Goal: Task Accomplishment & Management: Manage account settings

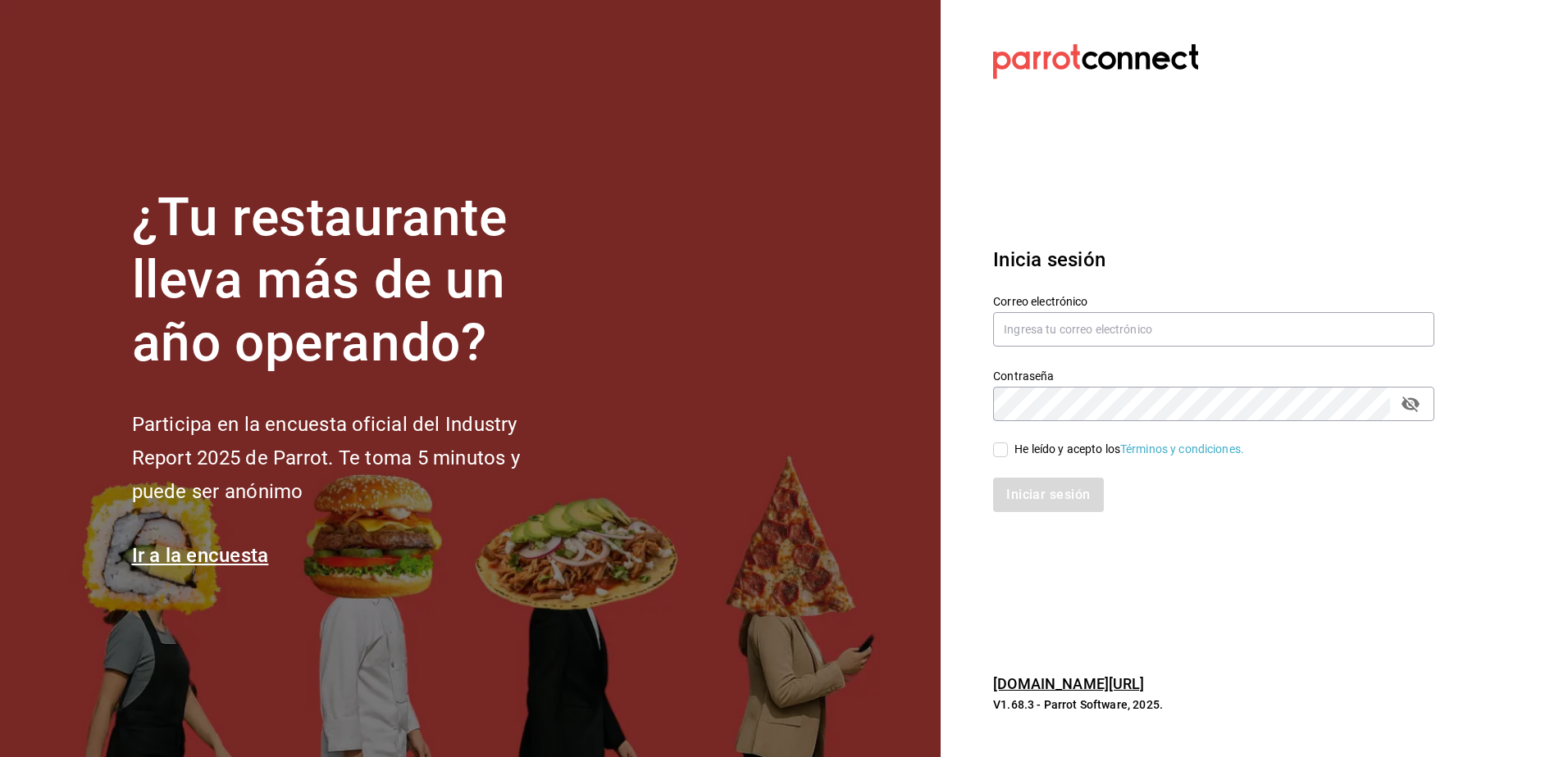
click at [989, 336] on div "Correo electrónico" at bounding box center [1204, 312] width 461 height 75
click at [1004, 332] on input "text" at bounding box center [1213, 329] width 441 height 34
click at [1080, 347] on div "Correo electrónico" at bounding box center [1213, 322] width 441 height 55
click at [1079, 336] on input "text" at bounding box center [1213, 329] width 441 height 34
paste input "[EMAIL_ADDRESS][DOMAIN_NAME]"
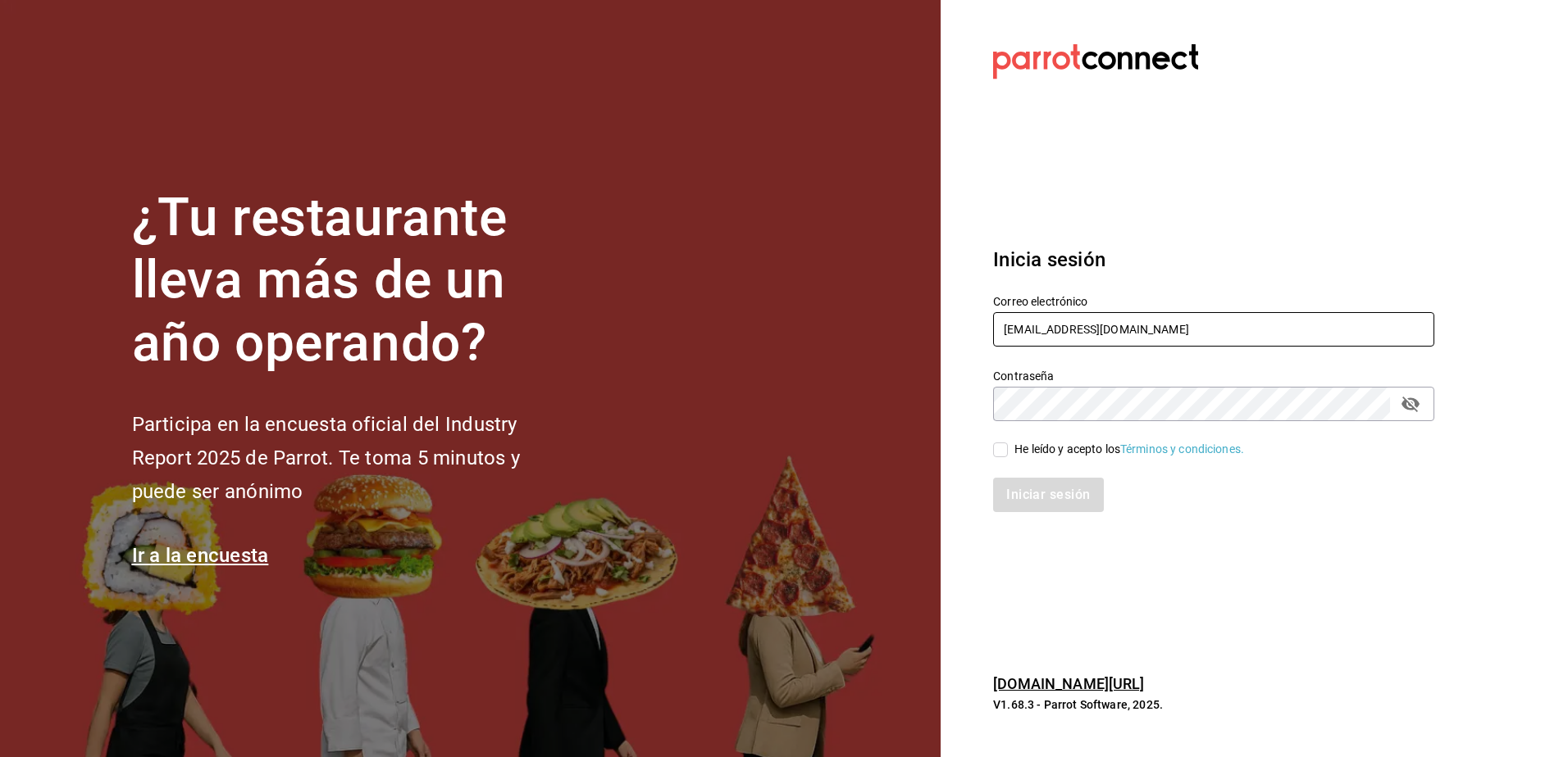
type input "rcruz@chl.mx"
click at [1001, 451] on input "He leído y acepto los Términos y condiciones." at bounding box center [1000, 450] width 15 height 15
checkbox input "true"
click at [1022, 493] on button "Iniciar sesión" at bounding box center [1049, 495] width 112 height 34
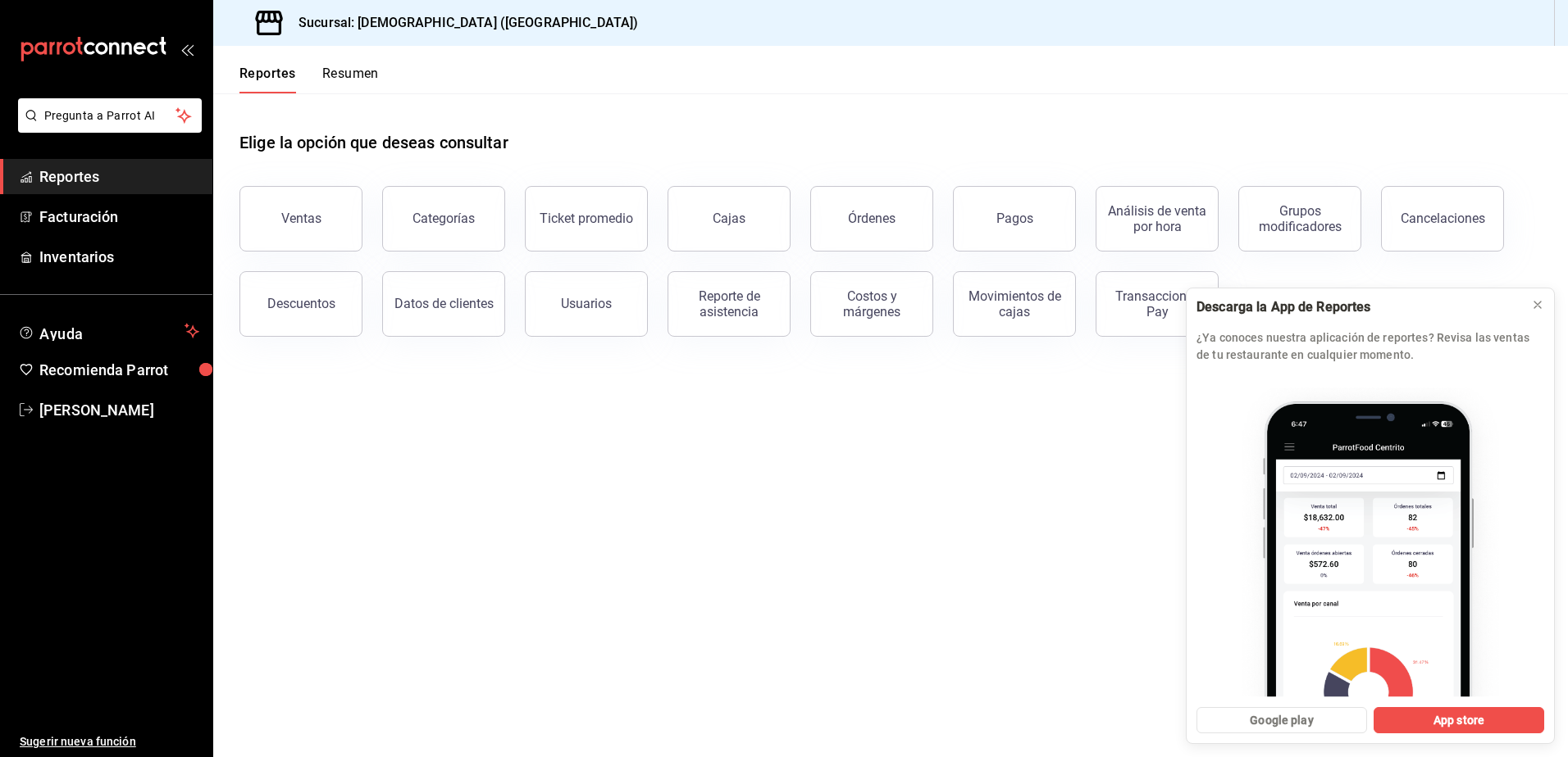
click at [91, 179] on span "Reportes" at bounding box center [119, 177] width 160 height 23
click at [1540, 308] on icon at bounding box center [1538, 304] width 7 height 7
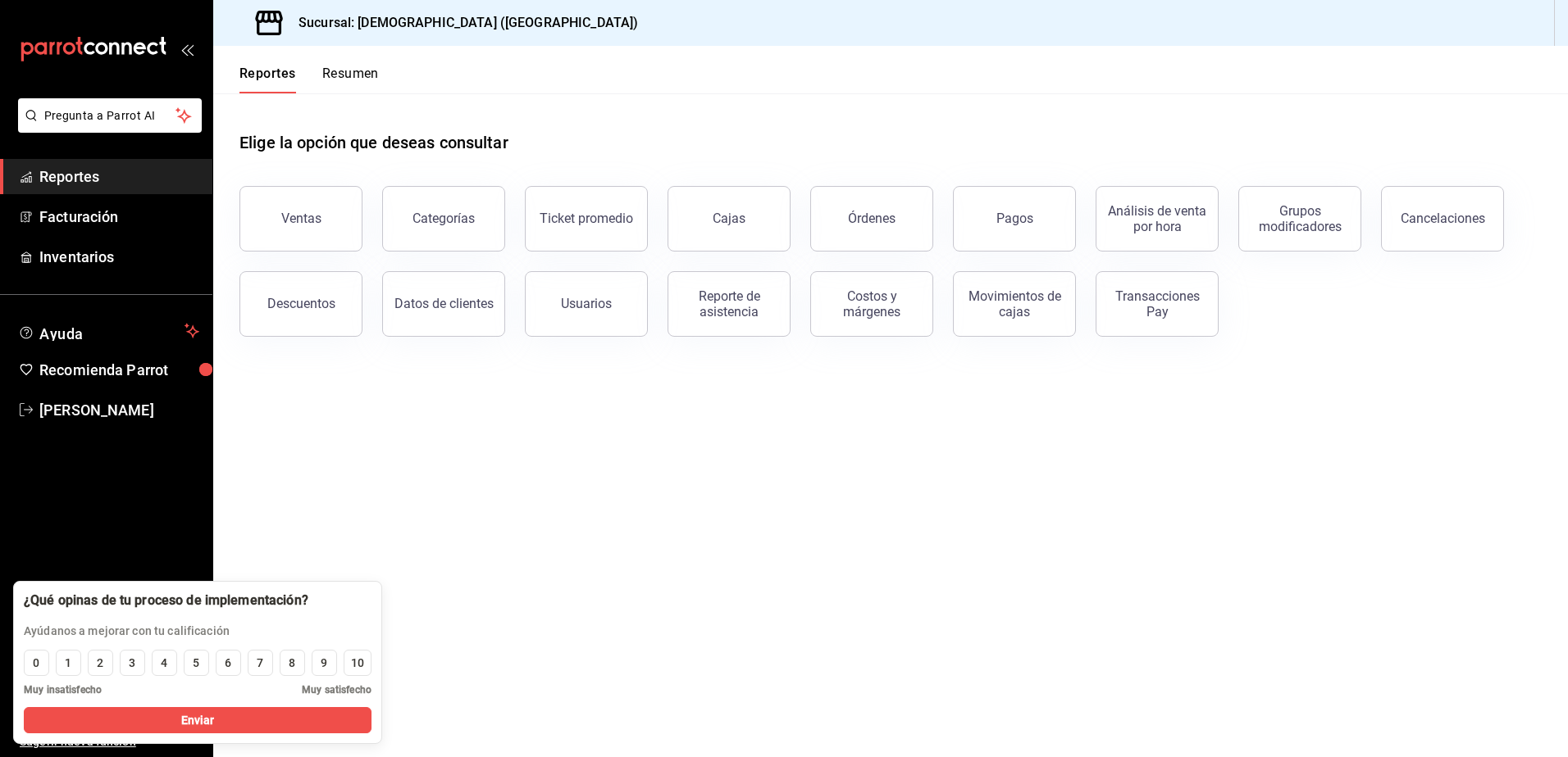
click at [308, 464] on main "Elige la opción que deseas consultar Ventas Categorías Ticket promedio Cajas Ór…" at bounding box center [890, 425] width 1355 height 664
click at [325, 81] on button "Resumen" at bounding box center [351, 80] width 57 height 27
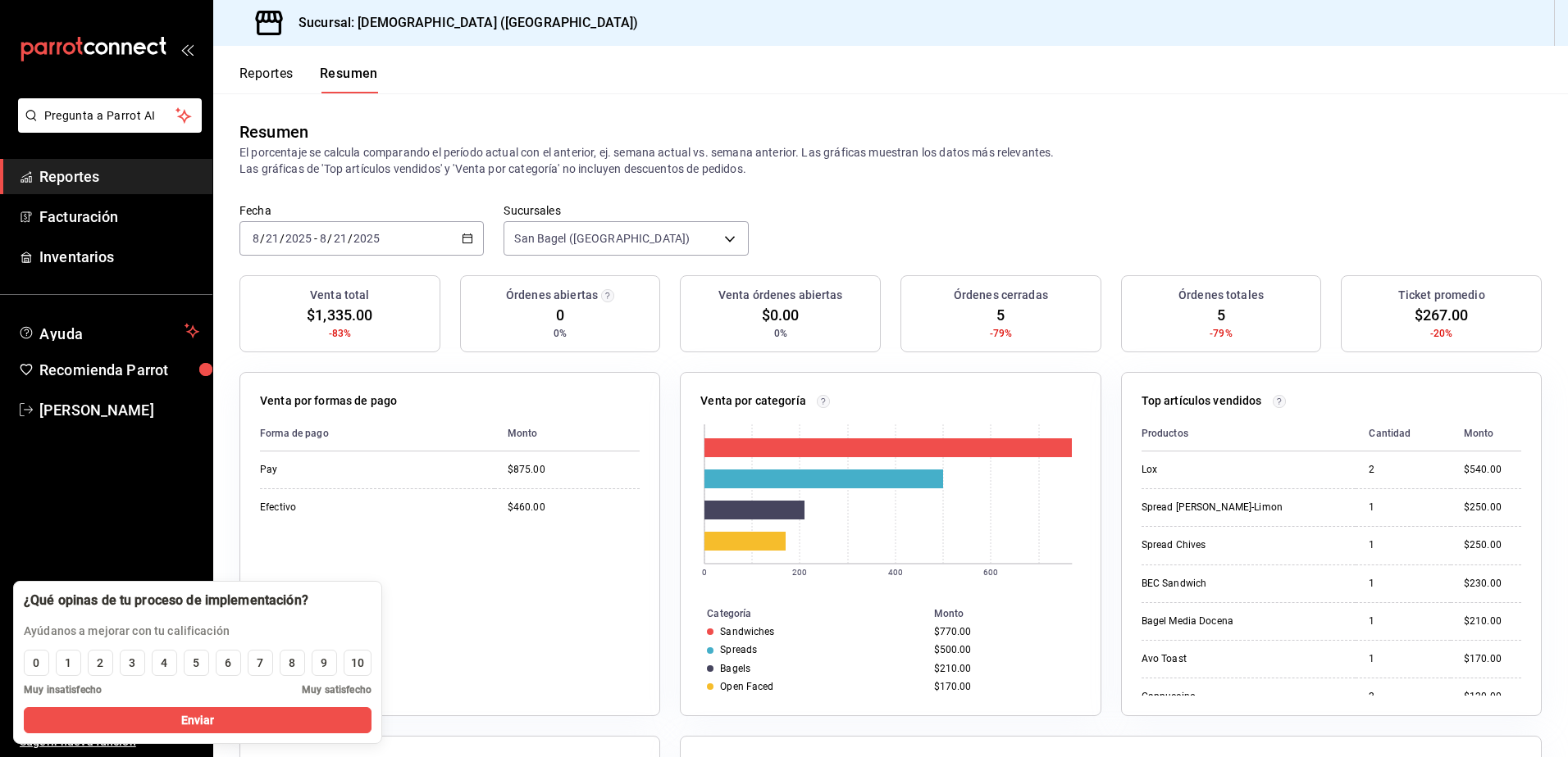
click at [215, 535] on div "Venta total $1,335.00 -83% Órdenes abiertas 0 0% Venta órdenes abiertas $0.00 0…" at bounding box center [890, 690] width 1355 height 832
click at [373, 588] on div "¿Qué opinas de tu proceso de implementación? Ayúdanos a mejorar con tu califica…" at bounding box center [197, 663] width 369 height 163
click at [374, 588] on div "¿Qué opinas de tu proceso de implementación? Ayúdanos a mejorar con tu califica…" at bounding box center [197, 663] width 369 height 163
click at [46, 494] on ul "Sugerir nueva función" at bounding box center [106, 593] width 212 height 330
click at [466, 237] on icon "button" at bounding box center [468, 239] width 12 height 12
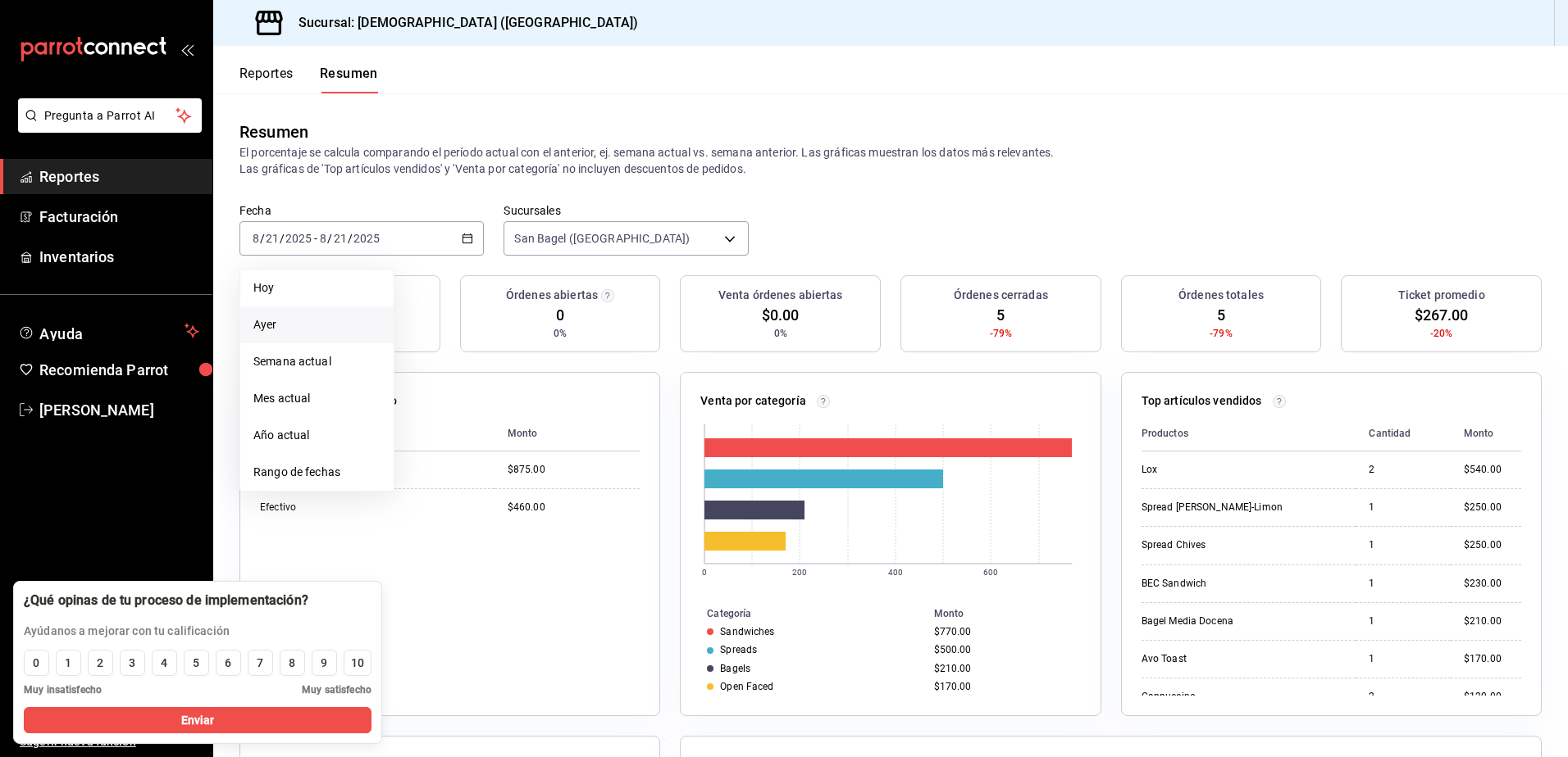
click at [359, 320] on span "Ayer" at bounding box center [316, 325] width 127 height 18
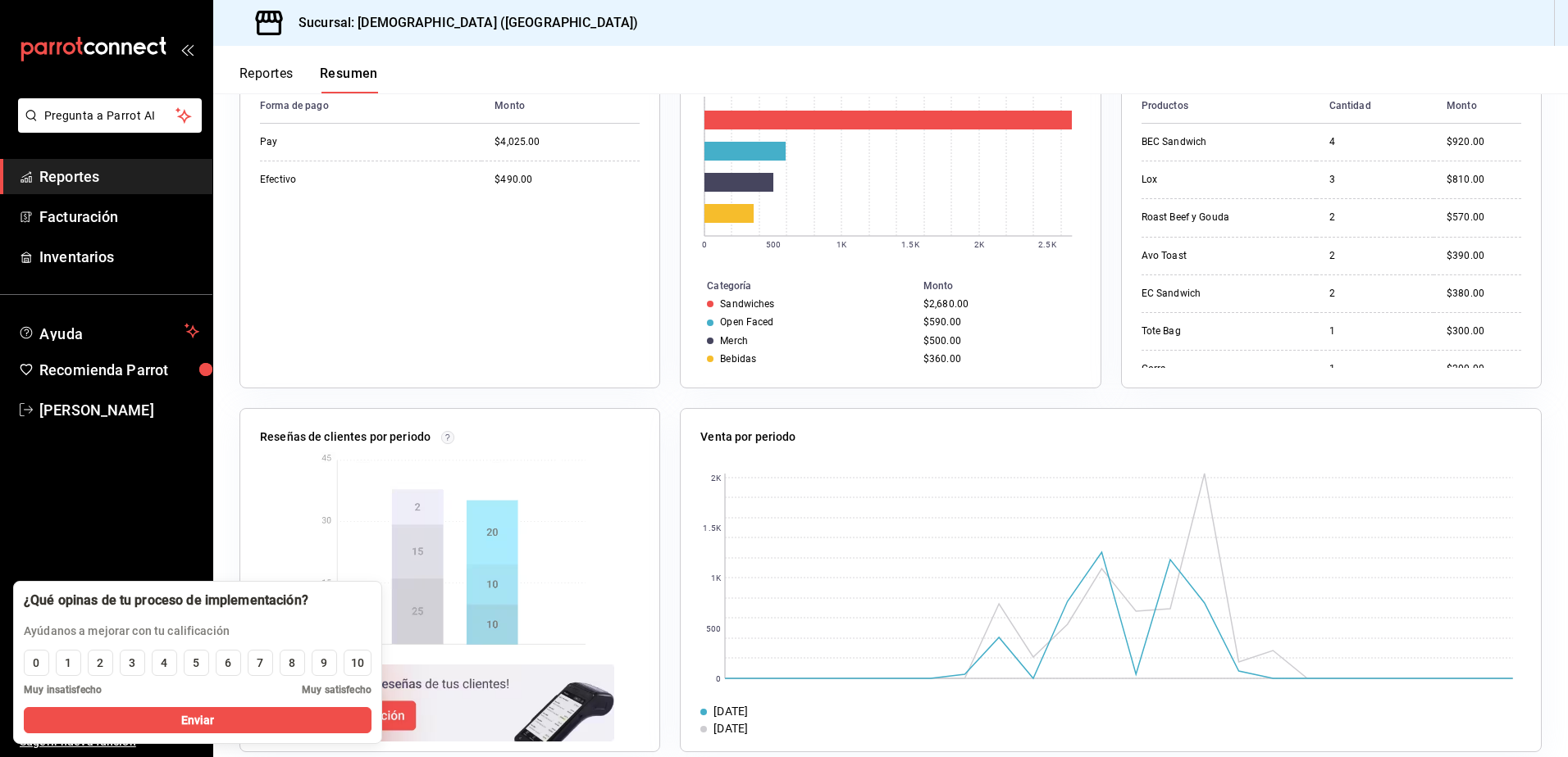
scroll to position [350, 0]
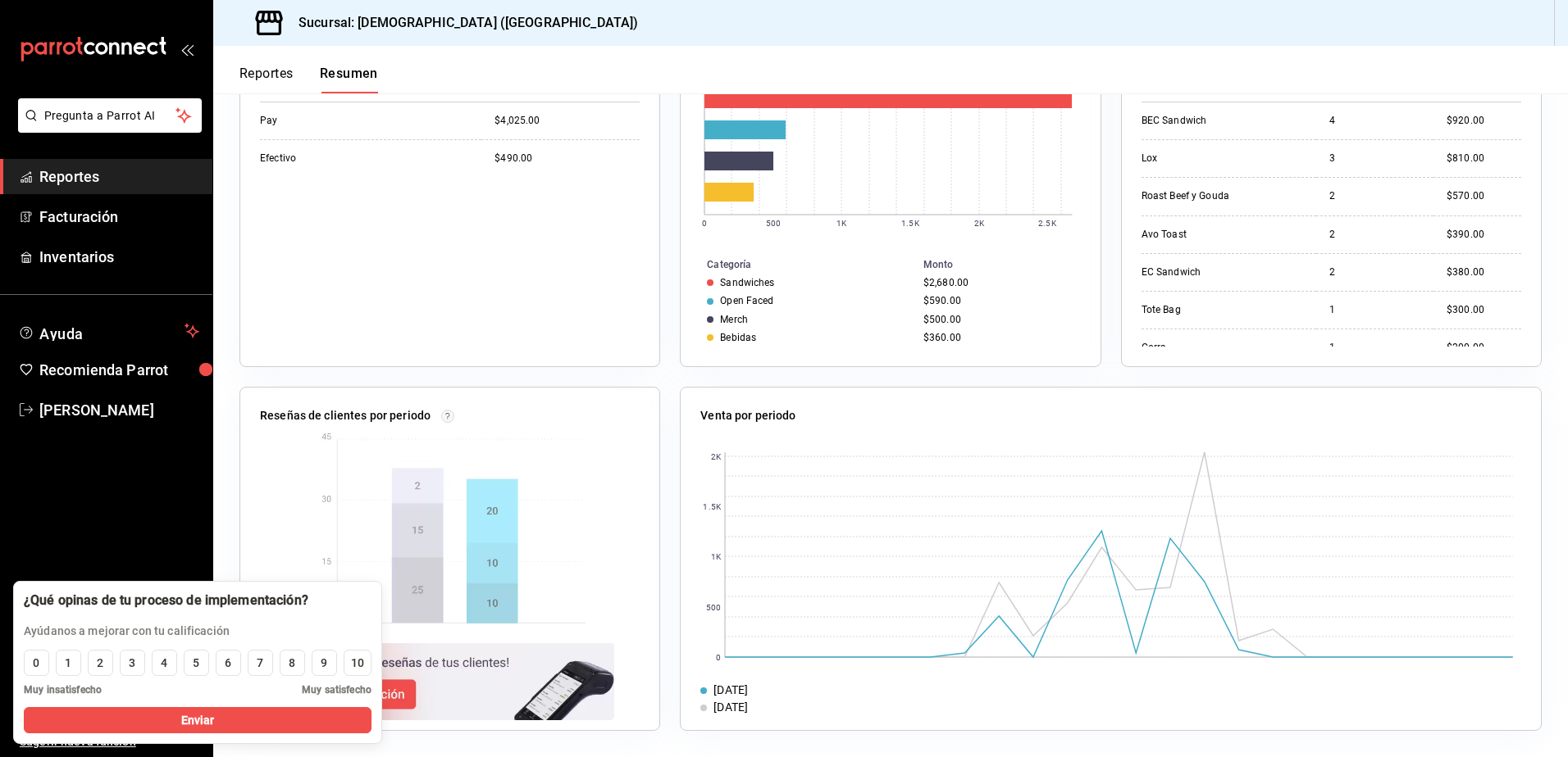
click at [181, 497] on ul "Sugerir nueva función" at bounding box center [106, 593] width 212 height 330
click at [241, 722] on button "Enviar" at bounding box center [197, 720] width 348 height 27
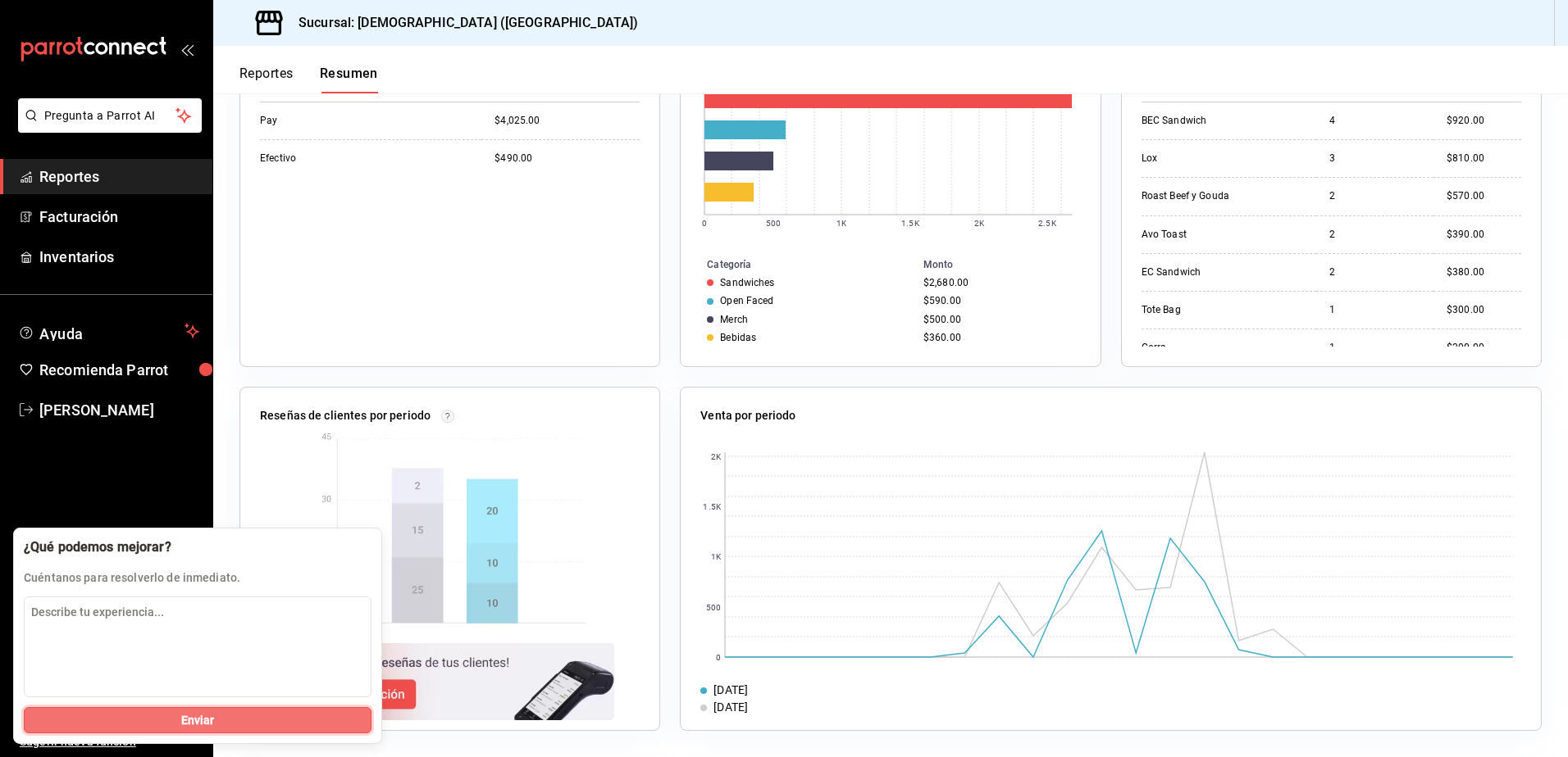
click at [239, 727] on button "Enviar" at bounding box center [197, 720] width 348 height 27
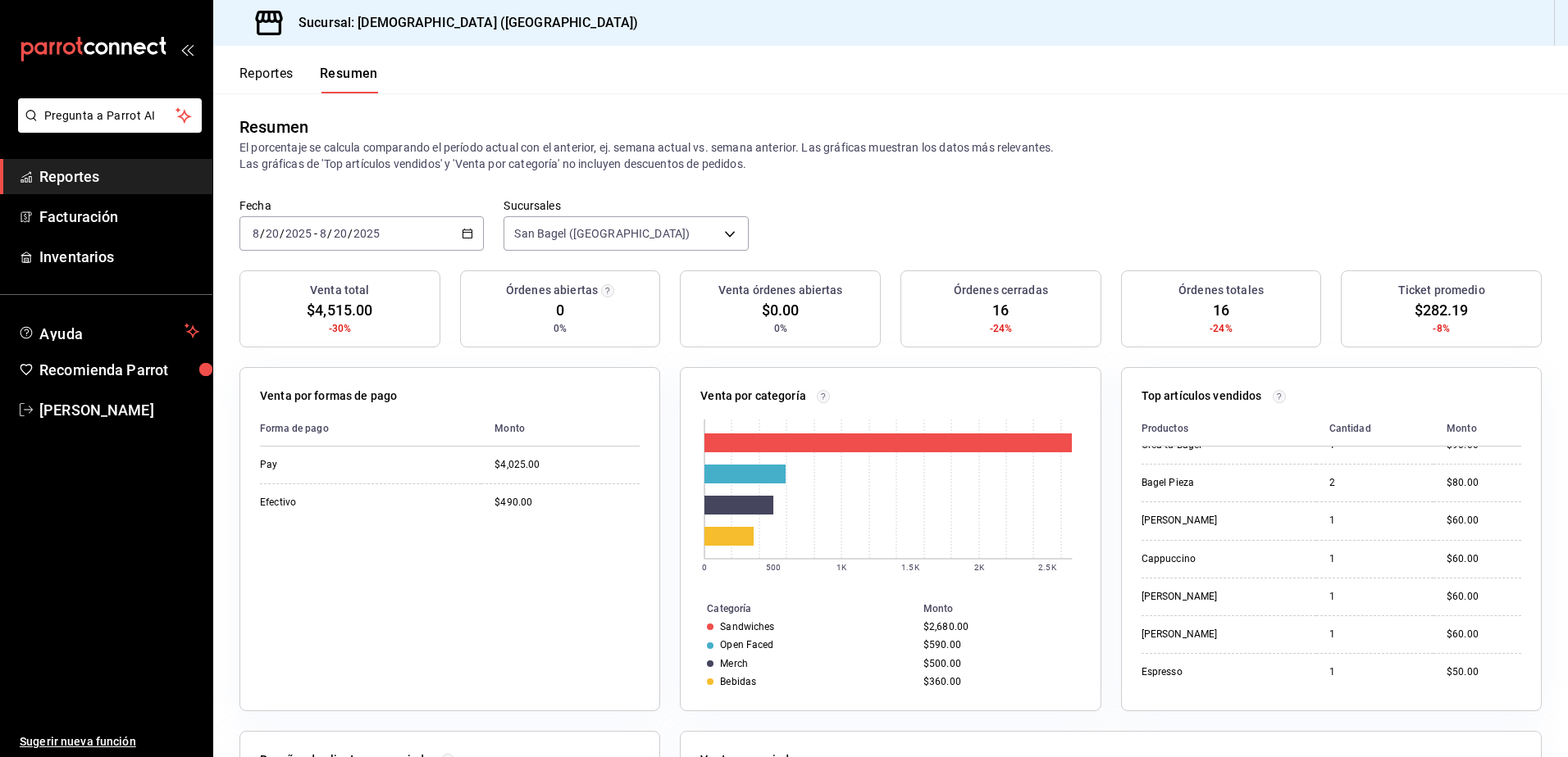
scroll to position [0, 0]
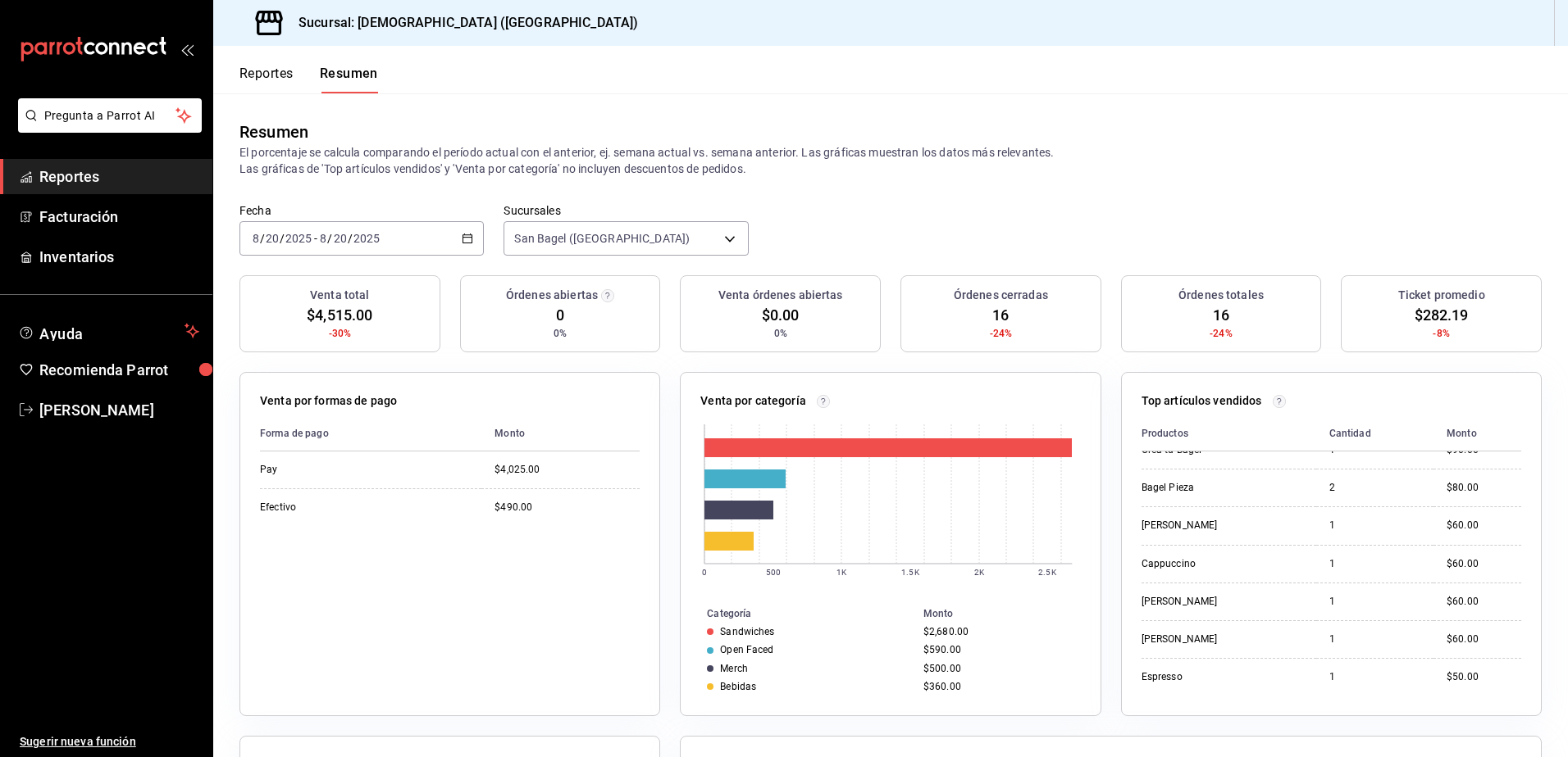
click at [465, 232] on div "[DATE] [DATE] - [DATE] [DATE]" at bounding box center [362, 238] width 245 height 34
click at [315, 424] on li "Año actual" at bounding box center [317, 436] width 153 height 37
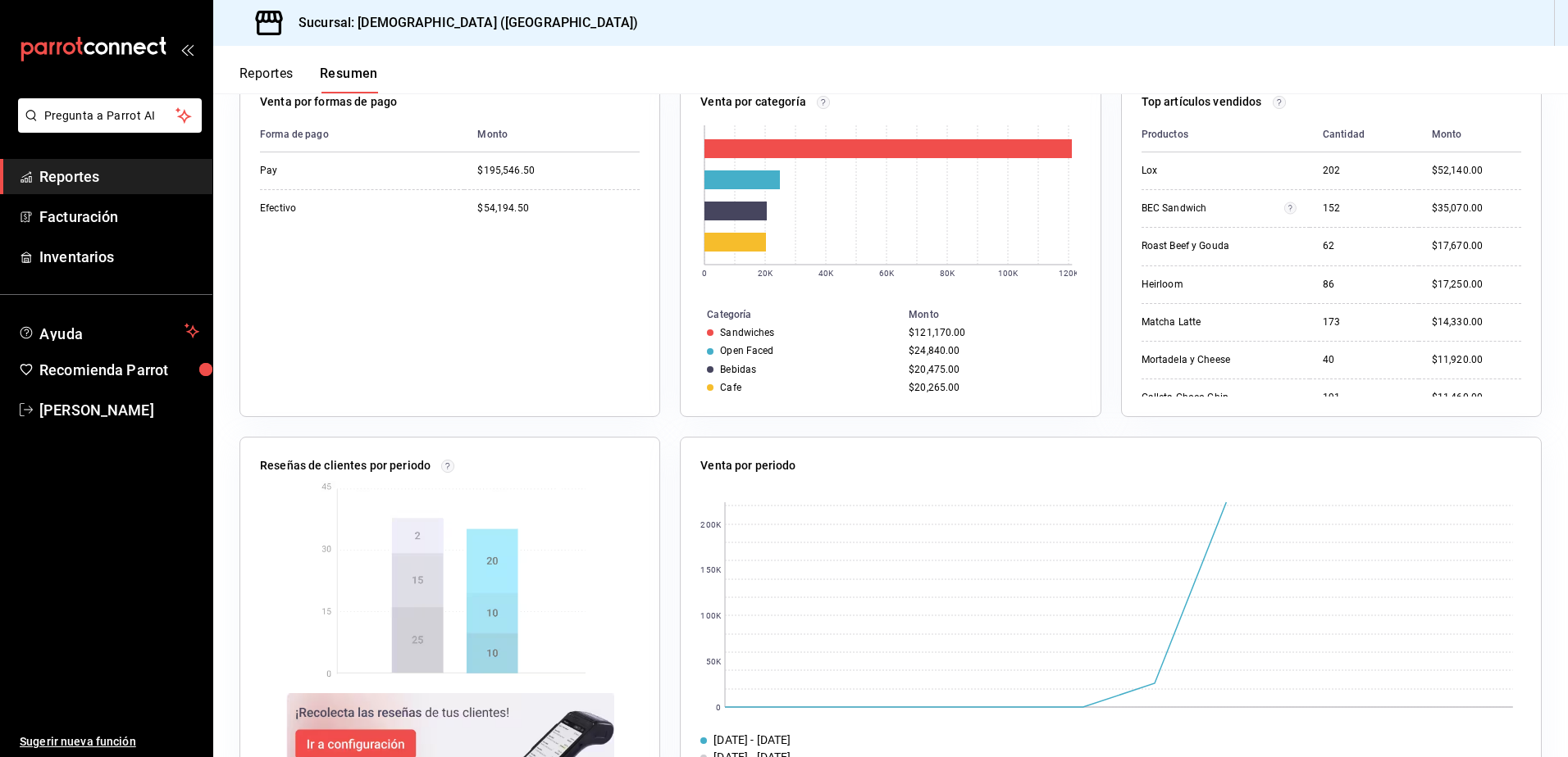
scroll to position [328, 0]
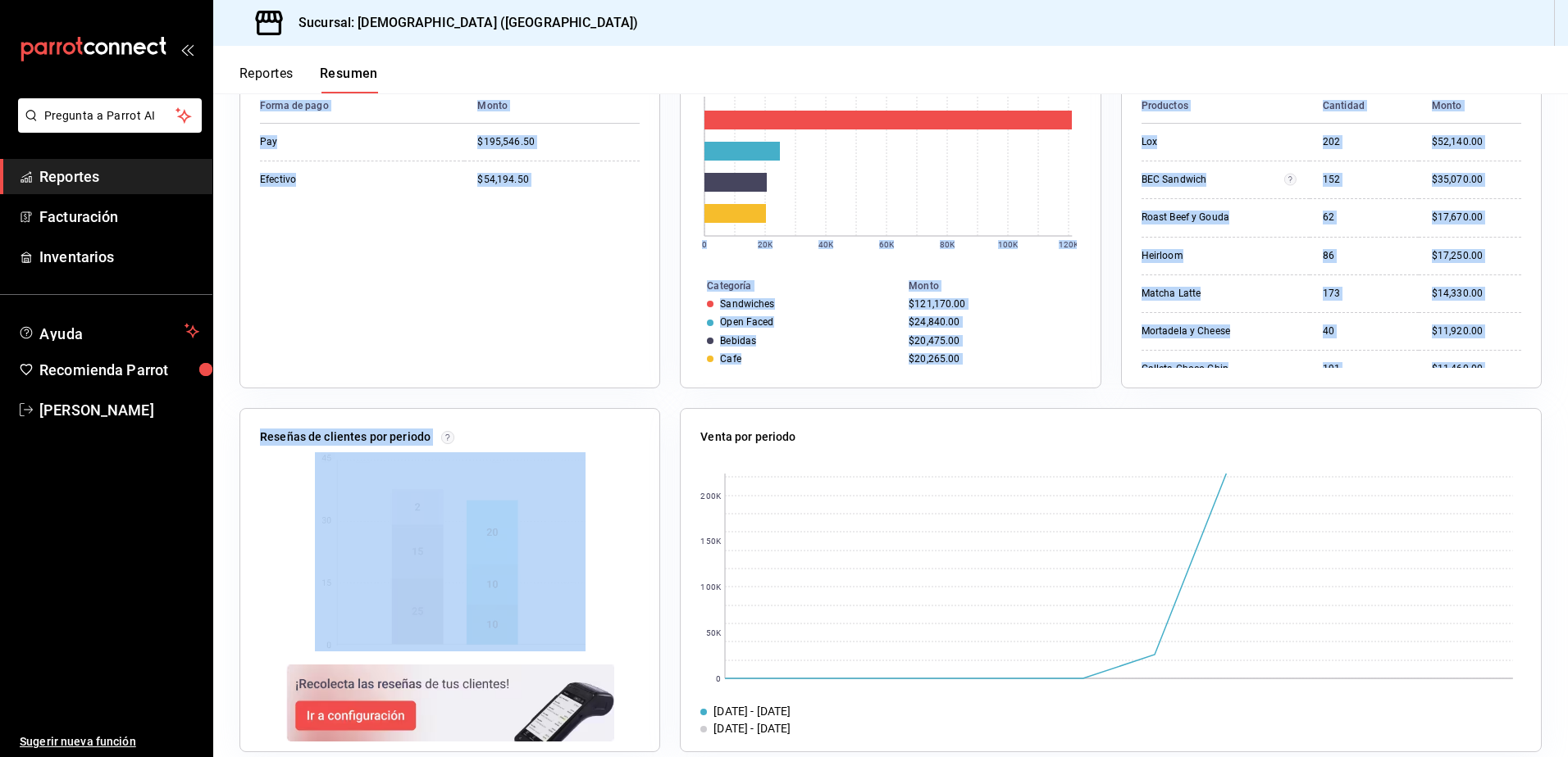
drag, startPoint x: 454, startPoint y: 362, endPoint x: 652, endPoint y: 799, distance: 479.8
click at [652, 757] on html "Pregunta a Parrot AI Reportes Facturación Inventarios Ayuda Recomienda Parrot […" at bounding box center [784, 378] width 1568 height 757
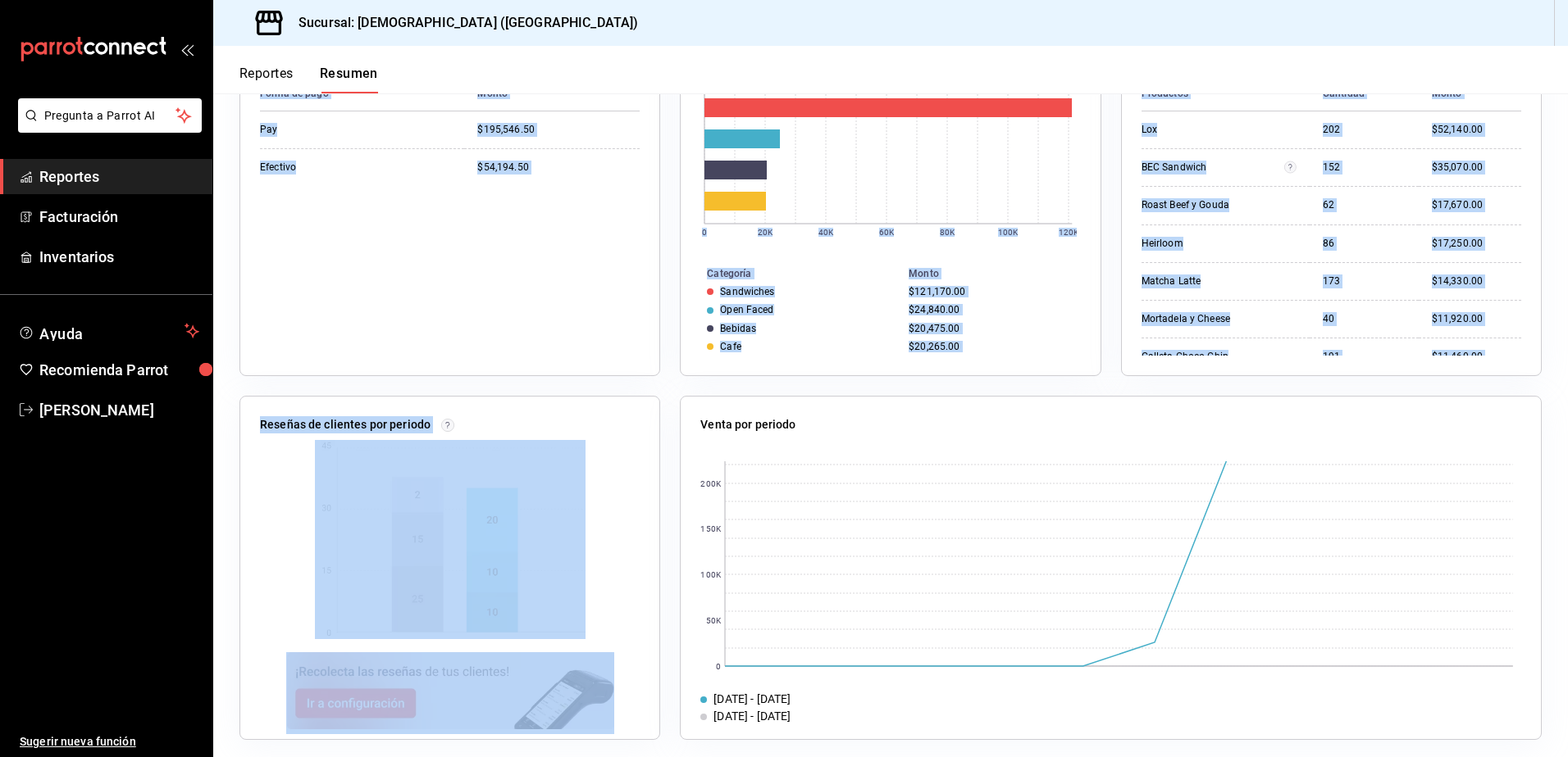
click at [561, 278] on div "Forma de pago Monto Pay $195,546.50 Efectivo $54,194.50" at bounding box center [450, 216] width 380 height 280
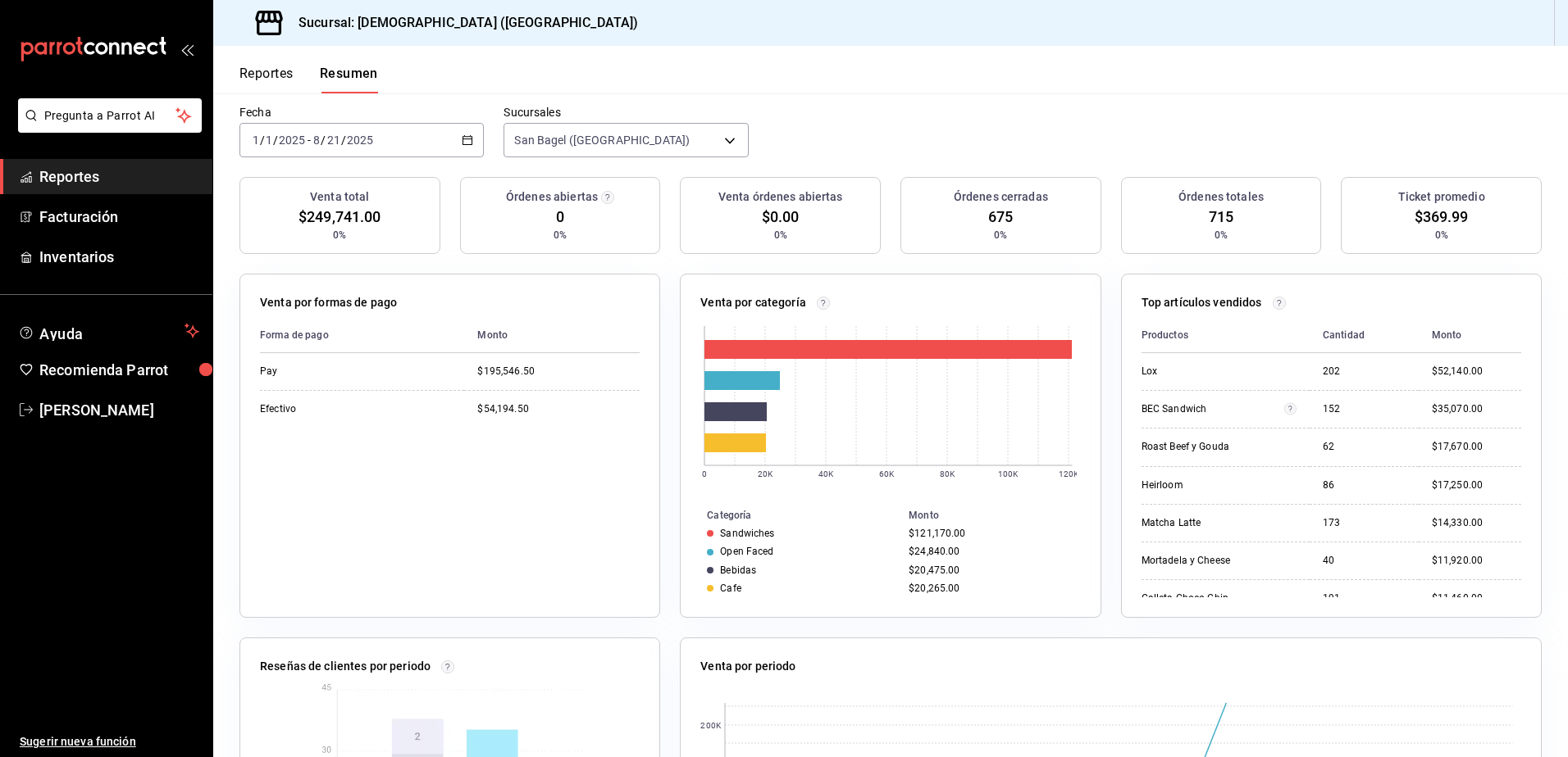
scroll to position [0, 0]
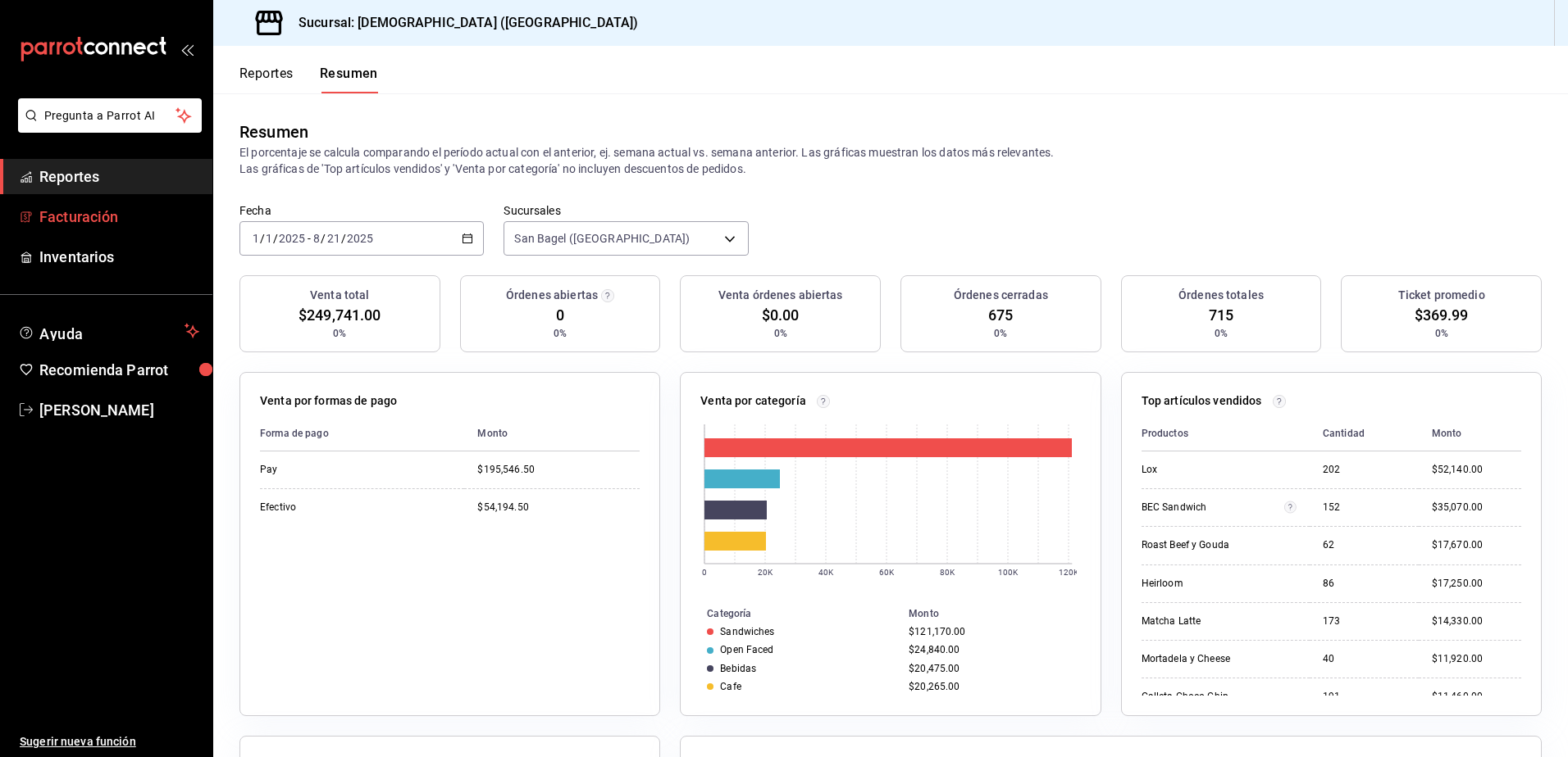
click at [92, 222] on span "Facturación" at bounding box center [119, 217] width 160 height 23
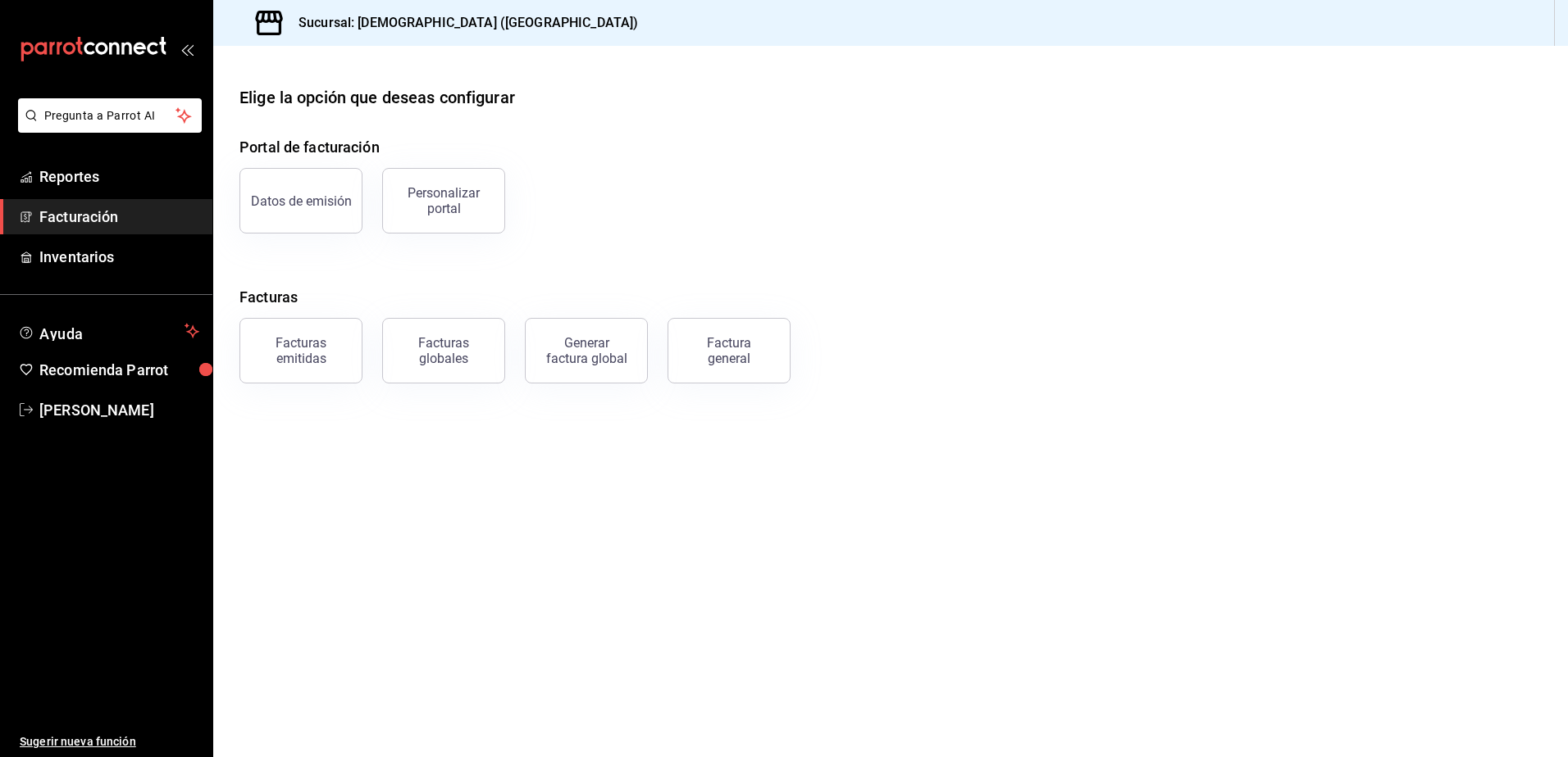
click at [345, 217] on button "Datos de emisión" at bounding box center [301, 200] width 123 height 66
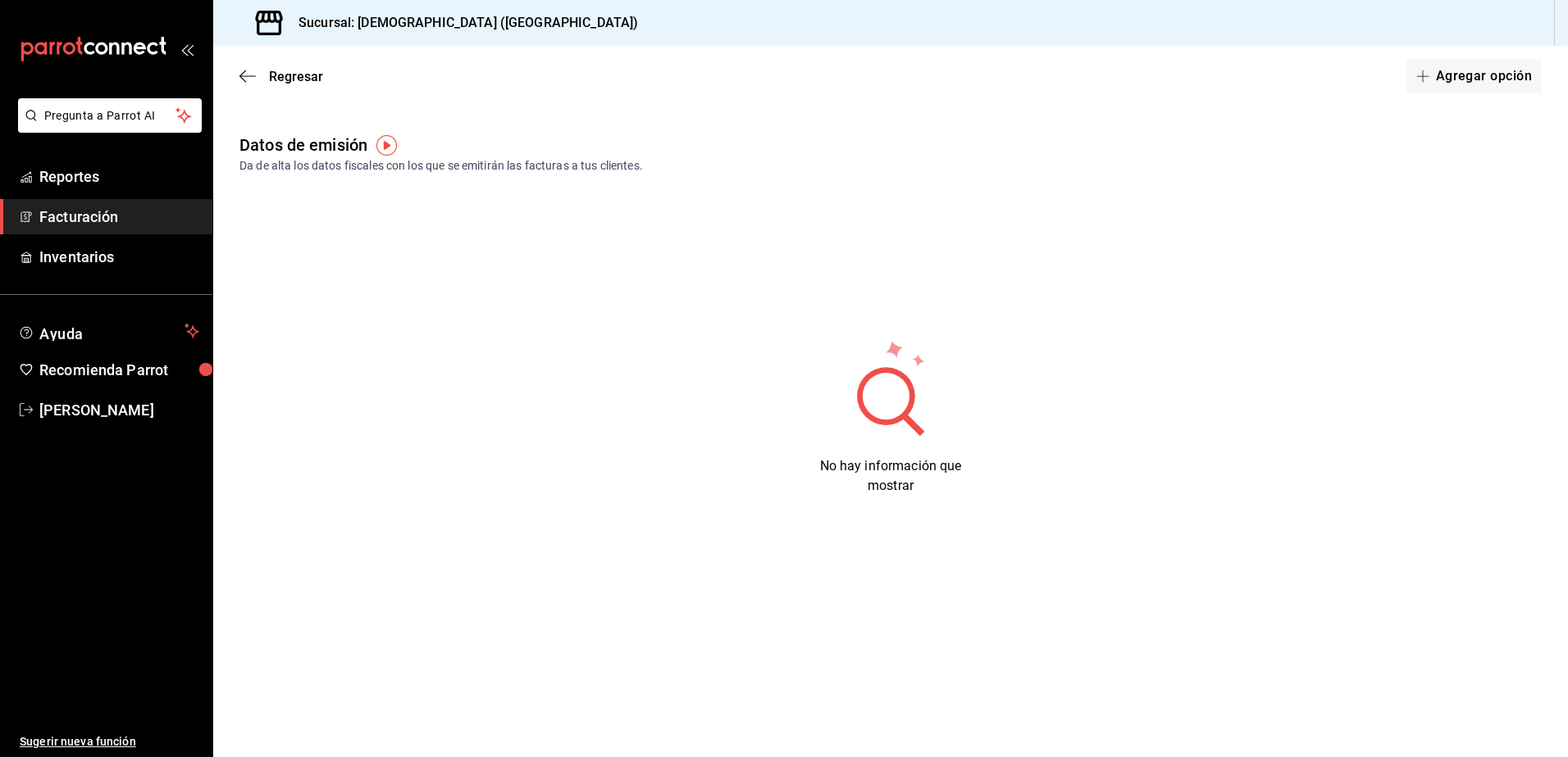
drag, startPoint x: 906, startPoint y: 429, endPoint x: 986, endPoint y: 310, distance: 143.4
click at [907, 427] on icon at bounding box center [891, 388] width 160 height 98
click at [1412, 74] on button "Agregar opción" at bounding box center [1475, 76] width 136 height 34
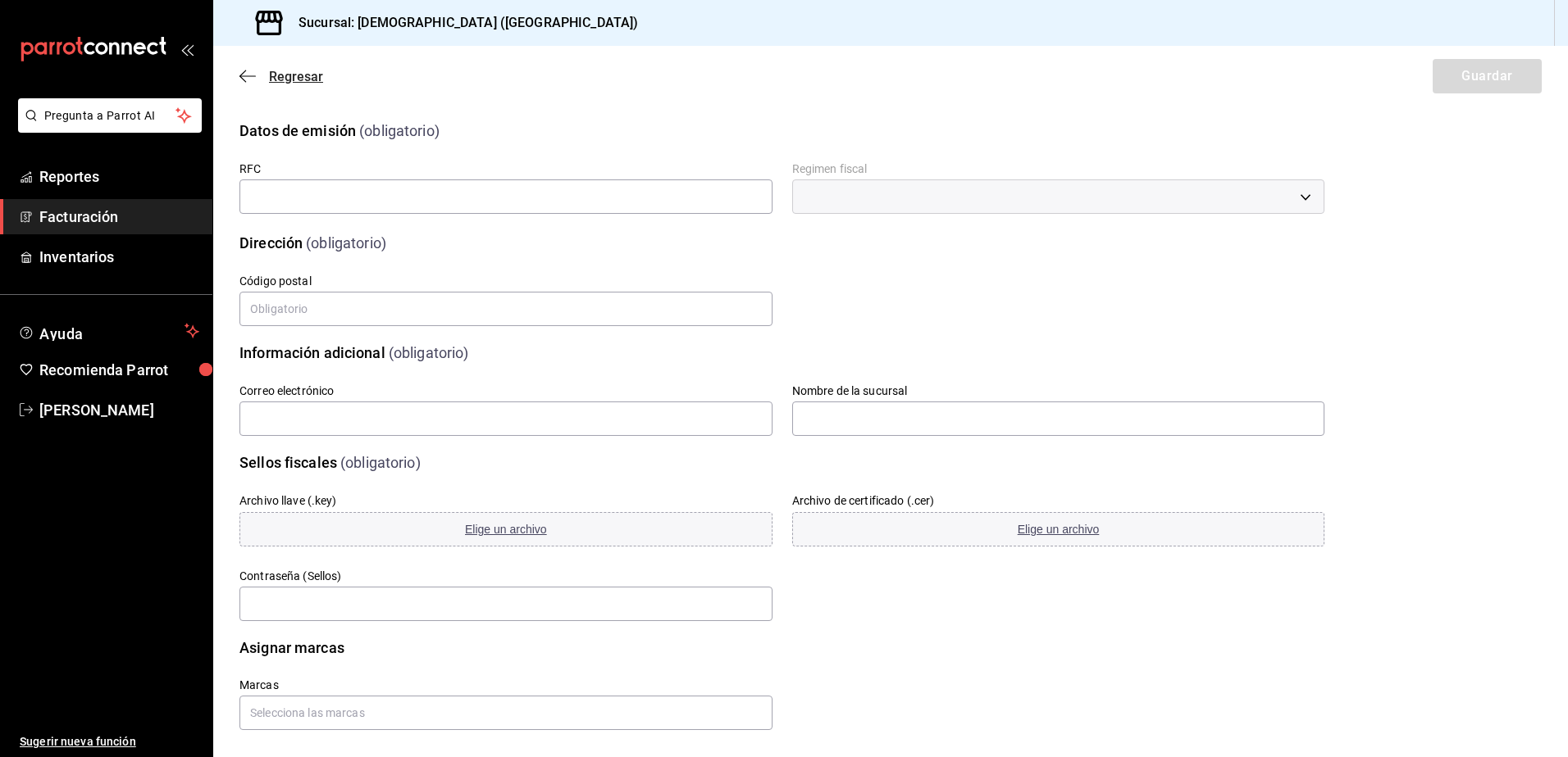
click at [276, 76] on span "Regresar" at bounding box center [296, 77] width 54 height 16
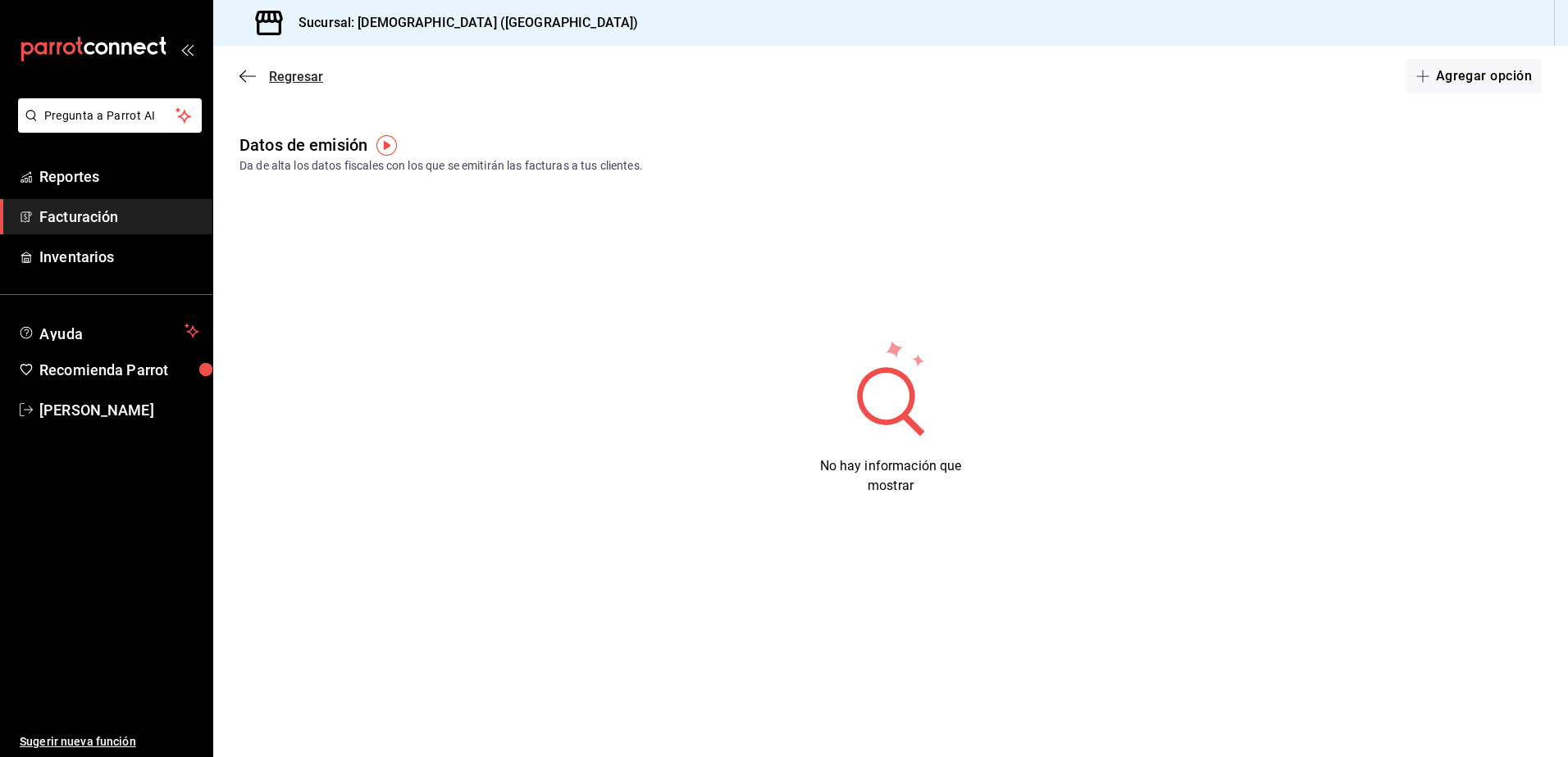
click at [284, 69] on span "Regresar" at bounding box center [296, 77] width 54 height 16
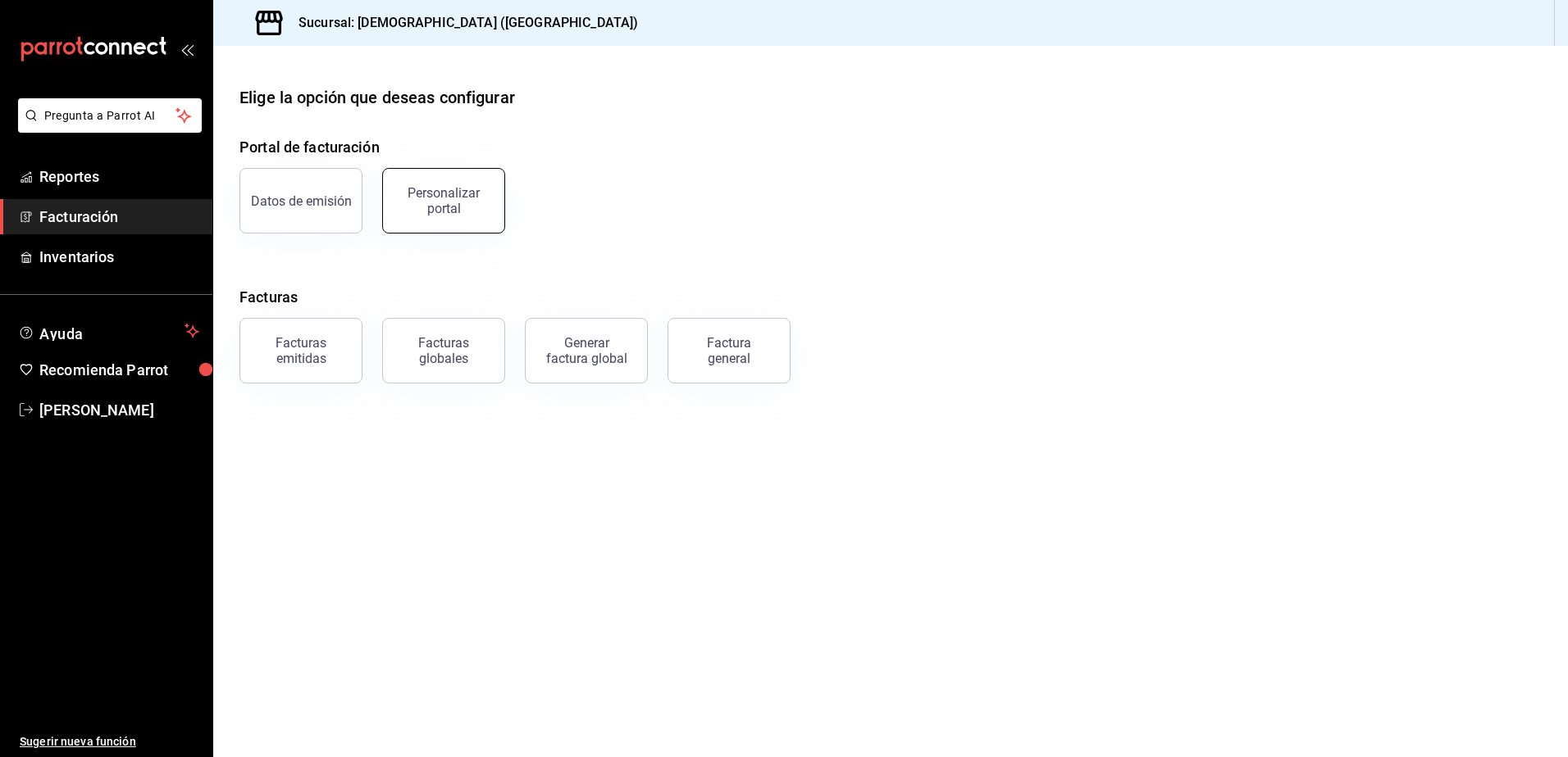
click at [419, 209] on div "Personalizar portal" at bounding box center [444, 201] width 102 height 31
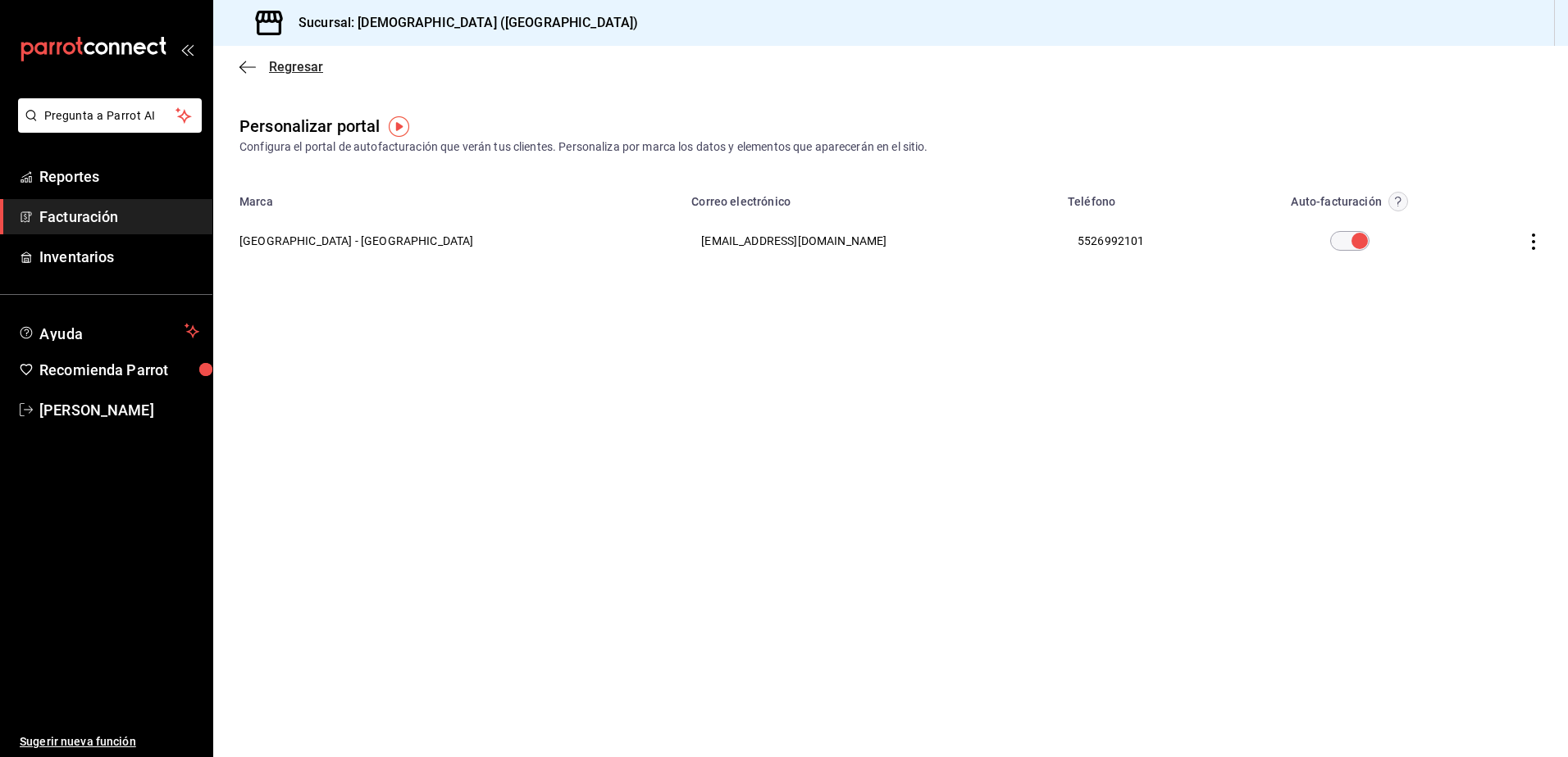
click at [254, 71] on icon "button" at bounding box center [248, 67] width 17 height 15
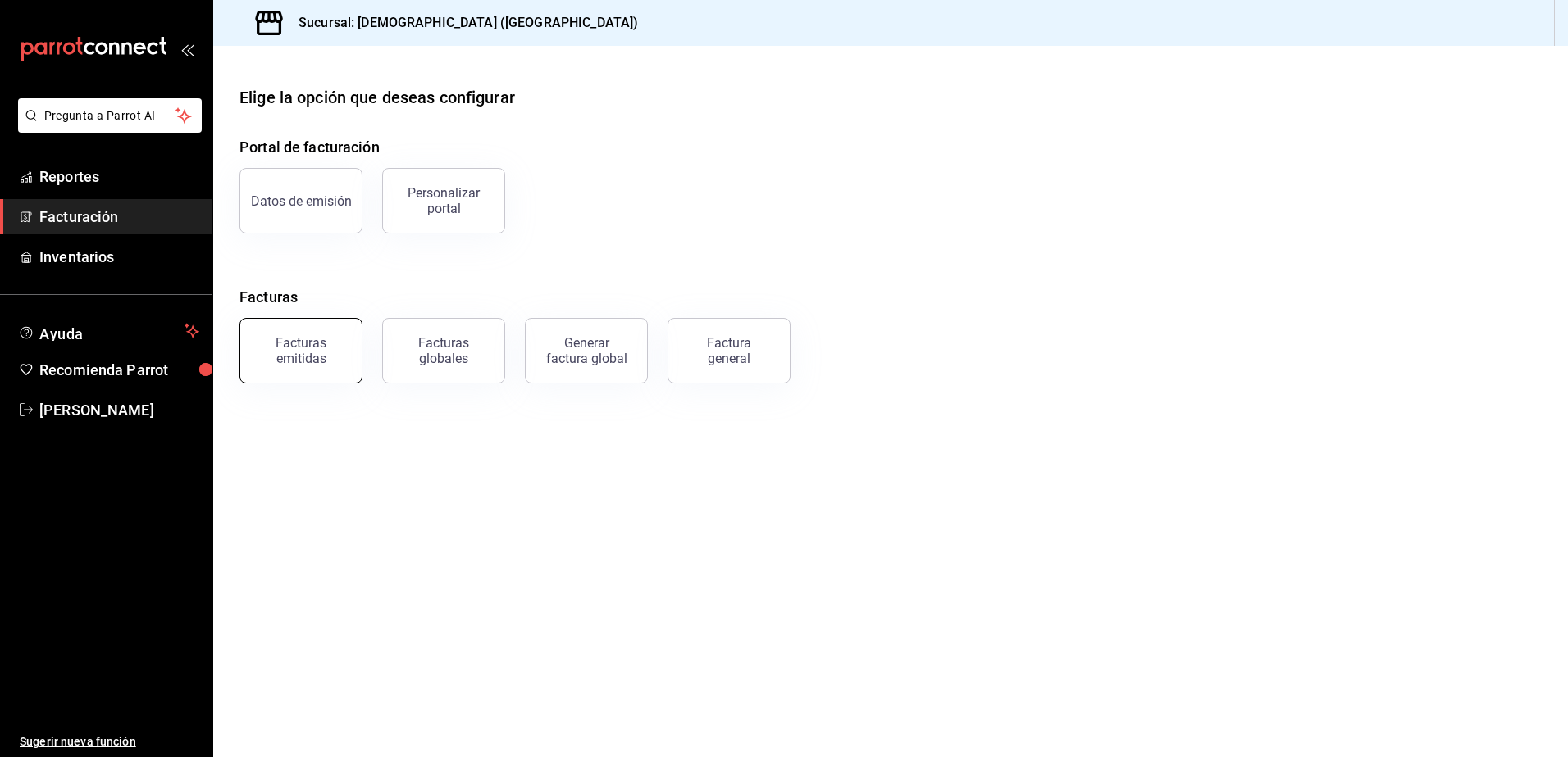
click at [333, 351] on div "Facturas emitidas" at bounding box center [302, 351] width 102 height 31
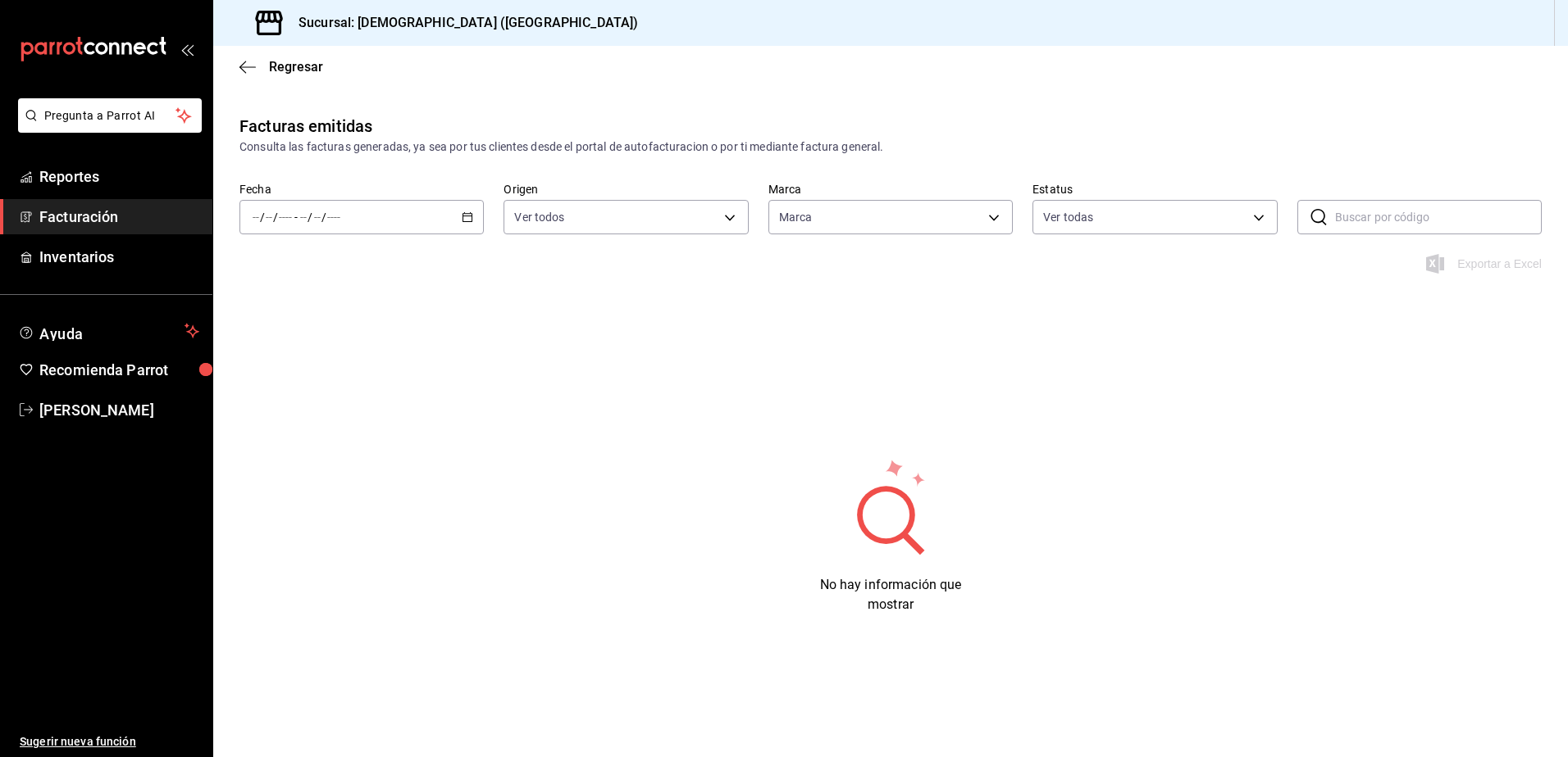
type input "3c807736-9685-473a-98f3-7a6a5ec202aa"
click at [472, 221] on icon "button" at bounding box center [468, 217] width 12 height 12
click at [335, 407] on span "Año actual" at bounding box center [316, 414] width 127 height 18
click at [127, 245] on link "Inventarios" at bounding box center [106, 257] width 212 height 35
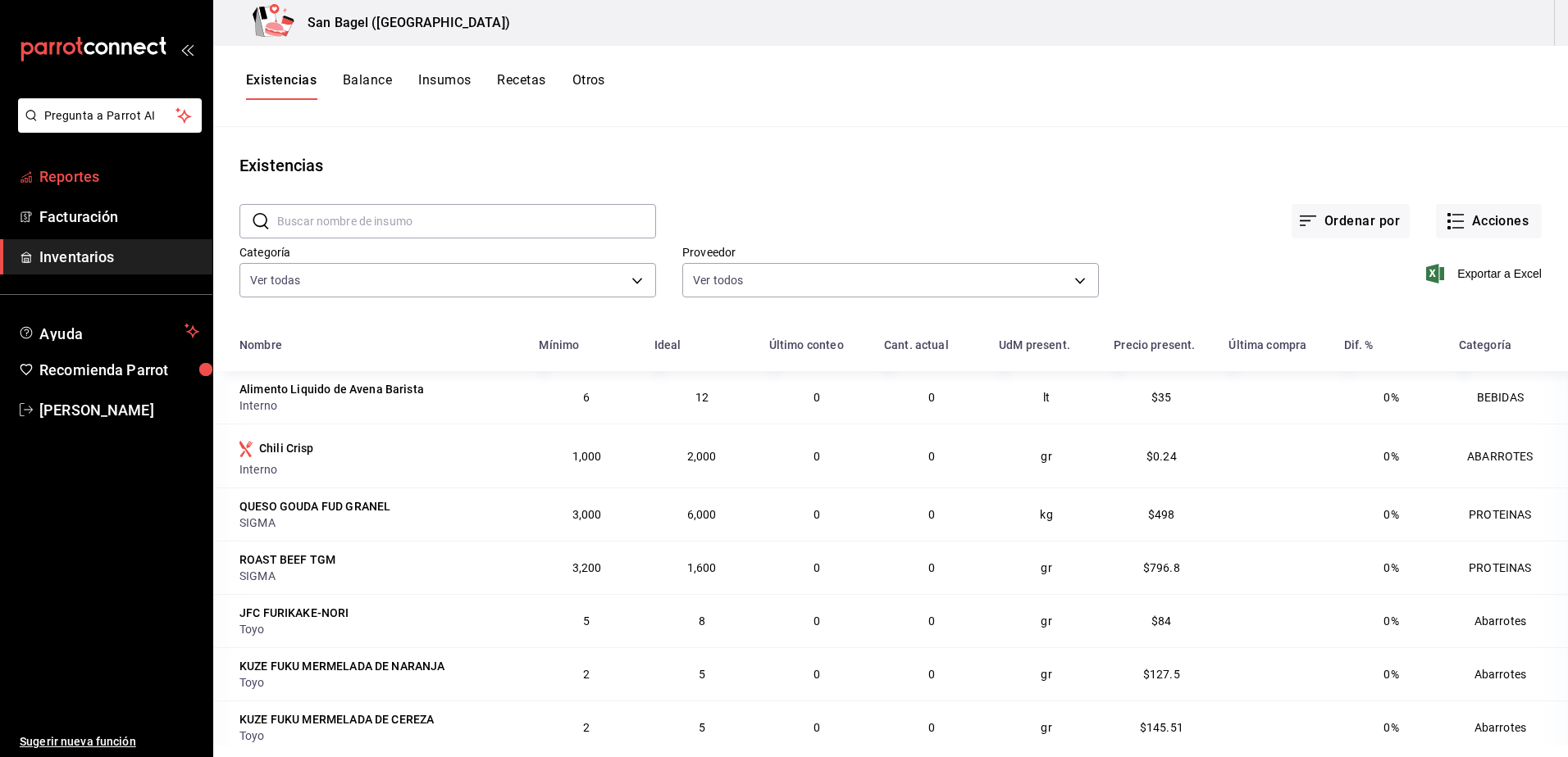
click at [101, 191] on link "Reportes" at bounding box center [106, 177] width 212 height 35
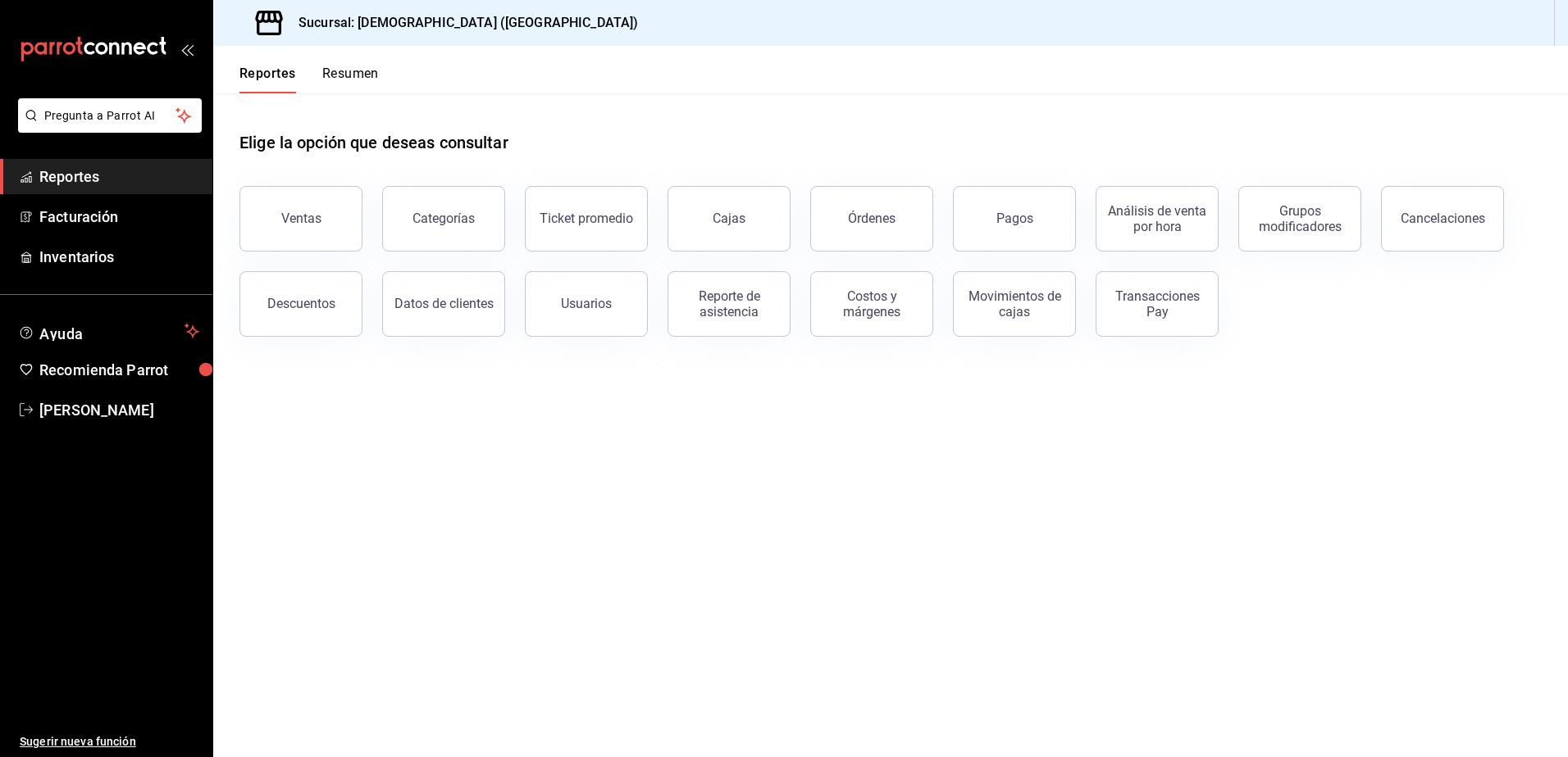
click at [364, 84] on button "Resumen" at bounding box center [351, 80] width 57 height 27
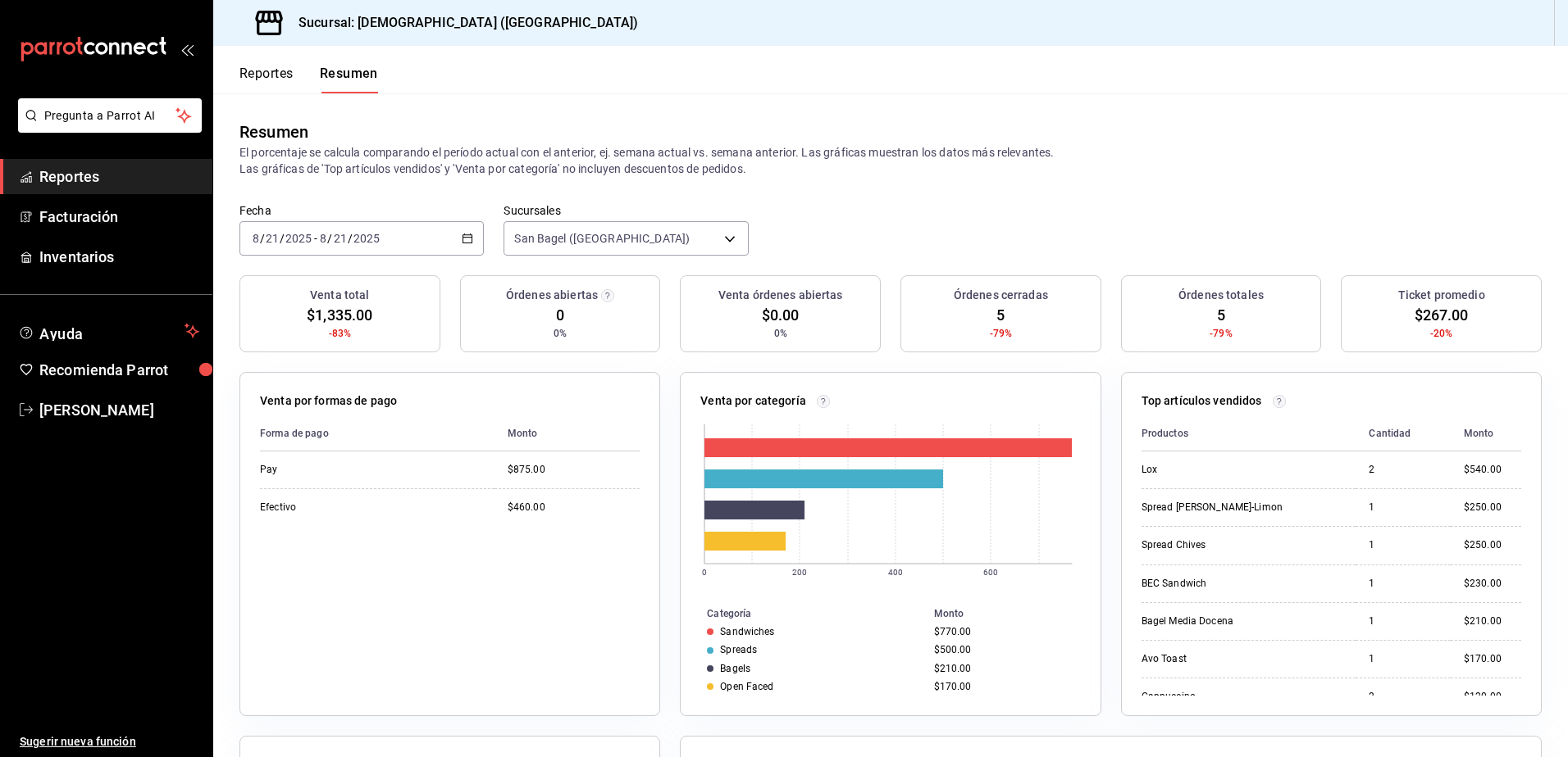
click at [250, 75] on button "Reportes" at bounding box center [266, 80] width 54 height 27
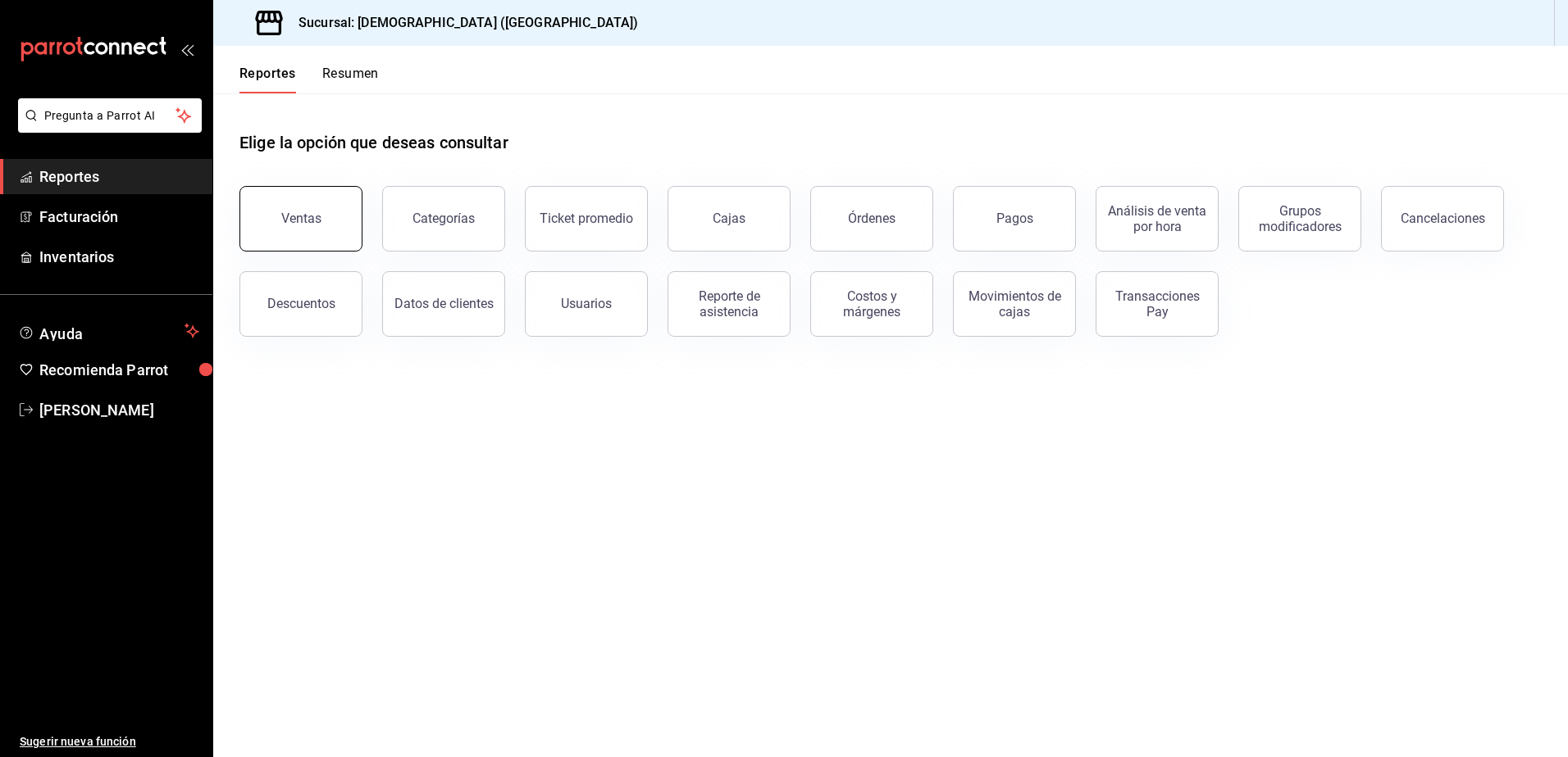
click at [317, 224] on div "Ventas" at bounding box center [301, 219] width 40 height 16
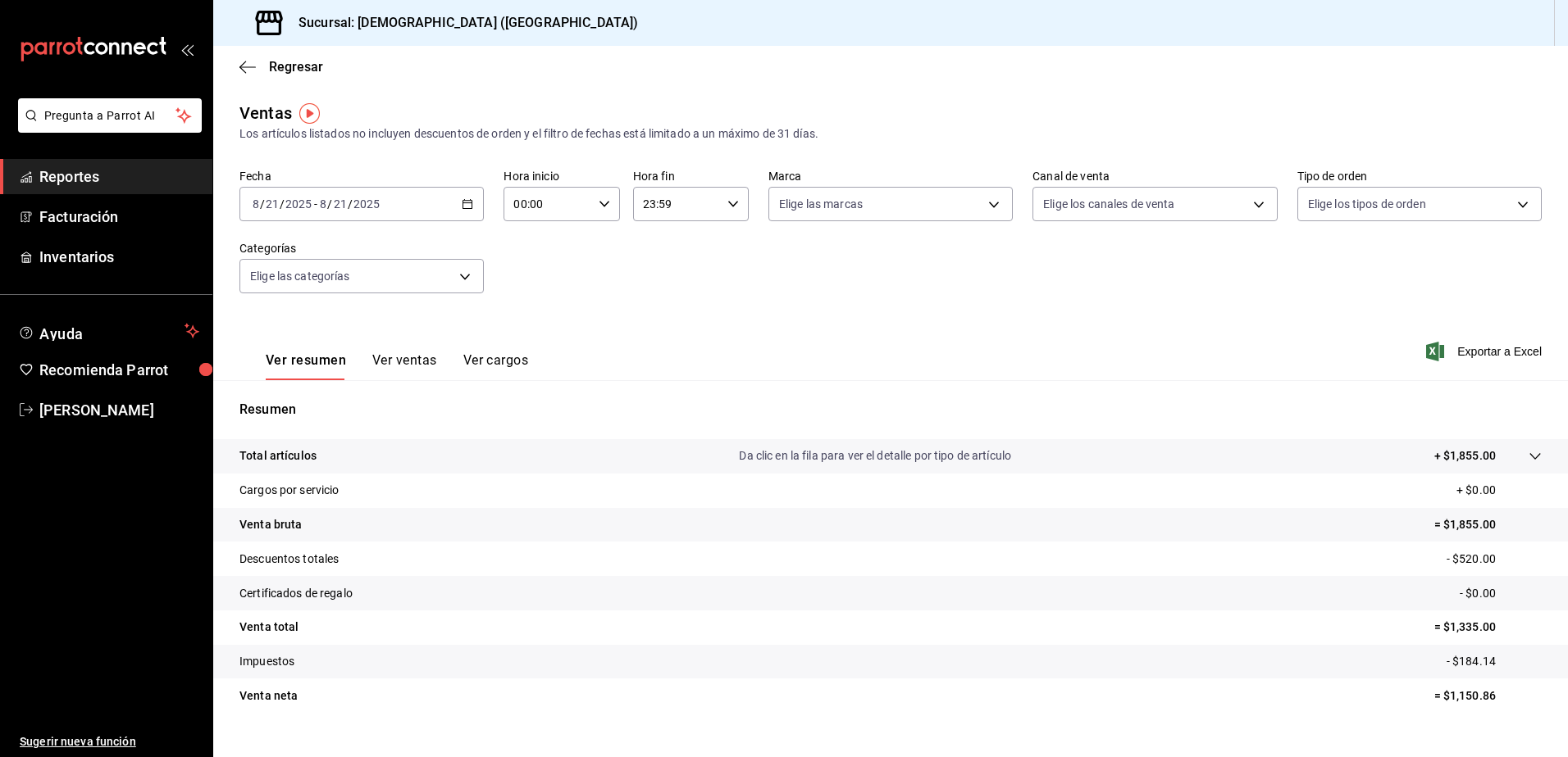
click at [308, 117] on img "button" at bounding box center [309, 113] width 21 height 21
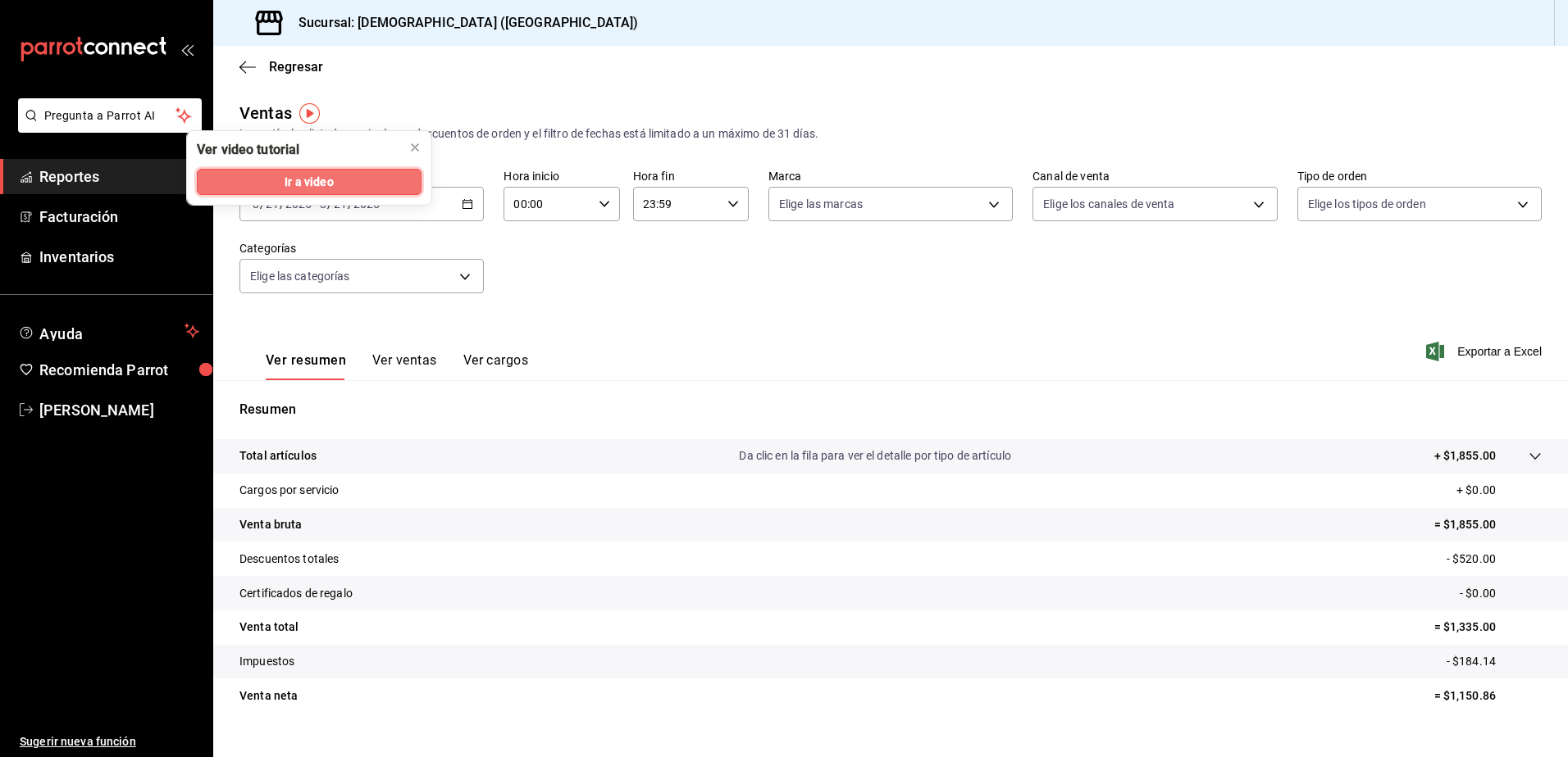
click at [311, 177] on span "Ir a video" at bounding box center [308, 183] width 48 height 18
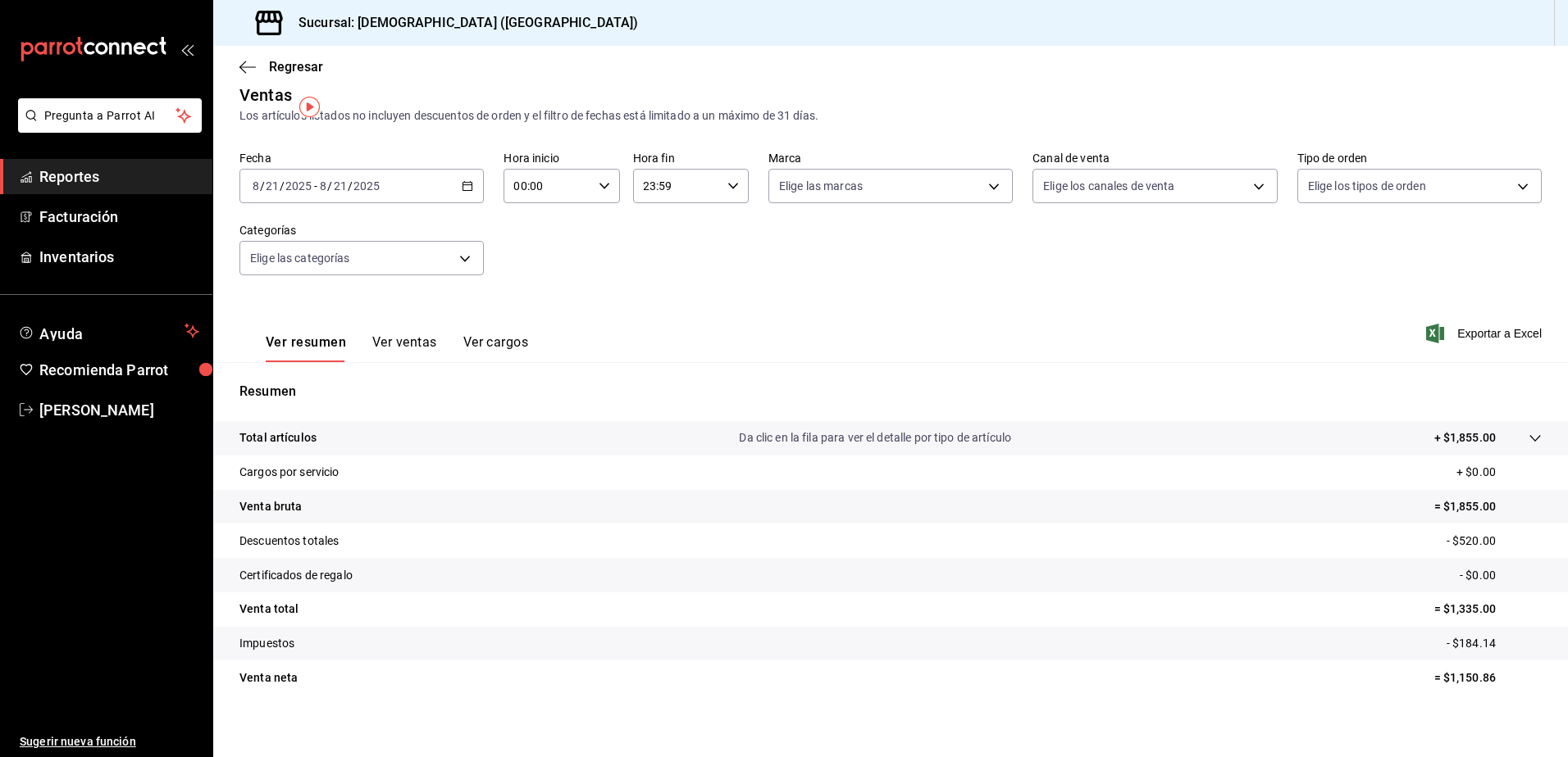
scroll to position [27, 0]
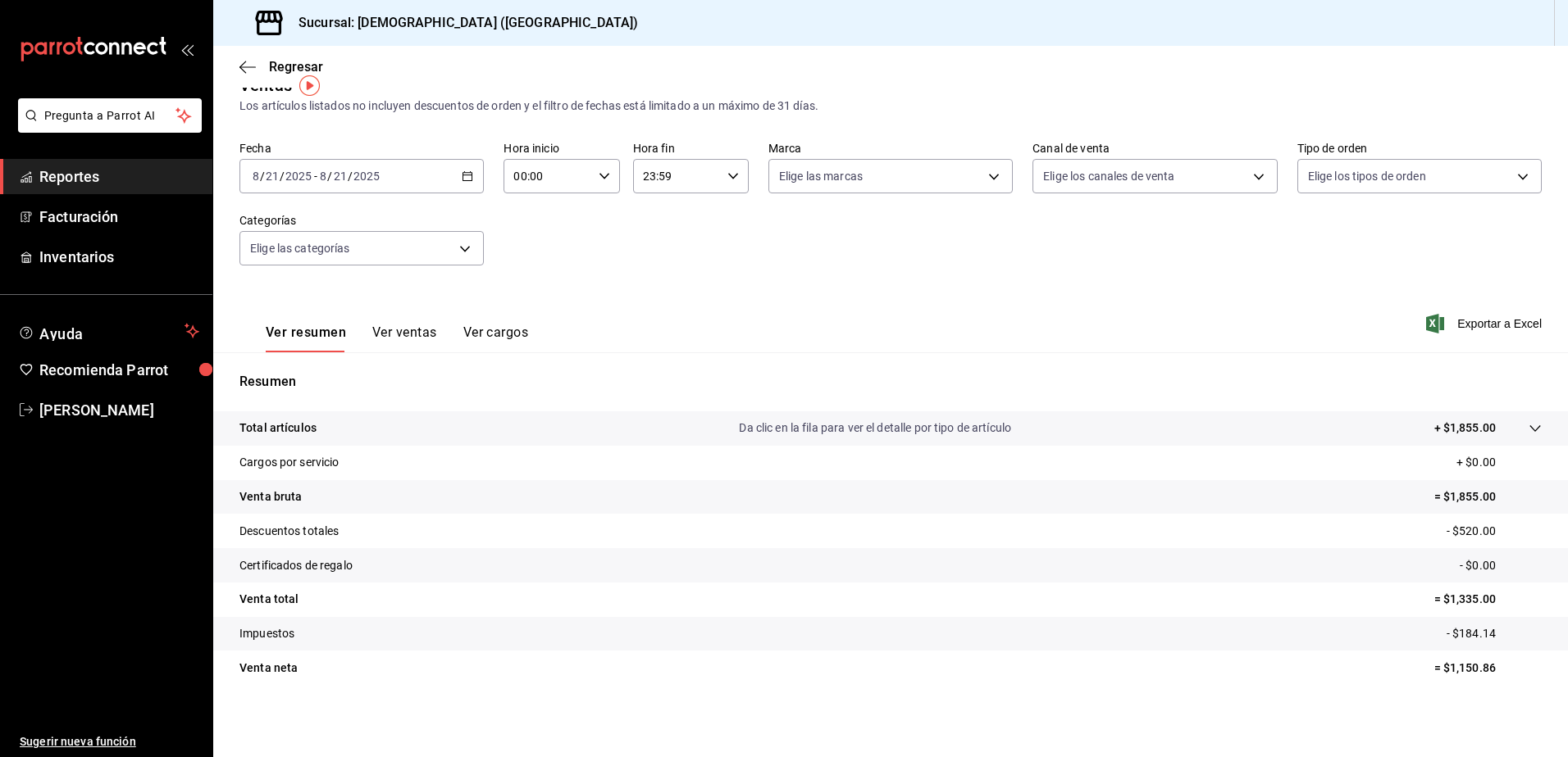
click at [887, 422] on p "Da clic en la fila para ver el detalle por tipo de artículo" at bounding box center [874, 428] width 272 height 18
click at [883, 416] on tr "Total artículos Da clic en la fila para ver el detalle por tipo de artículo + $…" at bounding box center [890, 428] width 1355 height 34
click at [883, 417] on tr "Total artículos Da clic en la fila para ver el detalle por tipo de artículo + $…" at bounding box center [890, 428] width 1355 height 34
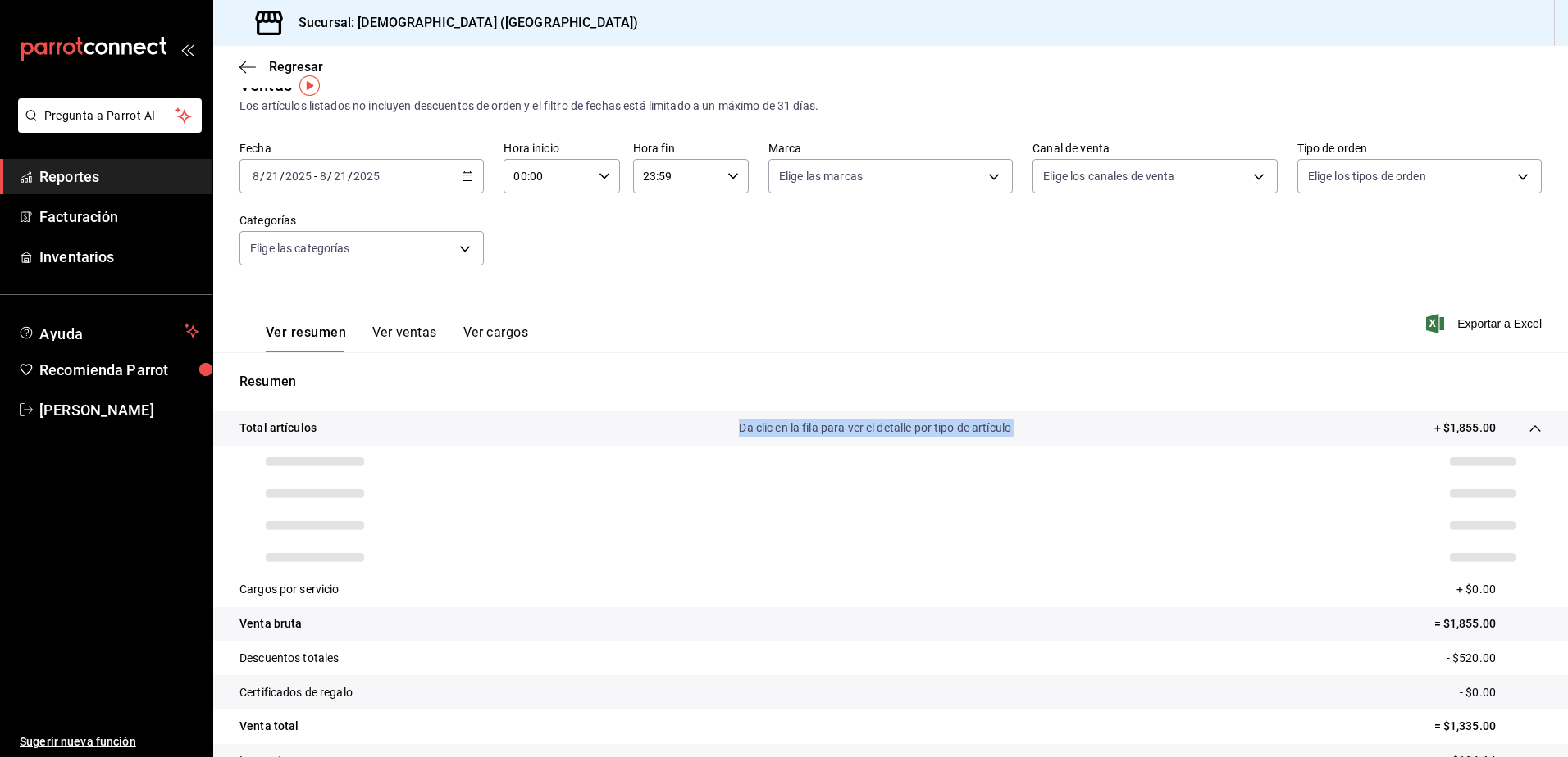
click at [883, 417] on tr "Total artículos Da clic en la fila para ver el detalle por tipo de artículo + $…" at bounding box center [890, 428] width 1355 height 34
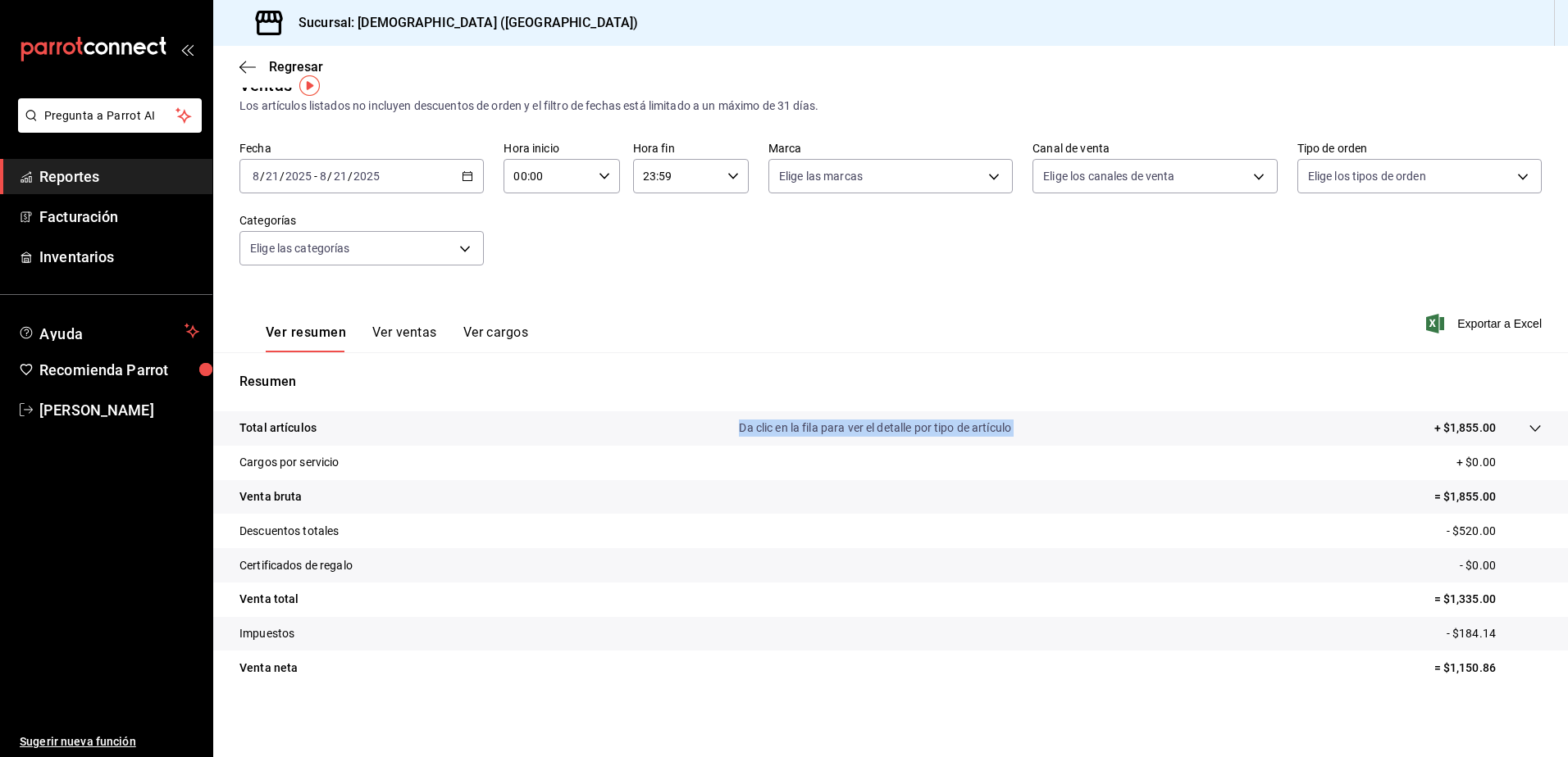
drag, startPoint x: 883, startPoint y: 417, endPoint x: 867, endPoint y: 427, distance: 18.9
click at [867, 427] on p "Da clic en la fila para ver el detalle por tipo de artículo" at bounding box center [874, 428] width 272 height 18
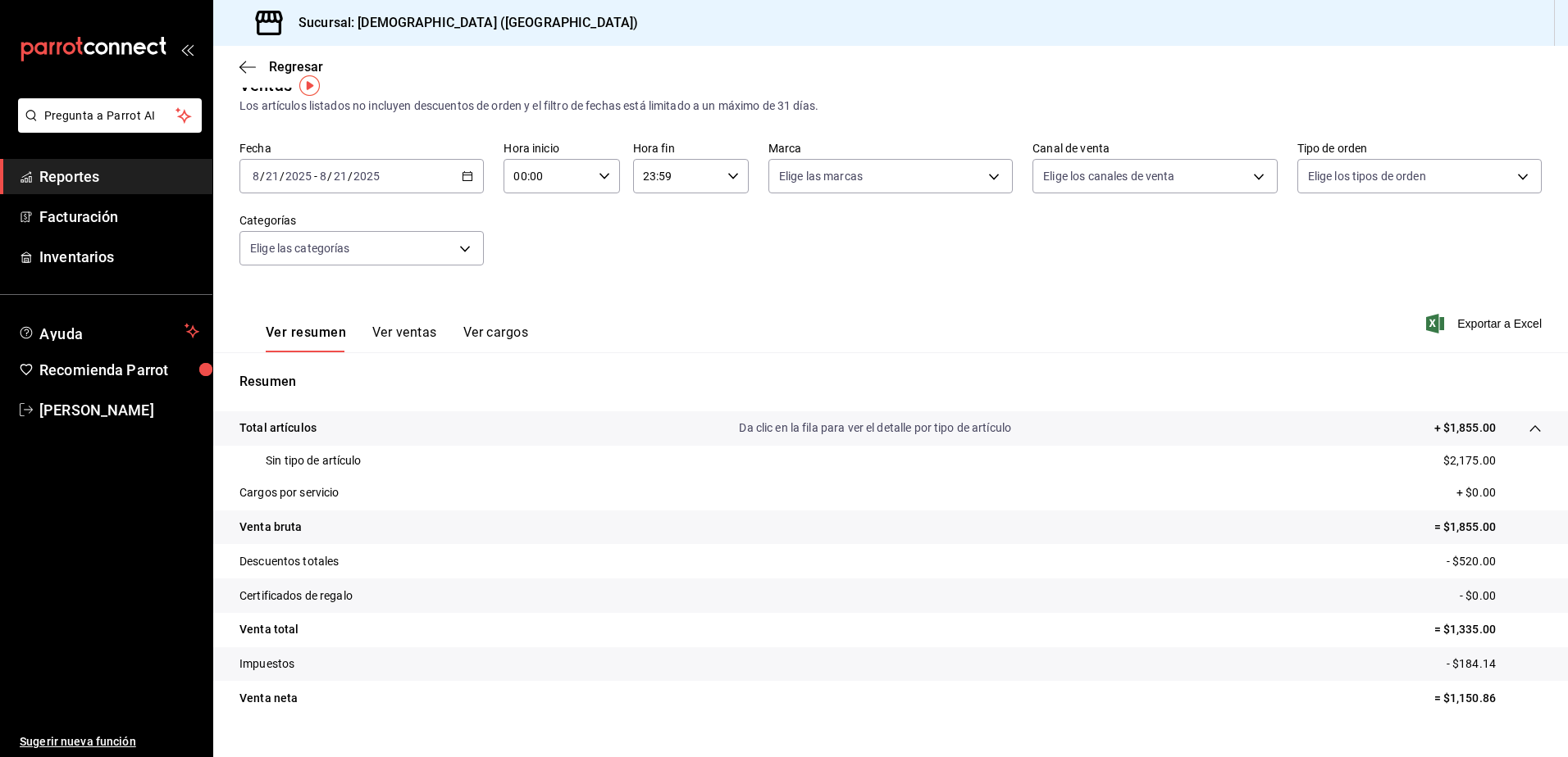
click at [867, 427] on p "Da clic en la fila para ver el detalle por tipo de artículo" at bounding box center [874, 428] width 272 height 18
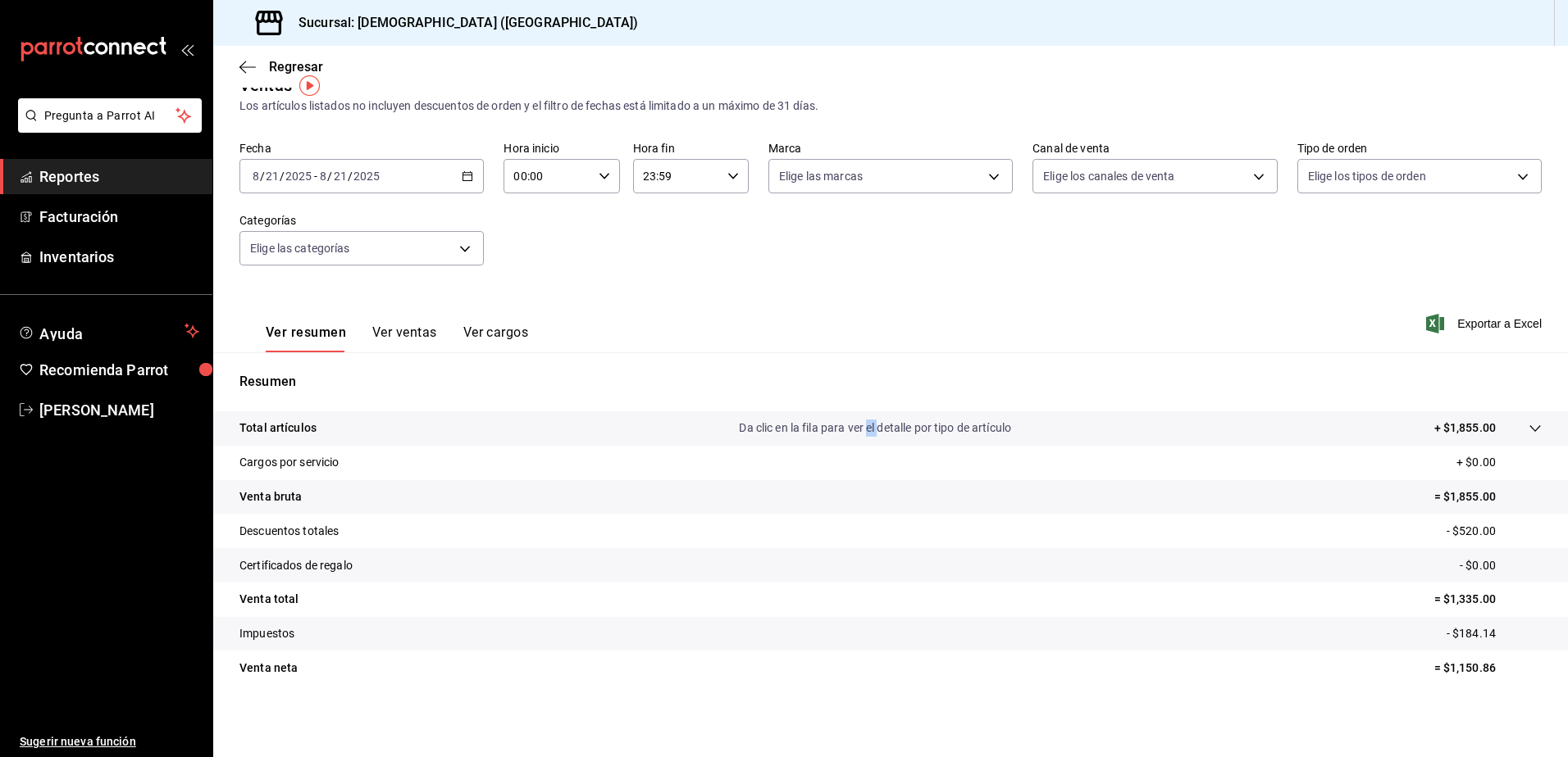
click at [867, 427] on p "Da clic en la fila para ver el detalle por tipo de artículo" at bounding box center [874, 428] width 272 height 18
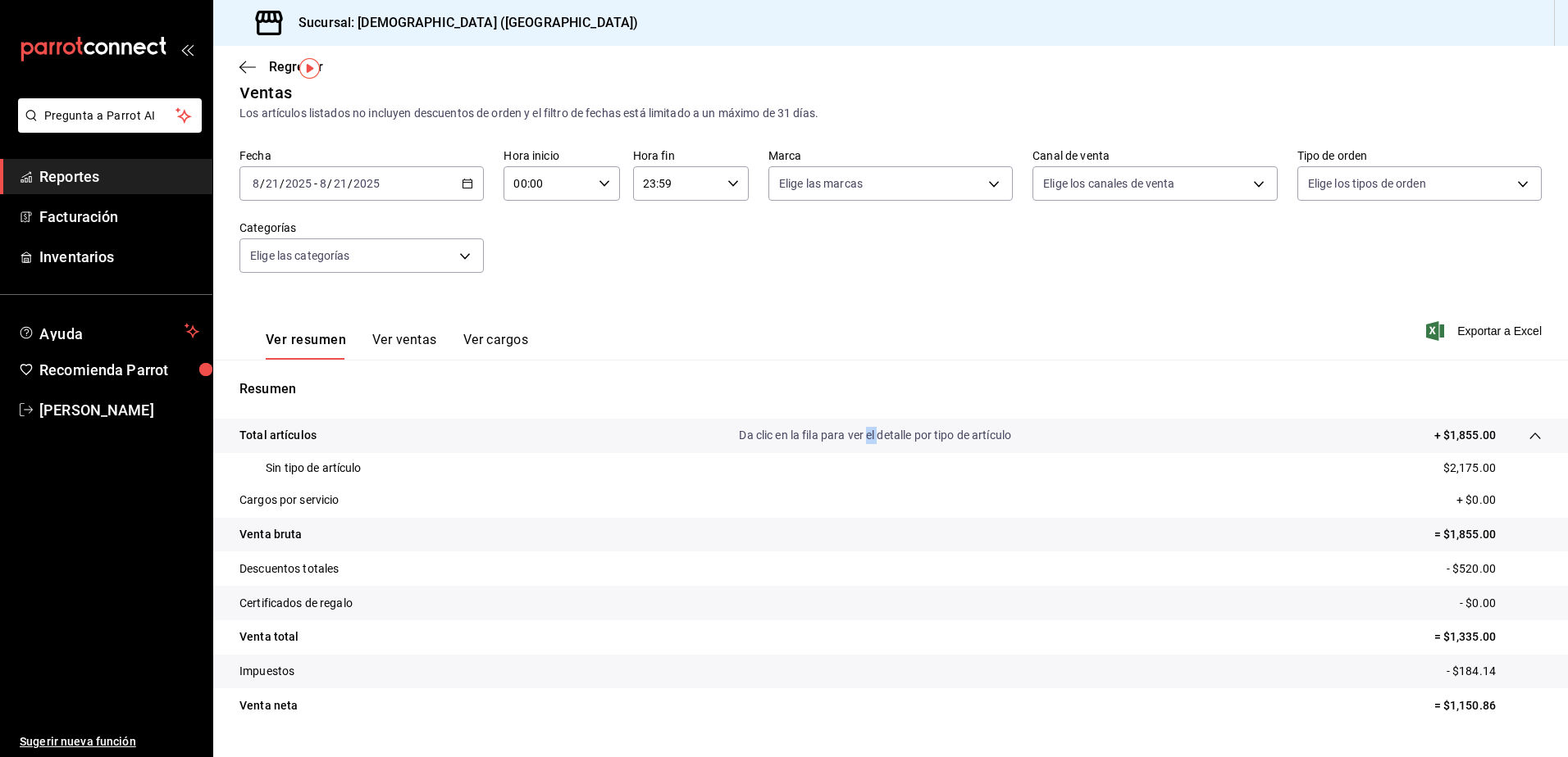
scroll to position [0, 0]
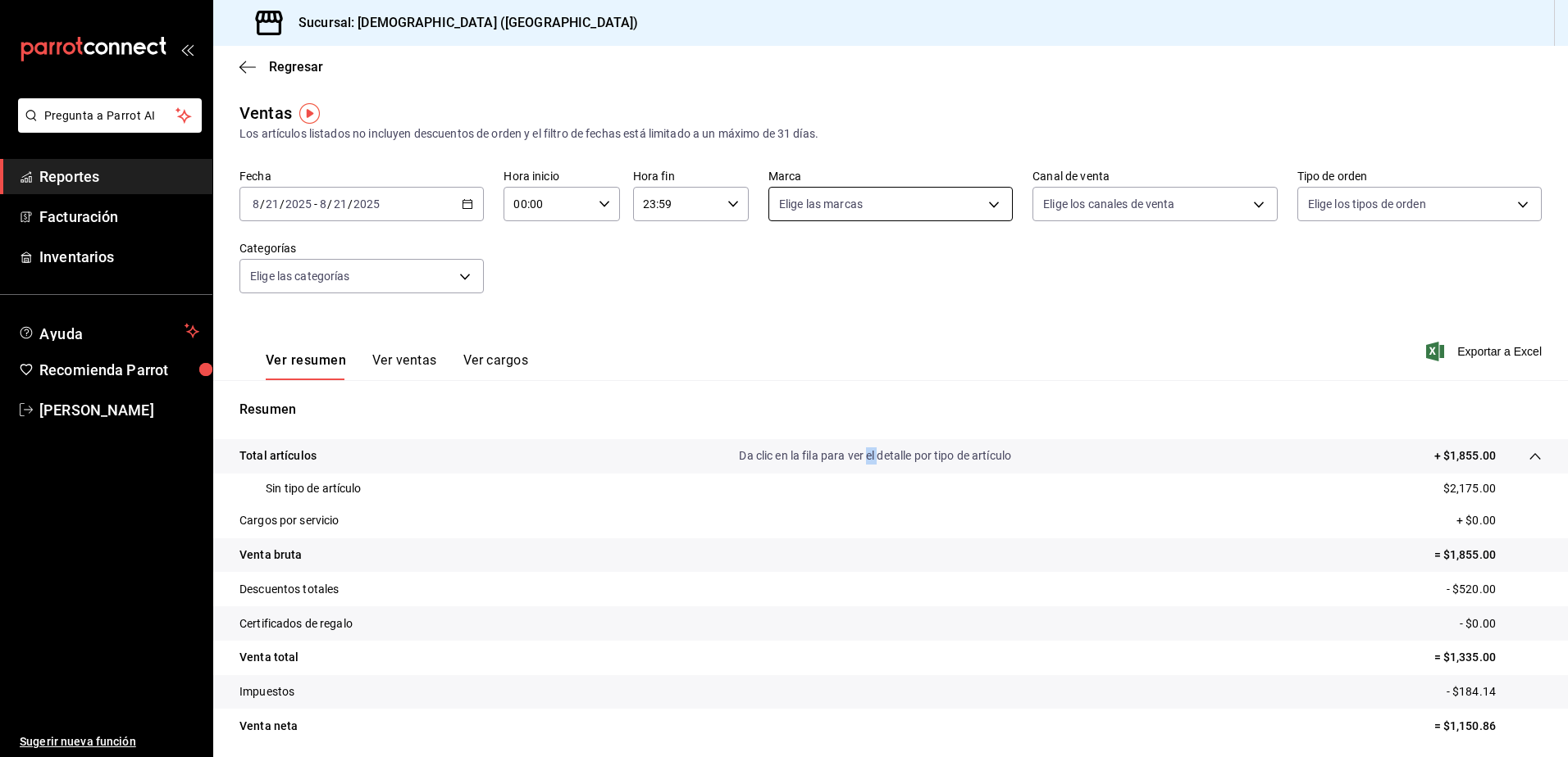
click at [776, 220] on body "Pregunta a Parrot AI Reportes Facturación Inventarios Ayuda Recomienda Parrot […" at bounding box center [784, 378] width 1568 height 757
click at [773, 226] on div at bounding box center [784, 378] width 1568 height 757
click at [1172, 199] on body "Pregunta a Parrot AI Reportes Facturación Inventarios Ayuda Recomienda Parrot […" at bounding box center [784, 378] width 1568 height 757
click at [822, 332] on div at bounding box center [784, 378] width 1568 height 757
click at [462, 201] on icon "button" at bounding box center [468, 204] width 12 height 12
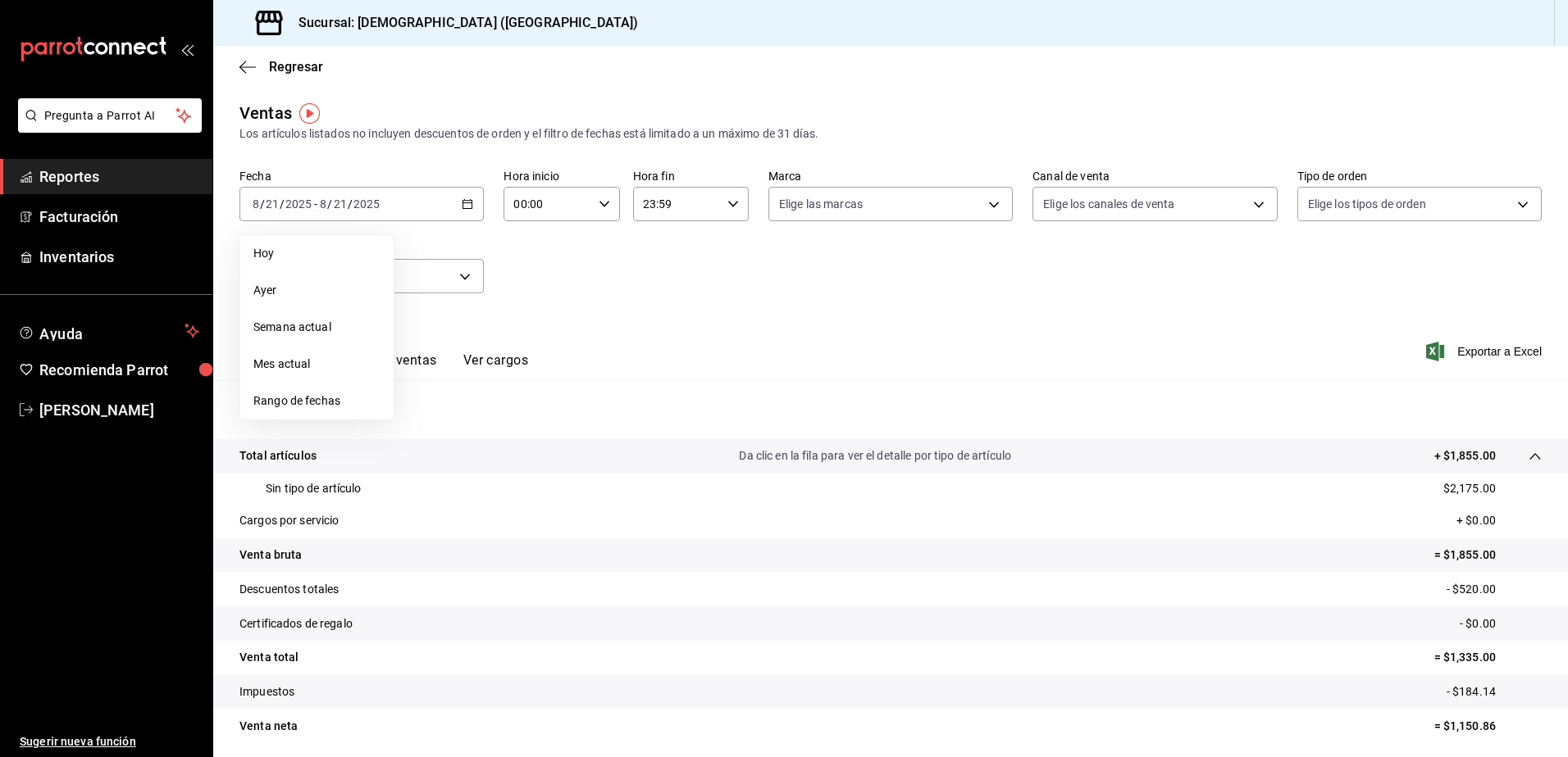
click at [585, 276] on div "Fecha [DATE] [DATE] - [DATE] [DATE] [DATE] [DATE] Semana actual Mes actual Rang…" at bounding box center [891, 241] width 1303 height 144
click at [1104, 222] on body "Pregunta a Parrot AI Reportes Facturación Inventarios Ayuda Recomienda Parrot […" at bounding box center [784, 378] width 1568 height 757
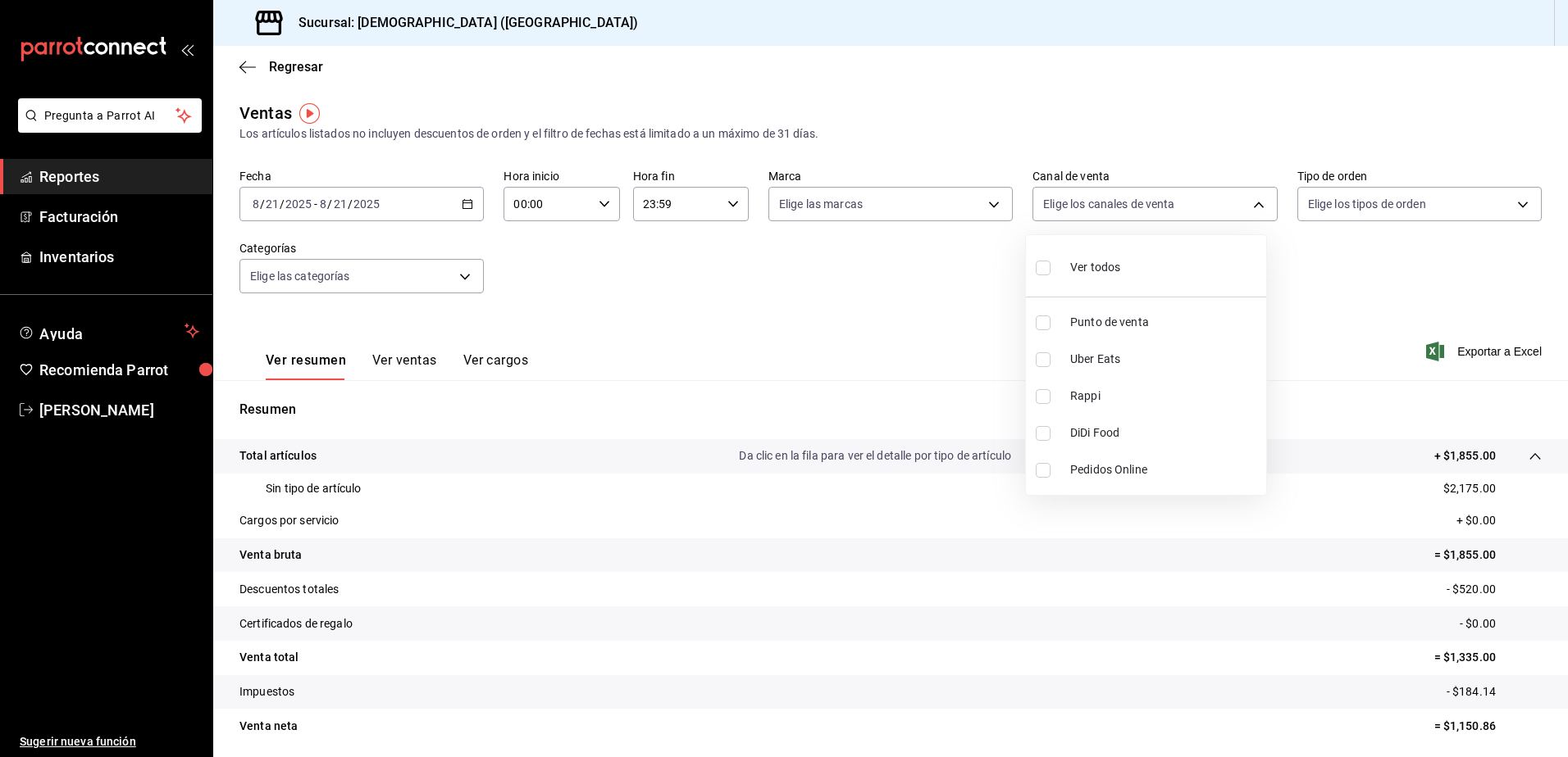
click at [460, 213] on div at bounding box center [784, 378] width 1568 height 757
click at [464, 202] on icon "button" at bounding box center [468, 204] width 12 height 12
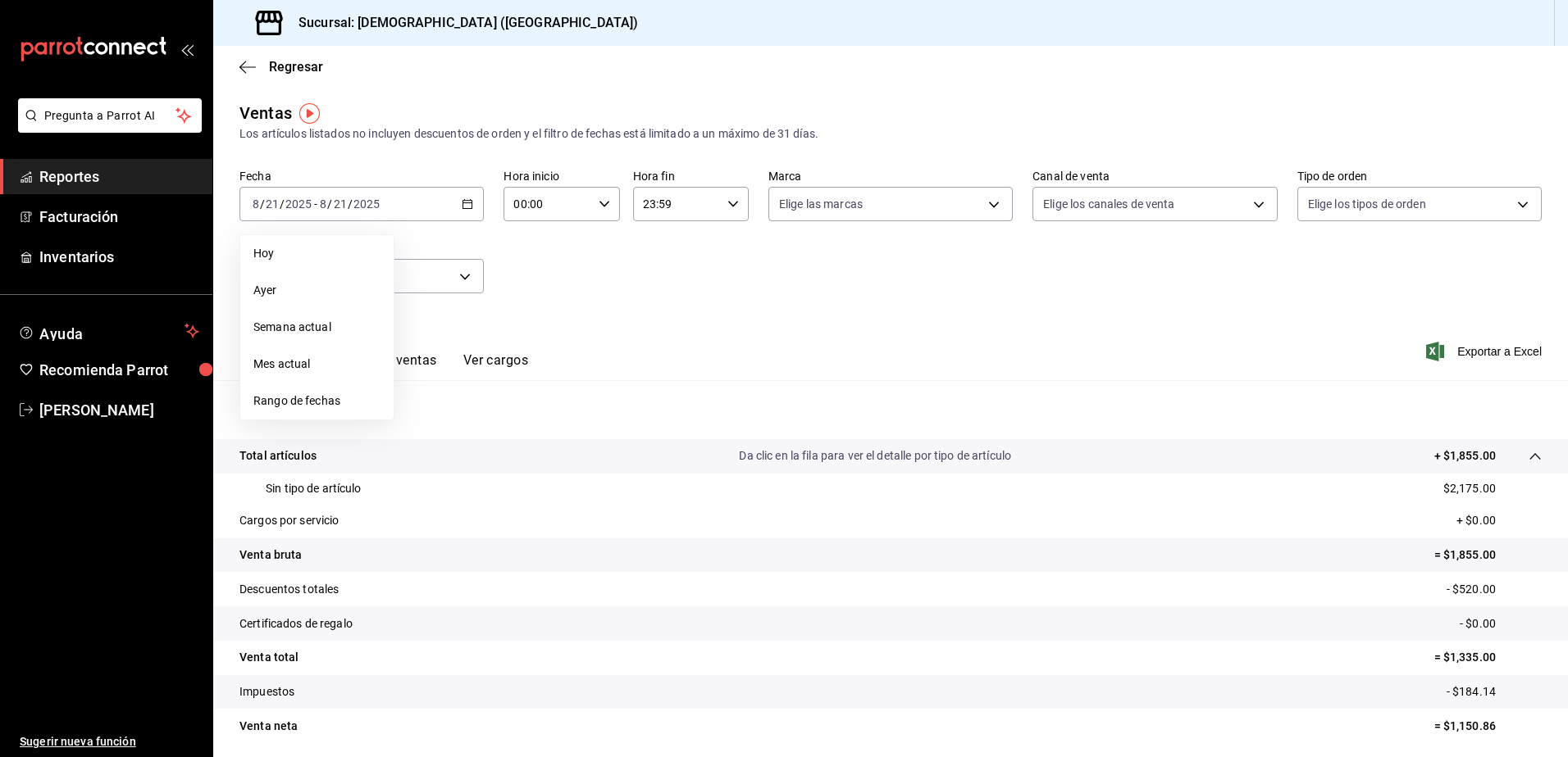
click at [283, 298] on span "Ayer" at bounding box center [316, 291] width 127 height 18
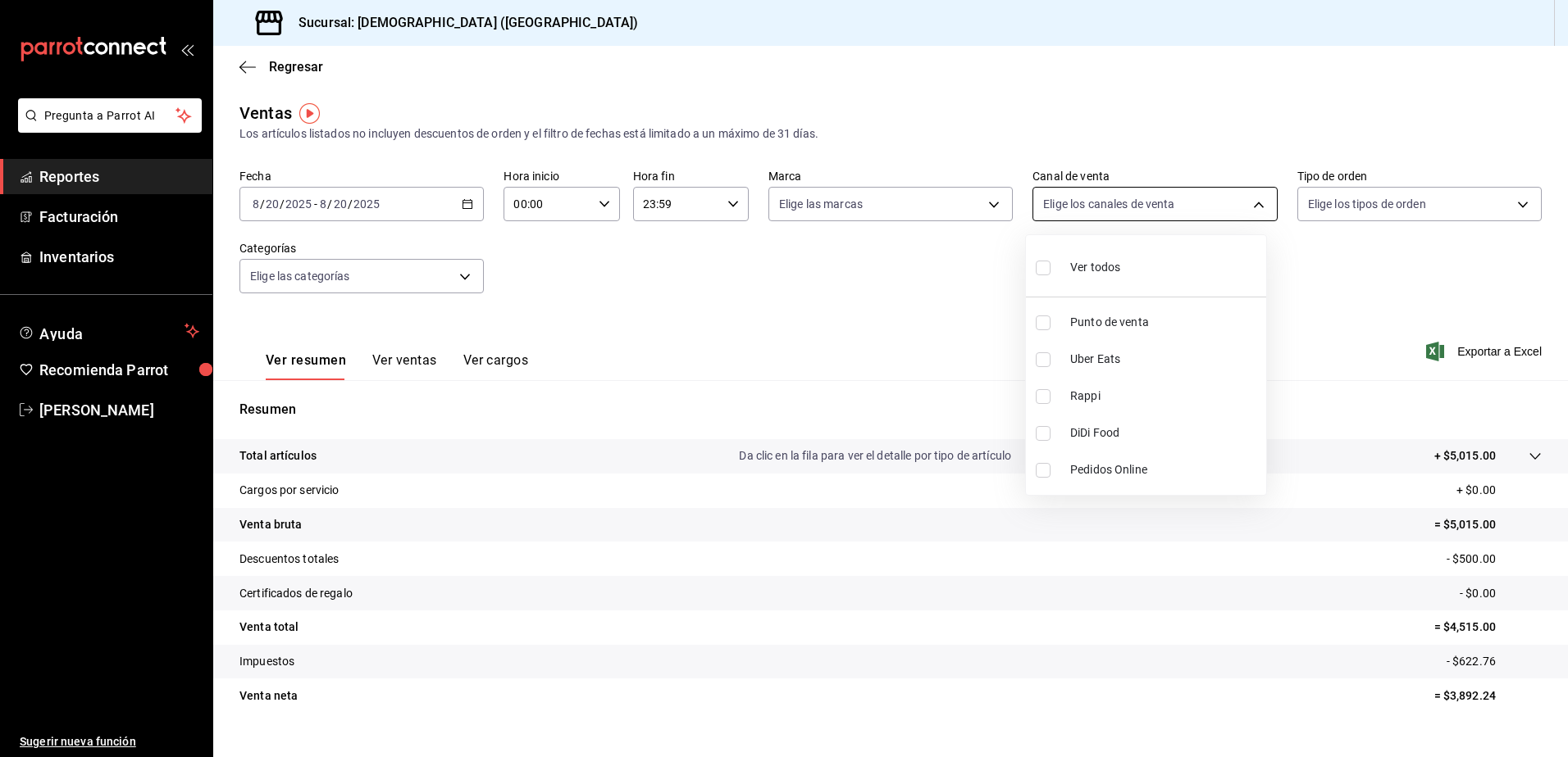
click at [1113, 210] on body "Pregunta a Parrot AI Reportes Facturación Inventarios Ayuda Recomienda Parrot […" at bounding box center [784, 378] width 1568 height 757
click at [1099, 405] on li "Rappi" at bounding box center [1146, 397] width 241 height 37
type input "RAPPI"
checkbox input "true"
click at [994, 376] on div at bounding box center [784, 378] width 1568 height 757
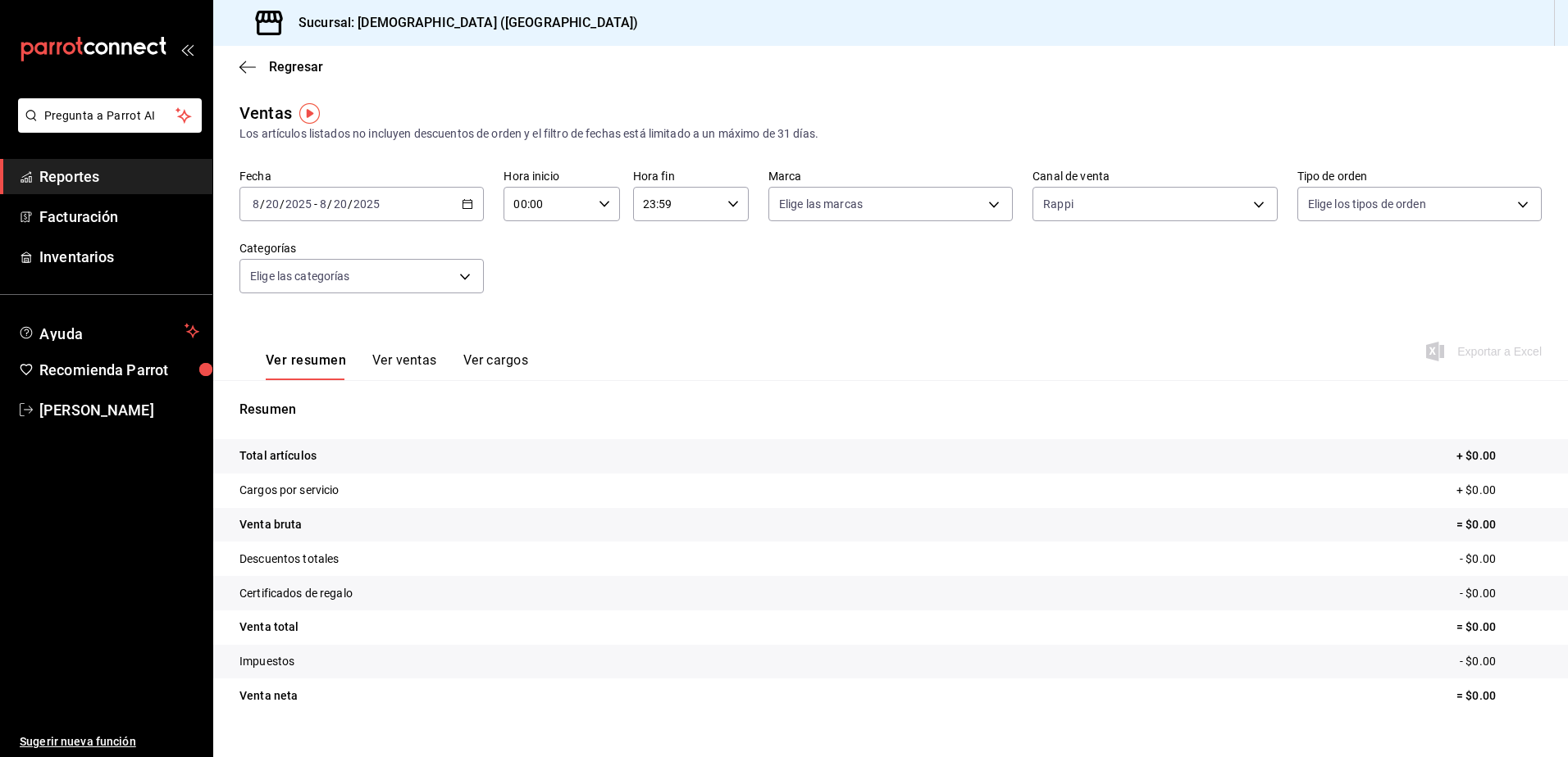
click at [450, 208] on div "[DATE] [DATE] - [DATE] [DATE]" at bounding box center [362, 203] width 245 height 34
click at [315, 258] on span "Hoy" at bounding box center [316, 254] width 127 height 18
click at [1285, 209] on div "Fecha [DATE] [DATE] - [DATE] [DATE] Hora inicio 00:00 Hora inicio Hora fin 23:5…" at bounding box center [891, 241] width 1303 height 144
click at [1289, 205] on body "Pregunta a Parrot AI Reportes Facturación Inventarios Ayuda Recomienda Parrot […" at bounding box center [784, 378] width 1568 height 757
click at [1050, 203] on div at bounding box center [784, 378] width 1568 height 757
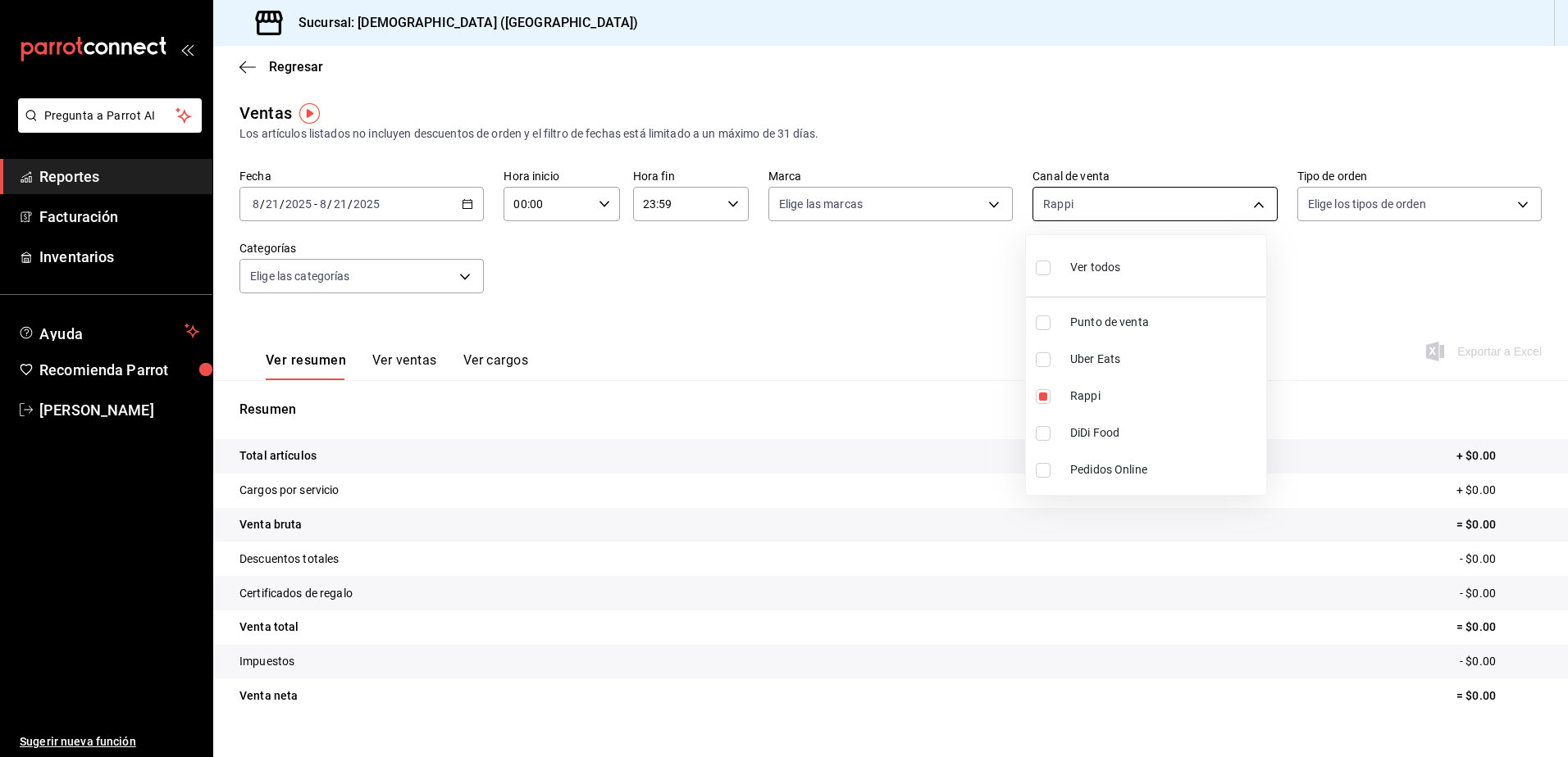
click at [1053, 211] on body "Pregunta a Parrot AI Reportes Facturación Inventarios Ayuda Recomienda Parrot […" at bounding box center [784, 378] width 1568 height 757
click at [1051, 275] on label at bounding box center [1046, 267] width 22 height 24
click at [1050, 275] on input "checkbox" at bounding box center [1042, 267] width 15 height 15
checkbox input "false"
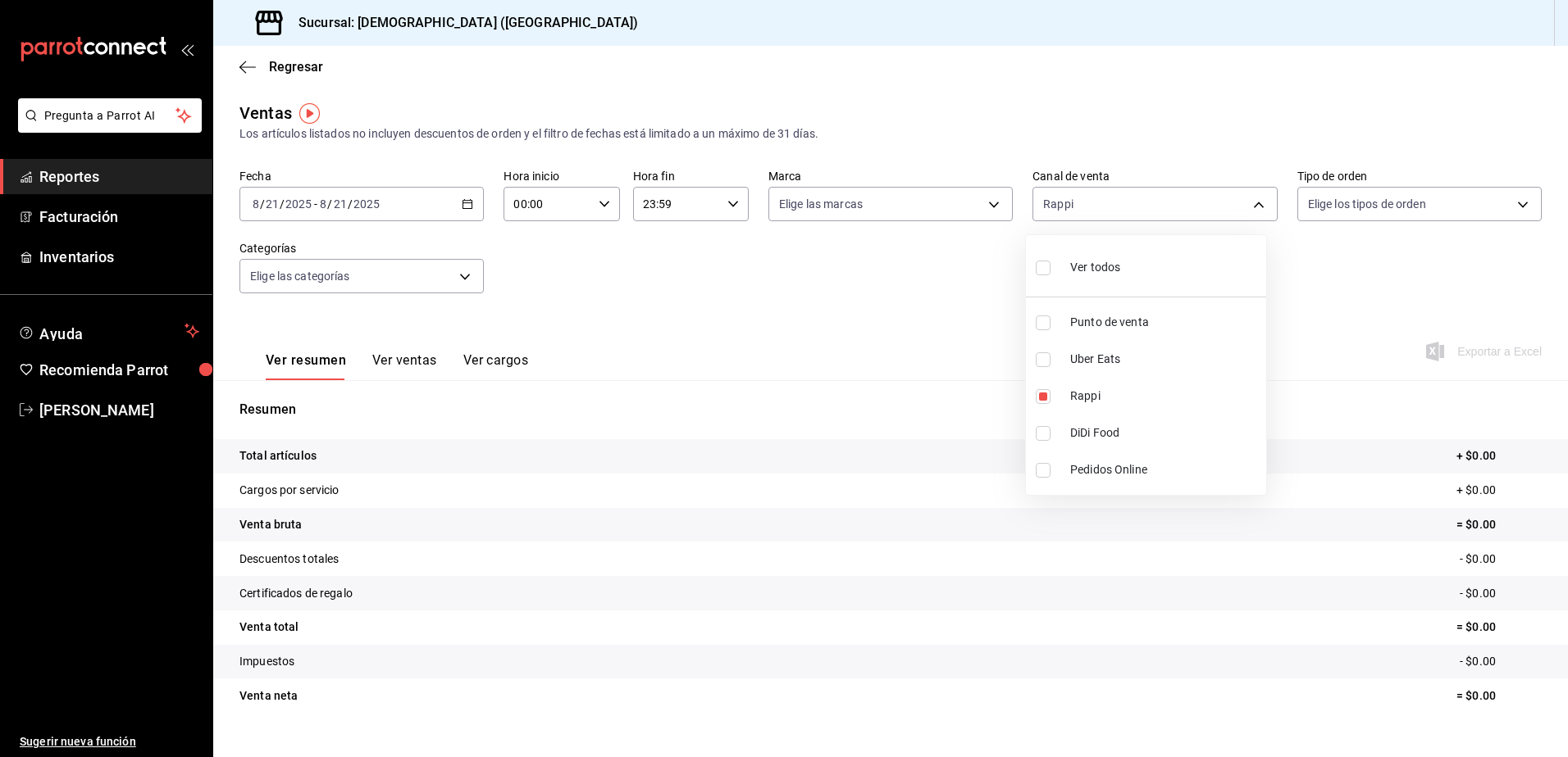
checkbox input "false"
click at [463, 206] on div at bounding box center [784, 378] width 1568 height 757
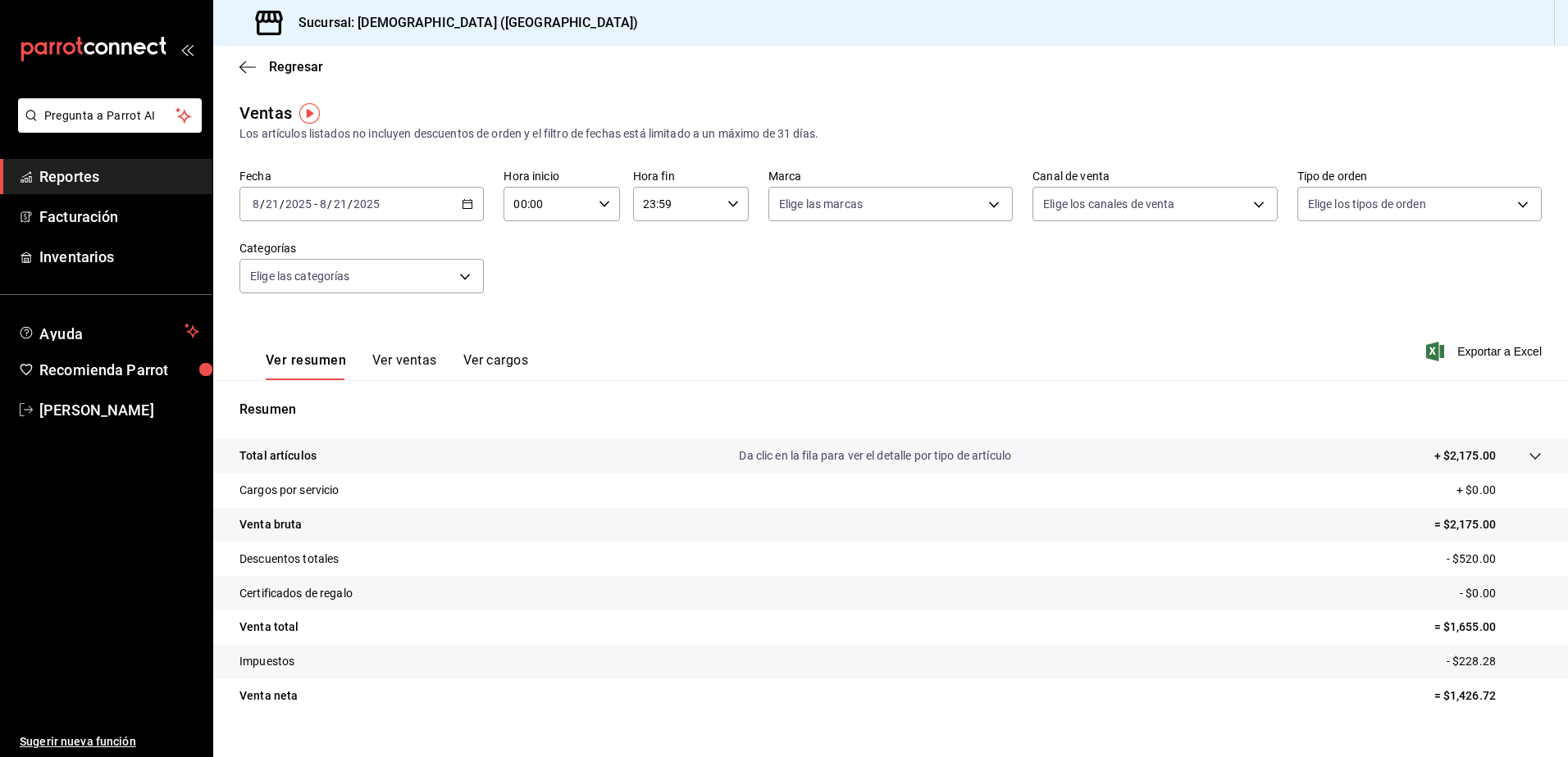
click at [463, 206] on icon "button" at bounding box center [468, 204] width 12 height 12
click at [313, 396] on span "Rango de fechas" at bounding box center [316, 402] width 127 height 18
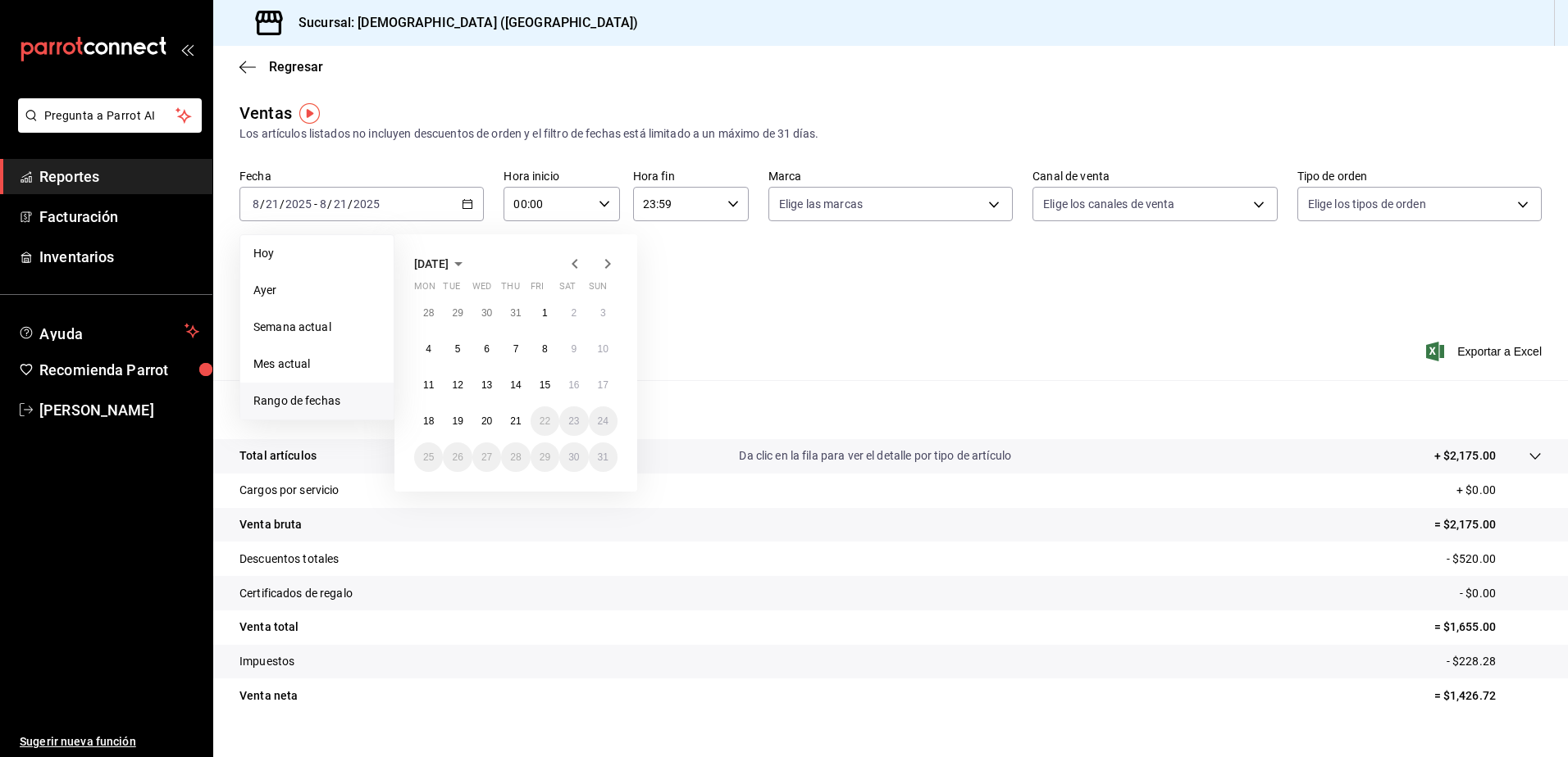
click at [580, 264] on icon "button" at bounding box center [575, 264] width 20 height 20
drag, startPoint x: 456, startPoint y: 308, endPoint x: 603, endPoint y: 311, distance: 147.0
click at [603, 311] on div "30 1 2 3 4 5 6 7 8 9 10 11 12 13 14 15 16 17 18 19 20 21 22 23 24 25 26 27 28 2…" at bounding box center [516, 385] width 203 height 174
click at [431, 455] on abbr "28" at bounding box center [428, 458] width 11 height 12
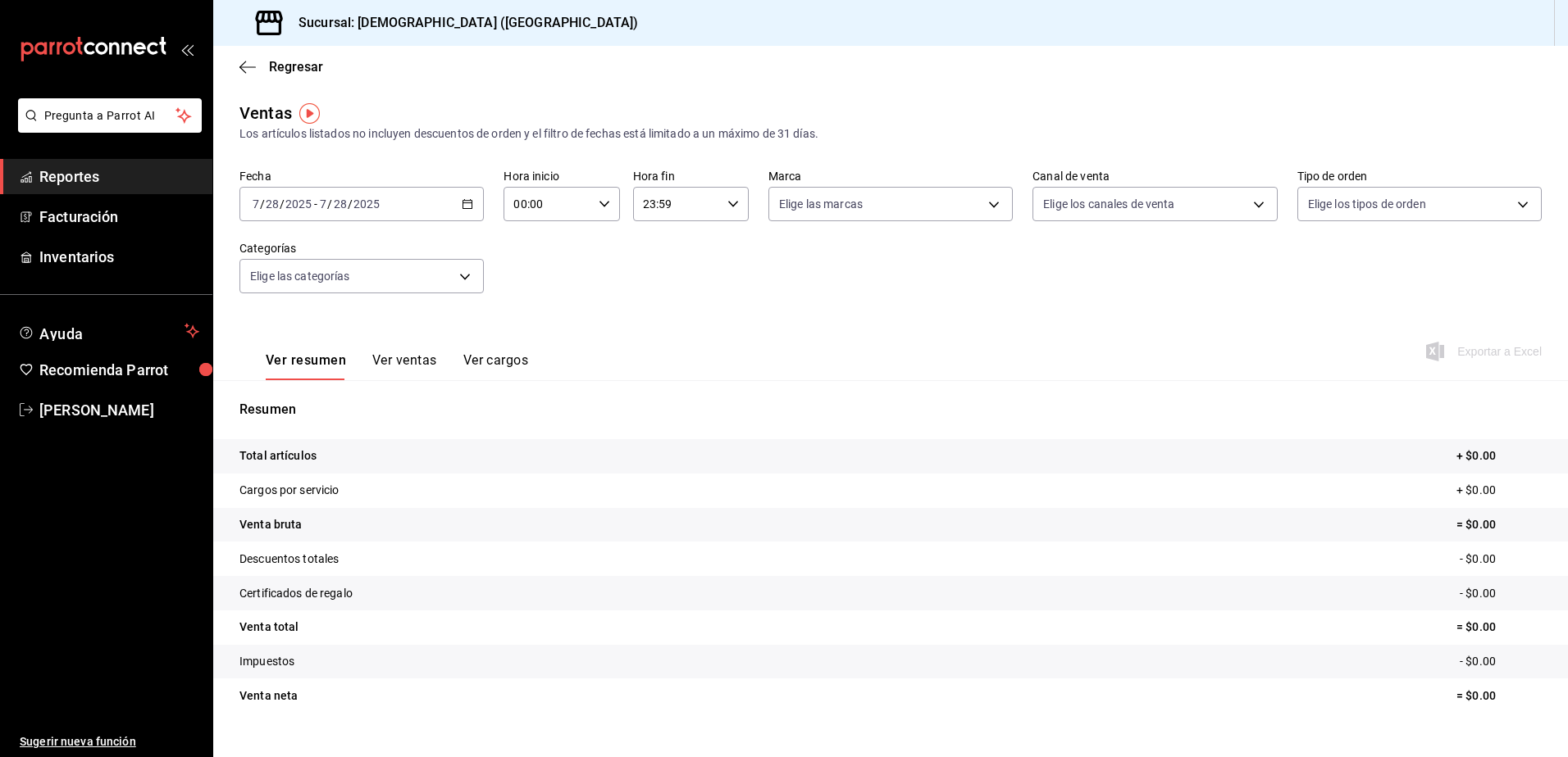
click at [465, 204] on icon "button" at bounding box center [468, 204] width 12 height 12
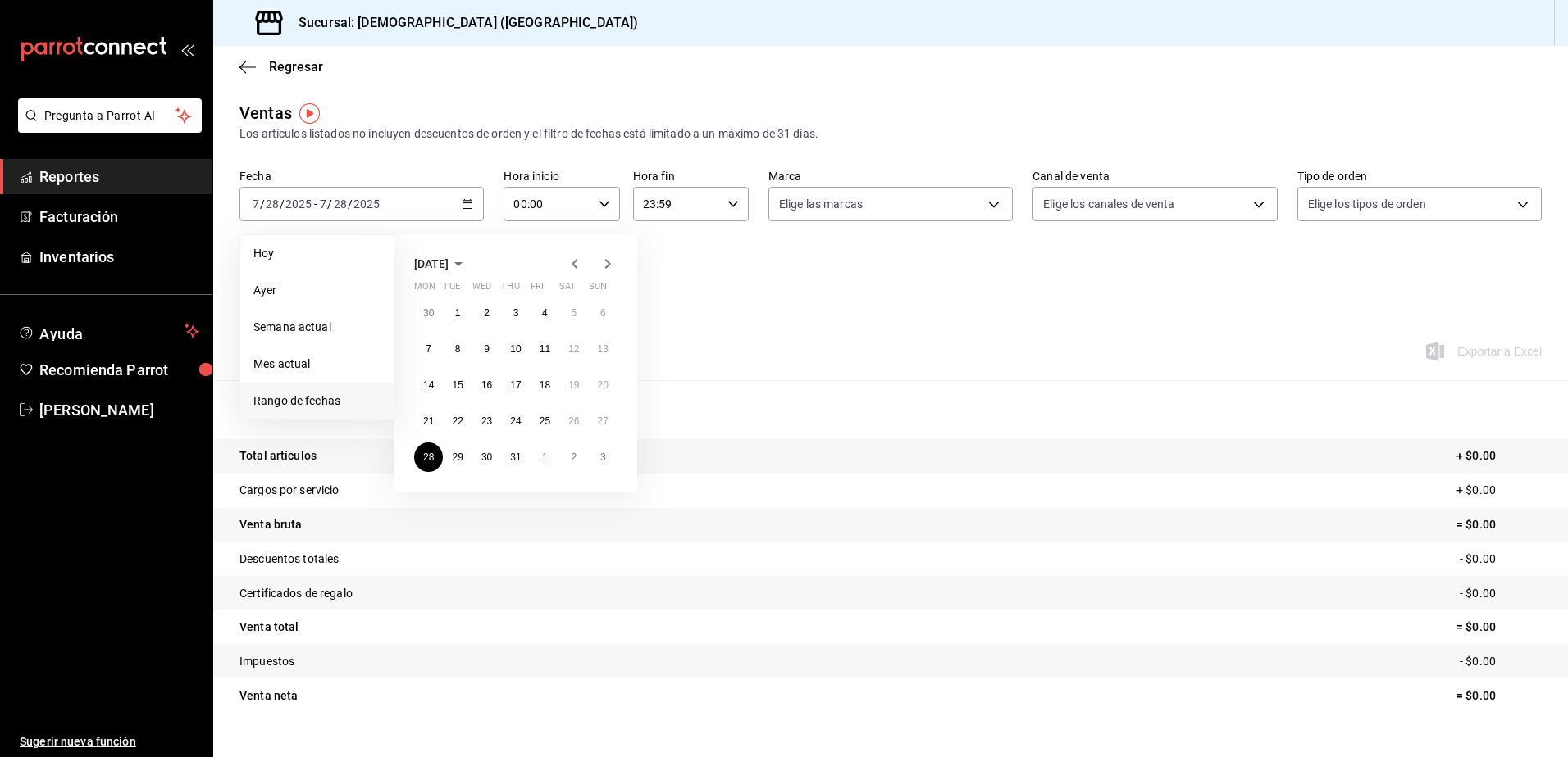
click at [463, 262] on icon "button" at bounding box center [458, 264] width 8 height 4
click at [455, 353] on abbr "July" at bounding box center [448, 354] width 18 height 12
click at [669, 365] on div "[DATE] Mon Tue Wed Thu Fri Sat Sun 30 1 2 3 4 5 6 7 8 9 10 11 12 13 14 15 16 17…" at bounding box center [538, 355] width 287 height 270
click at [443, 185] on div "Fecha [DATE] [DATE] - [DATE] [DATE] [DATE] [DATE] Semana actual Mes actual [GEO…" at bounding box center [362, 194] width 245 height 52
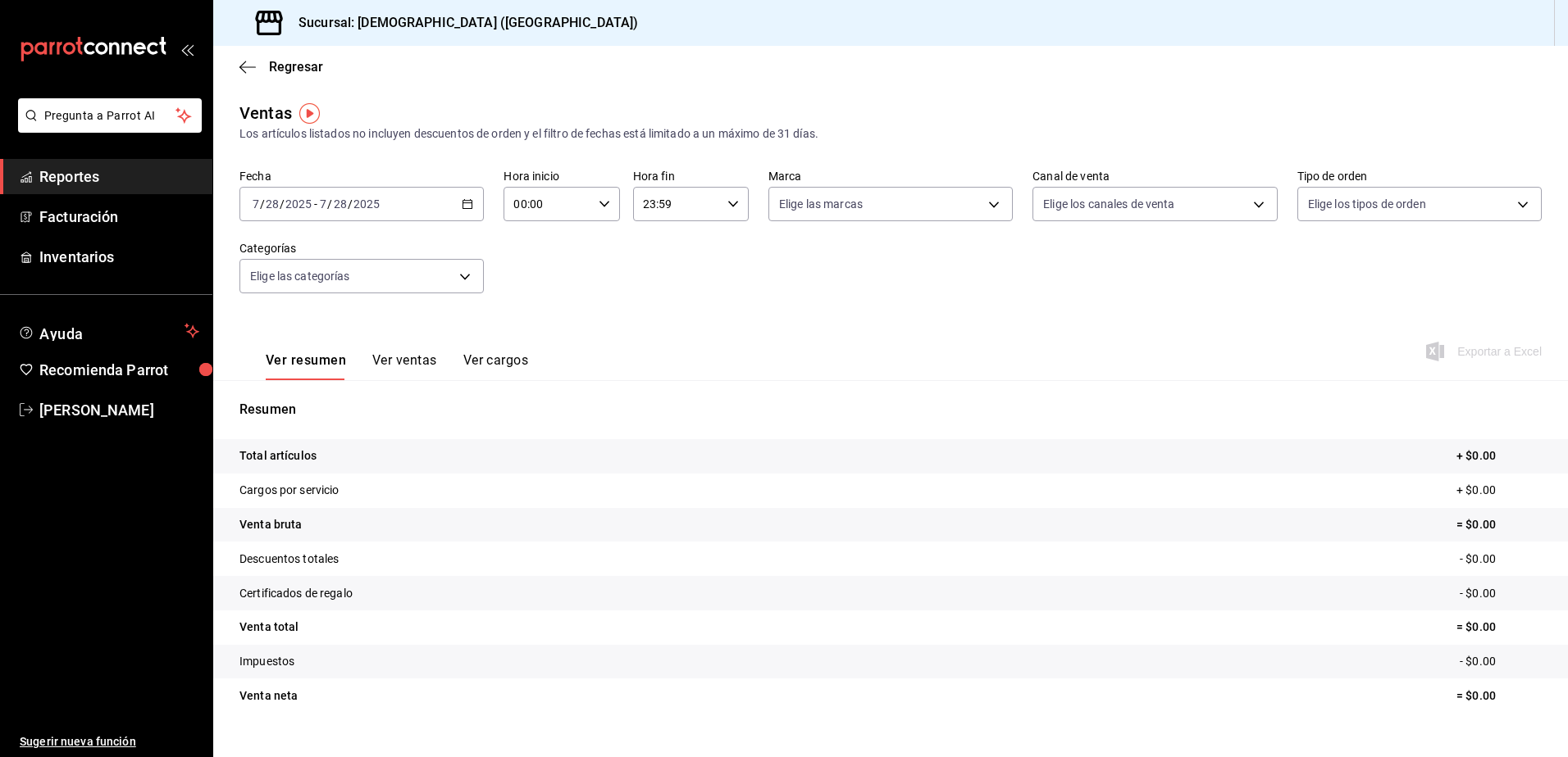
click at [466, 209] on \(Stroke\) "button" at bounding box center [468, 204] width 10 height 9
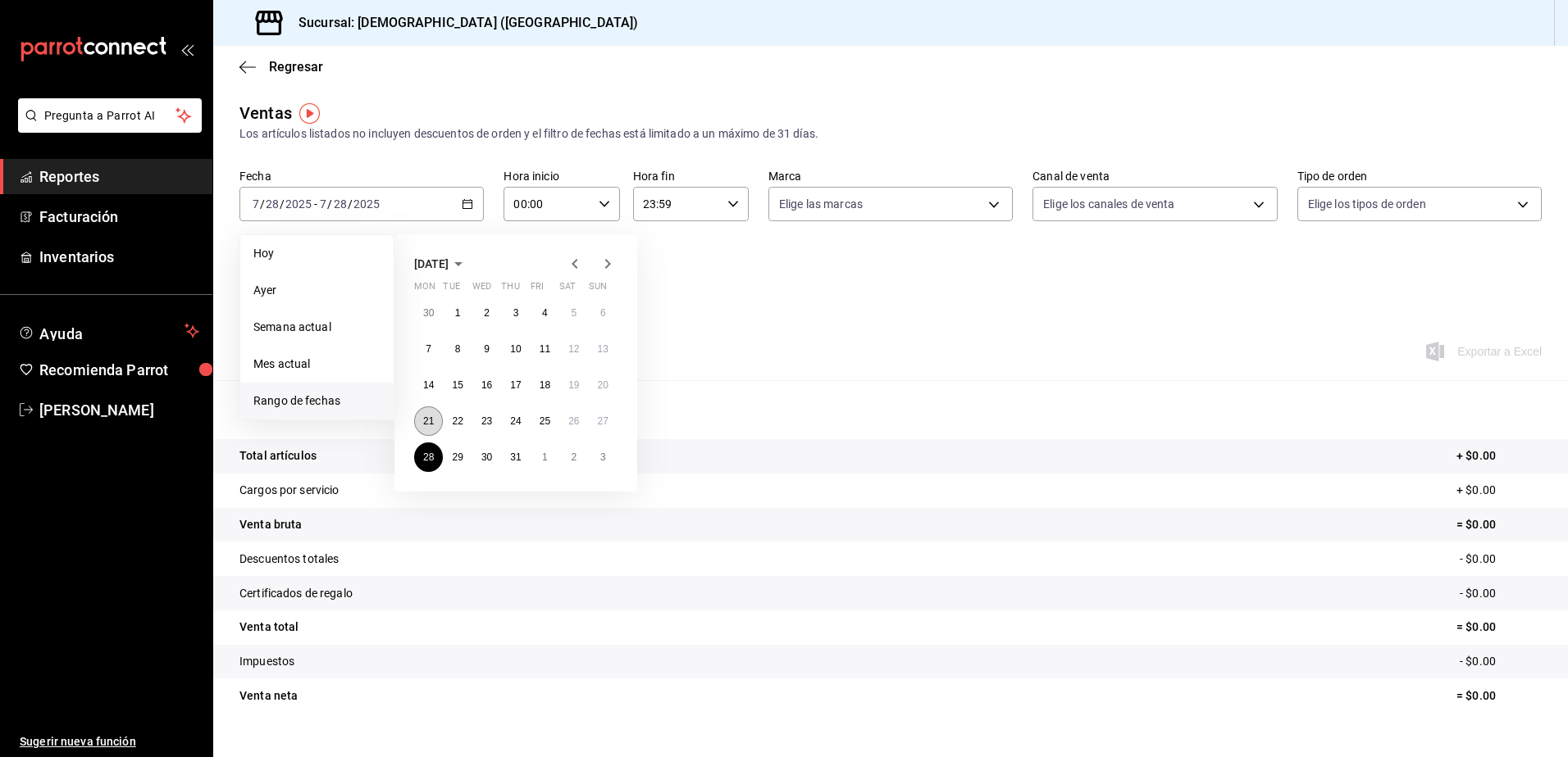
click at [437, 409] on button "21" at bounding box center [428, 421] width 28 height 29
click at [436, 408] on button "21" at bounding box center [428, 421] width 28 height 29
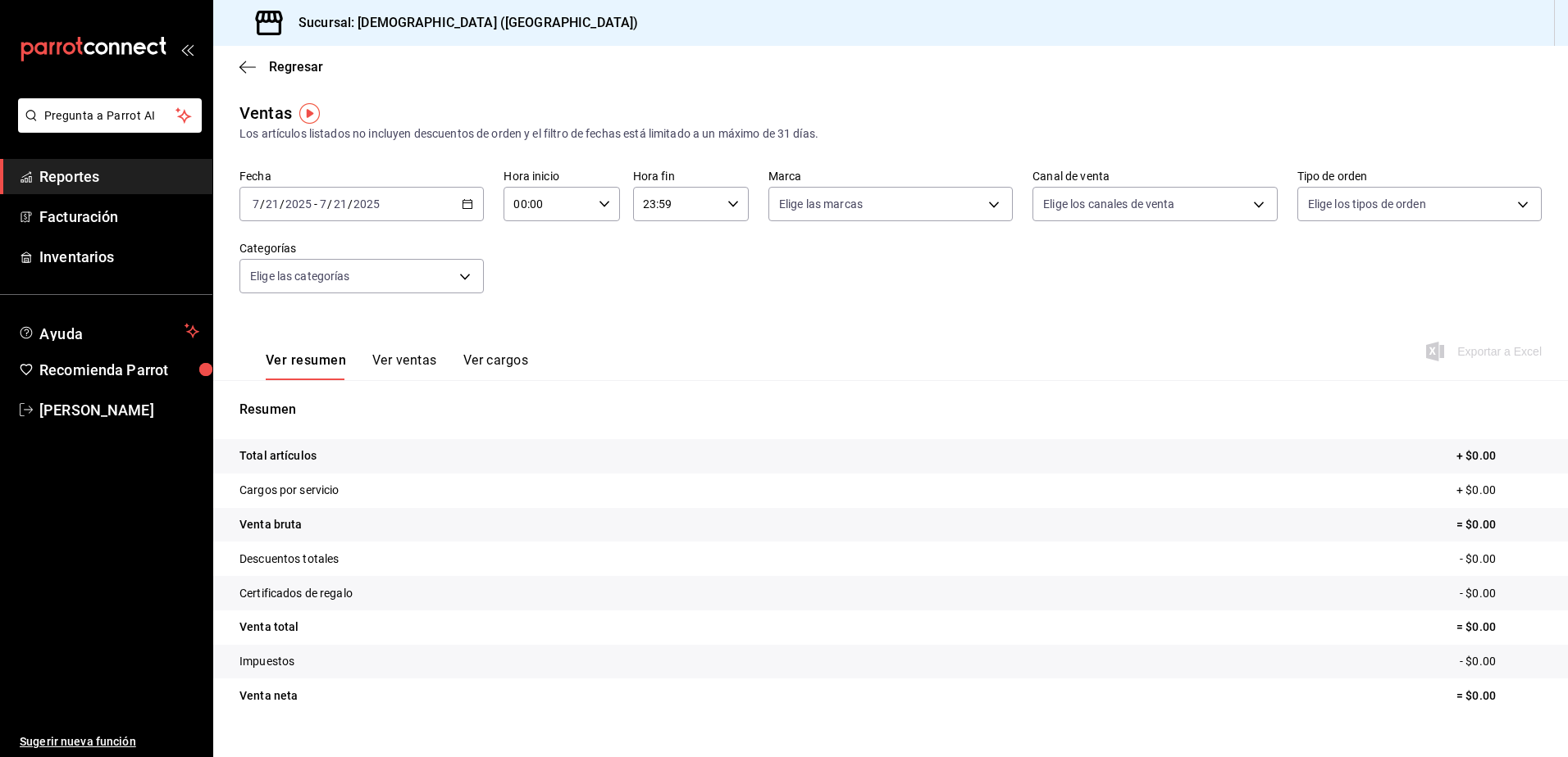
click at [436, 408] on p "Resumen" at bounding box center [891, 409] width 1303 height 20
click at [418, 356] on button "Ver ventas" at bounding box center [405, 366] width 65 height 27
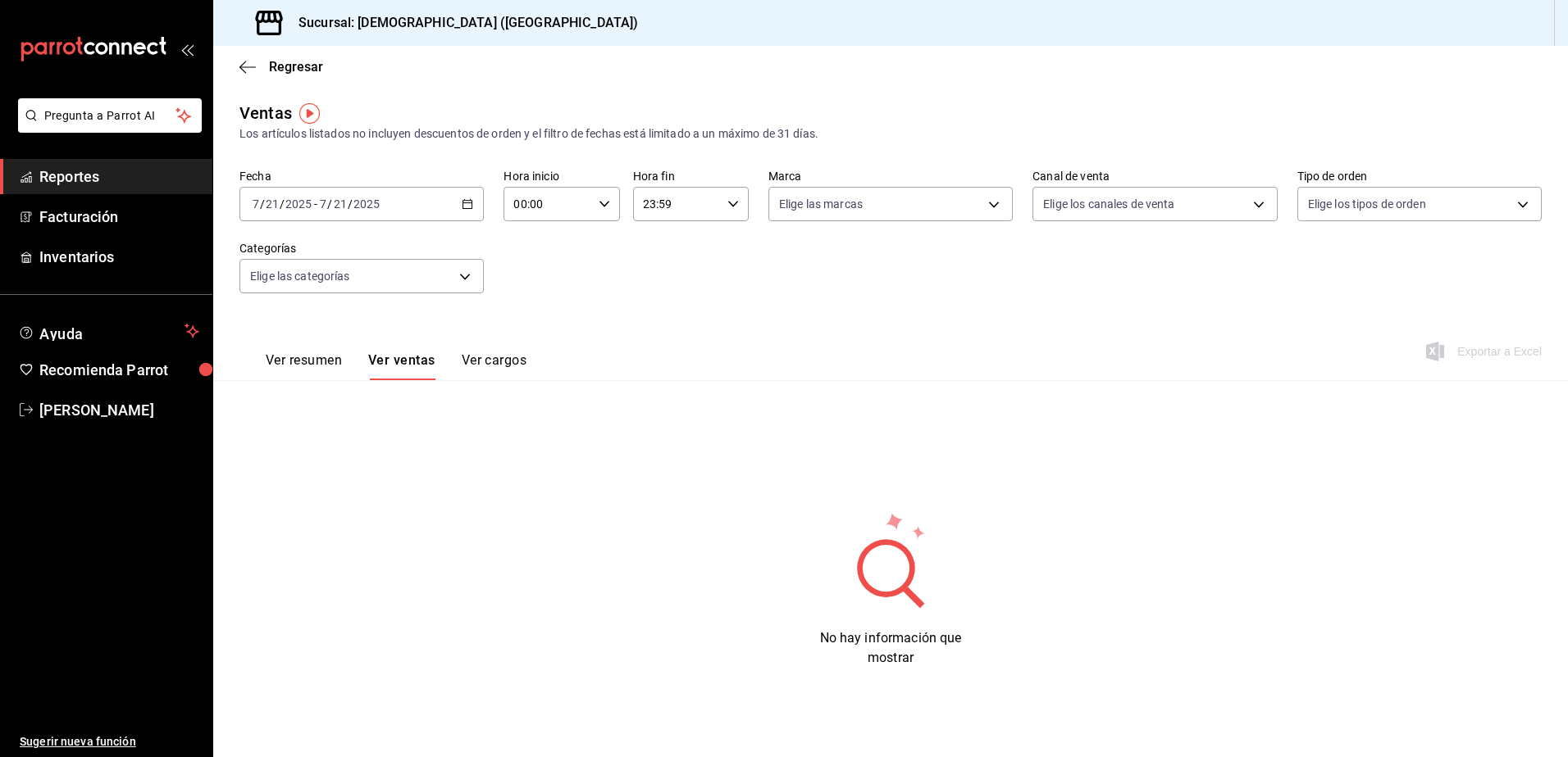
click at [317, 367] on button "Ver resumen" at bounding box center [304, 366] width 77 height 27
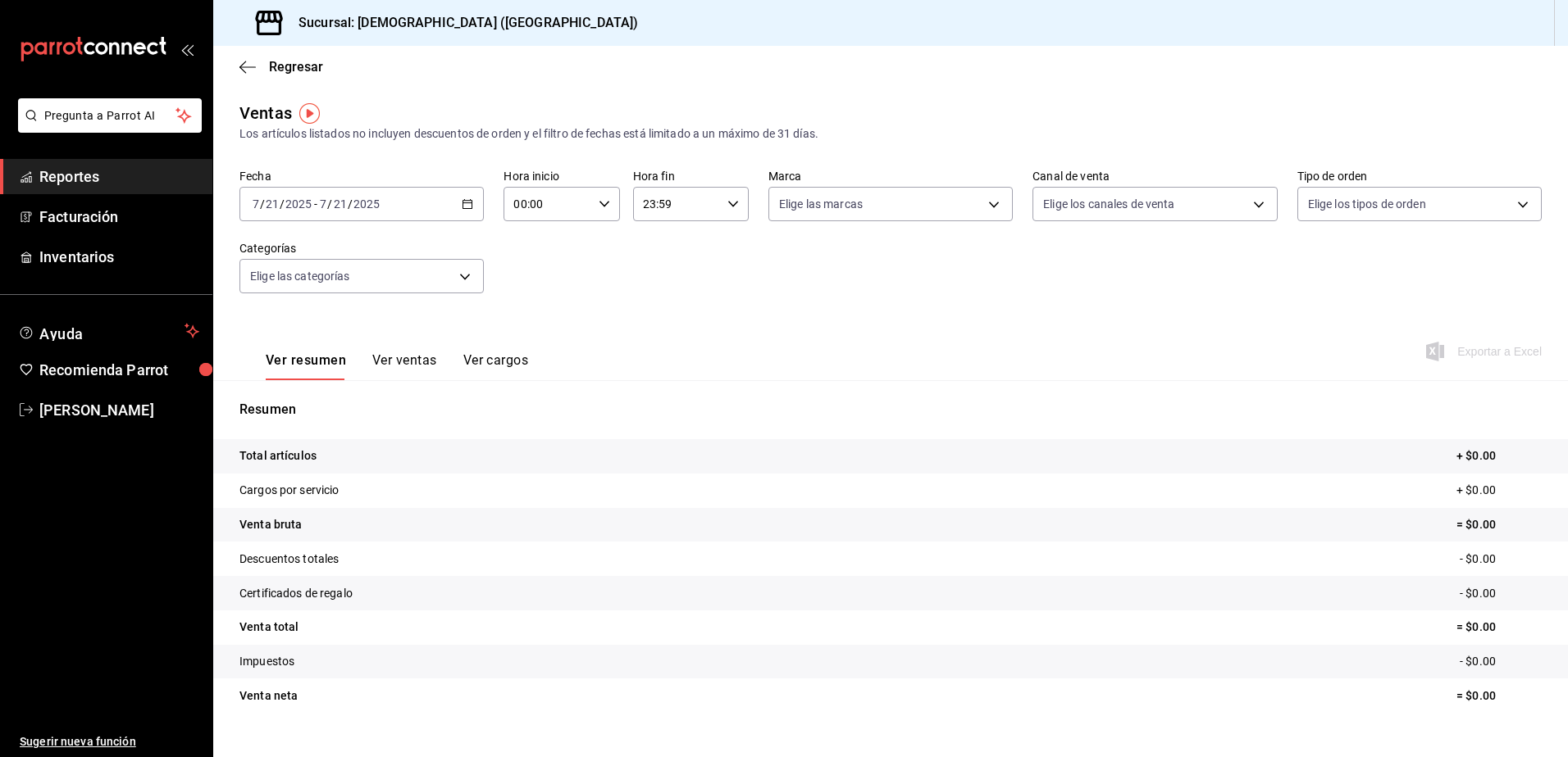
click at [52, 182] on span "Reportes" at bounding box center [119, 177] width 160 height 23
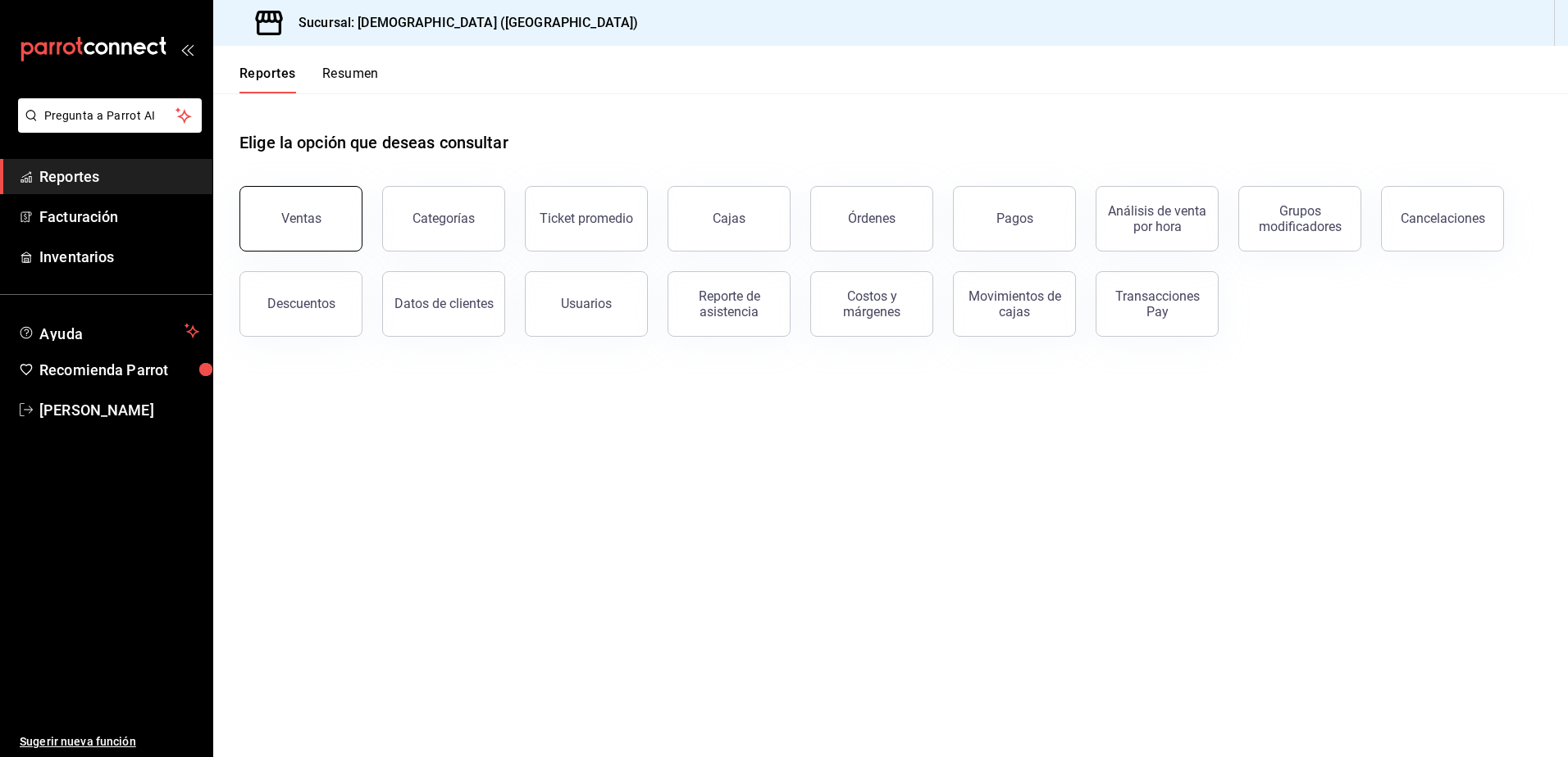
click at [295, 224] on div "Ventas" at bounding box center [301, 219] width 40 height 16
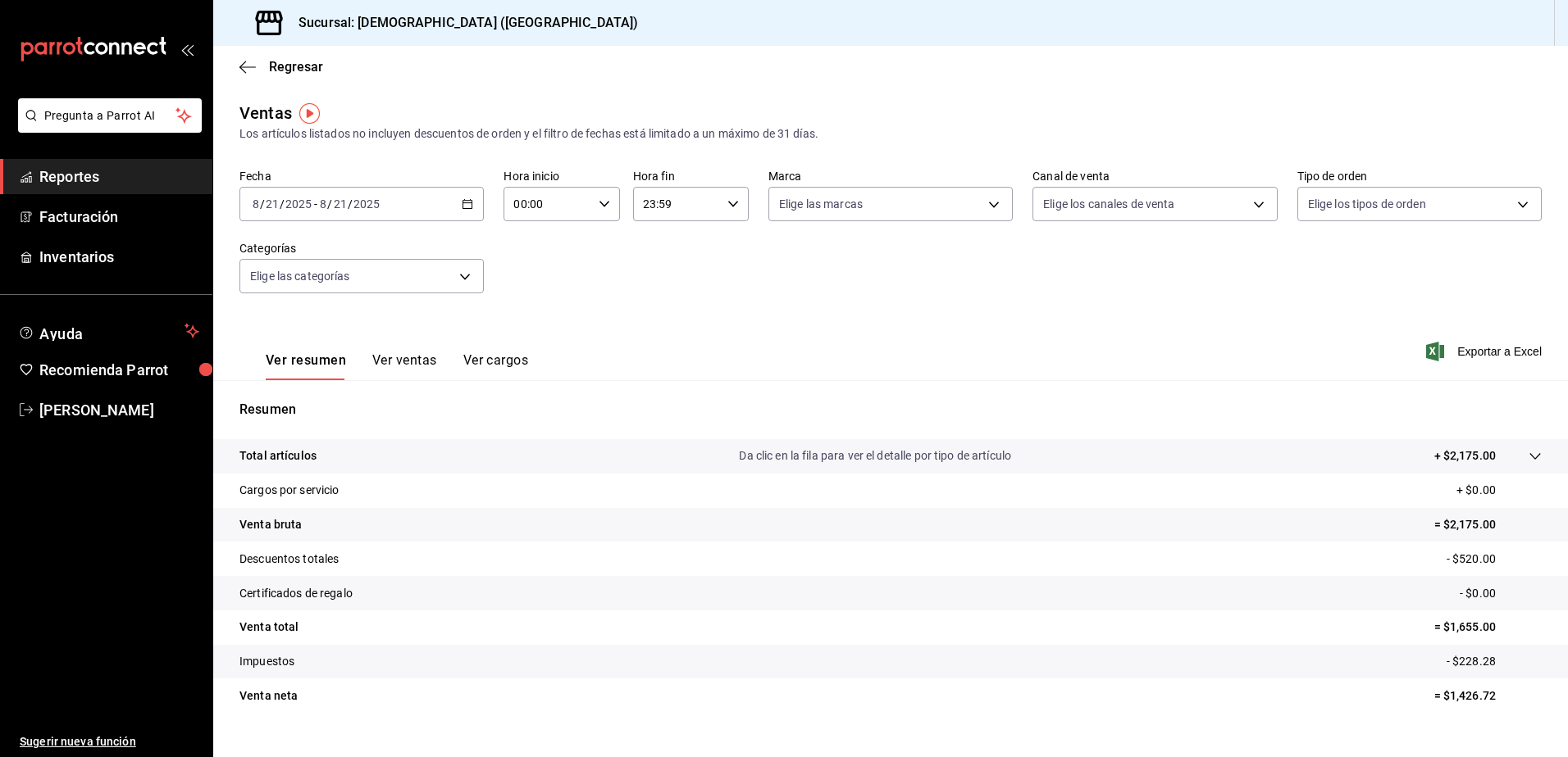
click at [471, 211] on div "[DATE] [DATE] - [DATE] [DATE]" at bounding box center [362, 203] width 245 height 34
click at [284, 394] on span "Rango de fechas" at bounding box center [316, 402] width 127 height 18
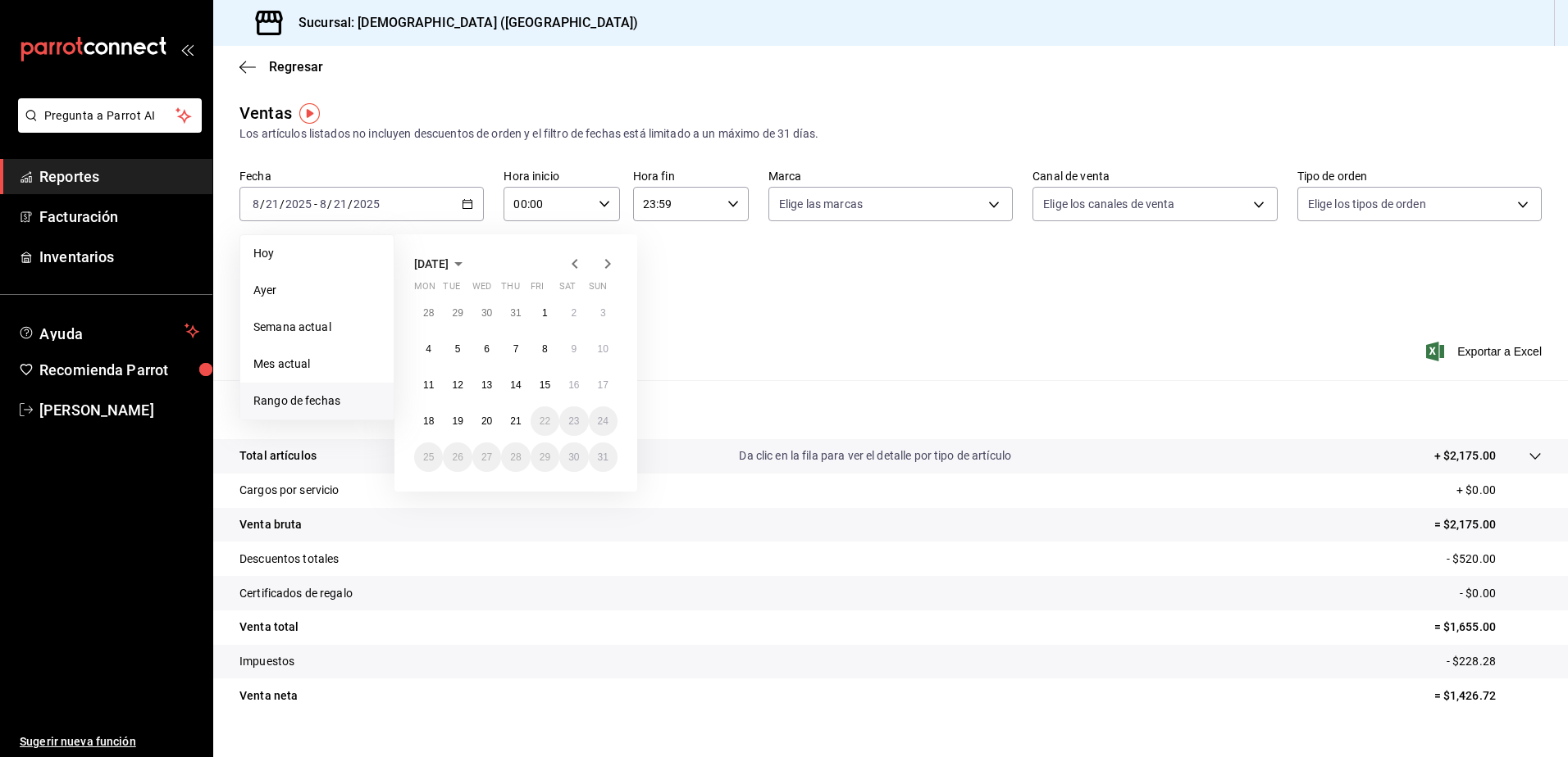
click at [469, 262] on icon "button" at bounding box center [459, 264] width 20 height 20
click at [469, 351] on button "July" at bounding box center [448, 354] width 68 height 29
click at [524, 427] on button "24" at bounding box center [515, 421] width 28 height 29
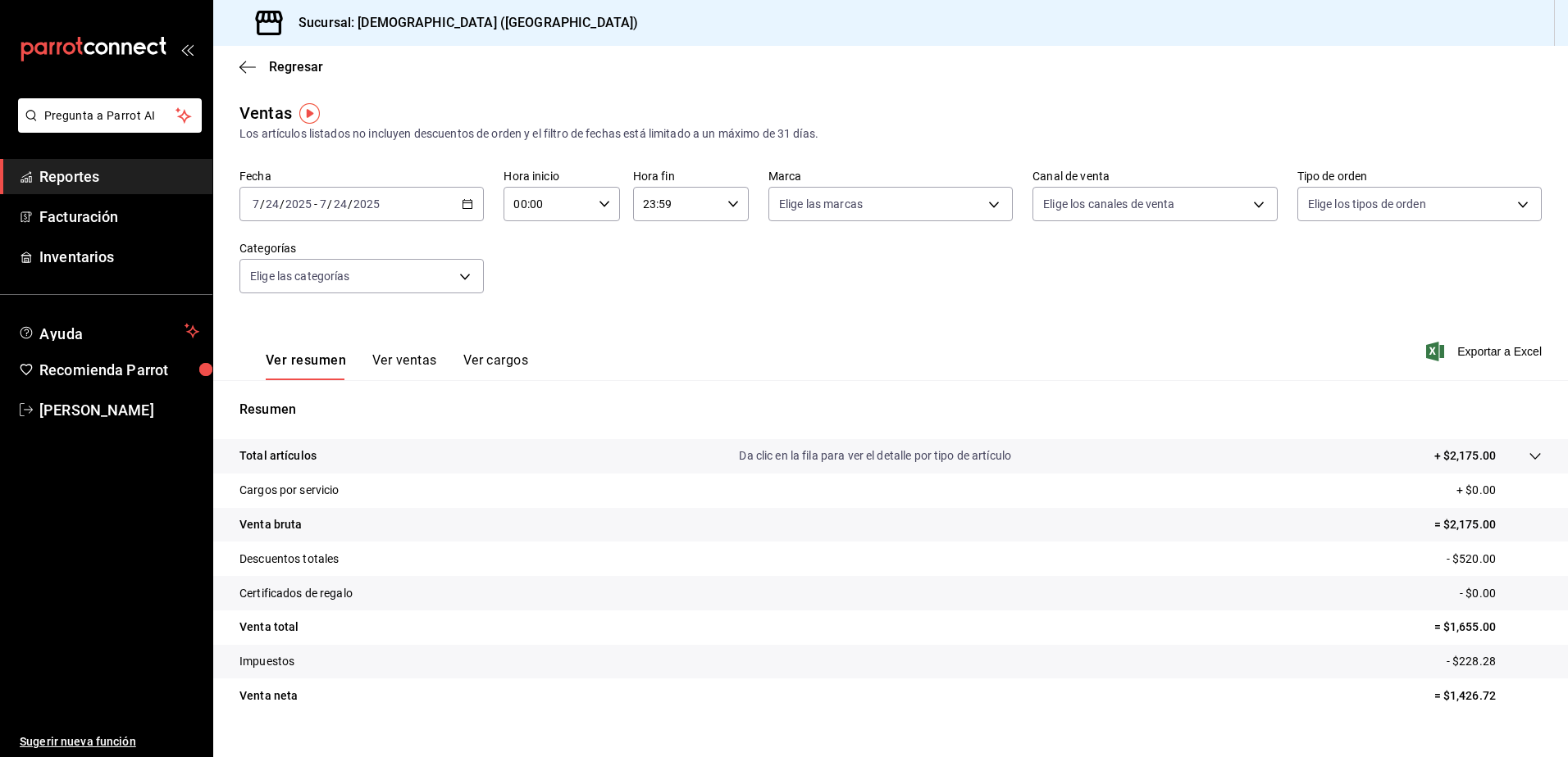
click at [524, 427] on div "Resumen Total artículos Da clic en la fila para ver el detalle por tipo de artí…" at bounding box center [890, 566] width 1355 height 333
drag, startPoint x: 524, startPoint y: 427, endPoint x: 460, endPoint y: 199, distance: 236.8
click at [460, 199] on div "[DATE] [DATE] - [DATE] [DATE]" at bounding box center [362, 203] width 245 height 34
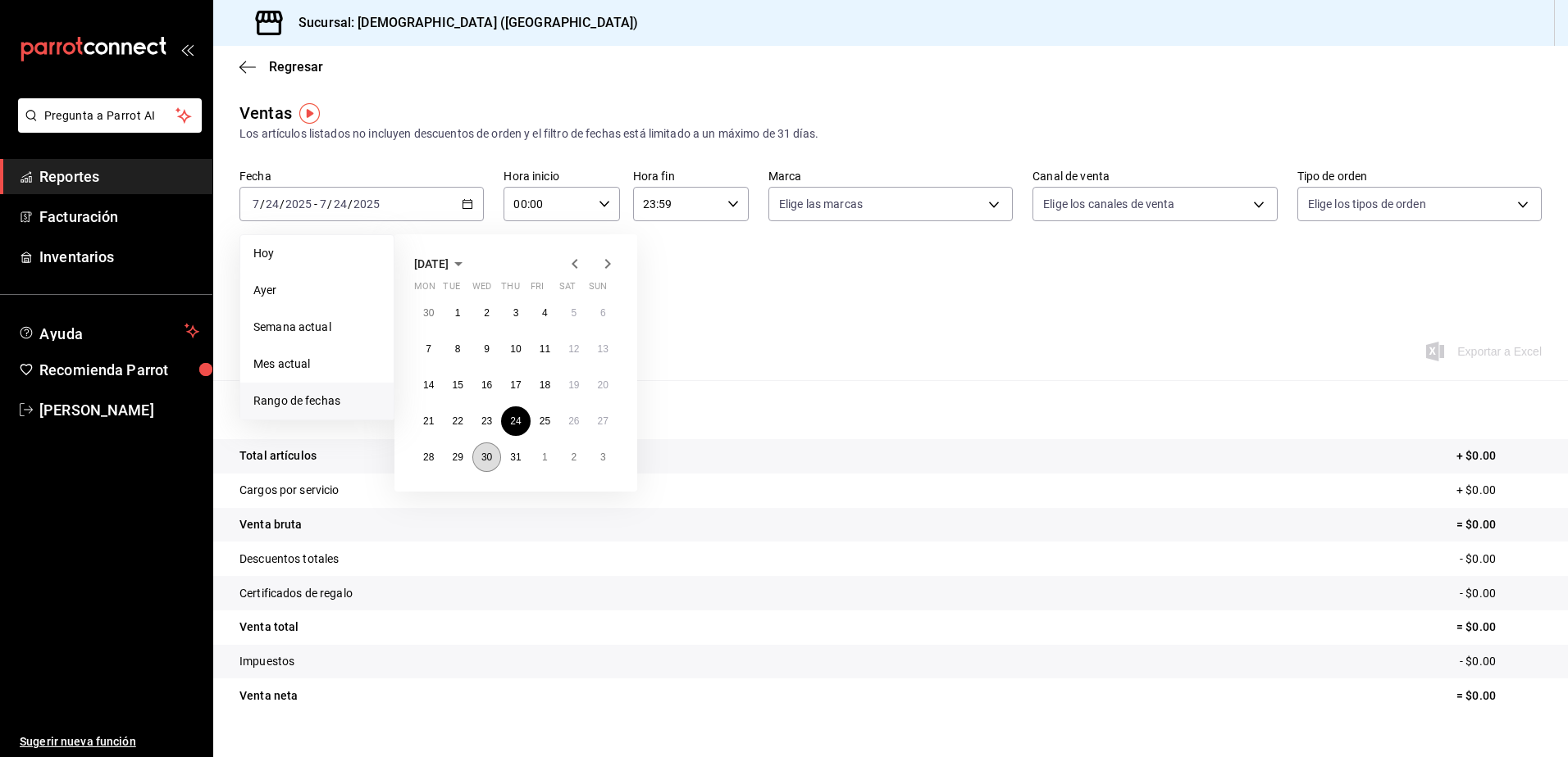
click at [485, 458] on abbr "30" at bounding box center [486, 458] width 11 height 12
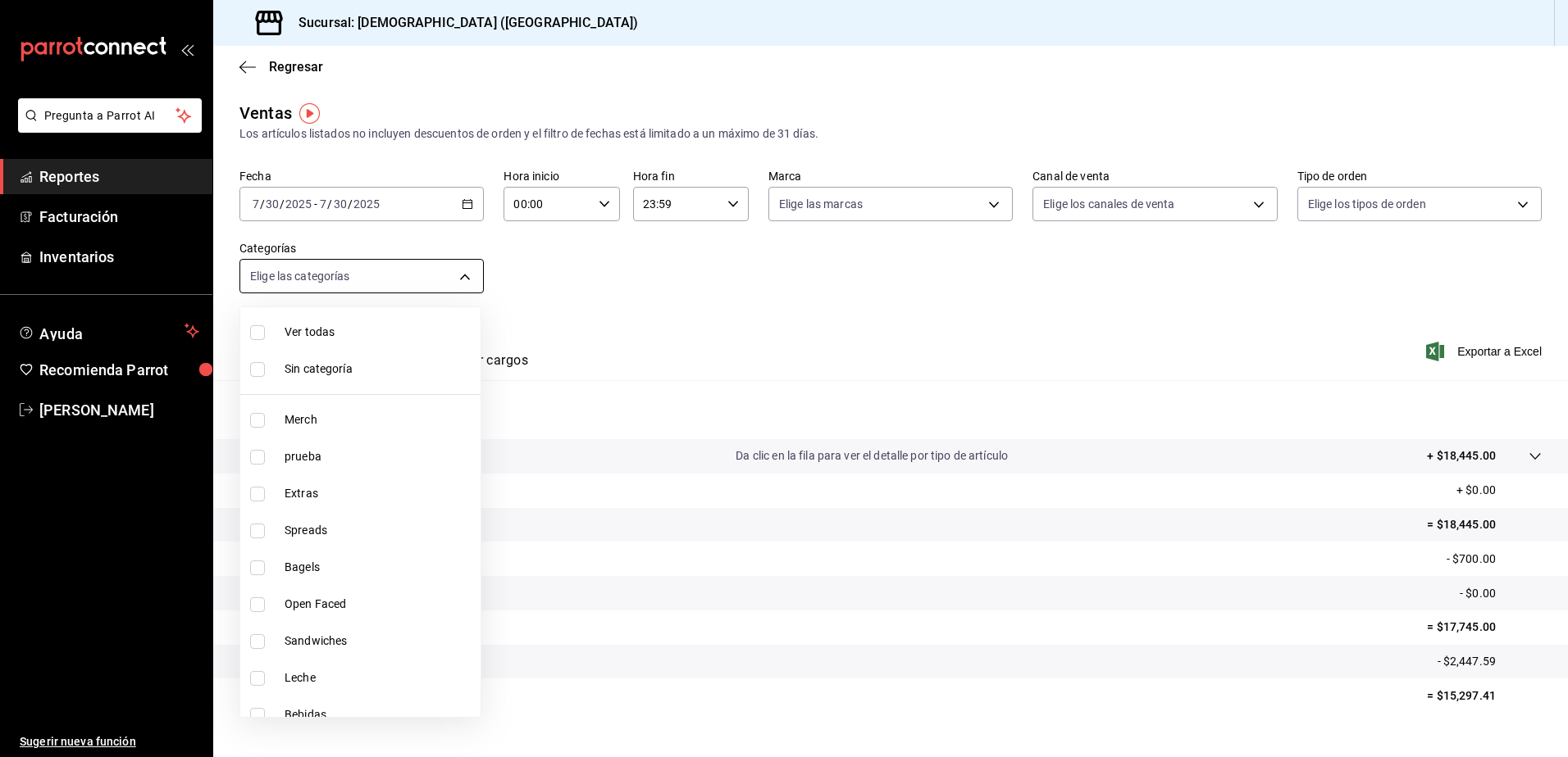
click at [464, 291] on body "Pregunta a Parrot AI Reportes Facturación Inventarios Ayuda Recomienda Parrot […" at bounding box center [784, 378] width 1568 height 757
click at [492, 275] on div at bounding box center [784, 378] width 1568 height 757
click at [461, 284] on body "Pregunta a Parrot AI Reportes Facturación Inventarios Ayuda Recomienda Parrot […" at bounding box center [784, 378] width 1568 height 757
click at [456, 264] on div at bounding box center [784, 378] width 1568 height 757
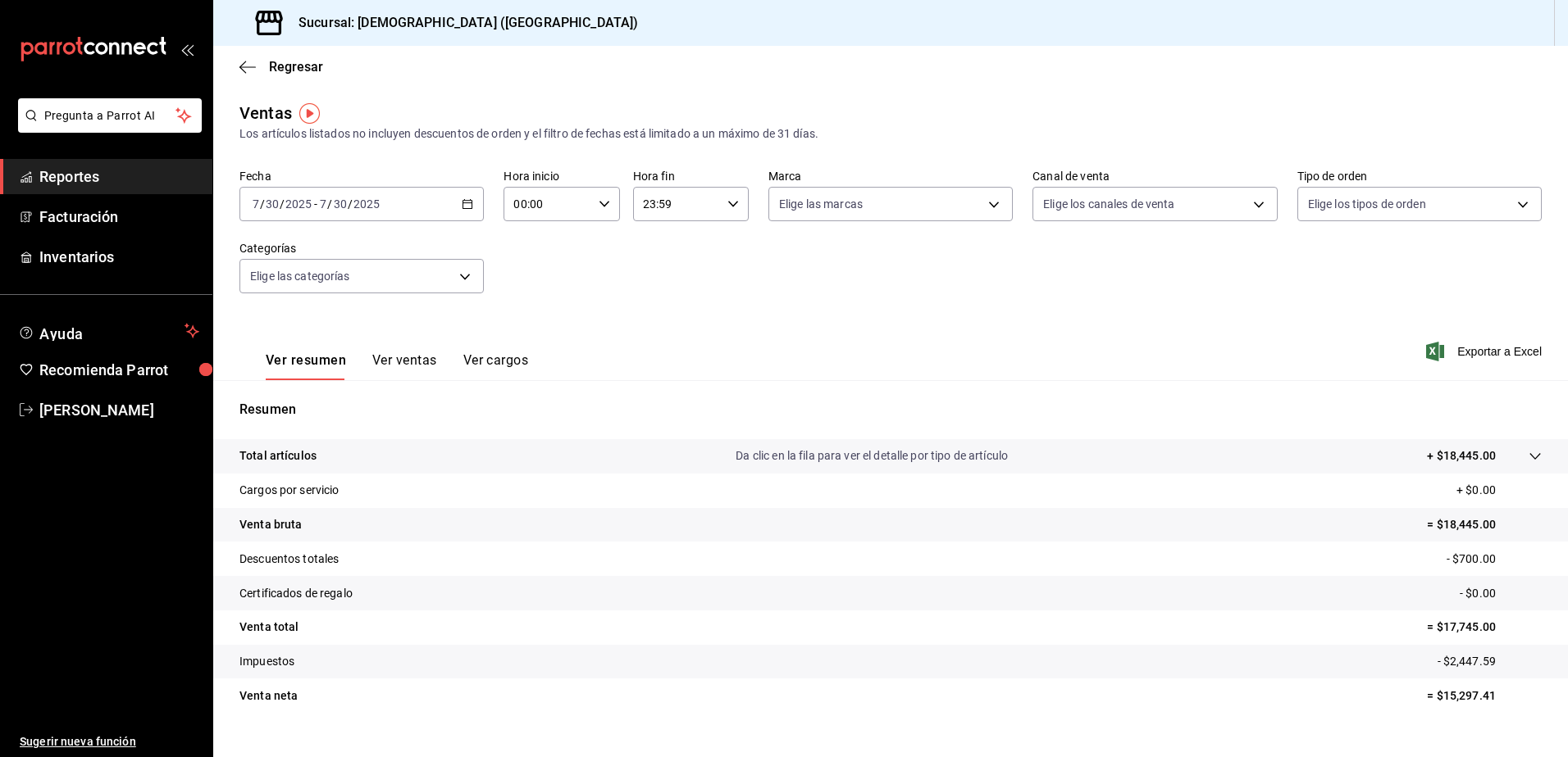
click at [466, 212] on div "[DATE] [DATE] - [DATE] [DATE]" at bounding box center [362, 203] width 245 height 34
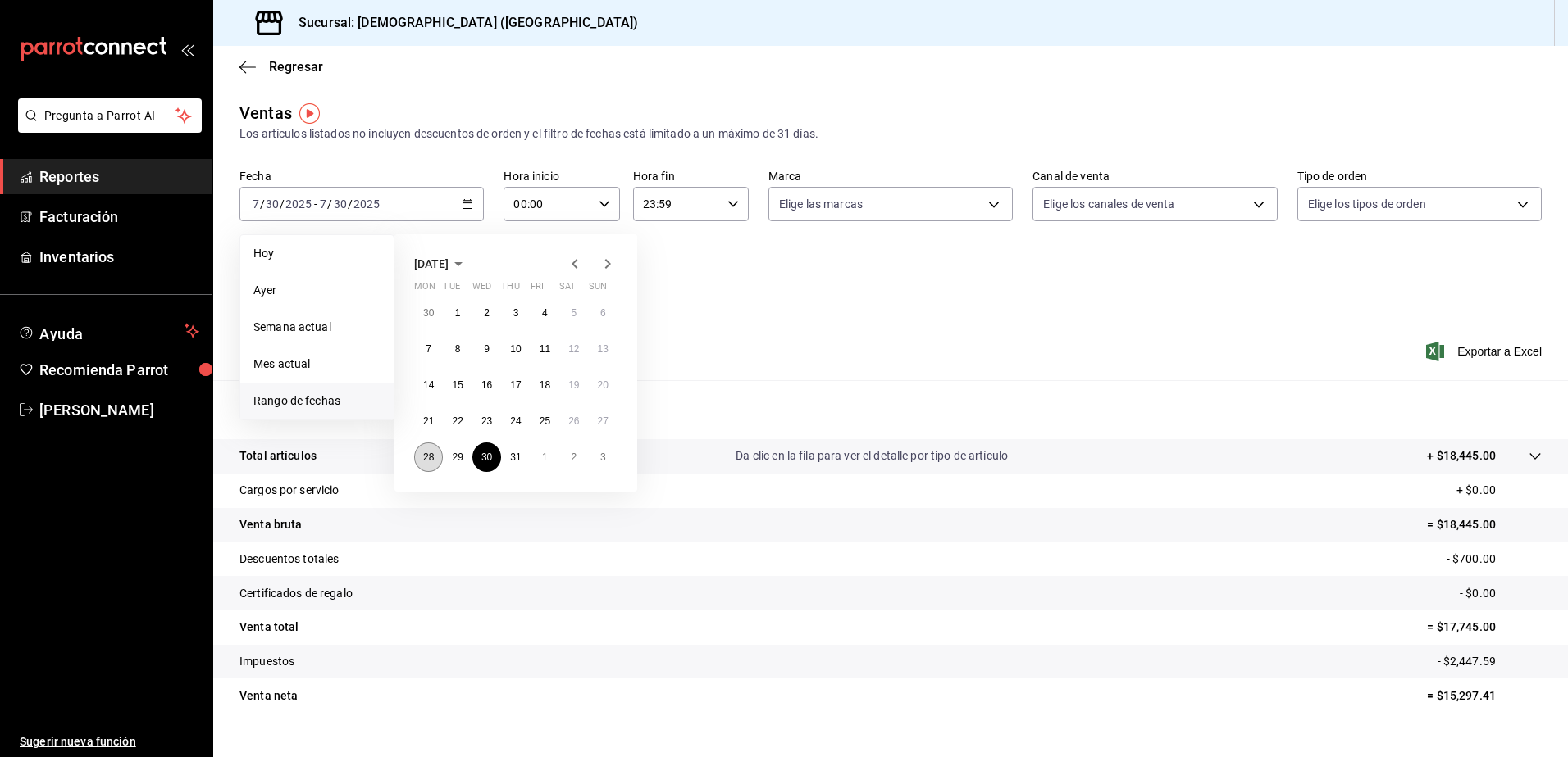
click at [434, 458] on abbr "28" at bounding box center [428, 458] width 11 height 12
click at [434, 459] on abbr "28" at bounding box center [428, 458] width 11 height 12
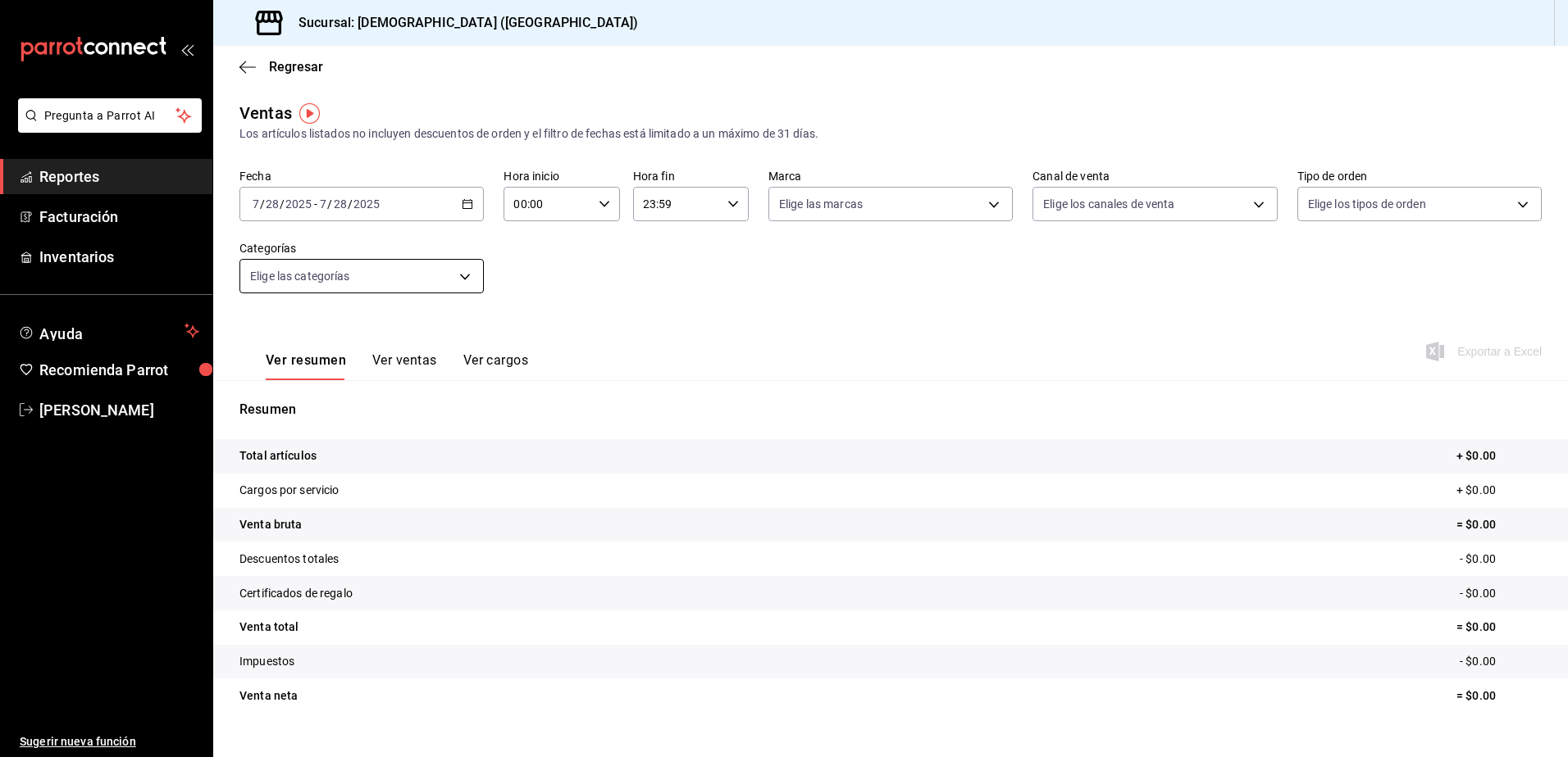
click at [413, 281] on body "Pregunta a Parrot AI Reportes Facturación Inventarios Ayuda Recomienda Parrot […" at bounding box center [784, 378] width 1568 height 757
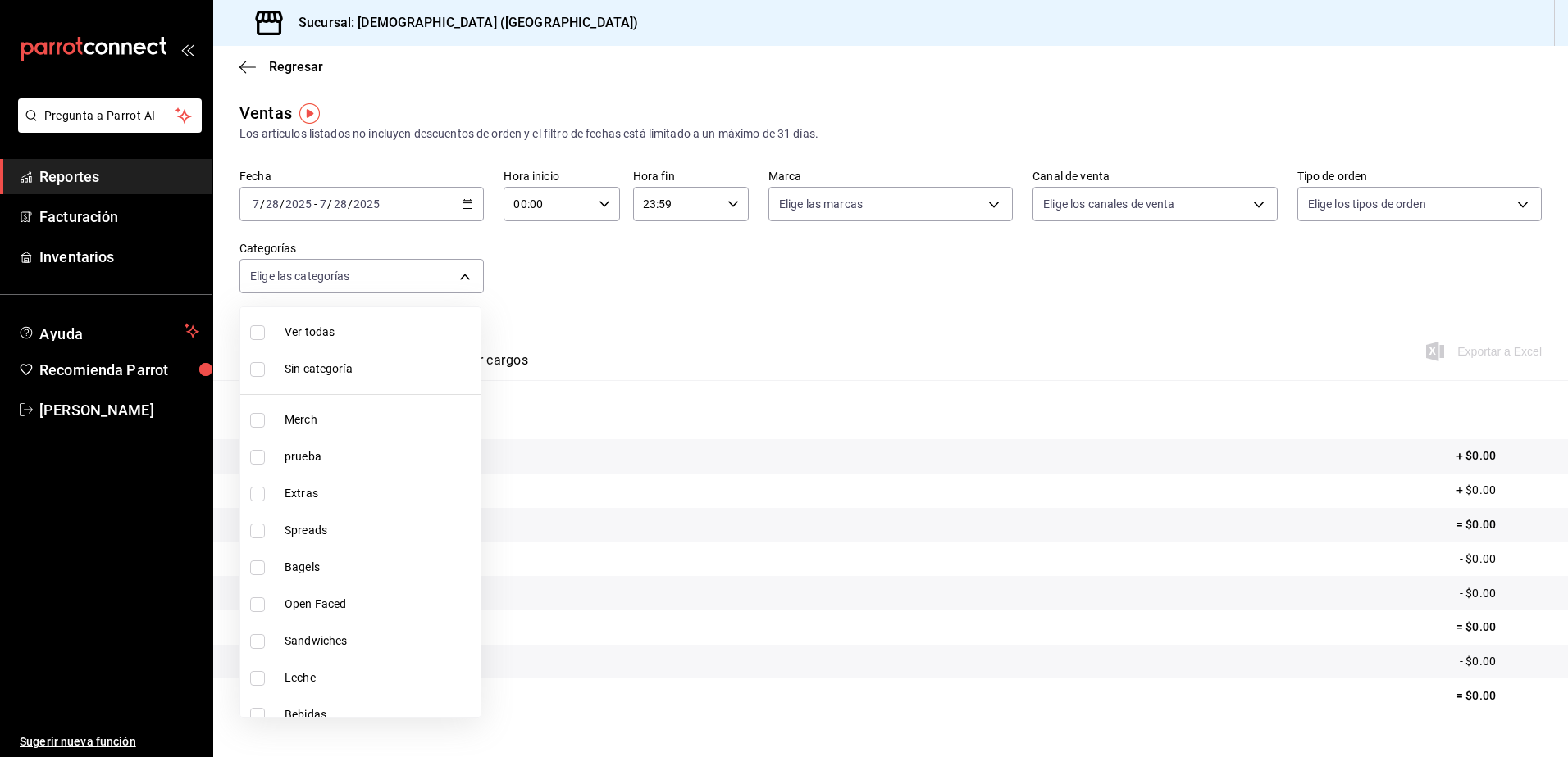
click at [418, 285] on div at bounding box center [784, 378] width 1568 height 757
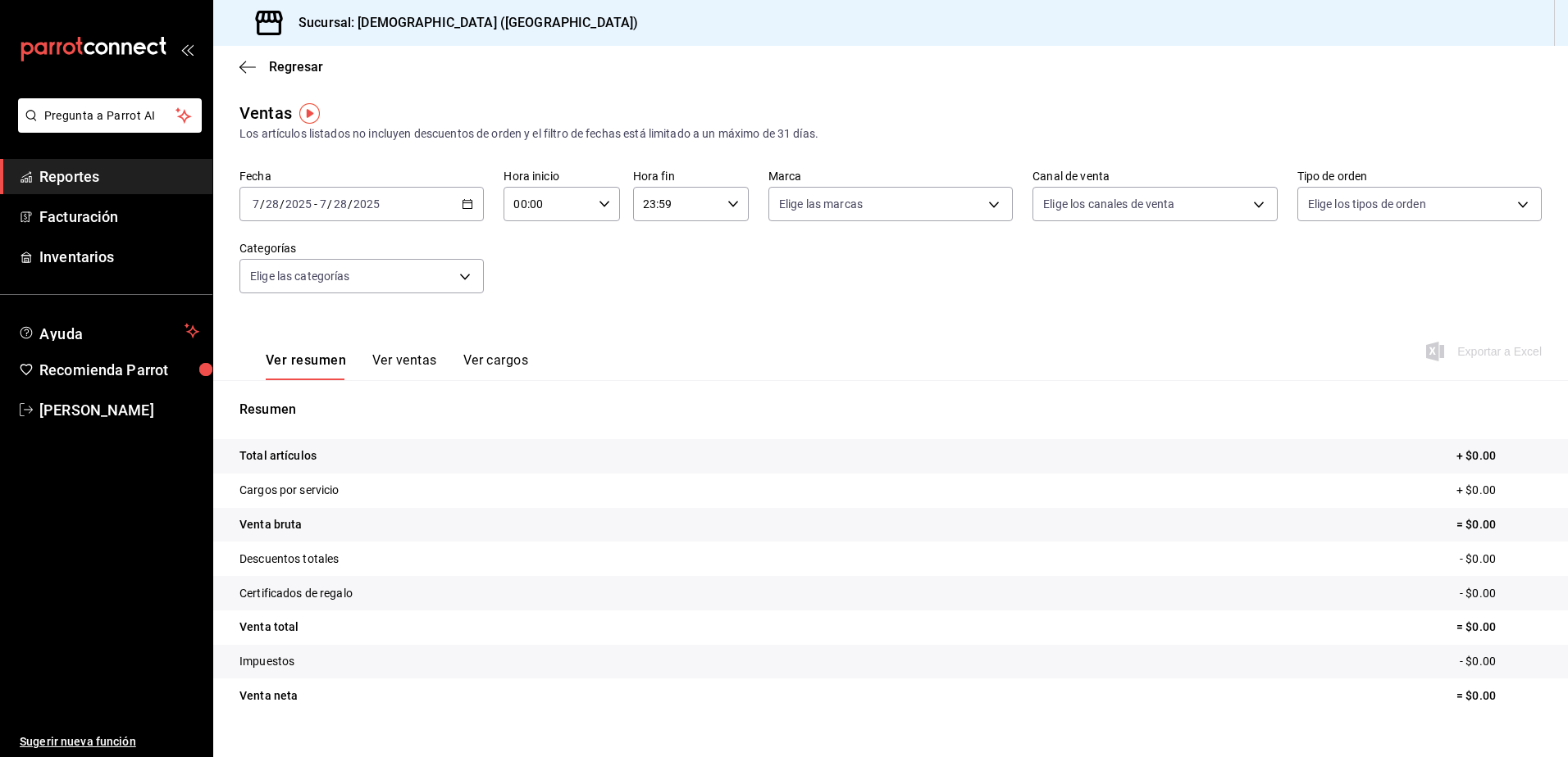
click at [463, 208] on \(Stroke\) "button" at bounding box center [468, 204] width 10 height 9
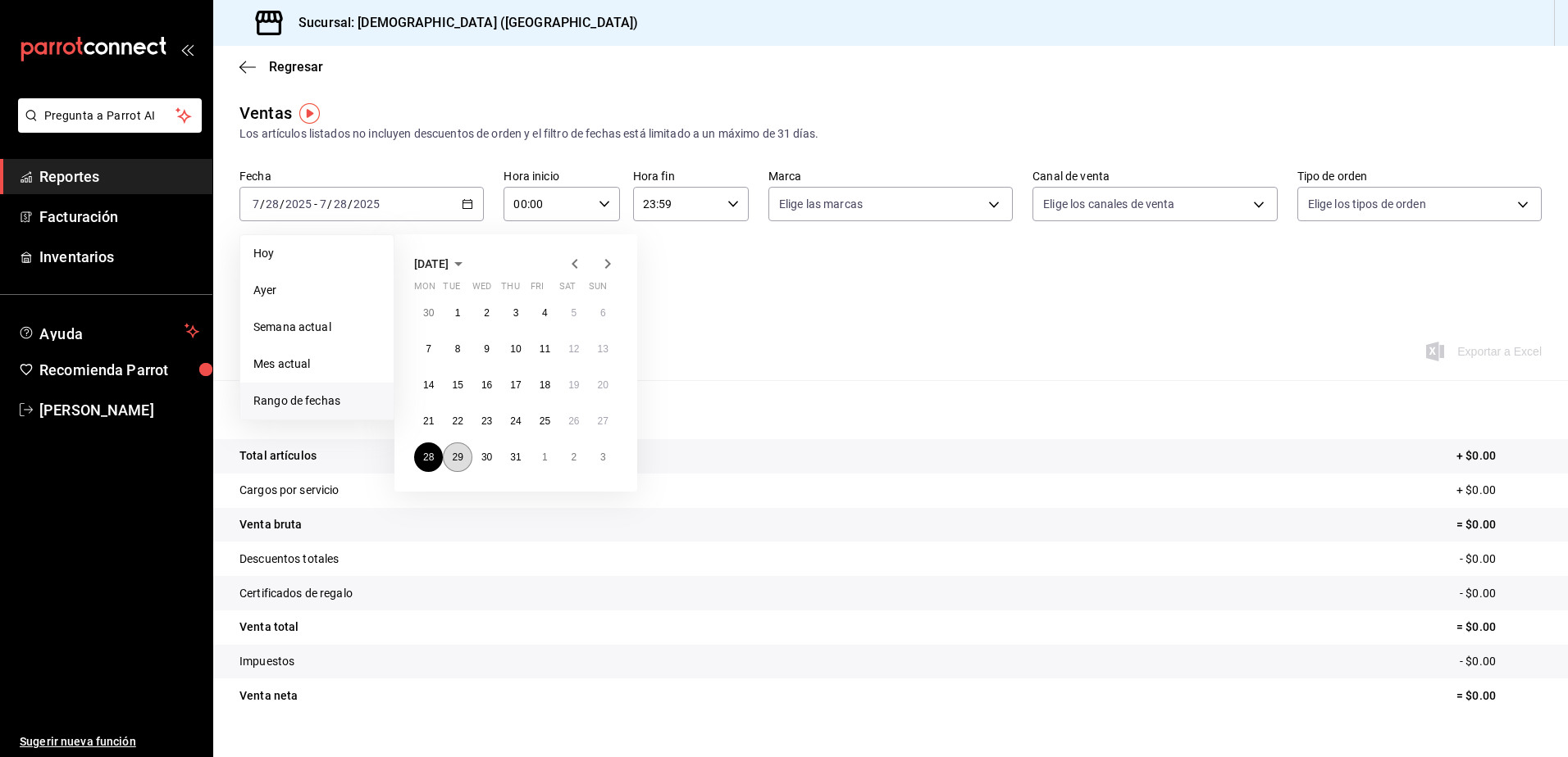
click at [467, 460] on button "29" at bounding box center [457, 458] width 28 height 29
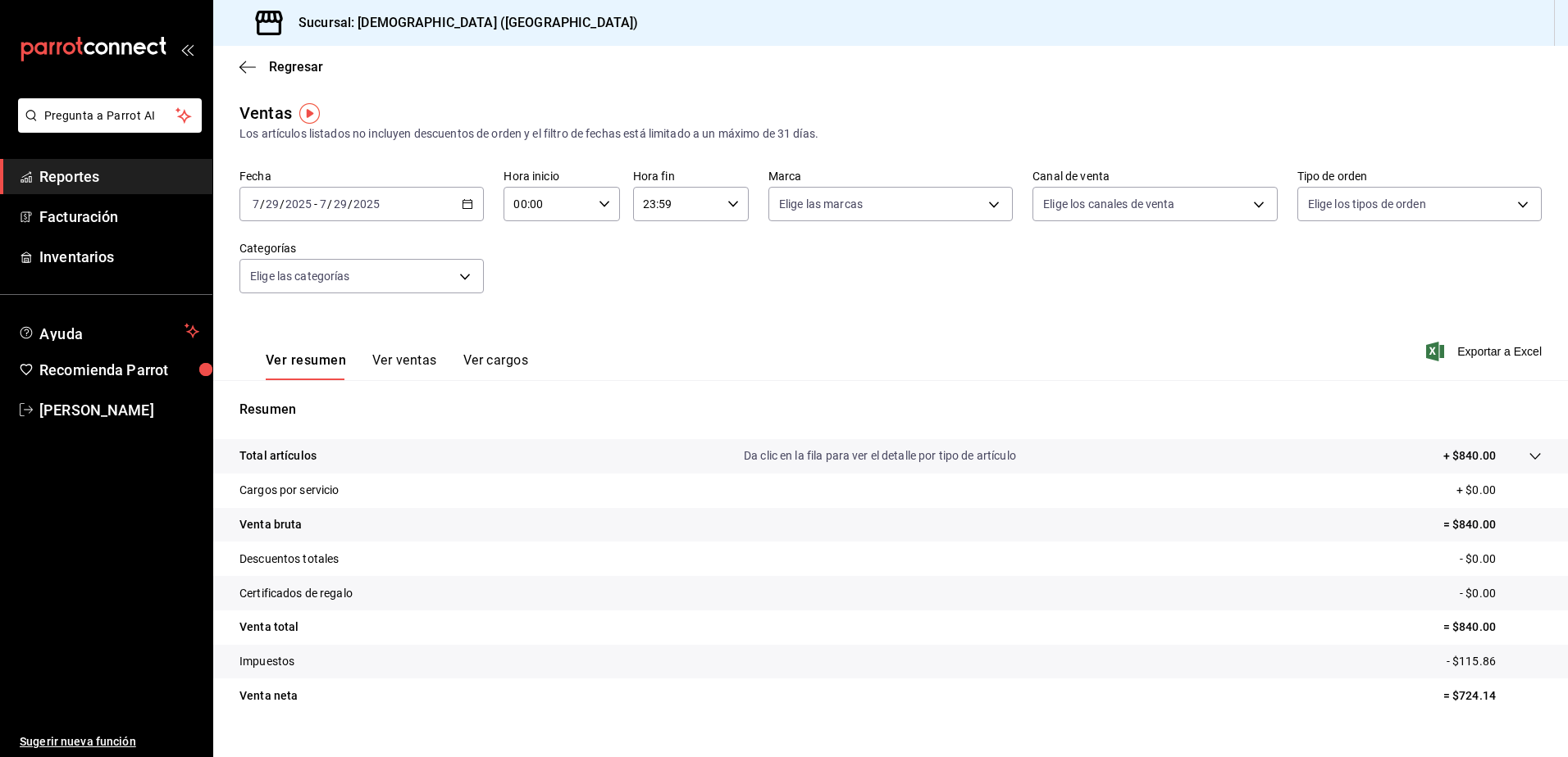
click at [466, 210] on div "[DATE] [DATE] - [DATE] [DATE]" at bounding box center [362, 203] width 245 height 34
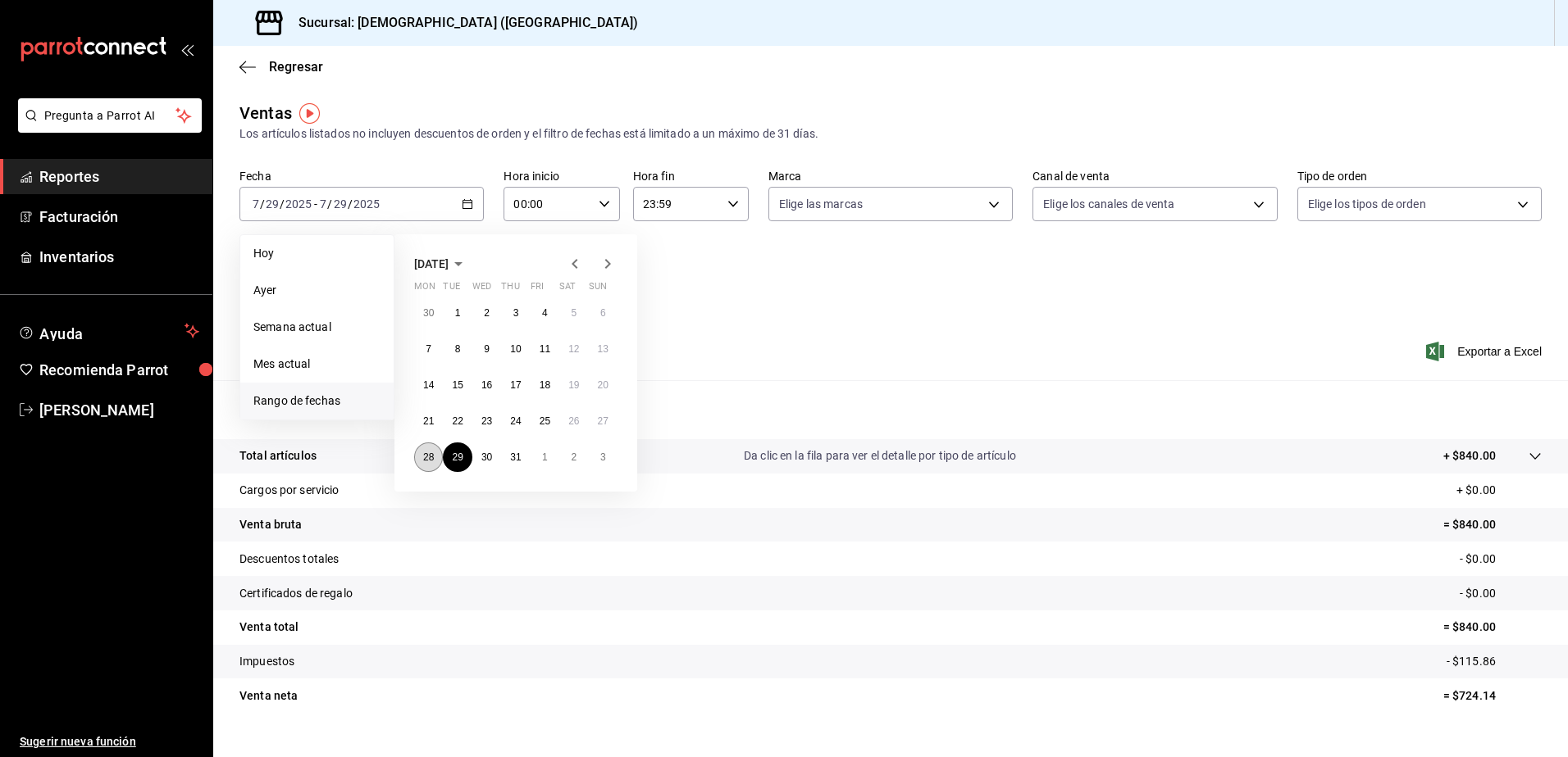
click at [420, 462] on button "28" at bounding box center [428, 458] width 28 height 29
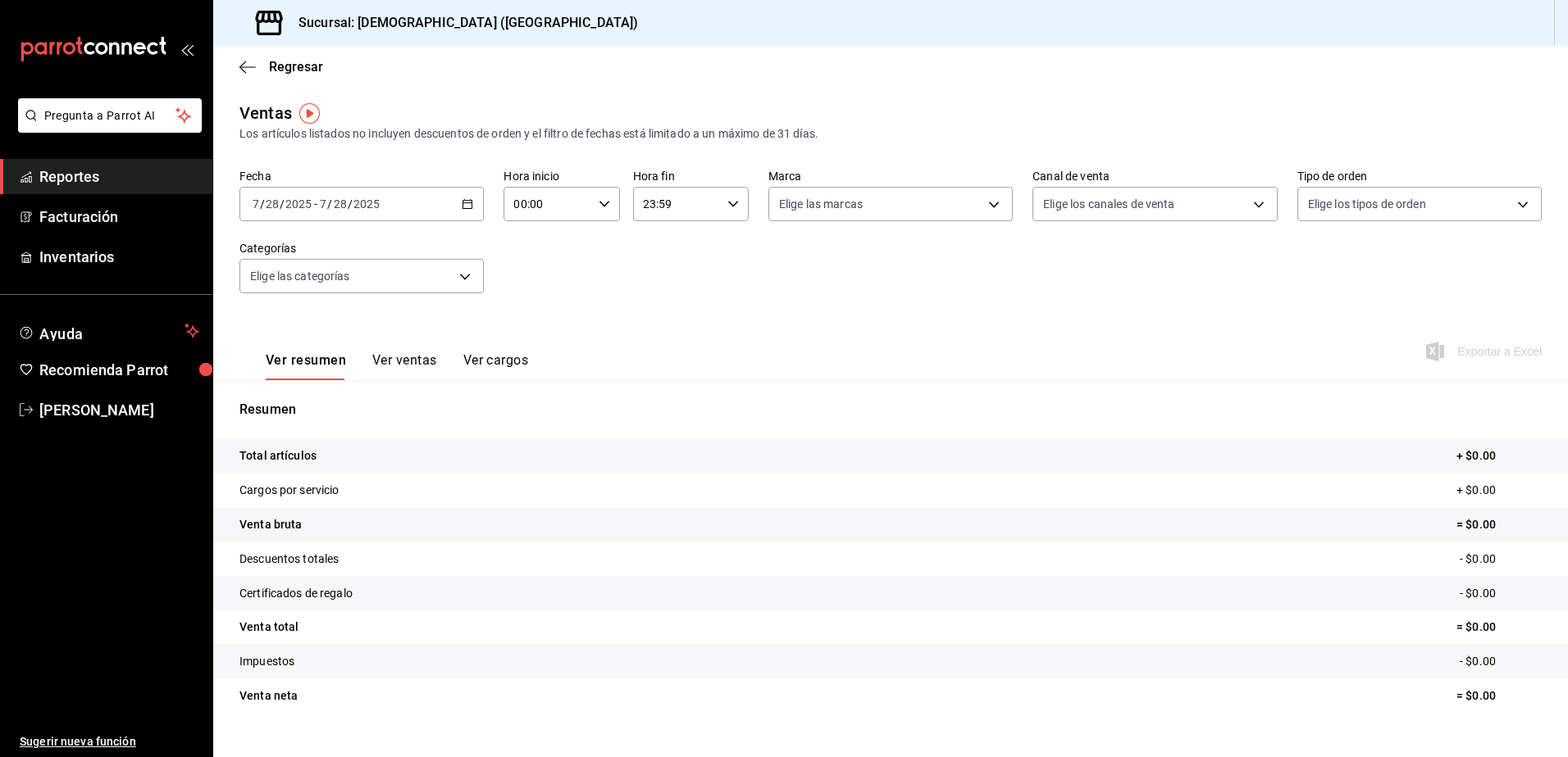
click at [459, 205] on div "[DATE] [DATE] - [DATE] [DATE]" at bounding box center [362, 203] width 245 height 34
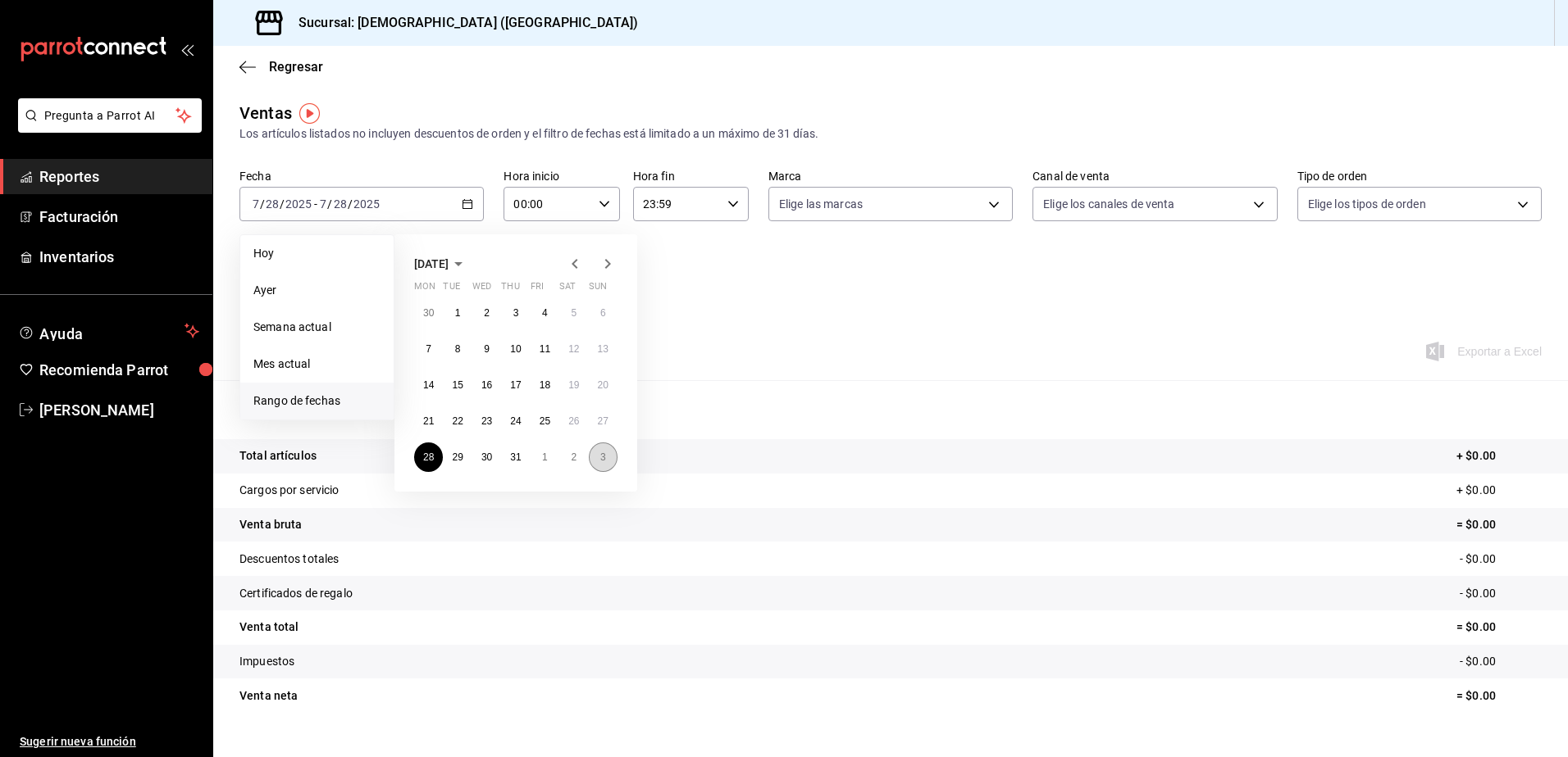
click at [604, 459] on abbr "3" at bounding box center [603, 458] width 6 height 12
click at [608, 313] on button "3" at bounding box center [602, 313] width 28 height 29
click at [608, 314] on div "Ver resumen Ver ventas Ver cargos Exportar a Excel" at bounding box center [890, 347] width 1355 height 67
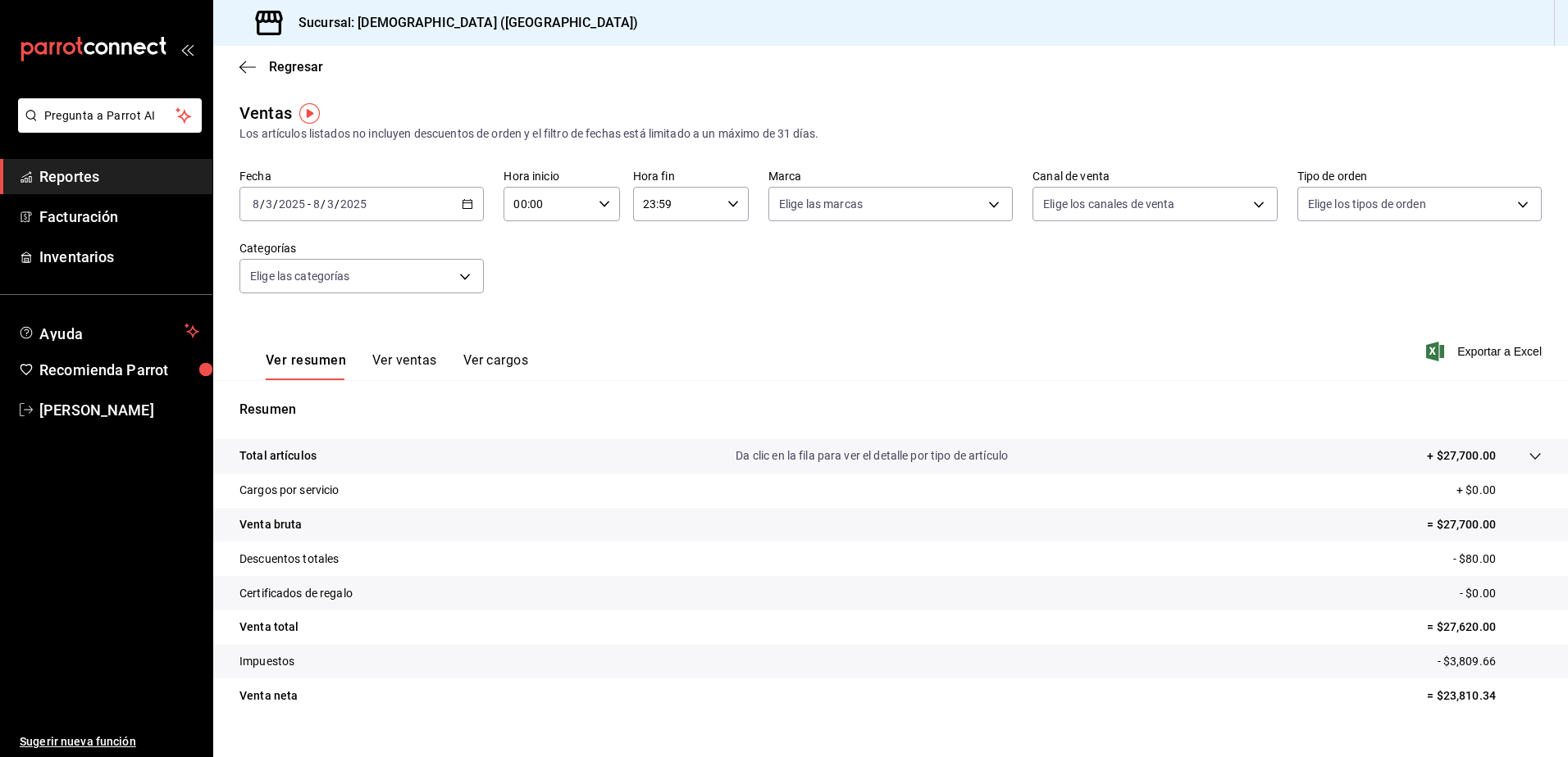
click at [686, 375] on div "Ver resumen Ver ventas Ver cargos Exportar a Excel" at bounding box center [890, 347] width 1355 height 67
click at [470, 206] on icon "button" at bounding box center [468, 204] width 12 height 12
click at [1476, 354] on span "Exportar a Excel" at bounding box center [1485, 351] width 112 height 20
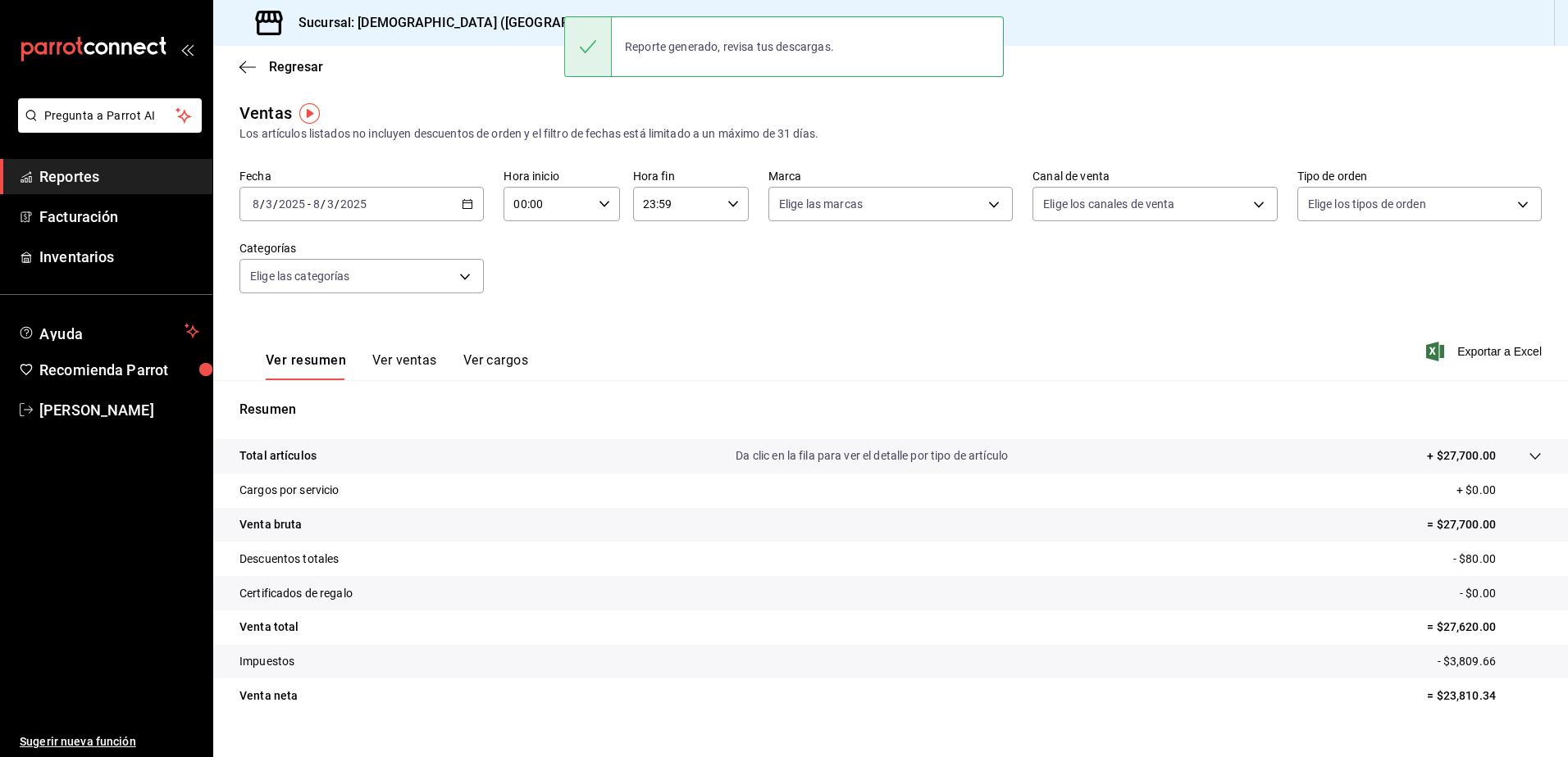
click at [1049, 757] on html "Pregunta a Parrot AI Reportes Facturación Inventarios Ayuda Recomienda Parrot […" at bounding box center [784, 378] width 1568 height 757
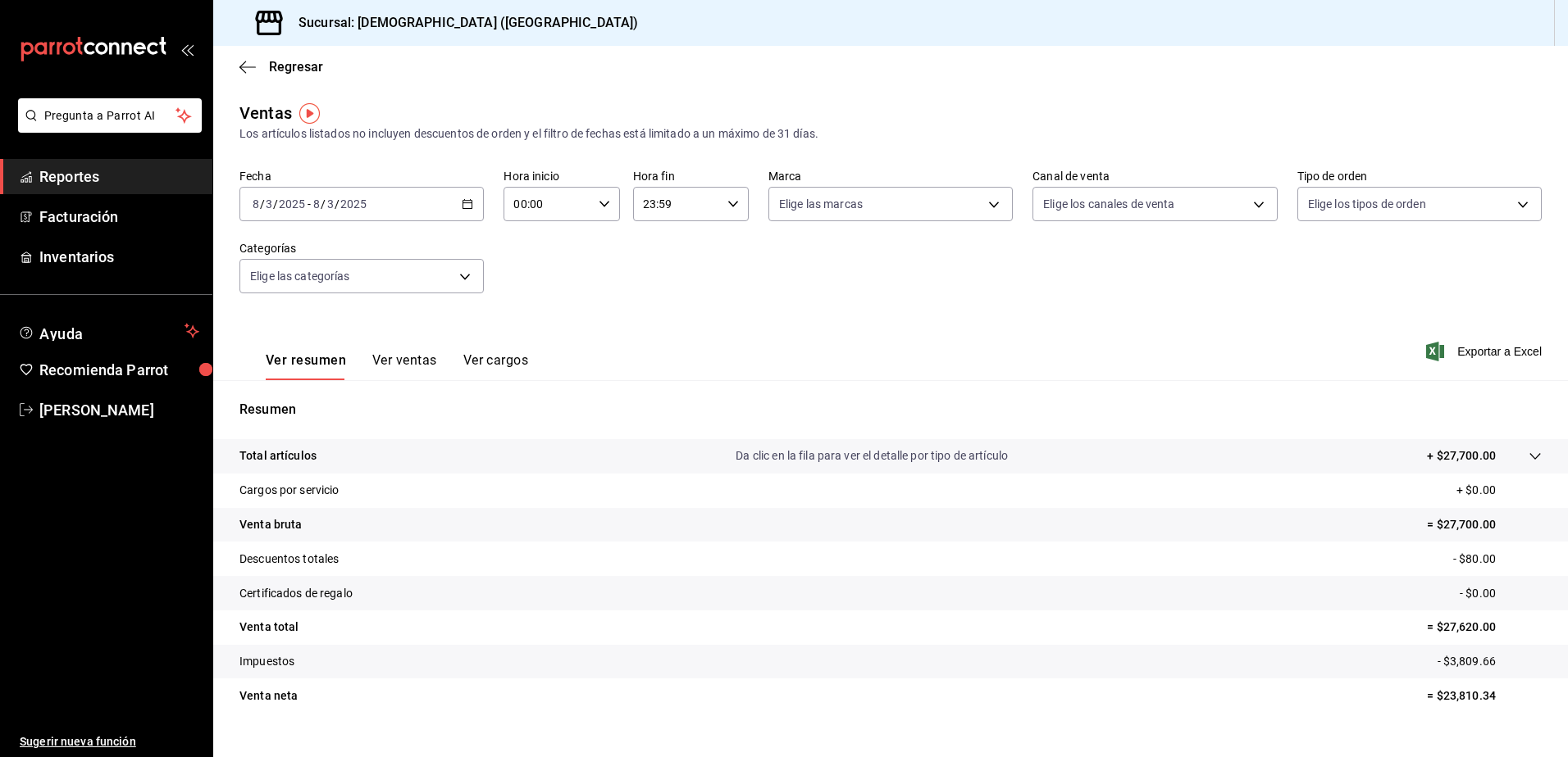
click at [1515, 454] on div at bounding box center [1519, 457] width 46 height 18
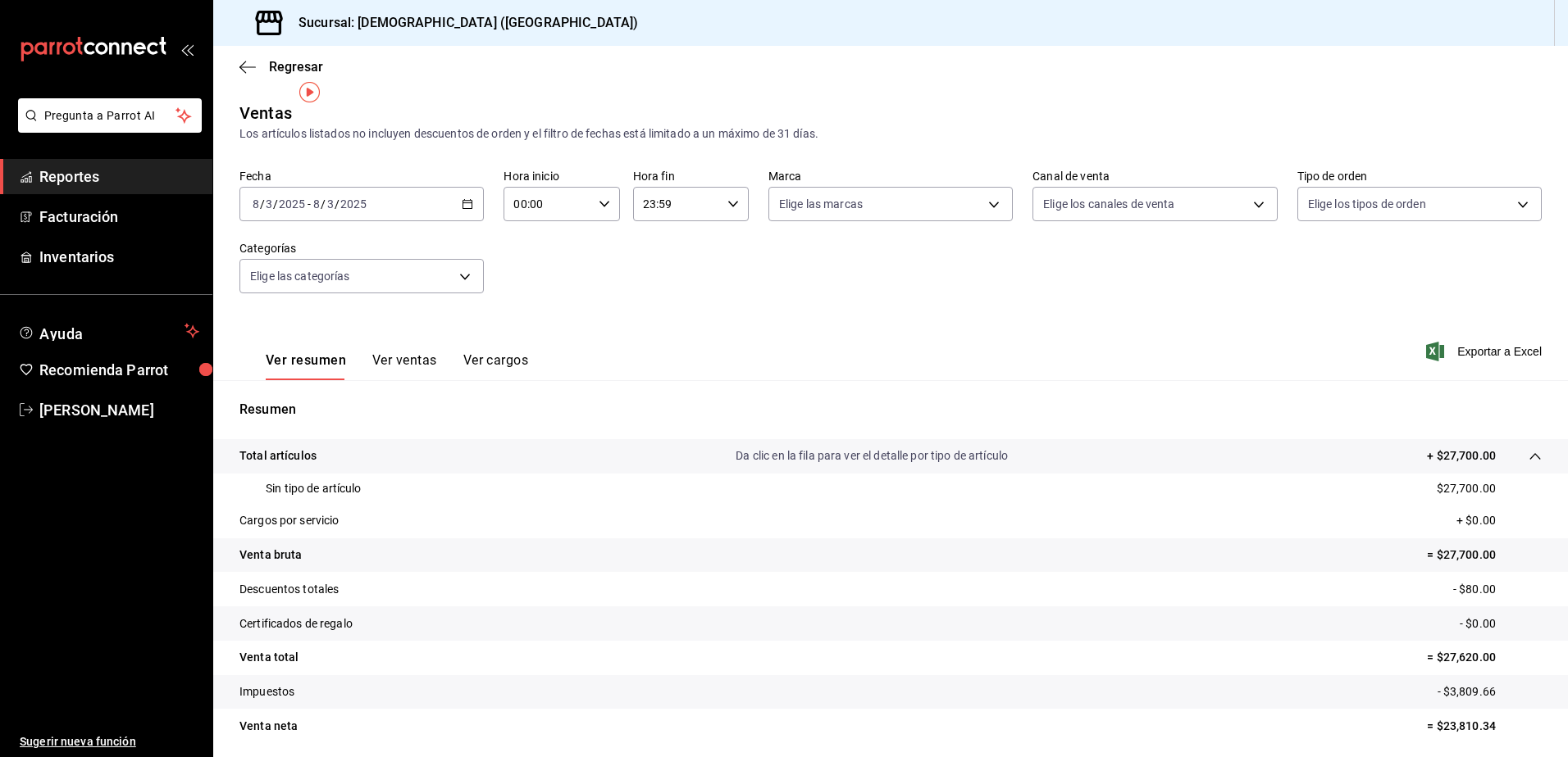
scroll to position [58, 0]
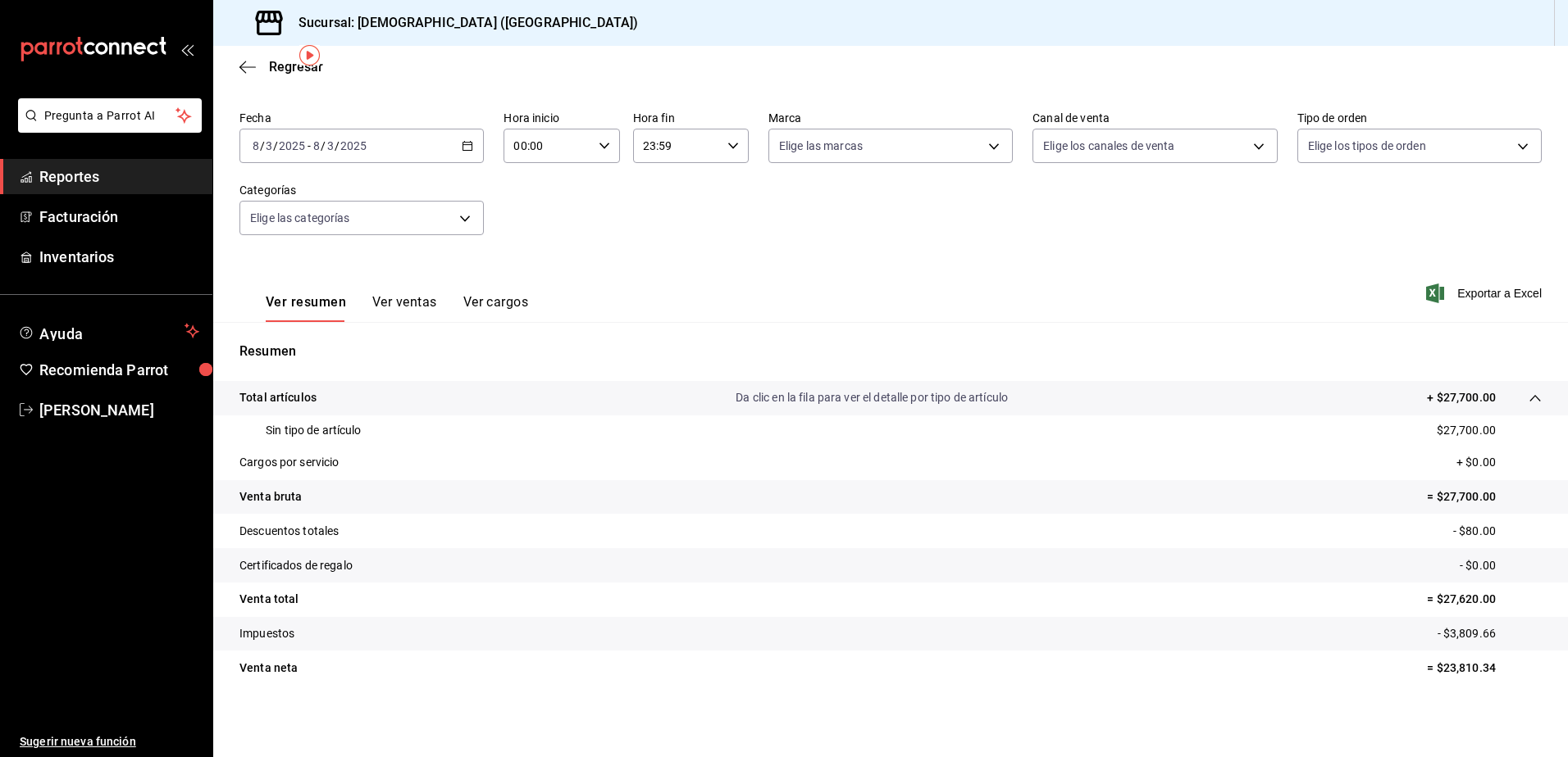
click at [1440, 627] on p "- $3,809.66" at bounding box center [1489, 634] width 104 height 18
click at [1450, 647] on tr "Impuestos - $3,809.66" at bounding box center [890, 634] width 1355 height 34
click at [1450, 645] on tr "Impuestos - $3,809.66" at bounding box center [890, 634] width 1355 height 34
click at [1450, 643] on tr "Impuestos - $3,809.66" at bounding box center [890, 634] width 1355 height 34
click at [1398, 653] on tr "Venta neta = $23,810.34" at bounding box center [890, 668] width 1355 height 34
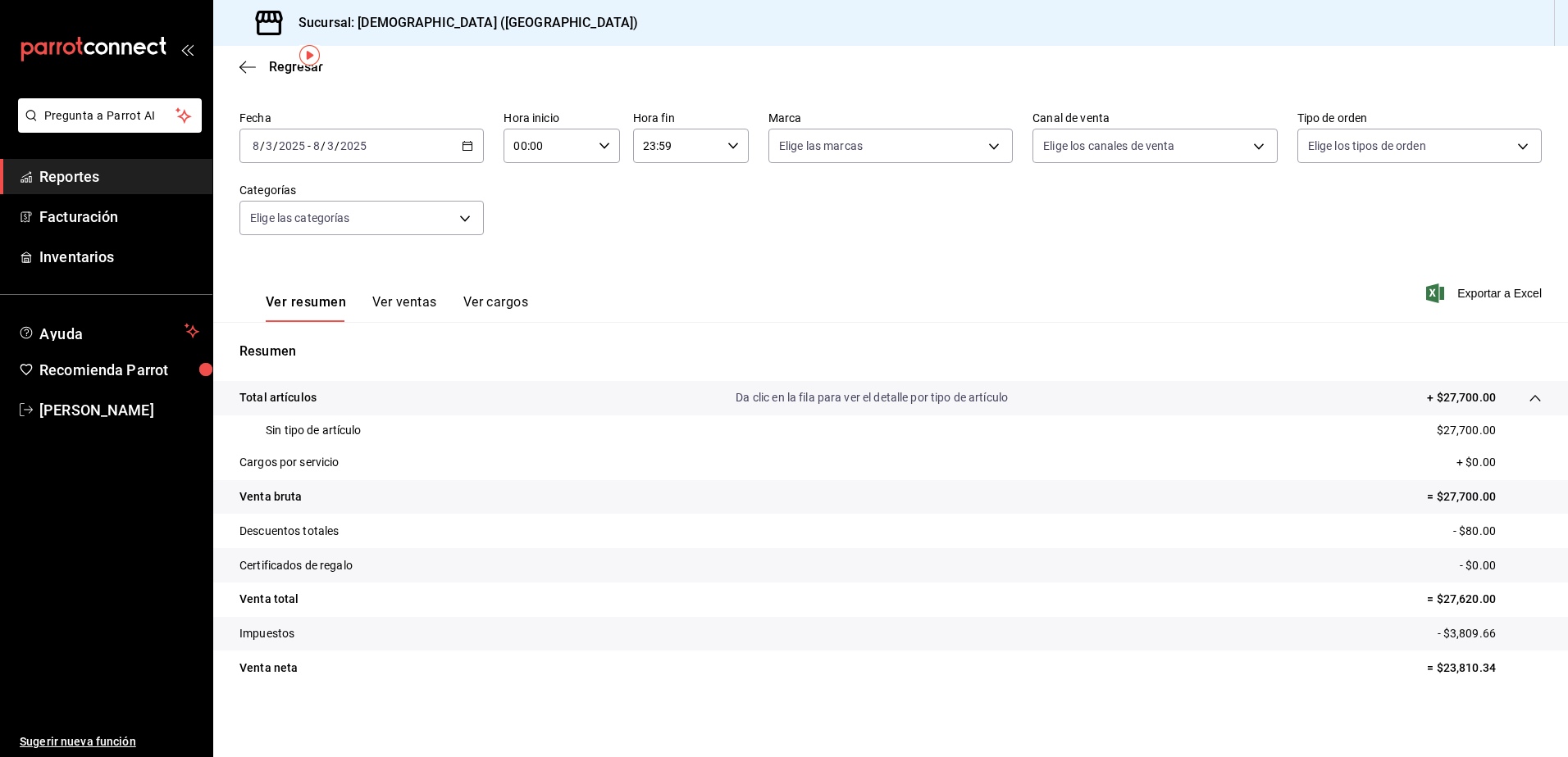
click at [1393, 653] on tr "Venta neta = $23,810.34" at bounding box center [890, 668] width 1355 height 34
click at [246, 632] on p "Impuestos" at bounding box center [267, 634] width 55 height 18
click at [247, 632] on p "Impuestos" at bounding box center [267, 634] width 55 height 18
drag, startPoint x: 247, startPoint y: 632, endPoint x: 242, endPoint y: 603, distance: 29.4
click at [242, 603] on p "Venta total" at bounding box center [269, 600] width 59 height 18
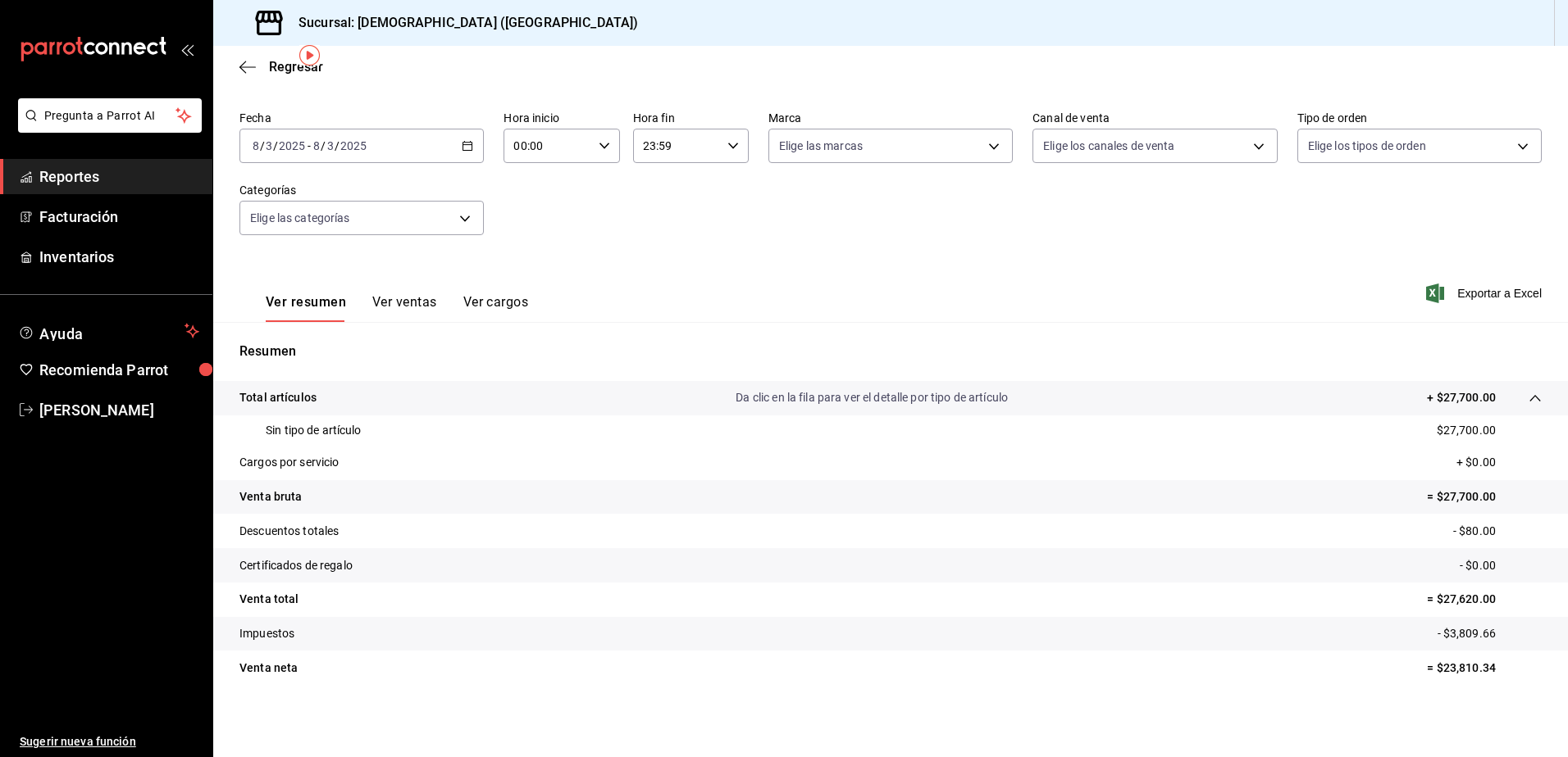
click at [242, 603] on p "Venta total" at bounding box center [269, 600] width 59 height 18
drag, startPoint x: 242, startPoint y: 603, endPoint x: 386, endPoint y: 593, distance: 144.3
click at [387, 598] on tr "Venta total = $27,620.00" at bounding box center [890, 600] width 1355 height 34
click at [386, 280] on div "Ver resumen Ver ventas Ver cargos" at bounding box center [384, 298] width 289 height 47
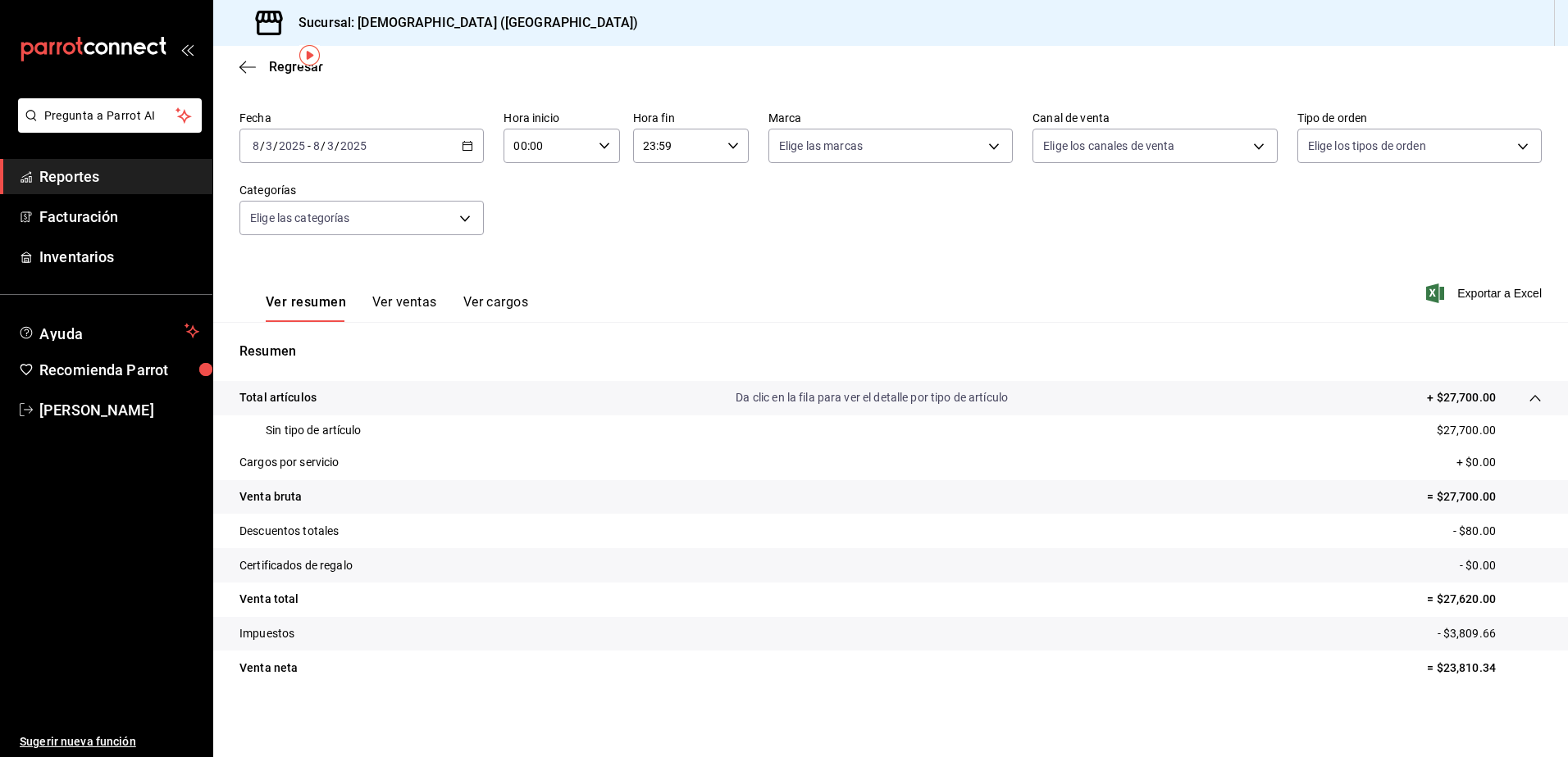
click at [392, 314] on button "Ver ventas" at bounding box center [405, 308] width 65 height 27
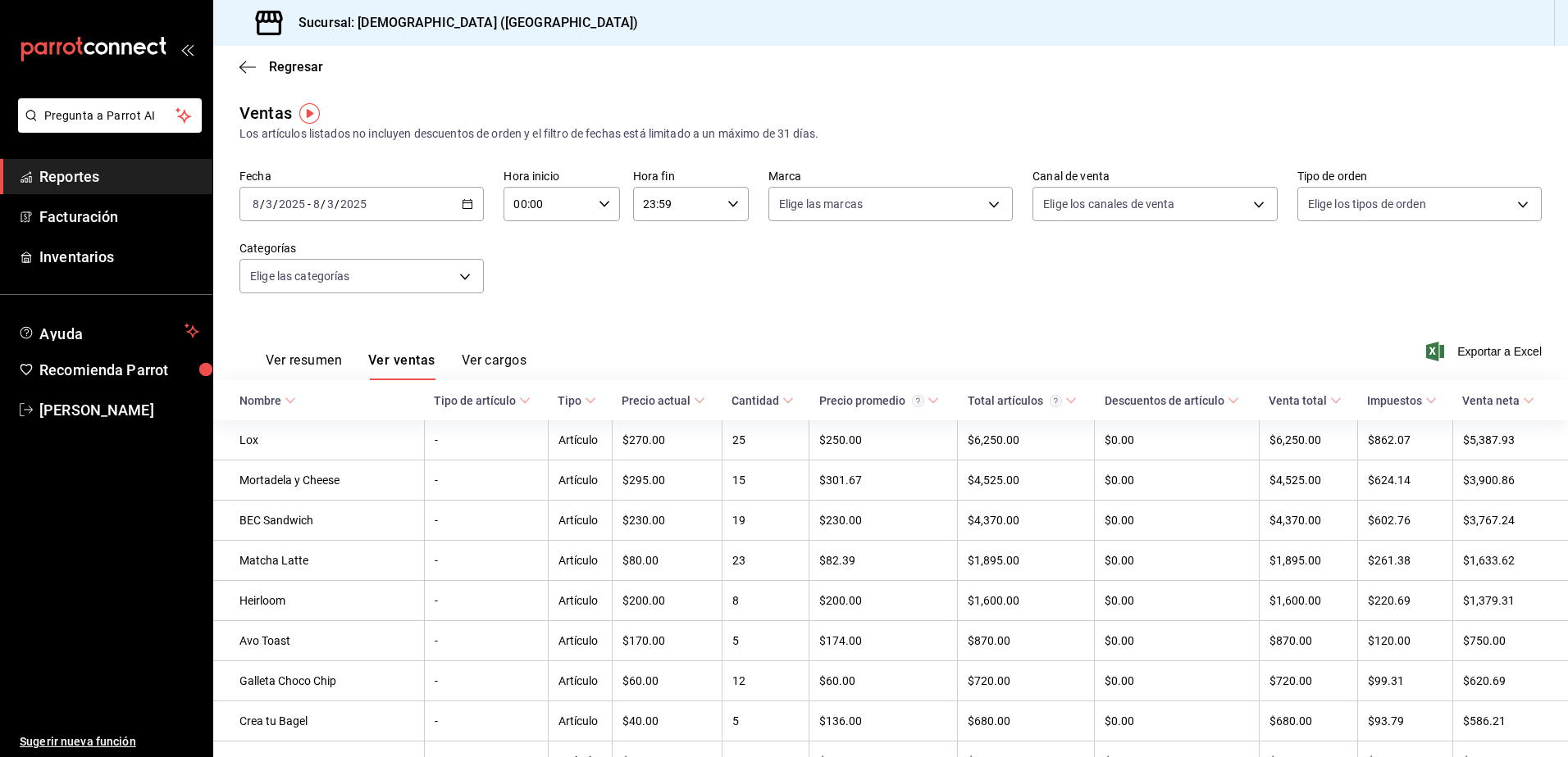
click at [1426, 404] on icon at bounding box center [1431, 401] width 12 height 12
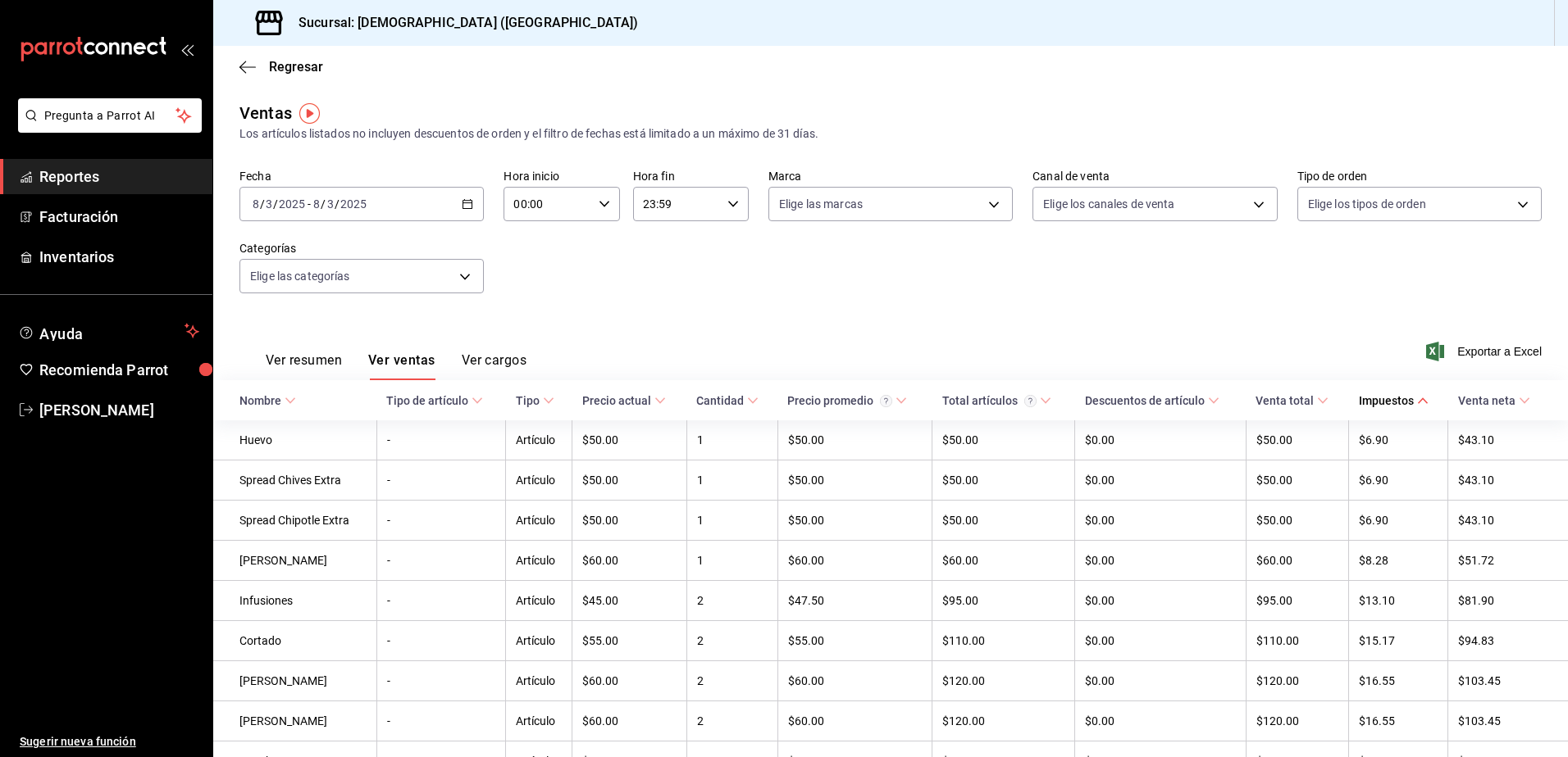
click at [1418, 404] on icon at bounding box center [1424, 401] width 12 height 12
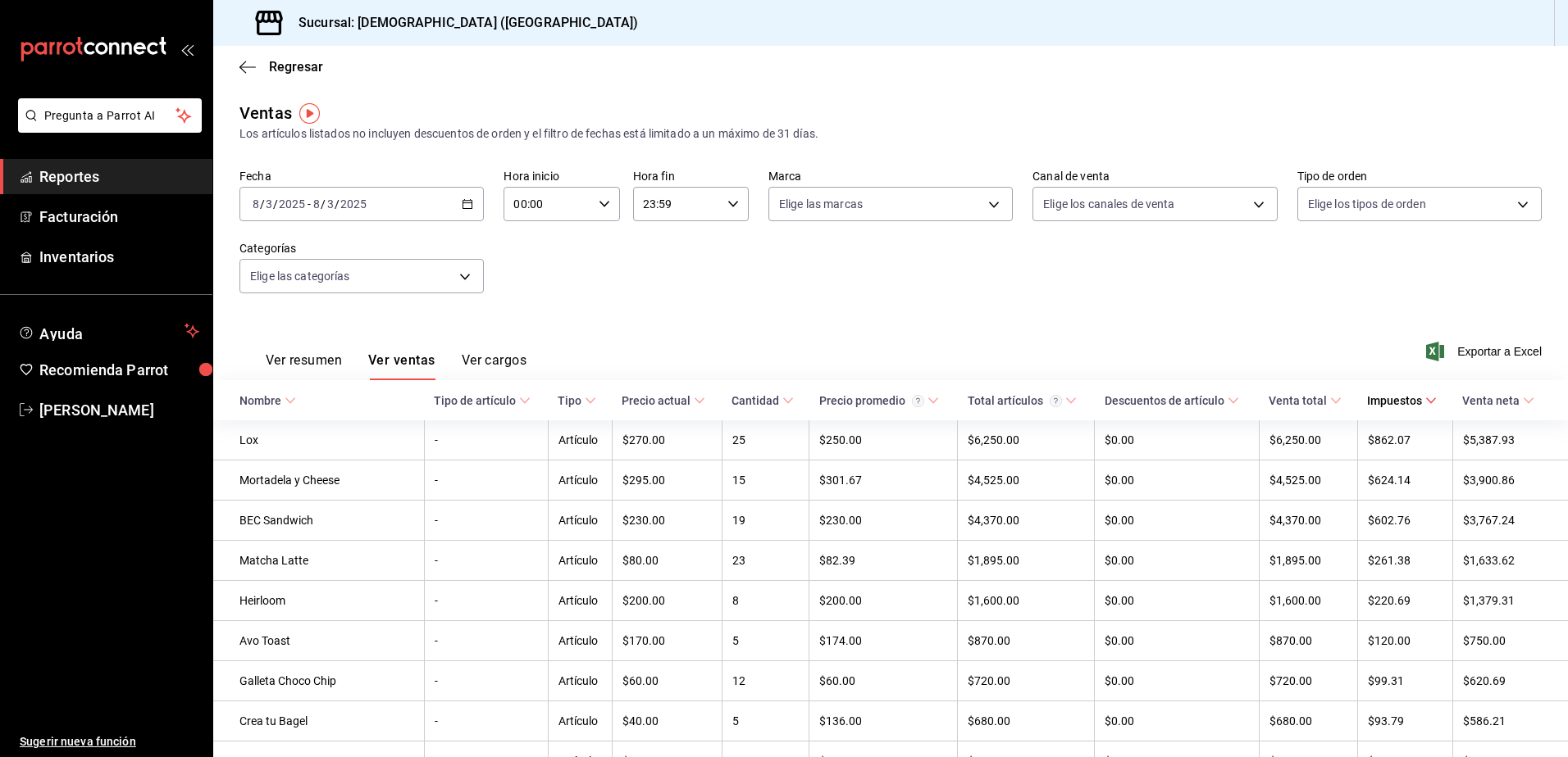
click at [1478, 405] on div "Venta neta" at bounding box center [1490, 401] width 57 height 13
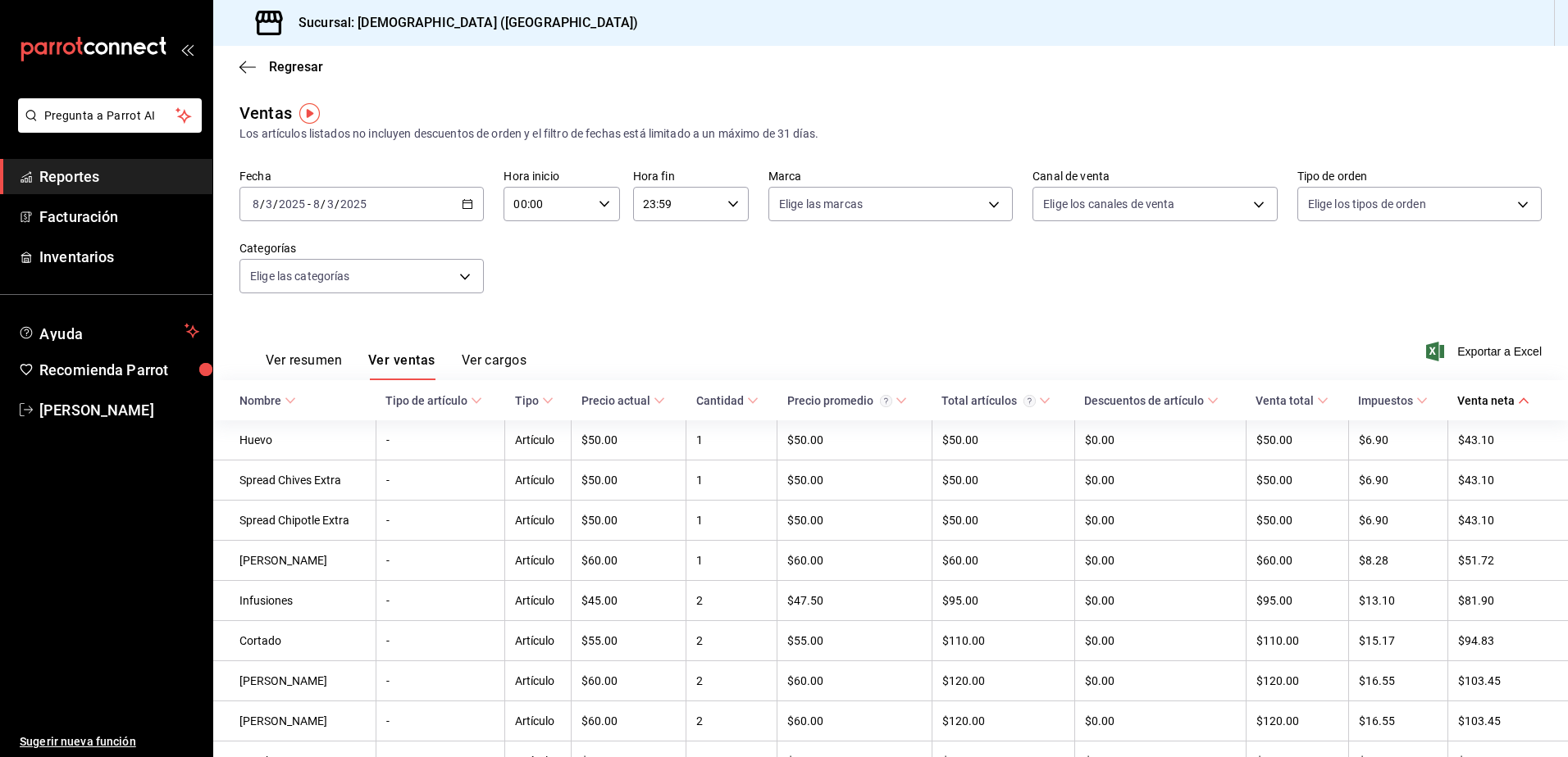
click at [1478, 405] on div "Venta neta" at bounding box center [1485, 401] width 57 height 13
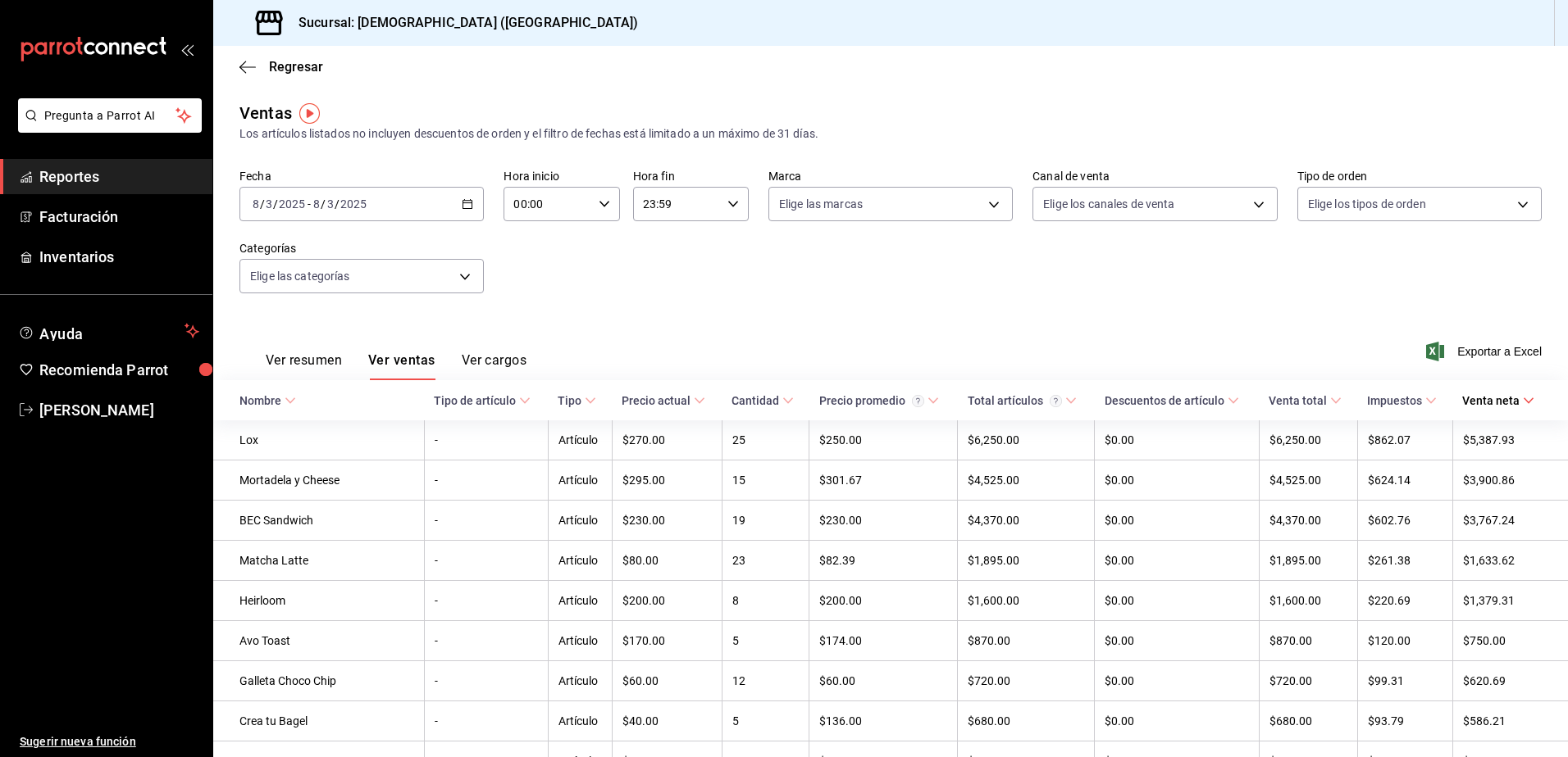
click at [841, 349] on div "Ver resumen Ver ventas Ver cargos Exportar a Excel" at bounding box center [890, 347] width 1355 height 67
click at [318, 365] on button "Ver resumen" at bounding box center [304, 366] width 77 height 27
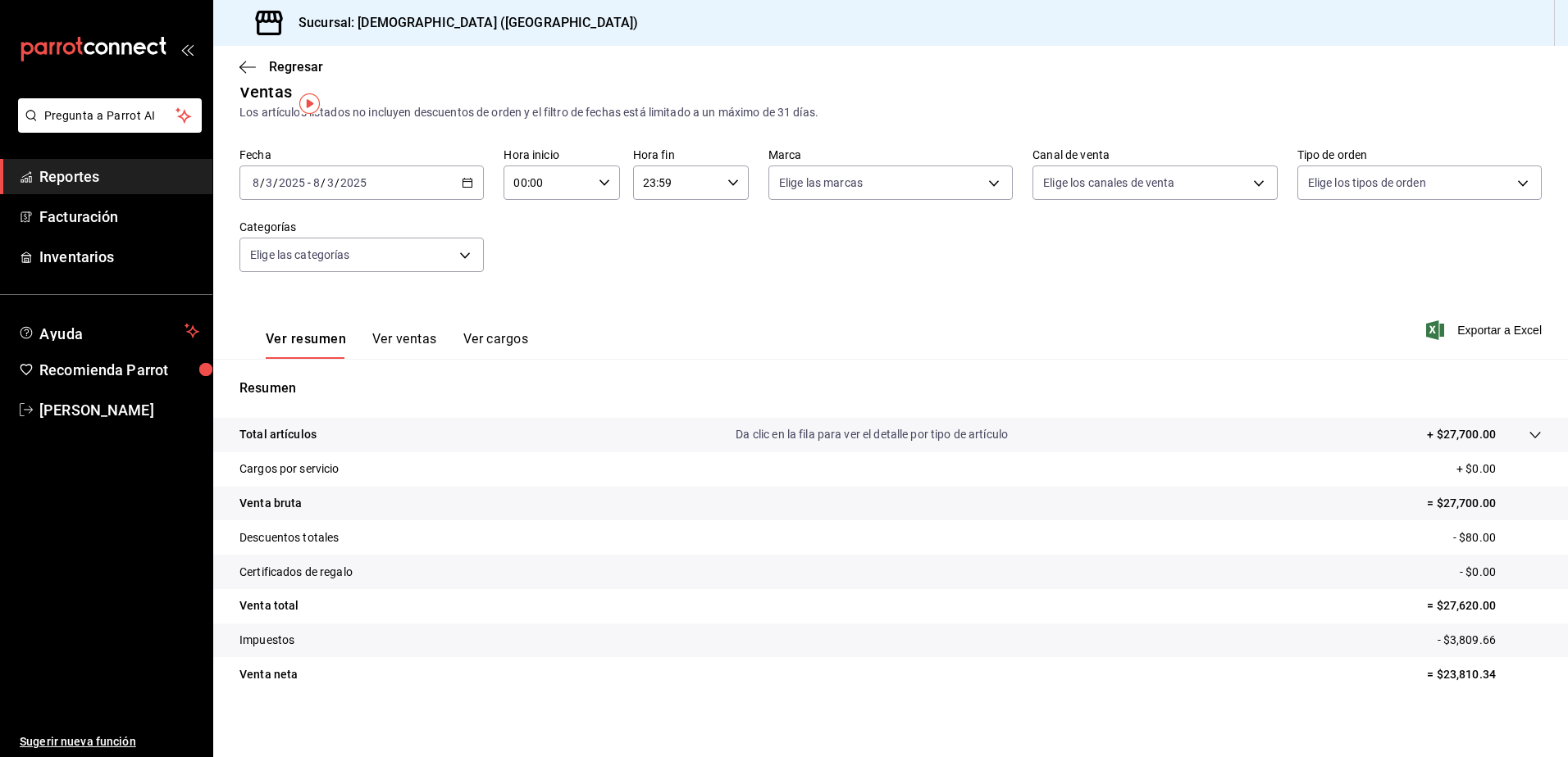
scroll to position [27, 0]
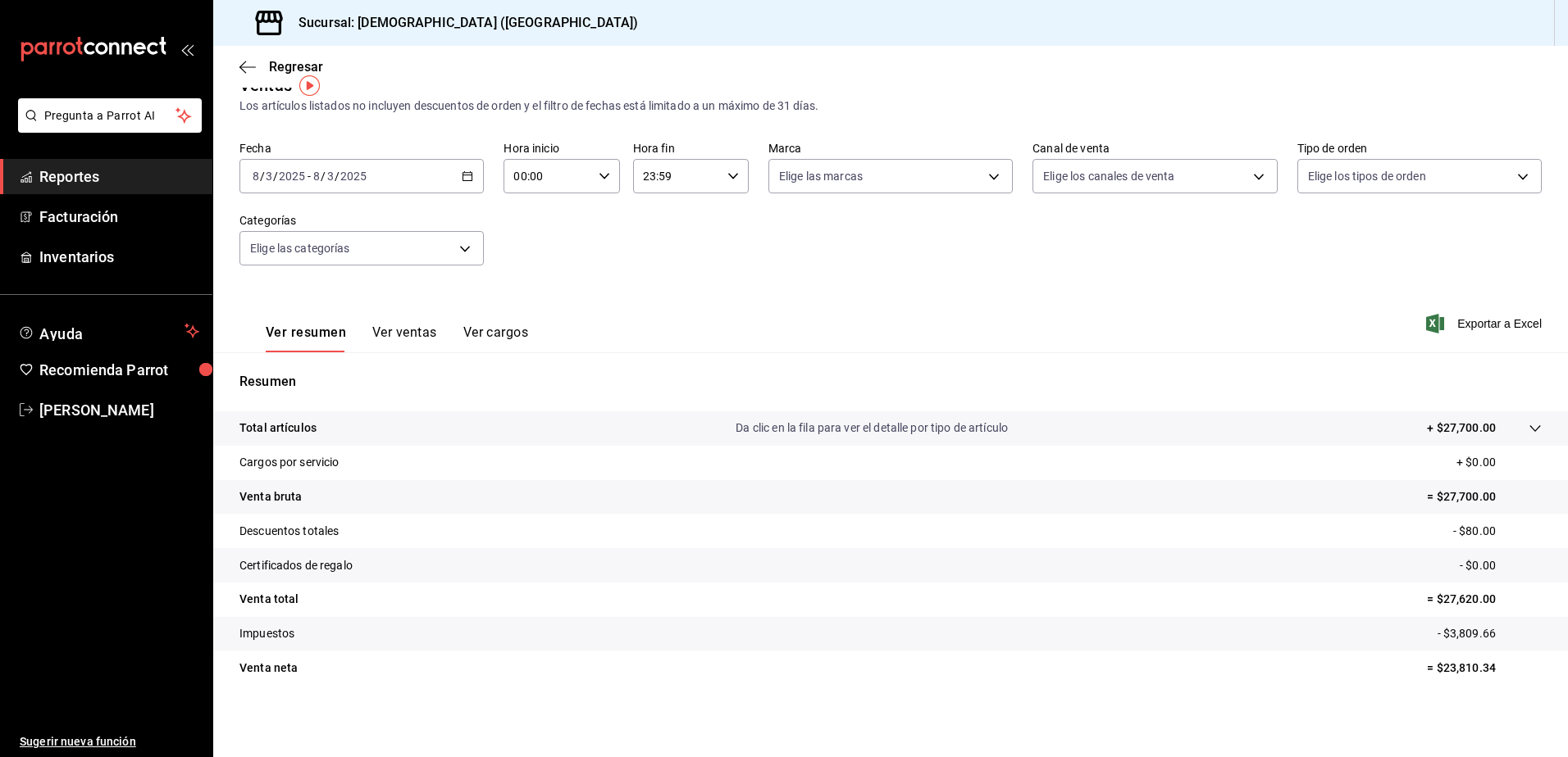
click at [1421, 526] on tr "Descuentos totales - $80.00" at bounding box center [890, 530] width 1355 height 34
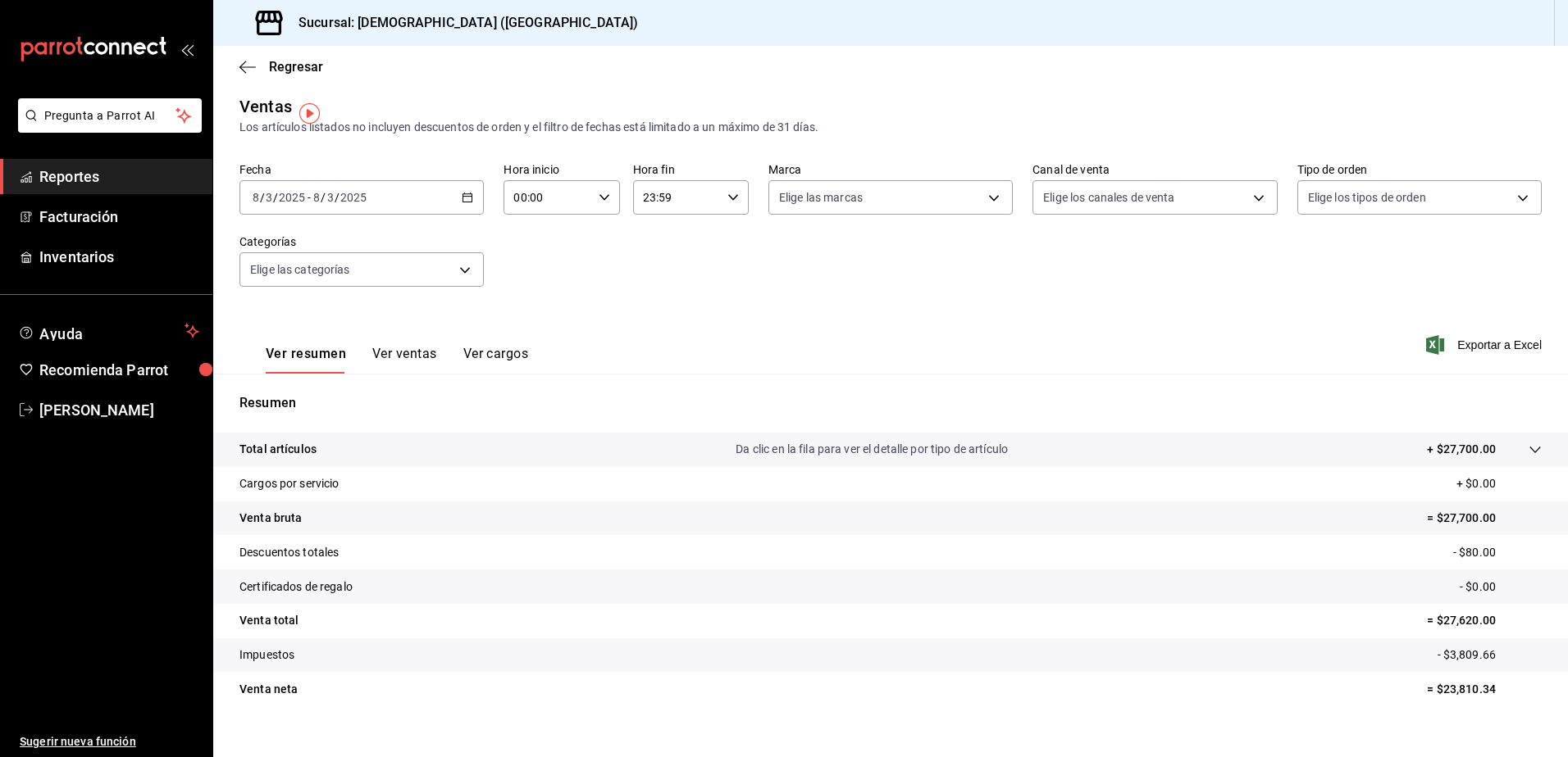
scroll to position [0, 0]
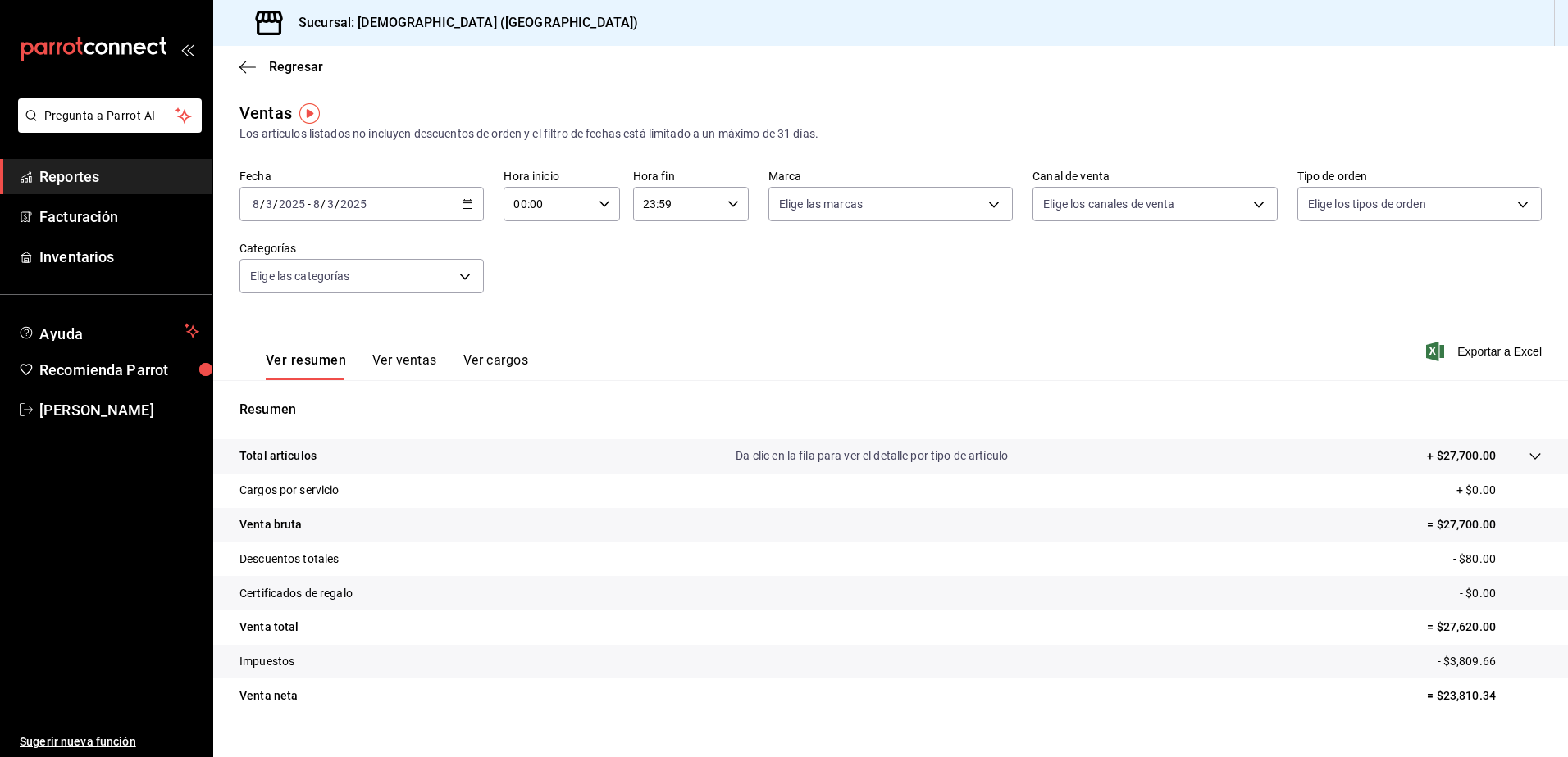
click at [311, 116] on img "button" at bounding box center [309, 113] width 21 height 21
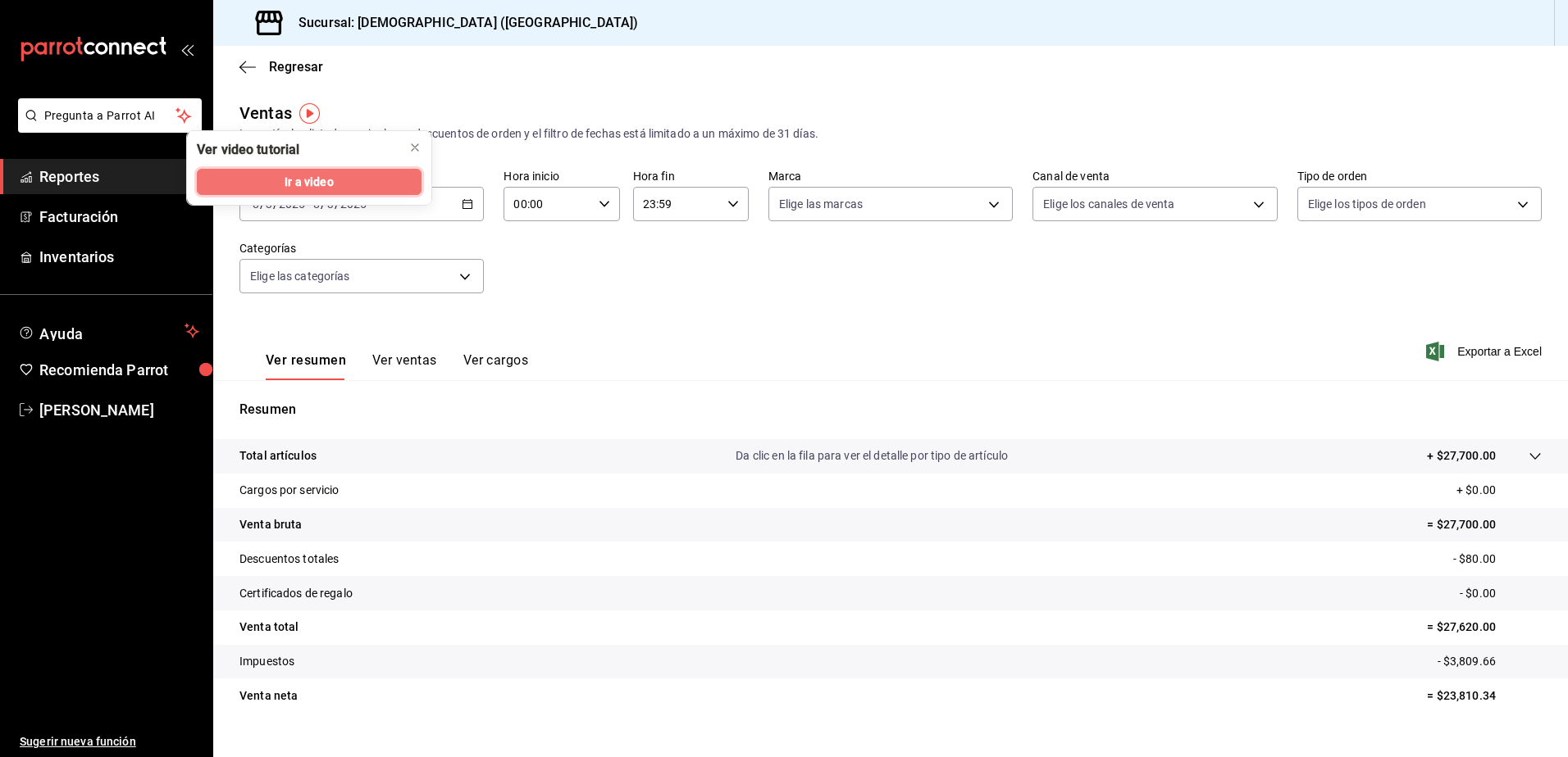
click at [345, 189] on button "Ir a video" at bounding box center [308, 182] width 225 height 27
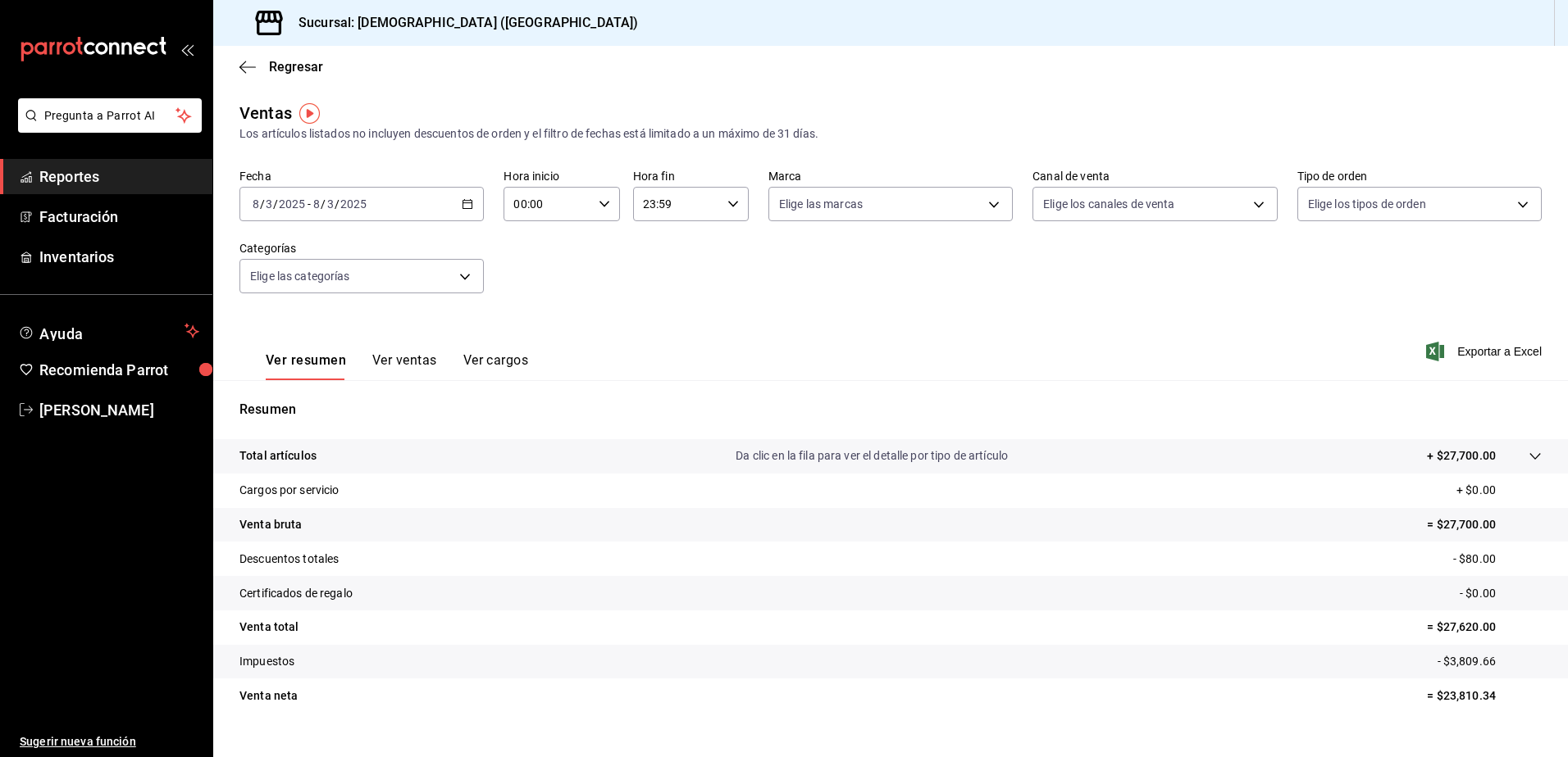
click at [390, 372] on button "Ver ventas" at bounding box center [405, 366] width 65 height 27
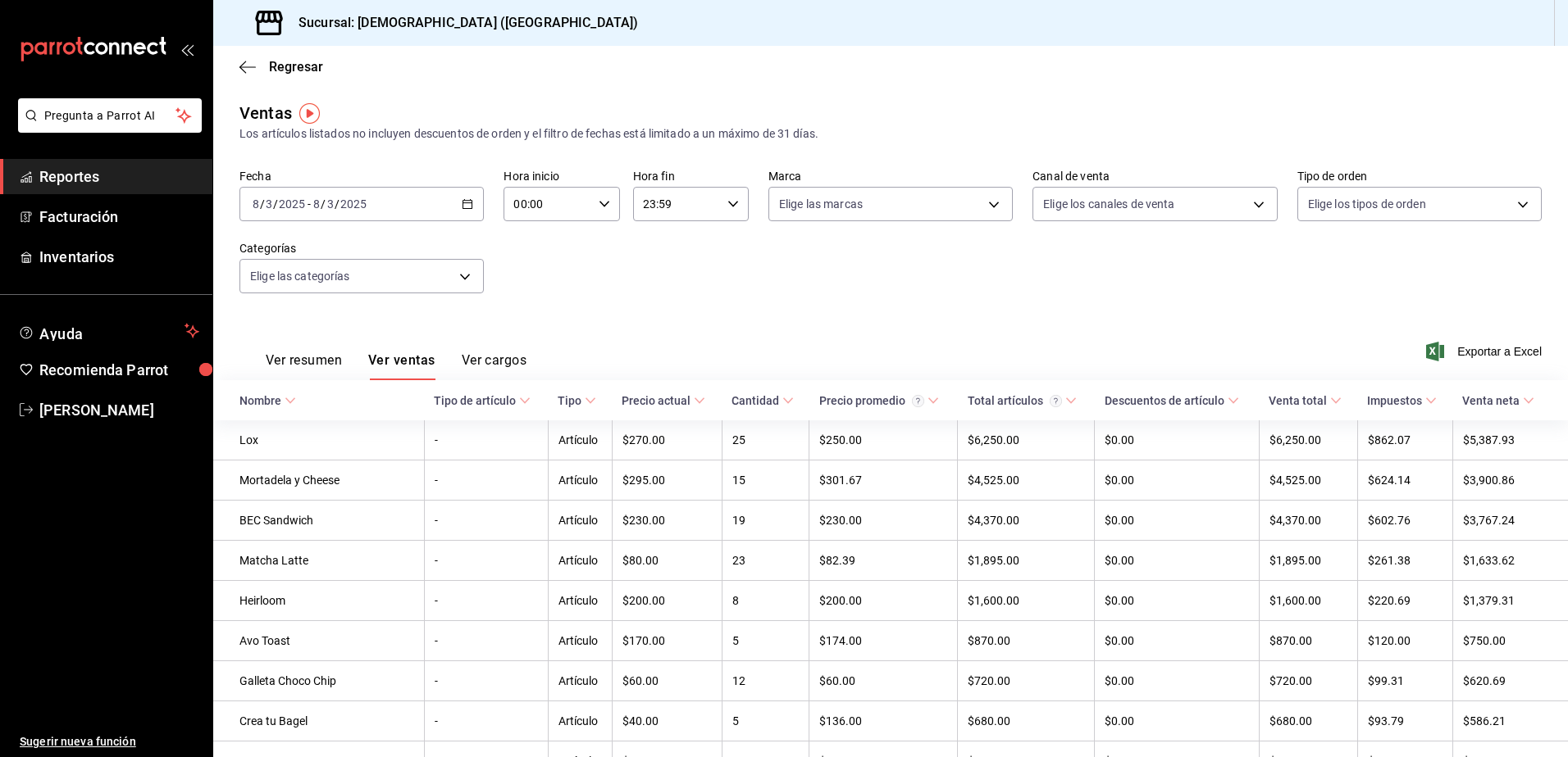
click at [1481, 373] on div "Ver resumen Ver ventas Ver cargos Exportar a Excel" at bounding box center [890, 347] width 1355 height 67
click at [1479, 362] on div "Ver resumen Ver ventas Ver cargos Exportar a Excel" at bounding box center [890, 347] width 1355 height 67
click at [1474, 356] on span "Exportar a Excel" at bounding box center [1485, 351] width 112 height 20
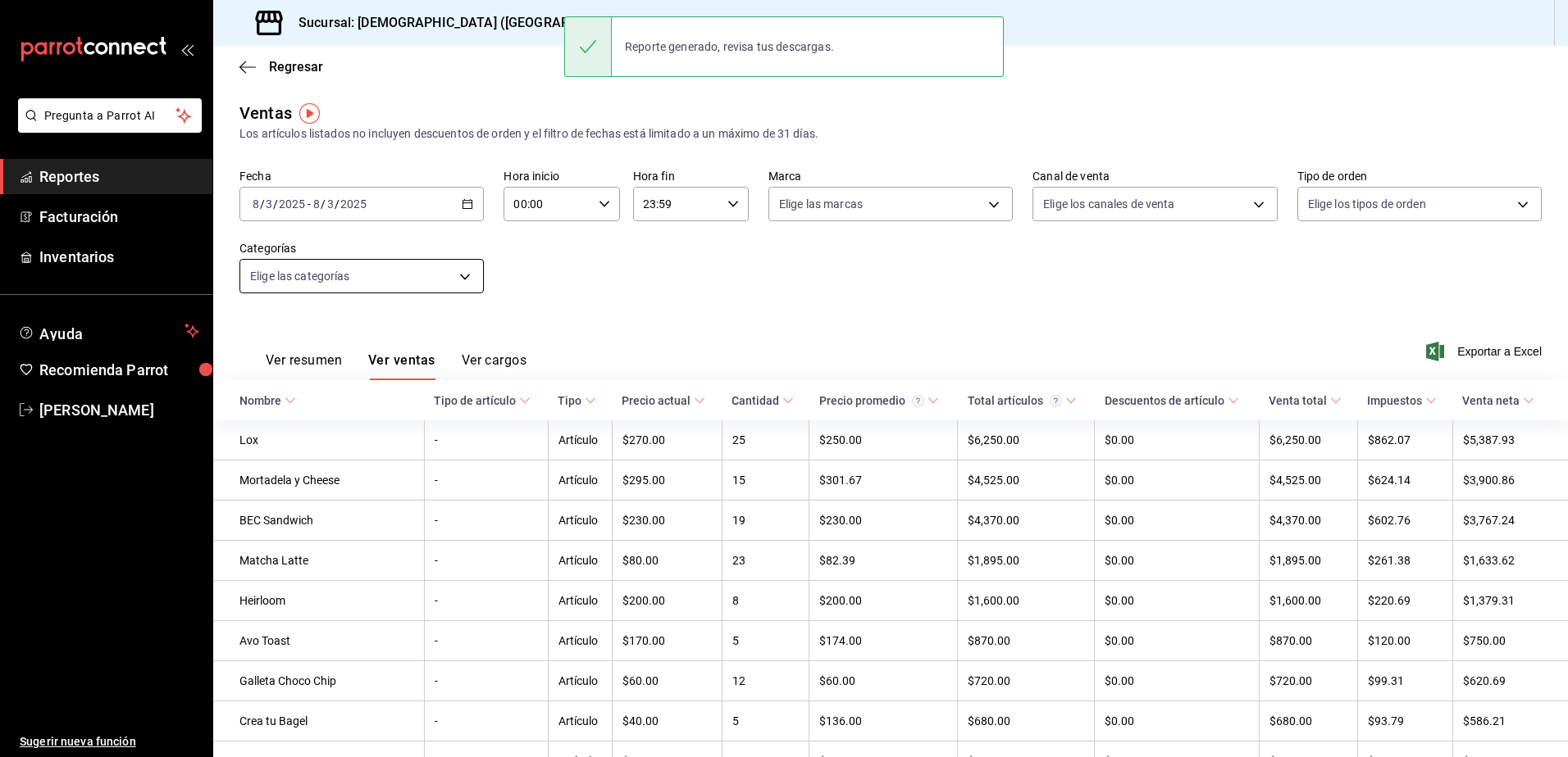
click at [457, 290] on body "Pregunta a Parrot AI Reportes Facturación Inventarios Ayuda Recomienda Parrot […" at bounding box center [784, 378] width 1568 height 757
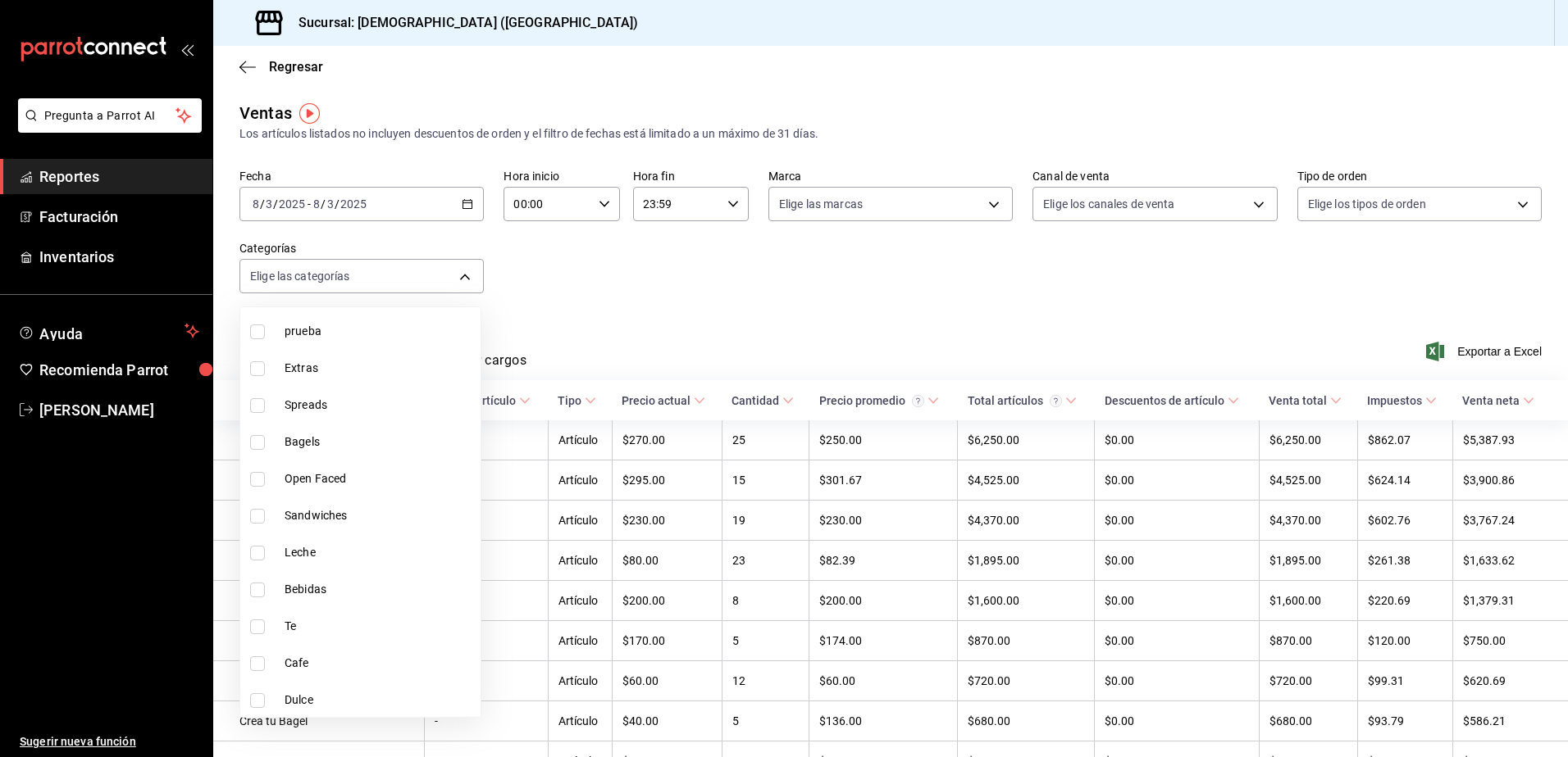
scroll to position [127, 0]
click at [277, 448] on li "Bagels" at bounding box center [361, 441] width 241 height 37
type input "77e18410-c2f7-4ade-94f5-c15f4434e47e"
checkbox input "true"
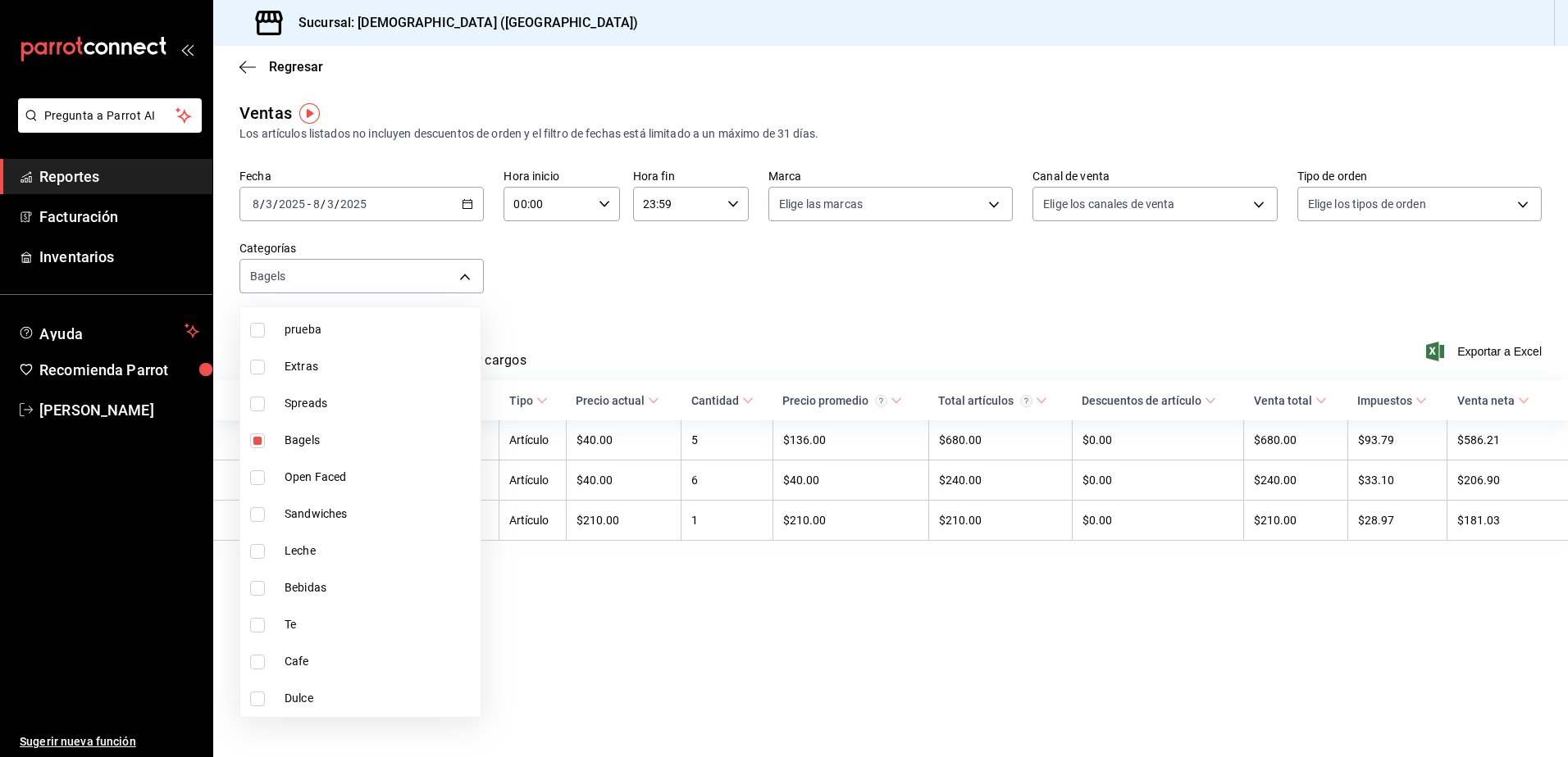
click at [541, 282] on div at bounding box center [784, 378] width 1568 height 757
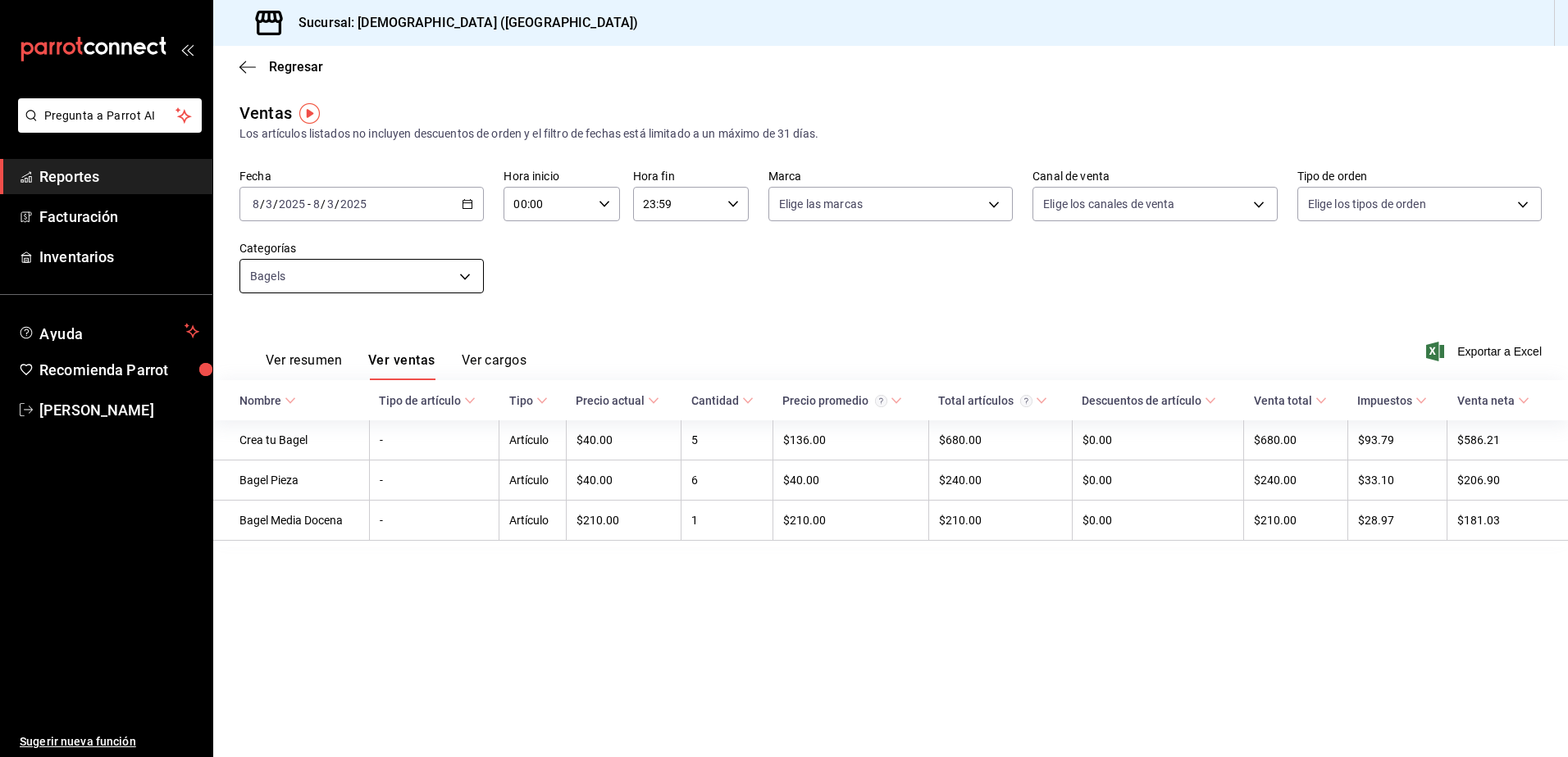
click at [449, 286] on body "Pregunta a Parrot AI Reportes Facturación Inventarios Ayuda Recomienda Parrot […" at bounding box center [784, 378] width 1568 height 757
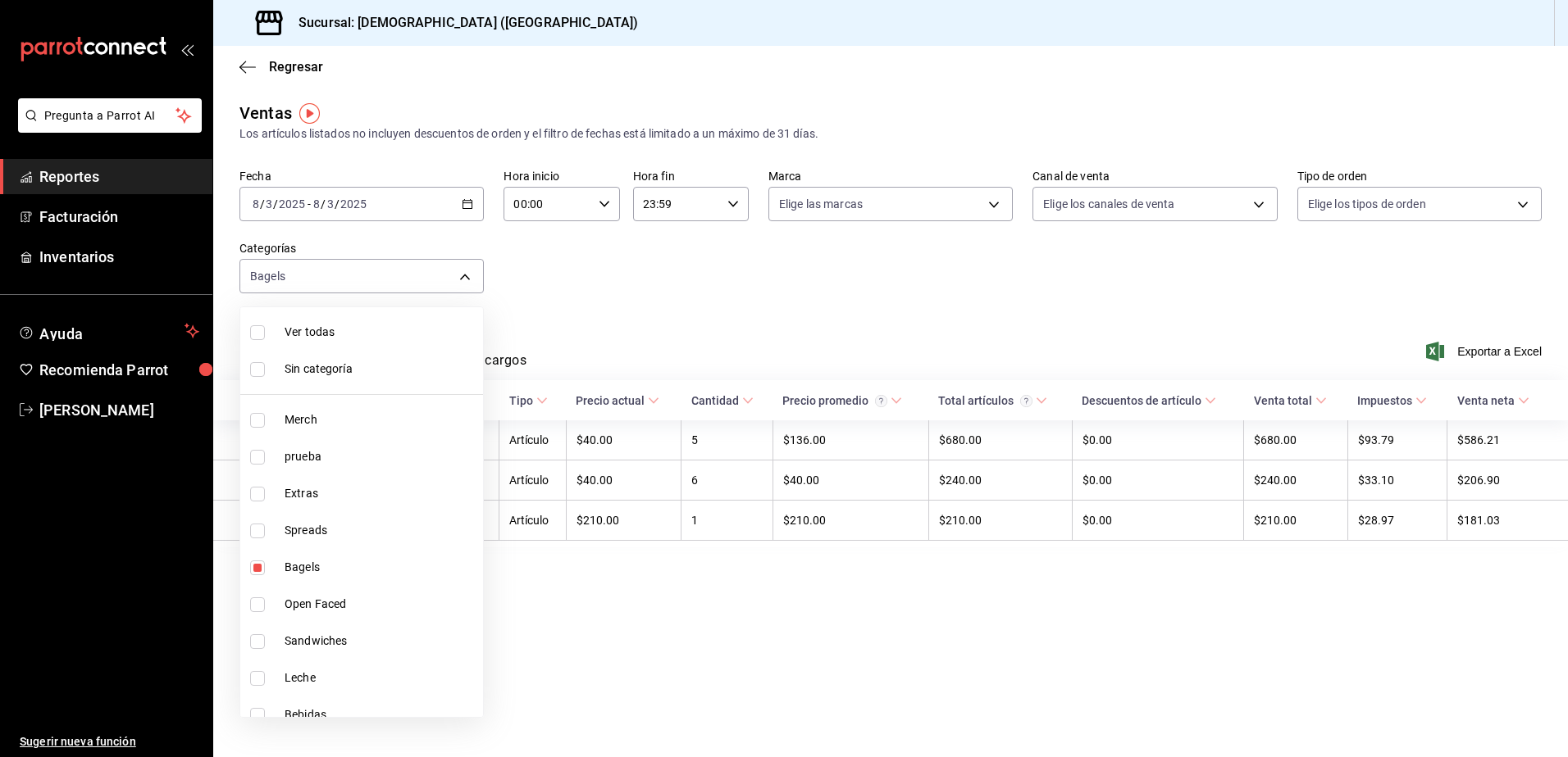
click at [326, 455] on span "prueba" at bounding box center [380, 458] width 192 height 18
type input "77e18410-c2f7-4ade-94f5-c15f4434e47e,a08b18f0-c062-45ec-b595-1267313c1a49"
checkbox input "true"
click at [494, 282] on div at bounding box center [784, 378] width 1568 height 757
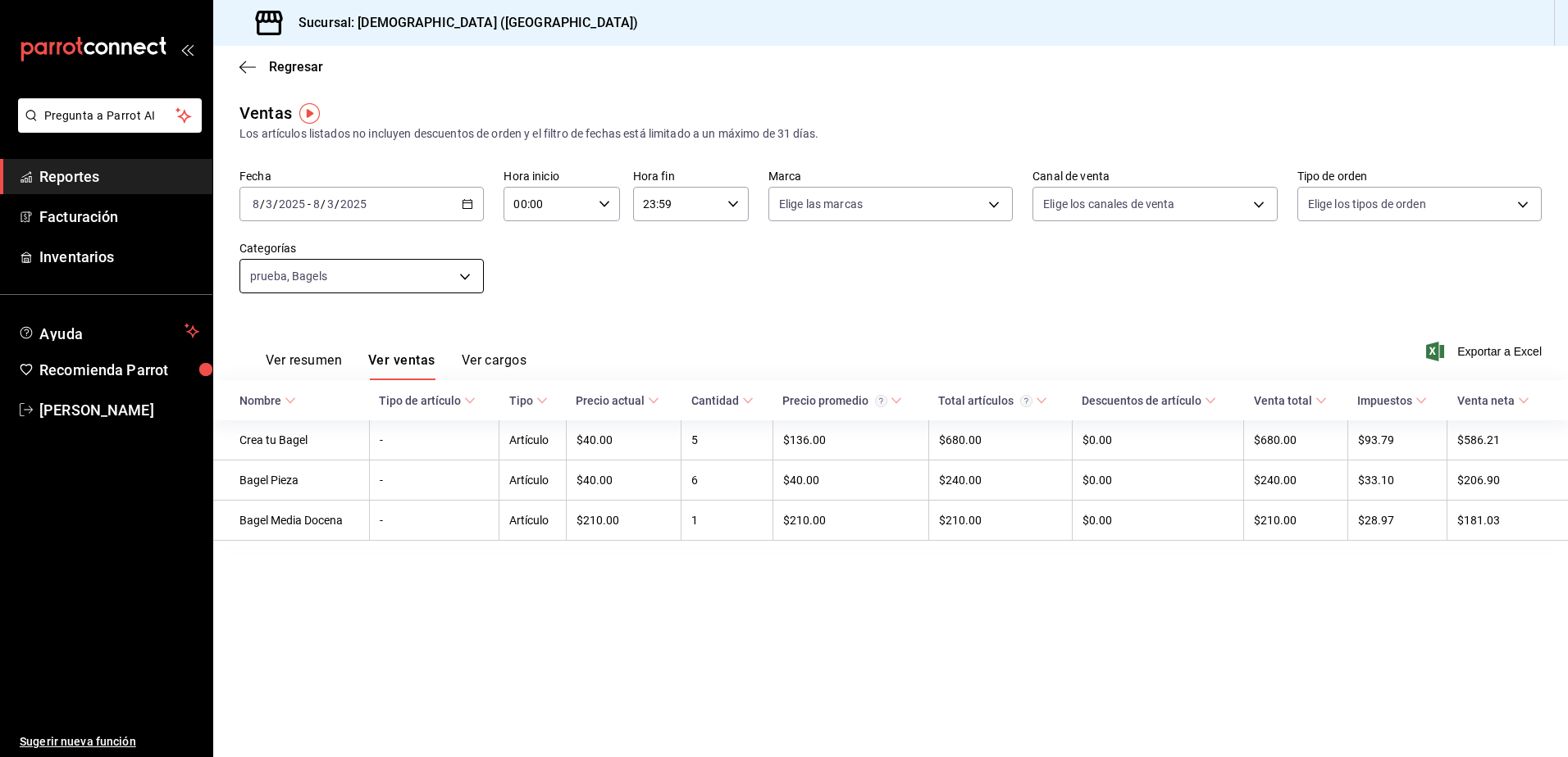
click at [451, 286] on body "Pregunta a Parrot AI Reportes Facturación Inventarios Ayuda Recomienda Parrot […" at bounding box center [784, 378] width 1568 height 757
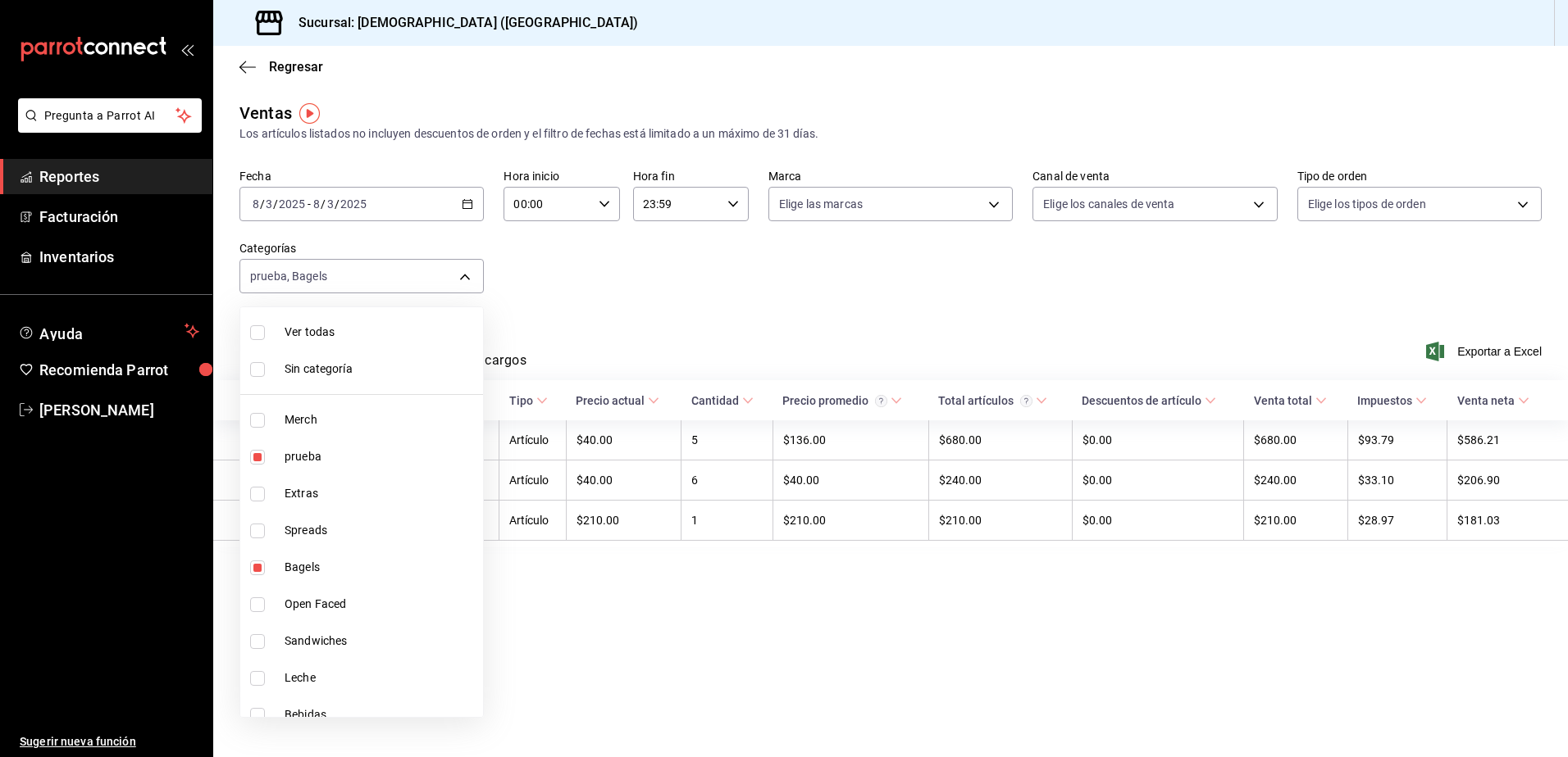
click at [434, 286] on div at bounding box center [784, 378] width 1568 height 757
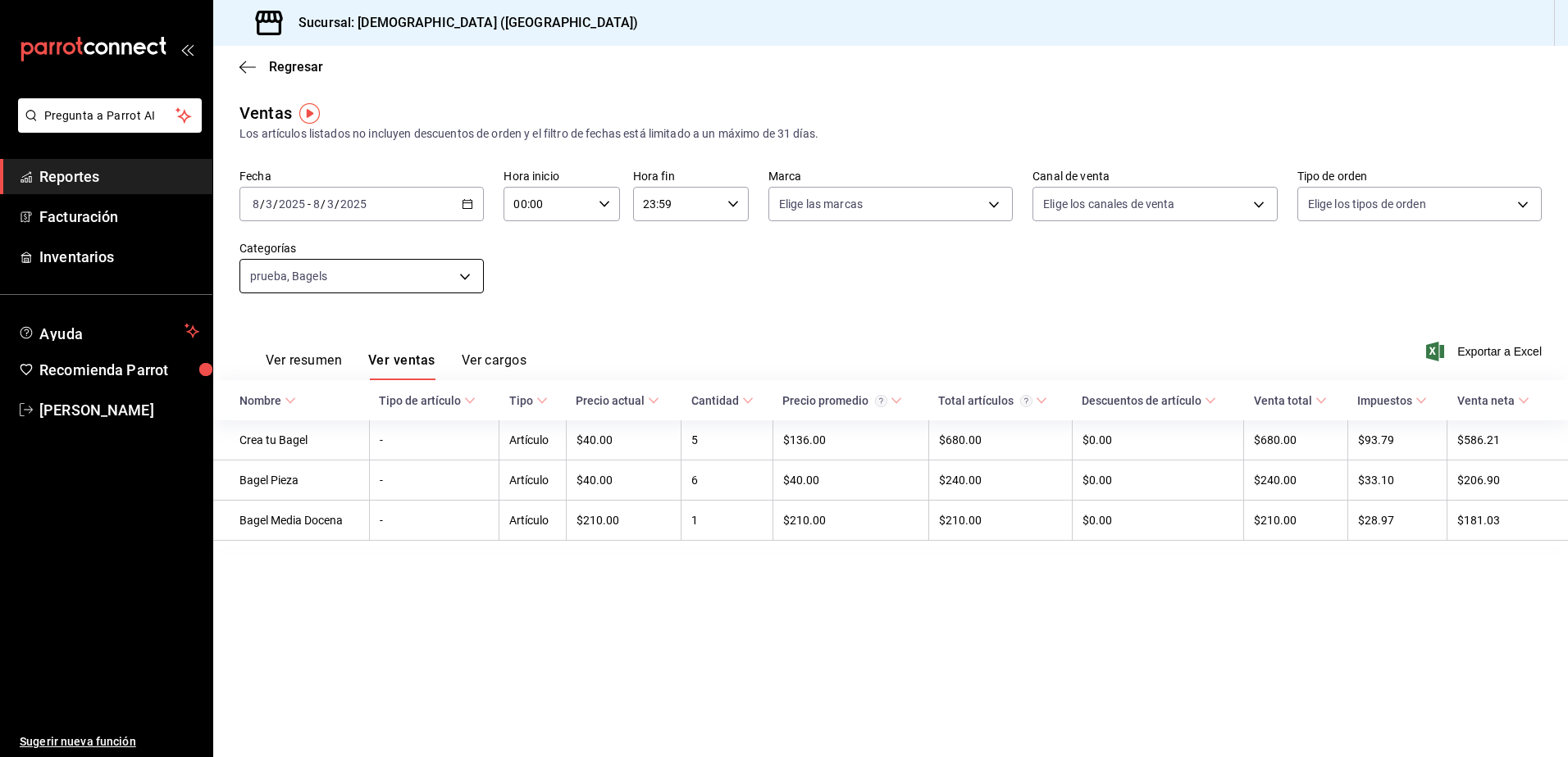
click at [433, 282] on body "Pregunta a Parrot AI Reportes Facturación Inventarios Ayuda Recomienda Parrot […" at bounding box center [784, 378] width 1568 height 757
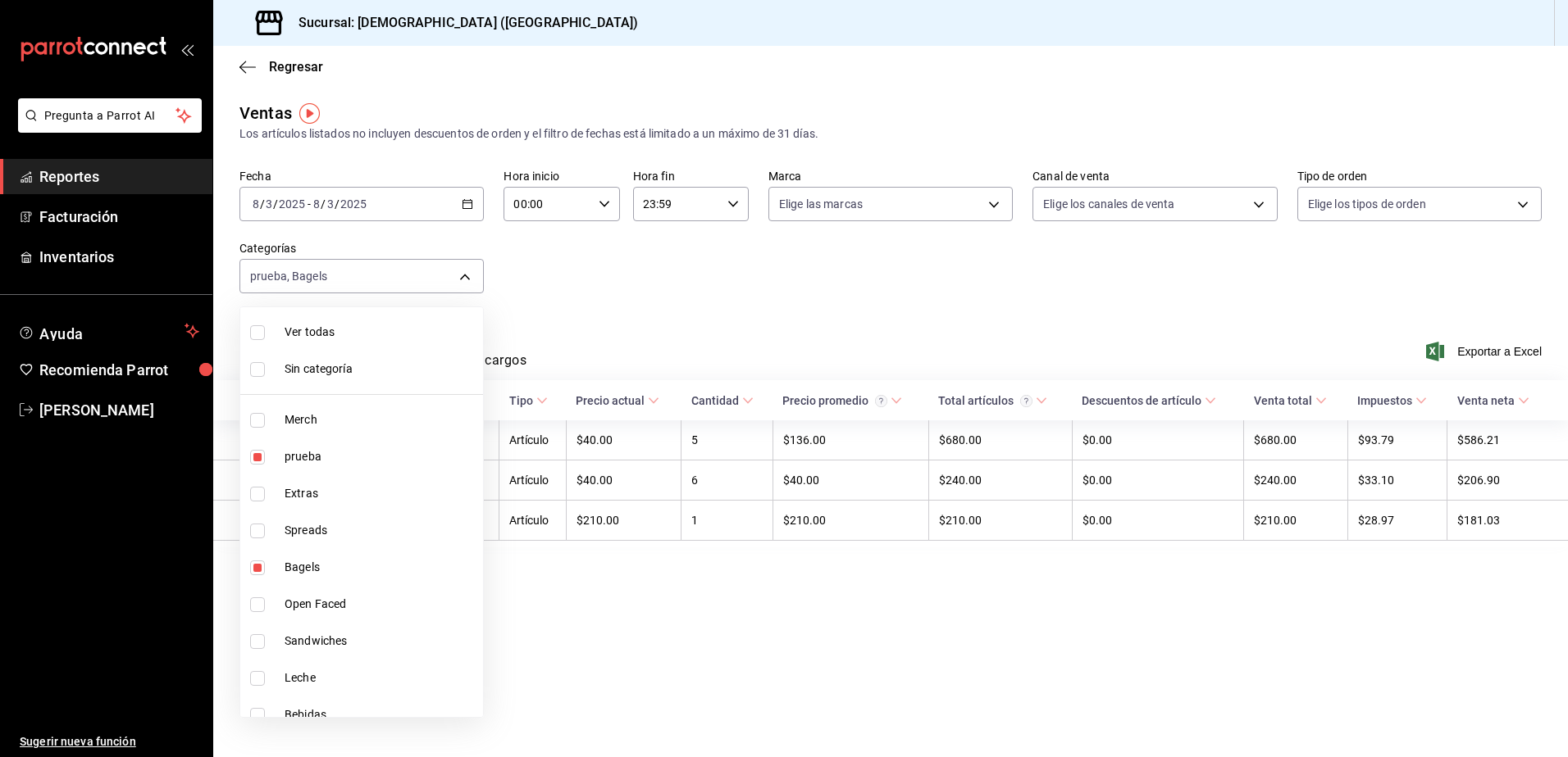
click at [260, 572] on input "checkbox" at bounding box center [257, 568] width 15 height 15
checkbox input "false"
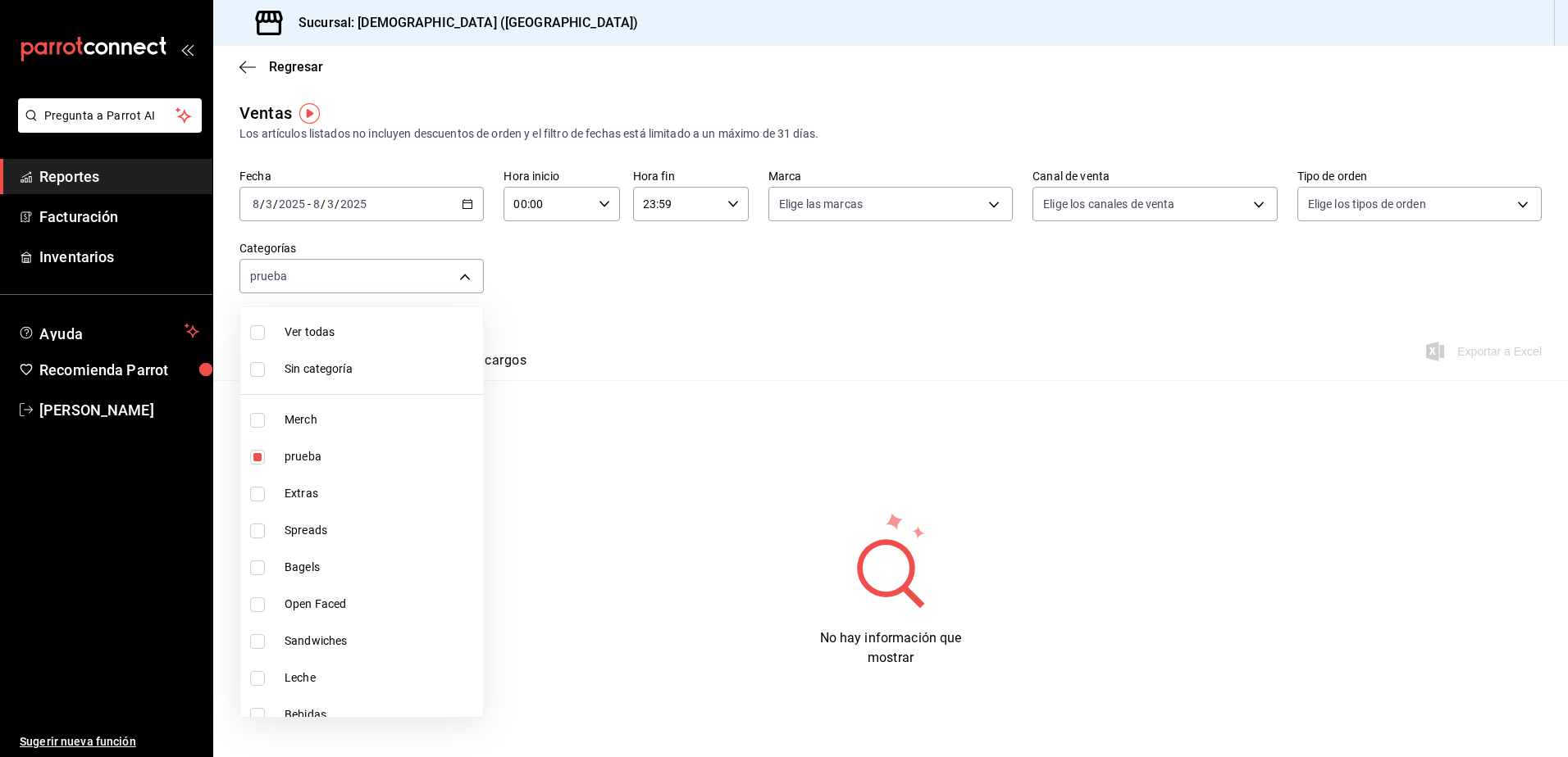
click at [286, 523] on li "Spreads" at bounding box center [362, 531] width 243 height 37
type input "a08b18f0-c062-45ec-b595-1267313c1a49,45e37eb0-46b5-44e1-b677-d3a3167a17e2"
checkbox input "true"
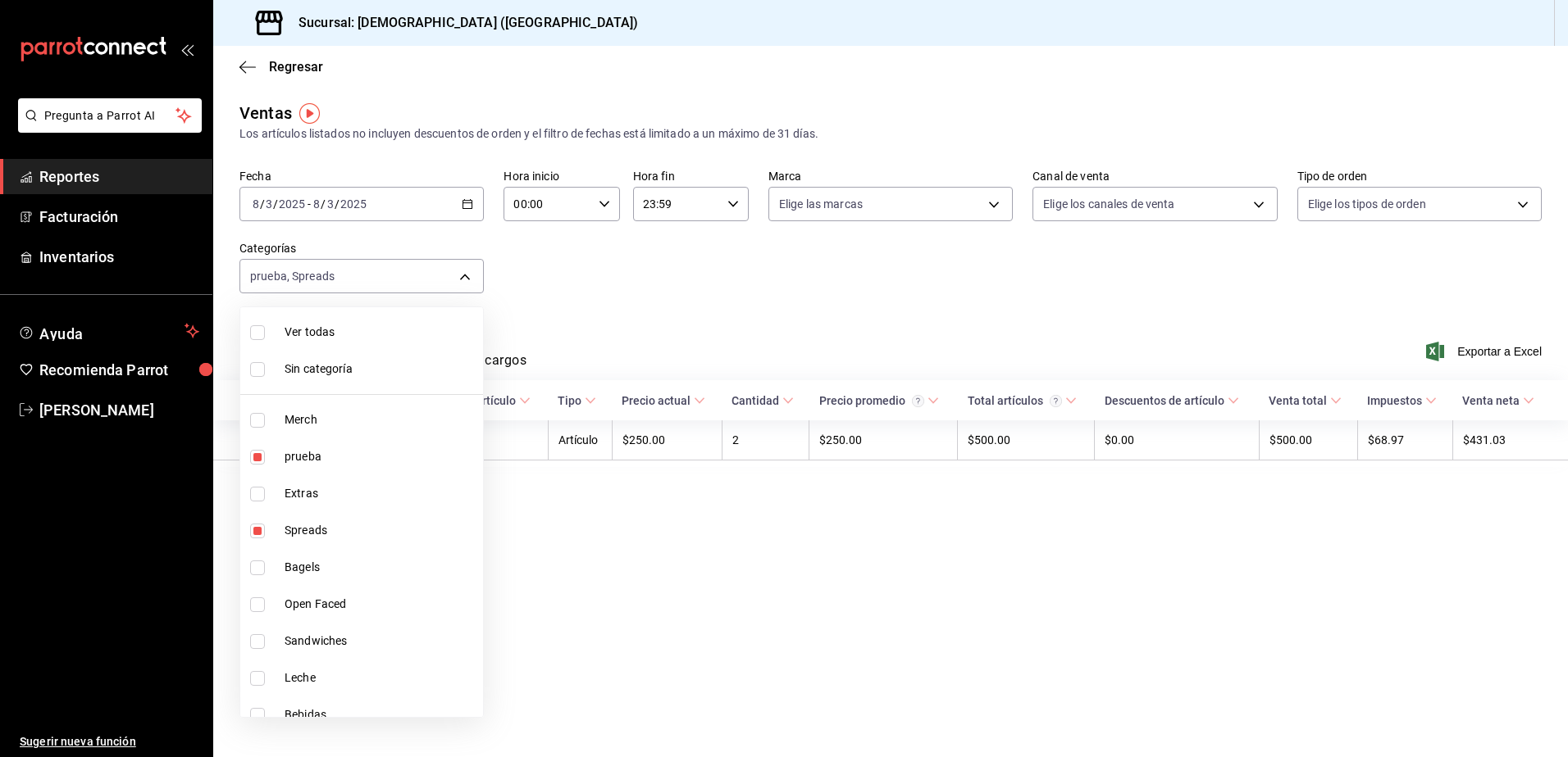
click at [609, 308] on div at bounding box center [784, 378] width 1568 height 757
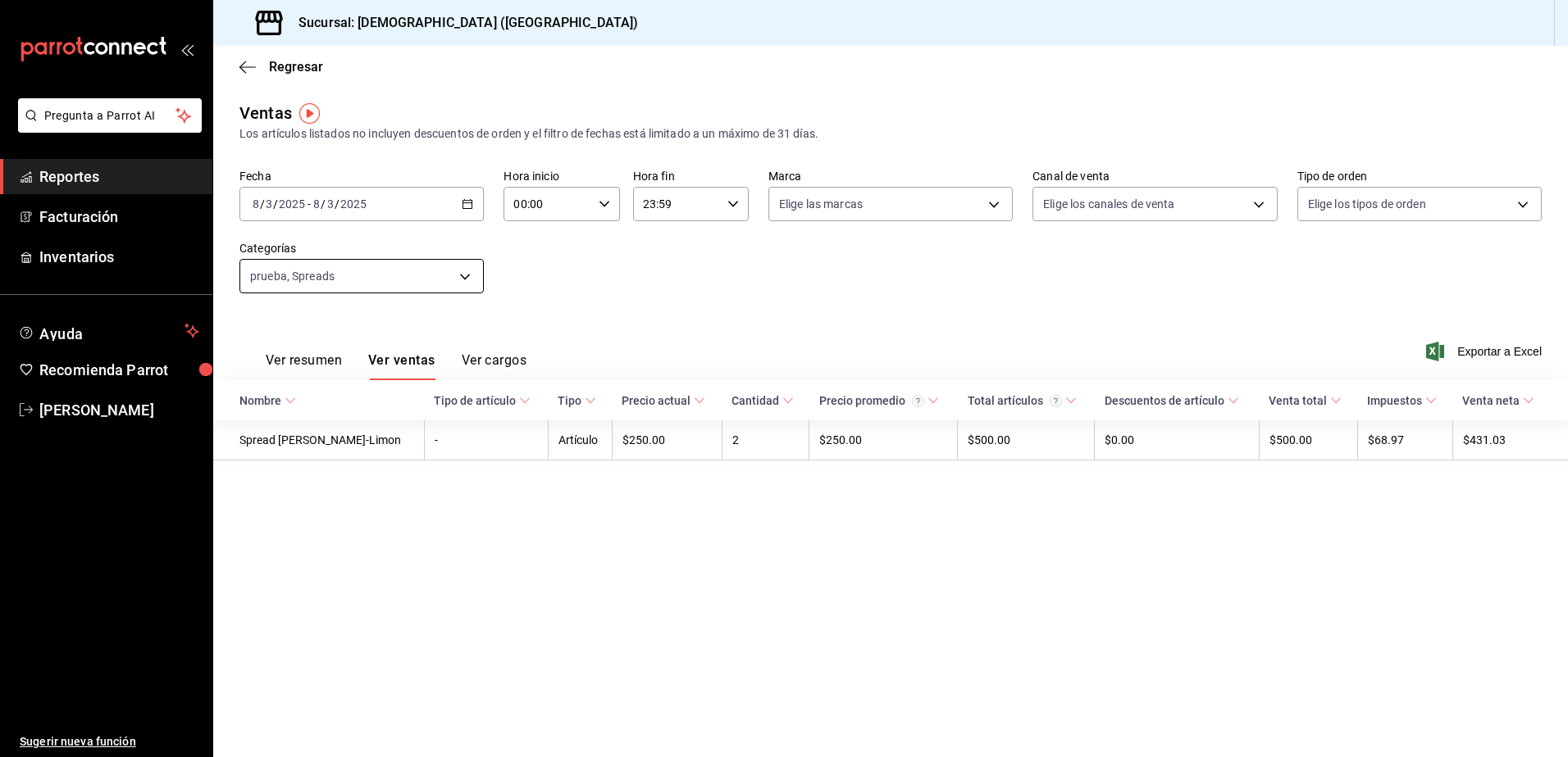
click at [459, 287] on body "Pregunta a Parrot AI Reportes Facturación Inventarios Ayuda Recomienda Parrot […" at bounding box center [784, 378] width 1568 height 757
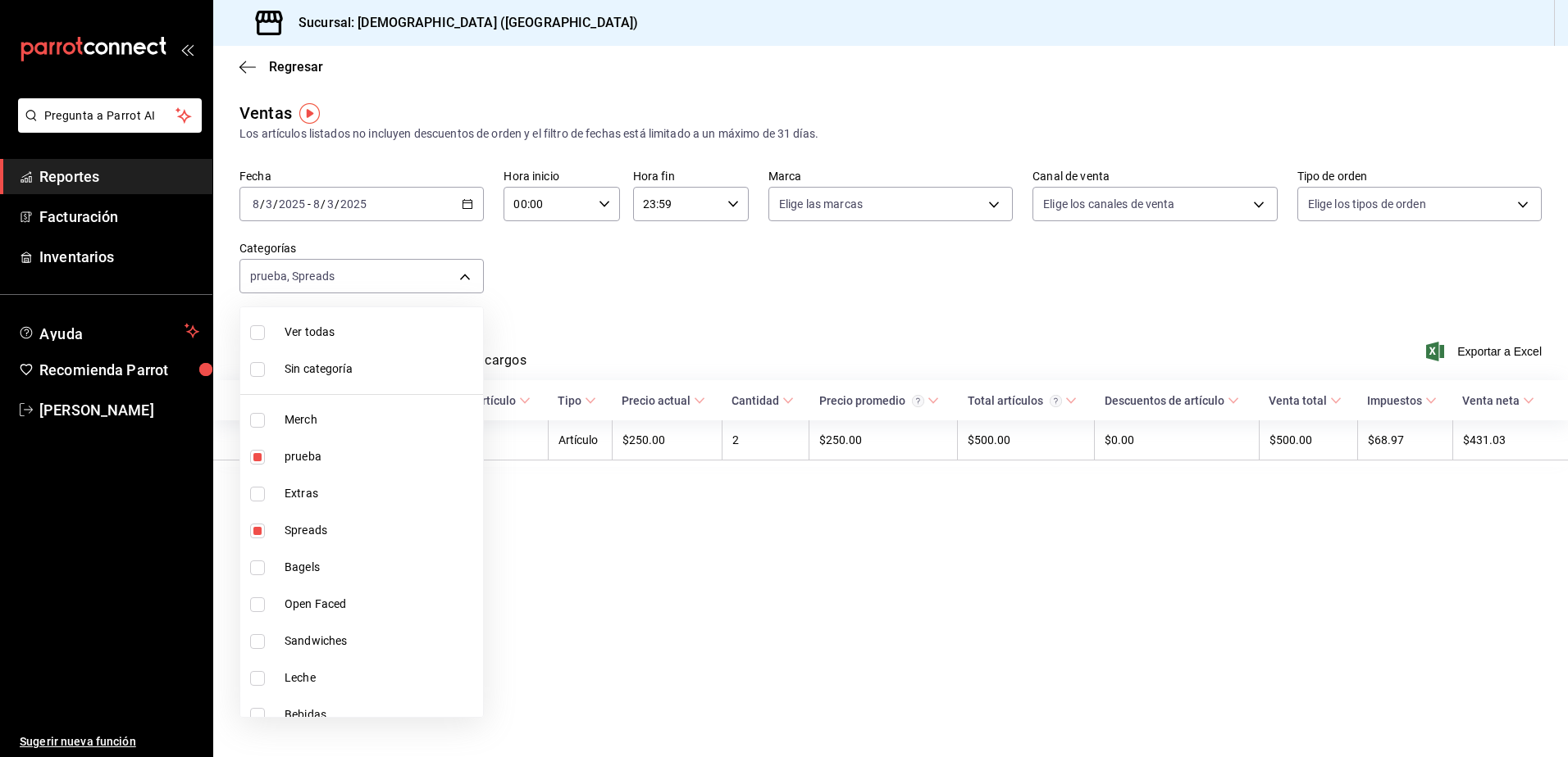
click at [307, 532] on span "Spreads" at bounding box center [380, 531] width 192 height 18
type input "a08b18f0-c062-45ec-b595-1267313c1a49"
checkbox input "false"
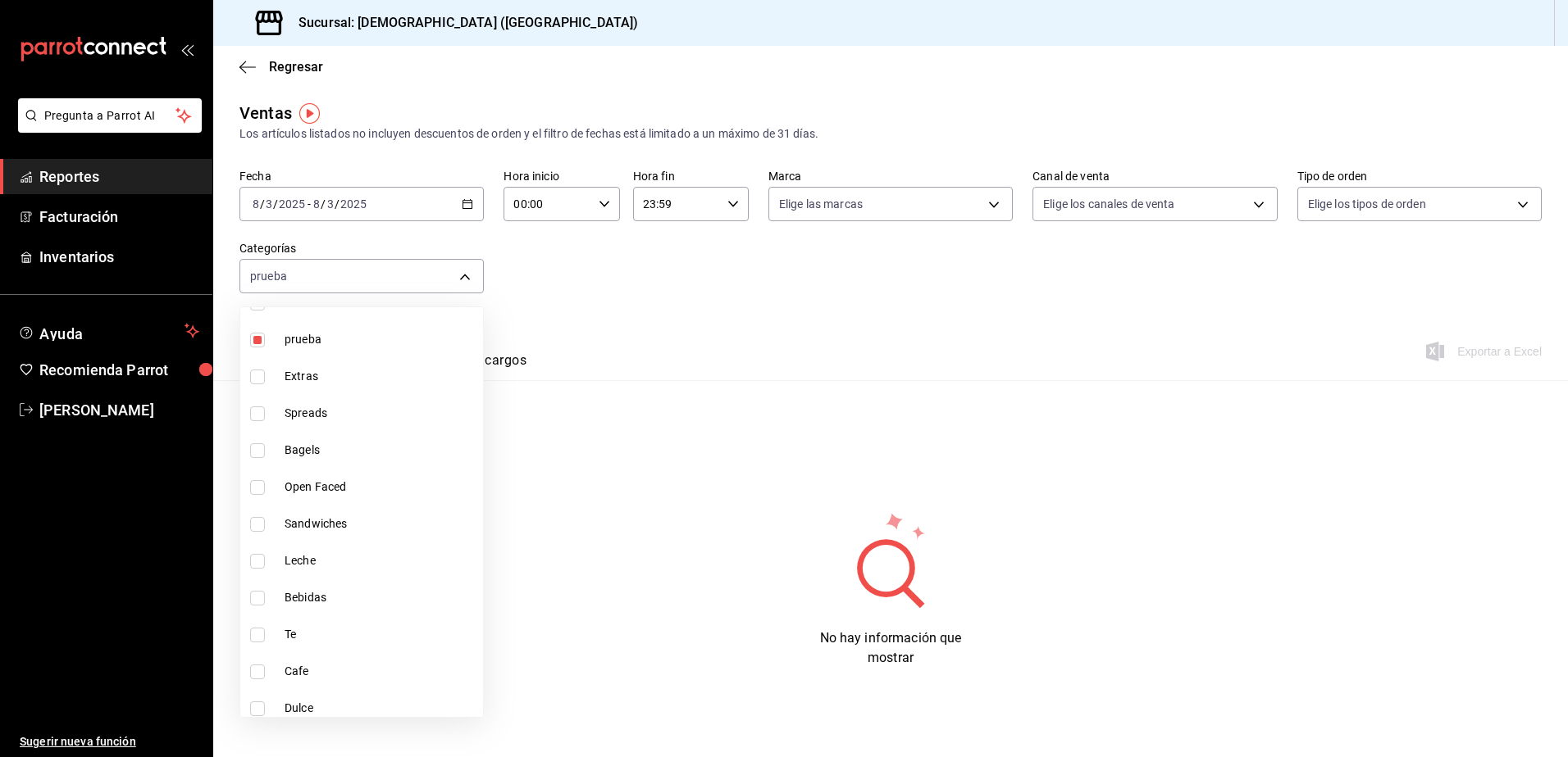
scroll to position [127, 0]
click at [320, 521] on span "Sandwiches" at bounding box center [380, 514] width 192 height 18
type input "a08b18f0-c062-45ec-b595-1267313c1a49,34b3a8da-b2b7-45db-8516-b0c41fd9cd73"
checkbox input "true"
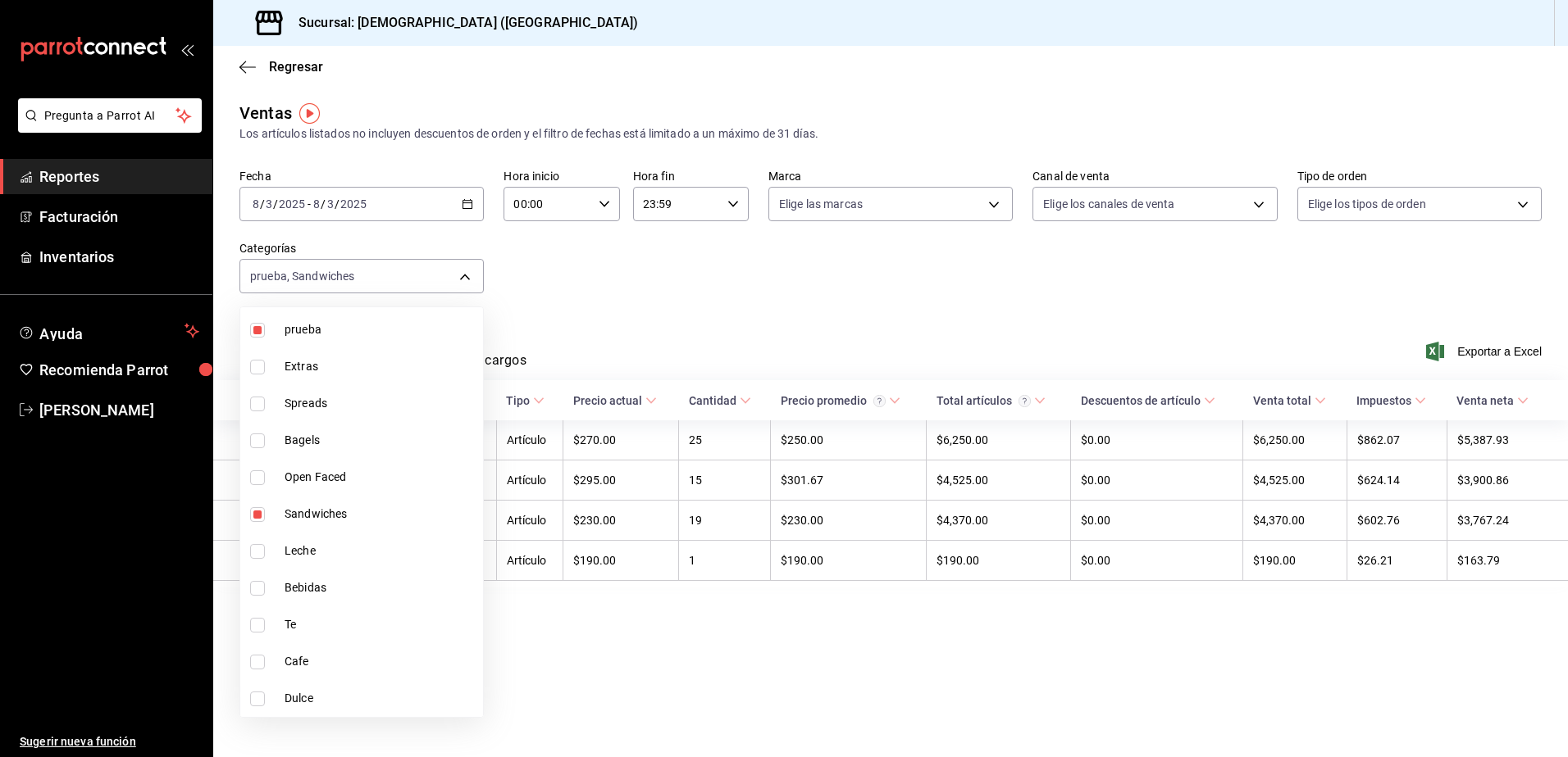
click at [588, 325] on div at bounding box center [784, 378] width 1568 height 757
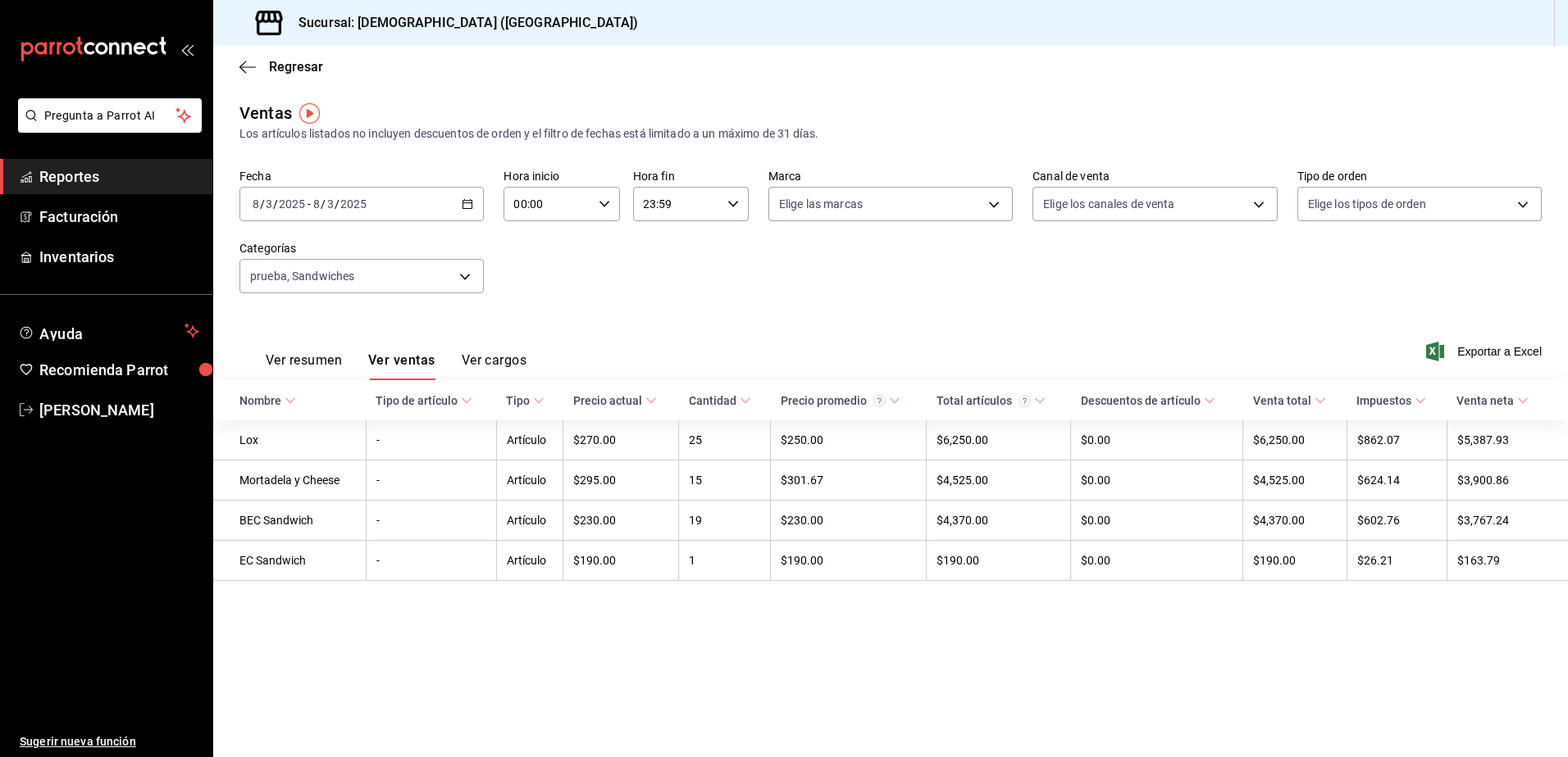
click at [780, 665] on main "Regresar Ventas Los artículos listados no incluyen descuentos de orden y el fil…" at bounding box center [890, 402] width 1355 height 712
click at [821, 306] on div "Fecha [DATE] [DATE] - [DATE] [DATE] Hora inicio 00:00 Hora inicio Hora fin 23:5…" at bounding box center [891, 241] width 1303 height 144
click at [1107, 211] on body "Pregunta a Parrot AI Reportes Facturación Inventarios Ayuda Recomienda Parrot […" at bounding box center [784, 378] width 1568 height 757
click at [1107, 212] on div at bounding box center [784, 378] width 1568 height 757
click at [842, 284] on div "Fecha [DATE] [DATE] - [DATE] [DATE] Hora inicio 00:00 Hora inicio Hora fin 23:5…" at bounding box center [891, 241] width 1303 height 144
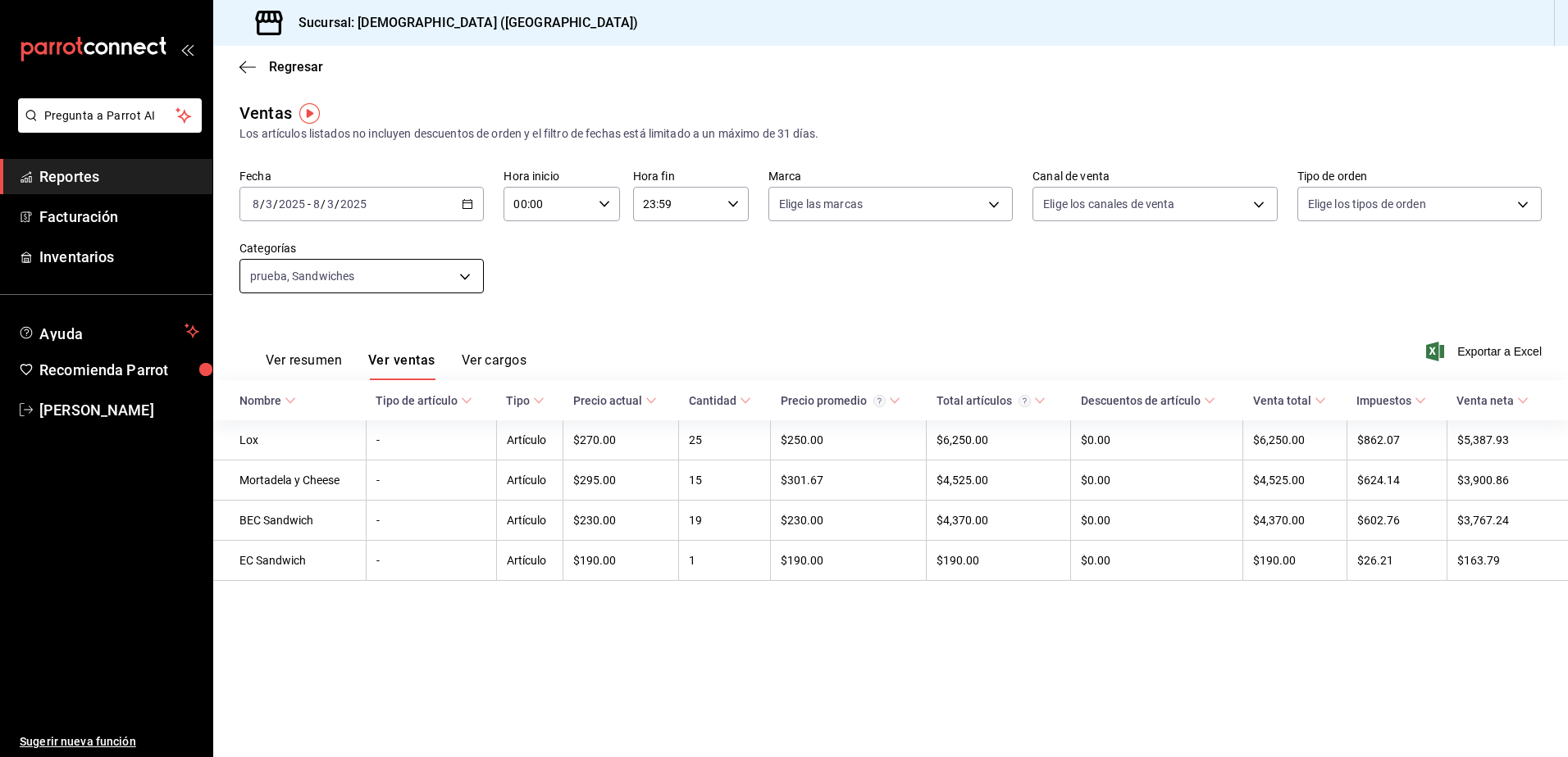
click at [440, 270] on body "Pregunta a Parrot AI Reportes Facturación Inventarios Ayuda Recomienda Parrot […" at bounding box center [784, 378] width 1568 height 757
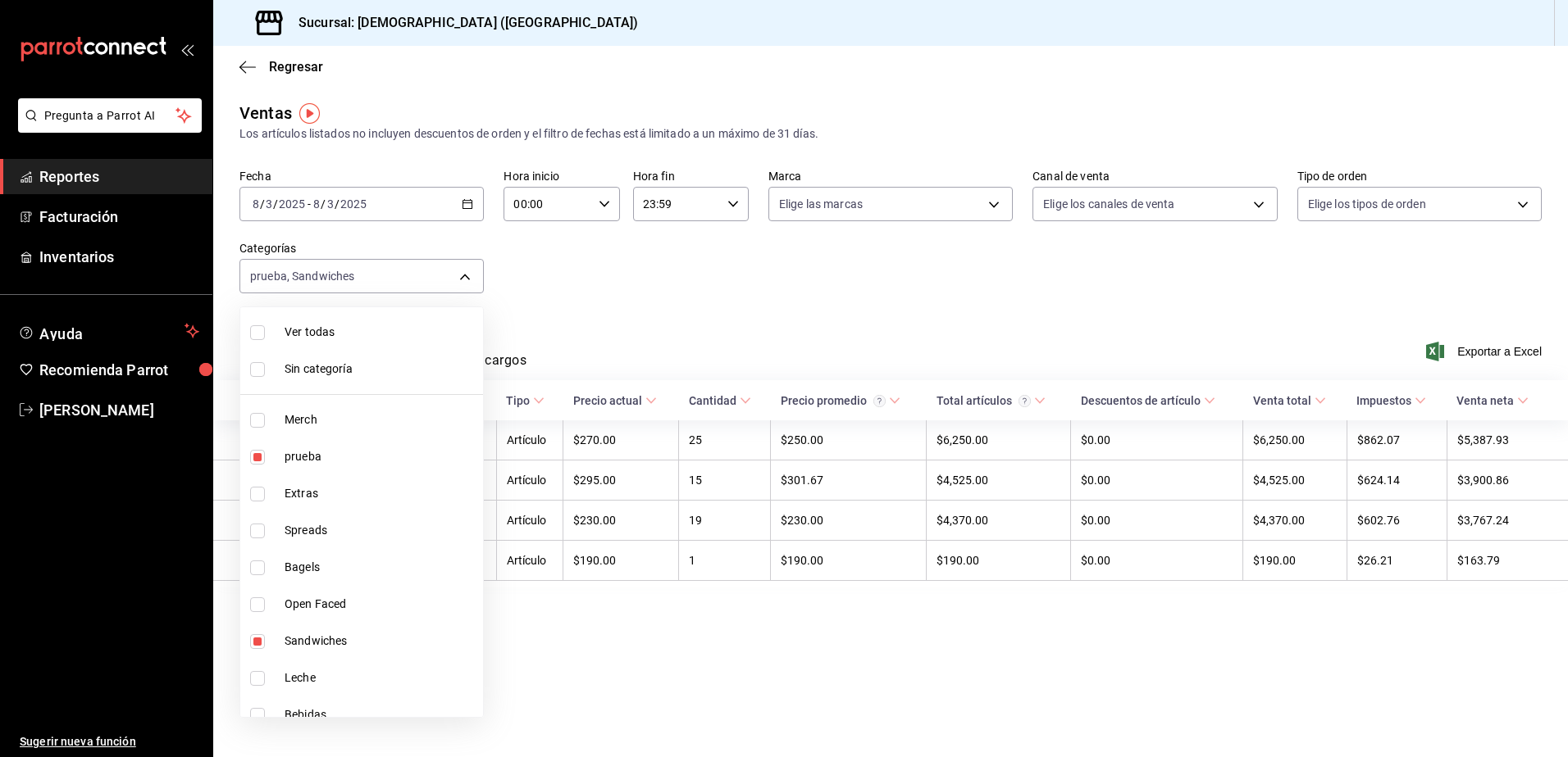
click at [360, 339] on span "Ver todas" at bounding box center [380, 333] width 192 height 18
type input "070e0bef-fb15-4d01-8495-686648f639db,a08b18f0-c062-45ec-b595-1267313c1a49,67871…"
checkbox input "true"
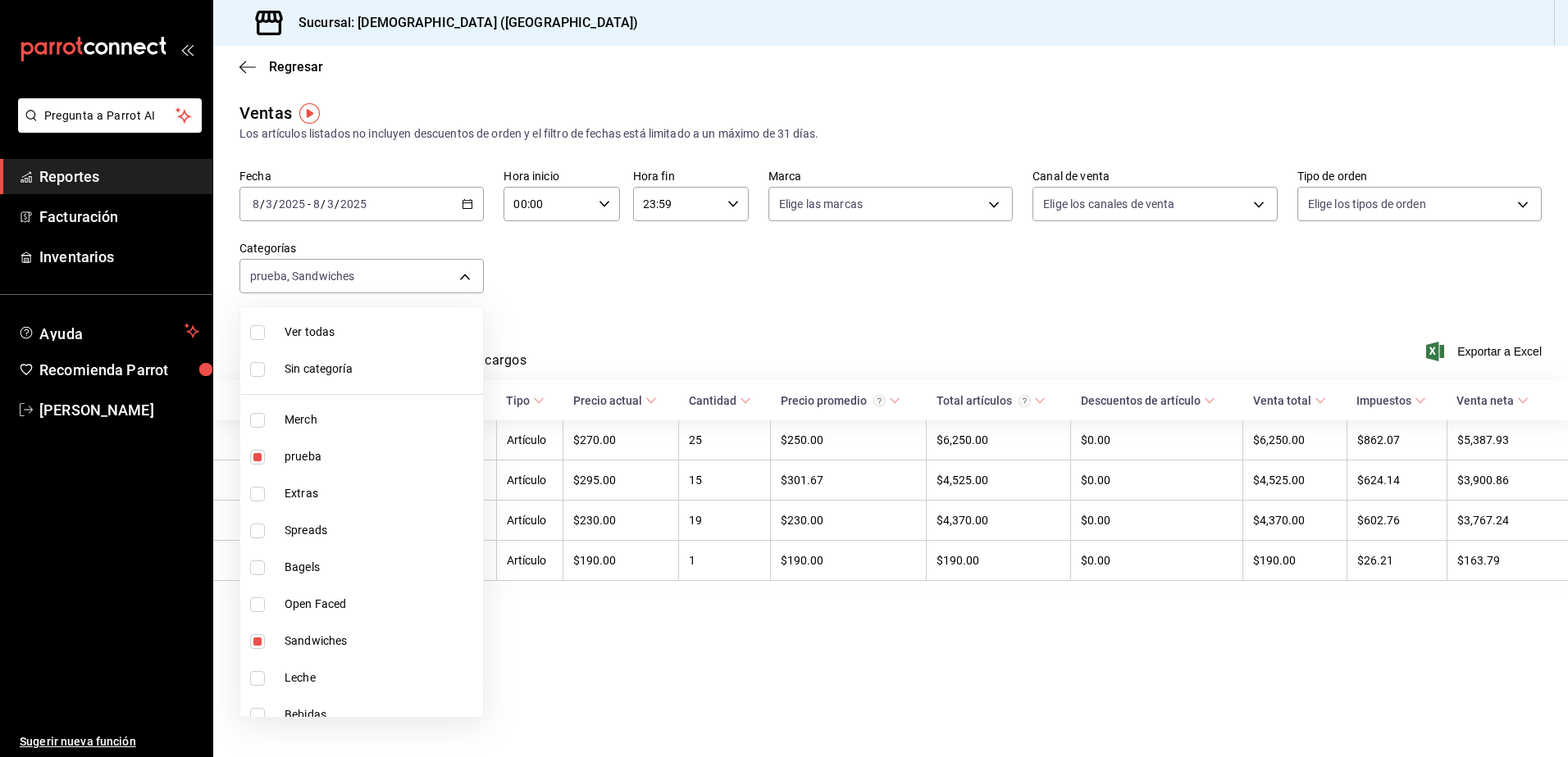
checkbox input "true"
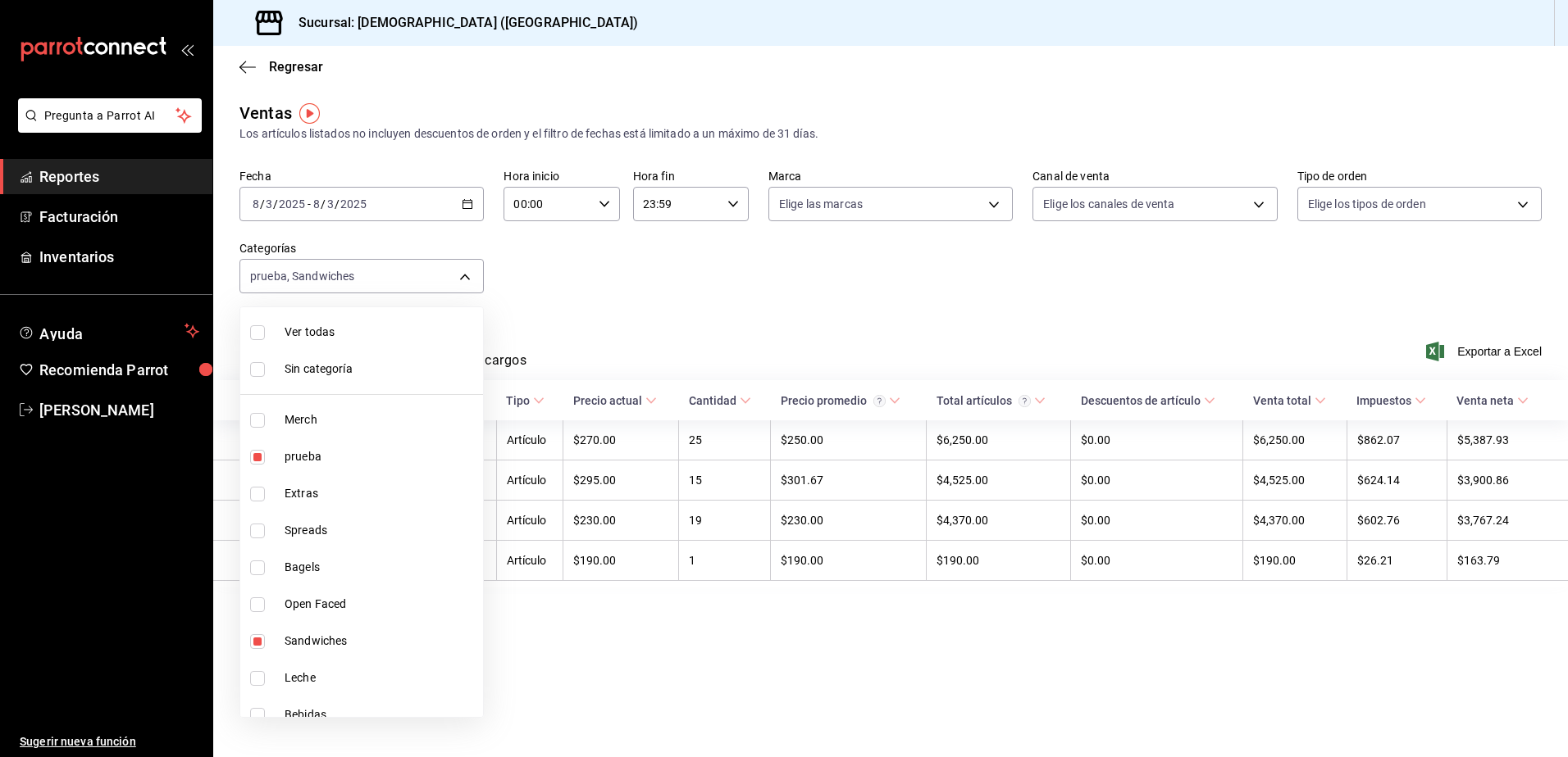
checkbox input "true"
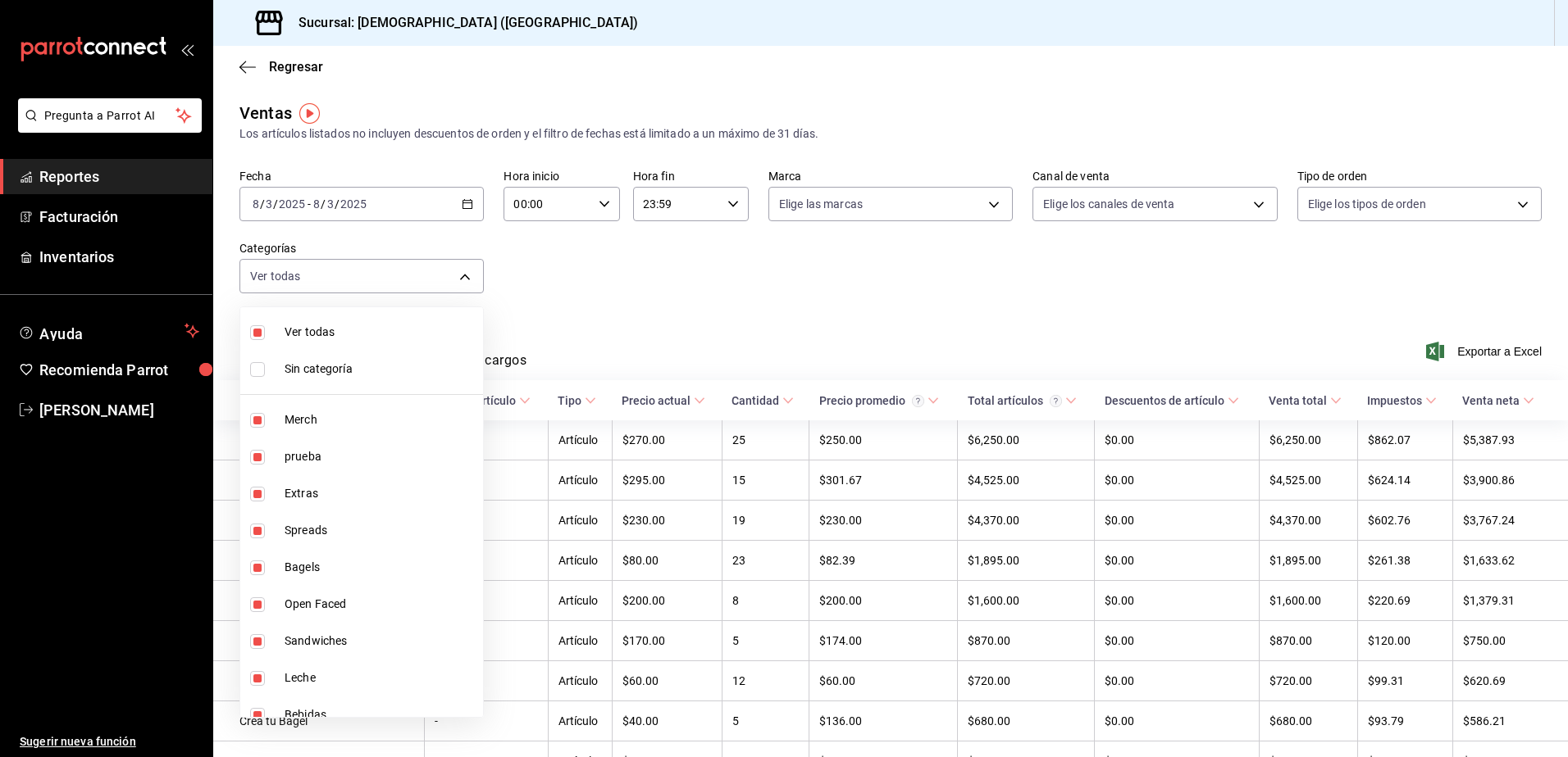
click at [541, 325] on div at bounding box center [784, 378] width 1568 height 757
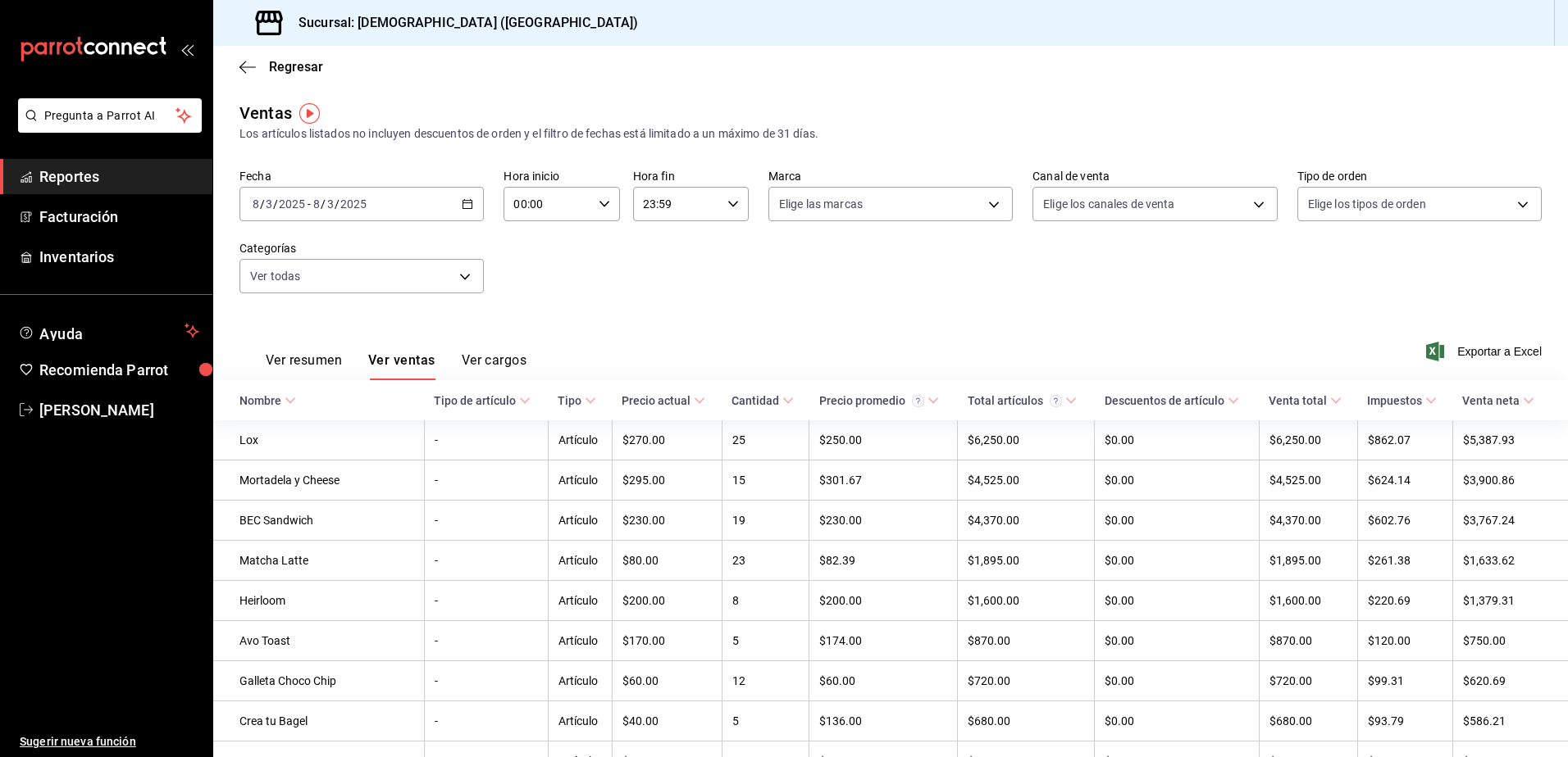
click at [459, 405] on div "Tipo de artículo" at bounding box center [475, 401] width 82 height 13
click at [463, 400] on div "Tipo de artículo" at bounding box center [475, 401] width 82 height 13
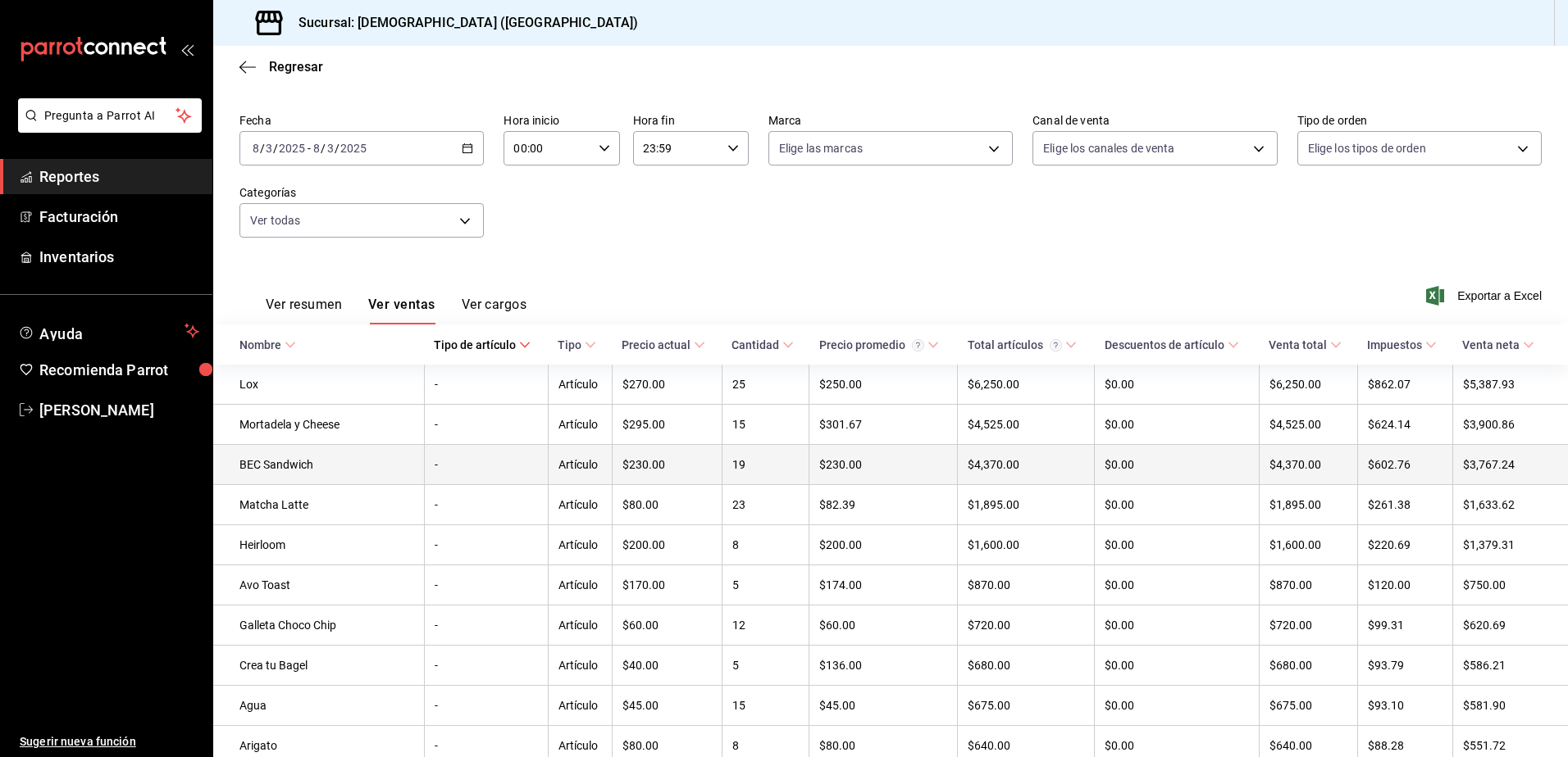
scroll to position [81, 0]
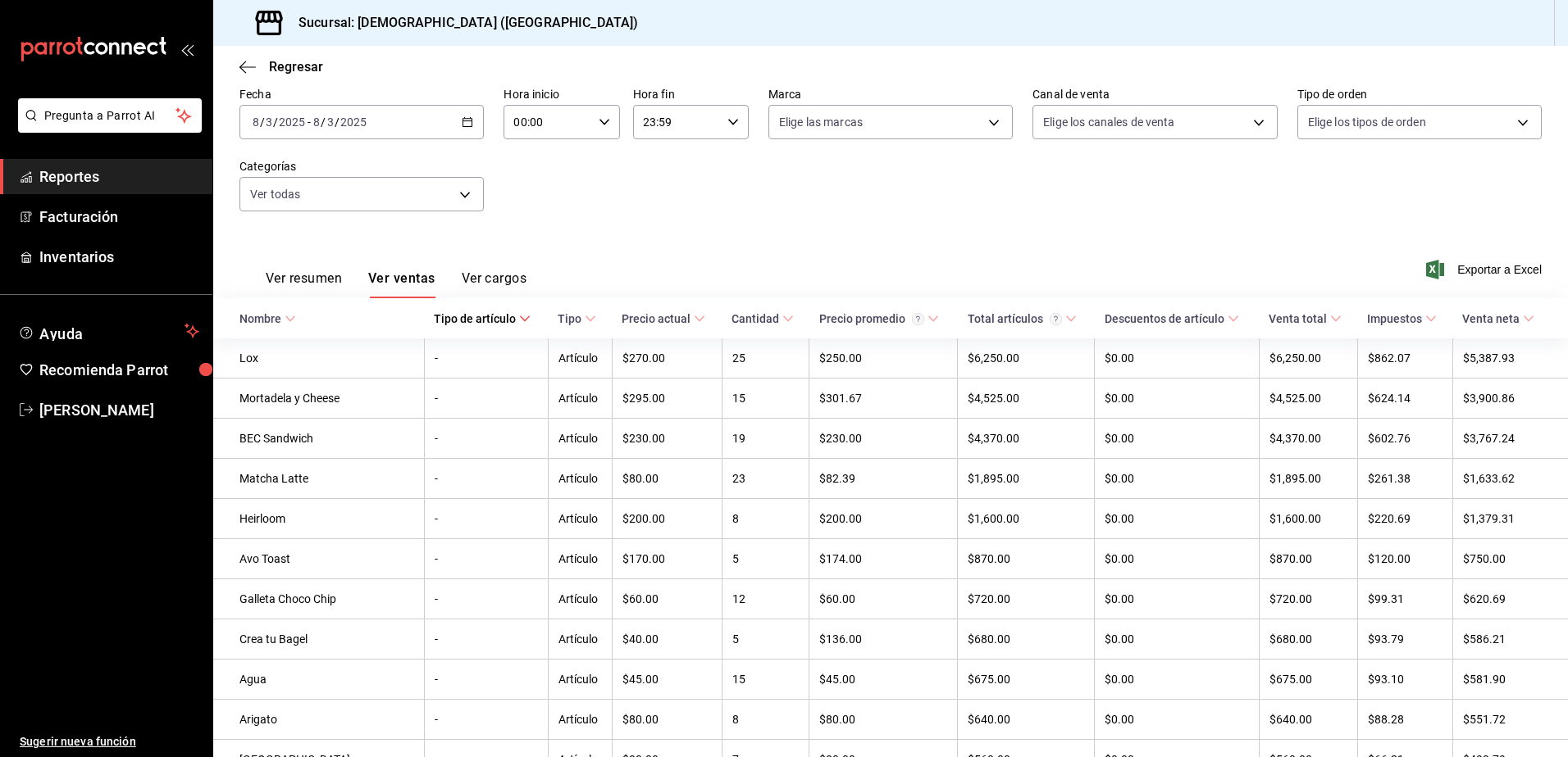
click at [329, 283] on button "Ver resumen" at bounding box center [304, 284] width 77 height 27
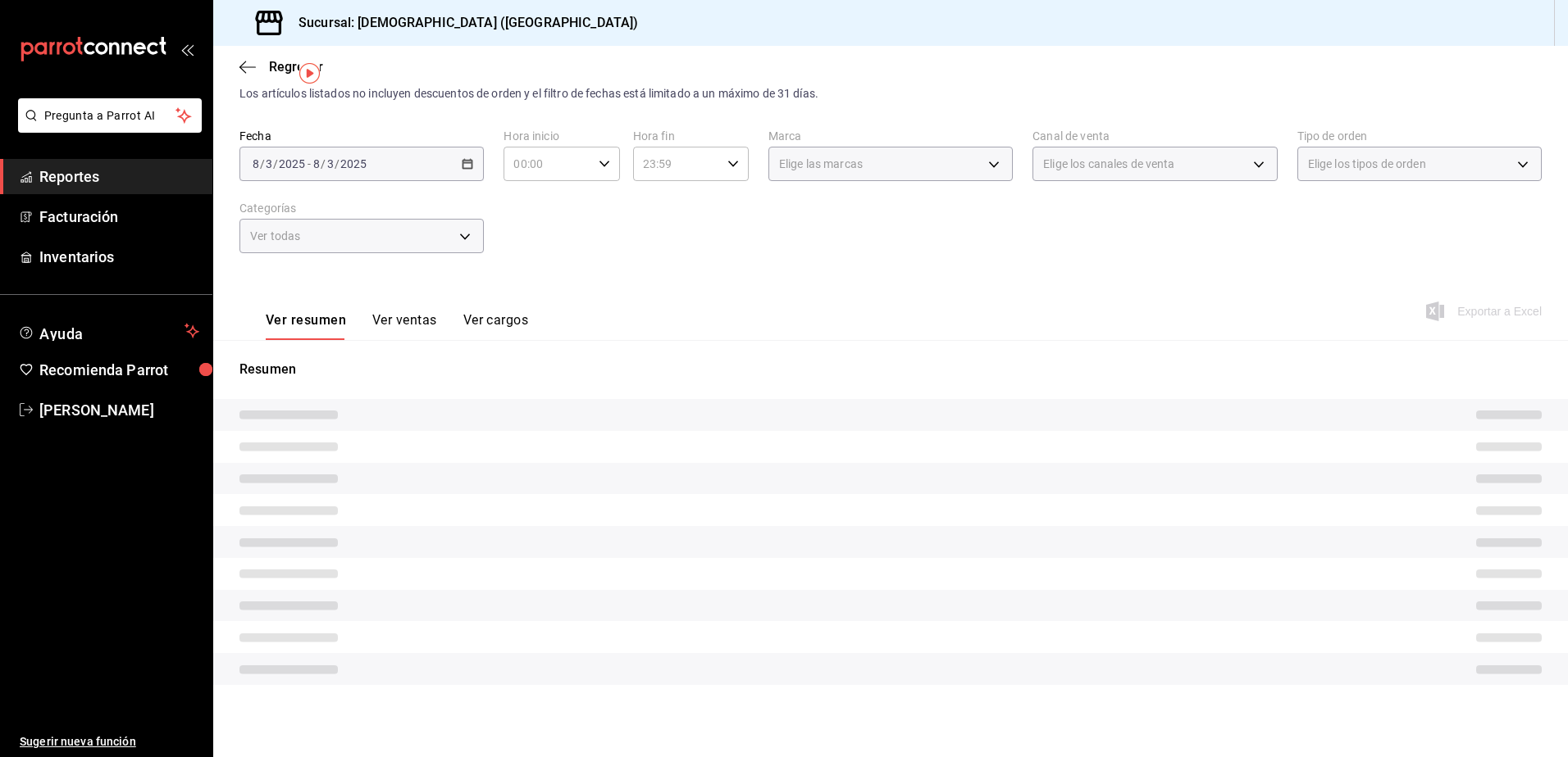
scroll to position [27, 0]
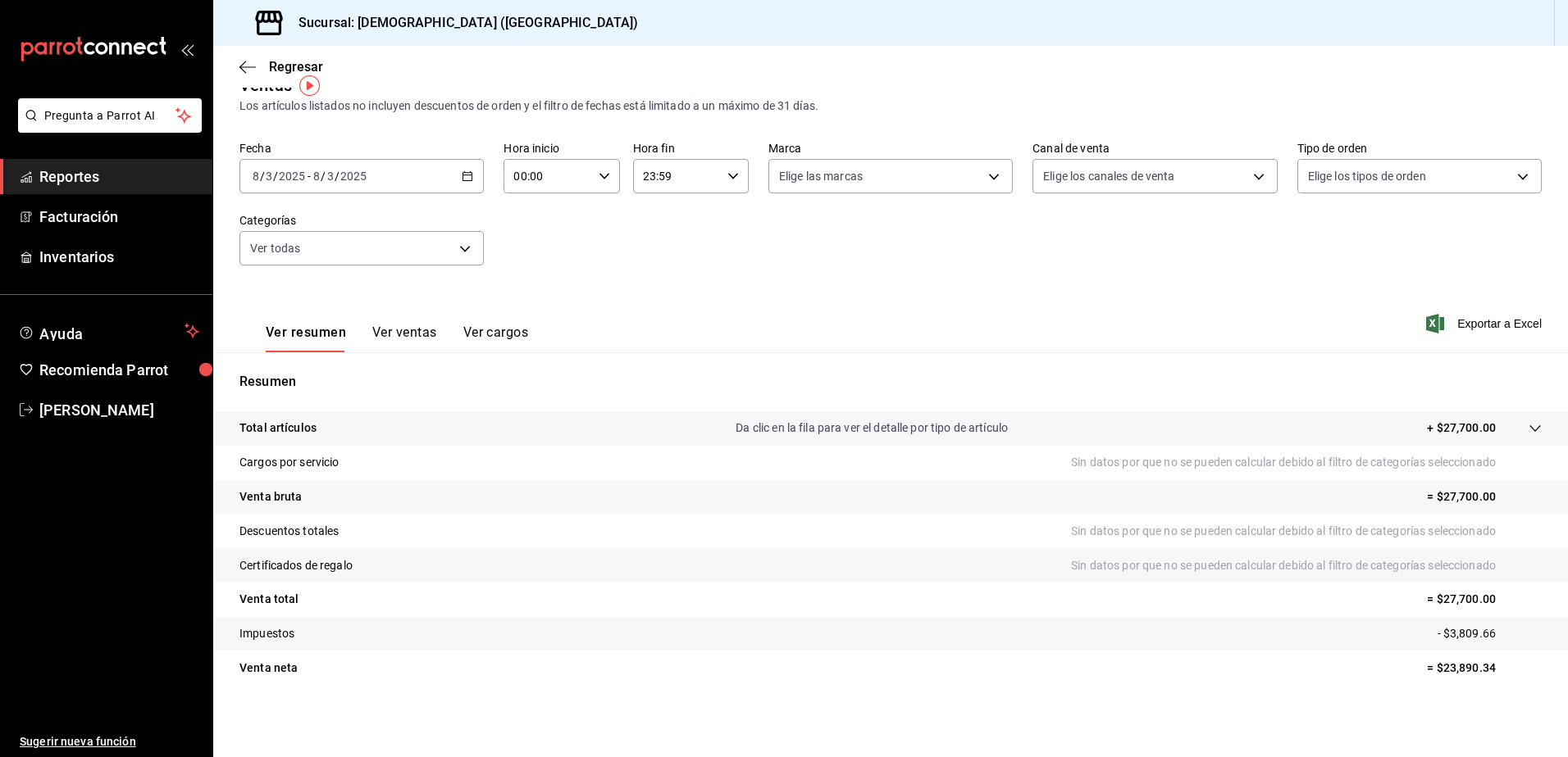
click at [395, 341] on button "Ver ventas" at bounding box center [405, 339] width 65 height 27
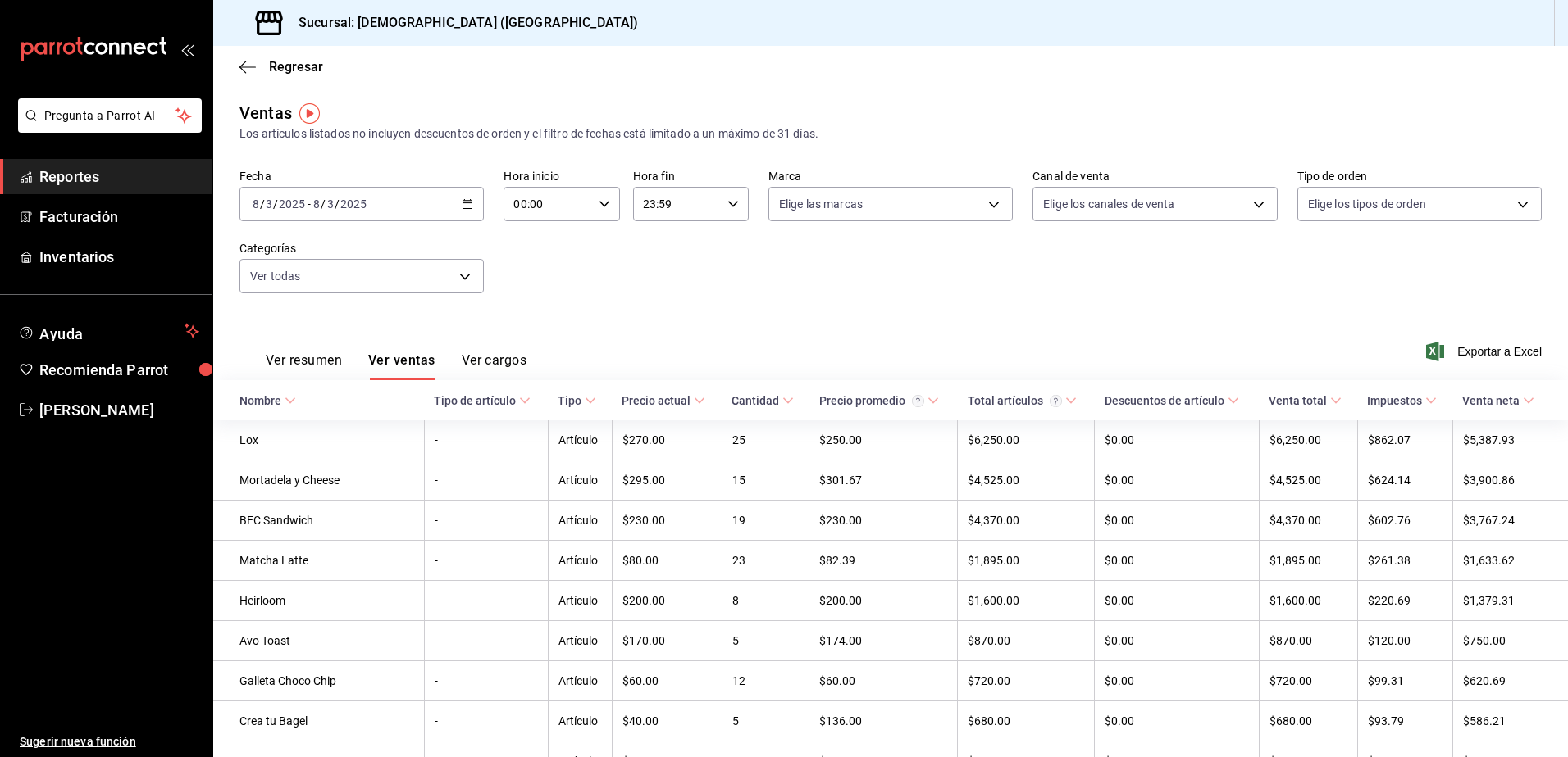
drag, startPoint x: 323, startPoint y: 398, endPoint x: 694, endPoint y: 354, distance: 373.6
click at [695, 355] on div "Ver resumen Ver ventas Ver cargos Exportar a Excel" at bounding box center [890, 347] width 1355 height 67
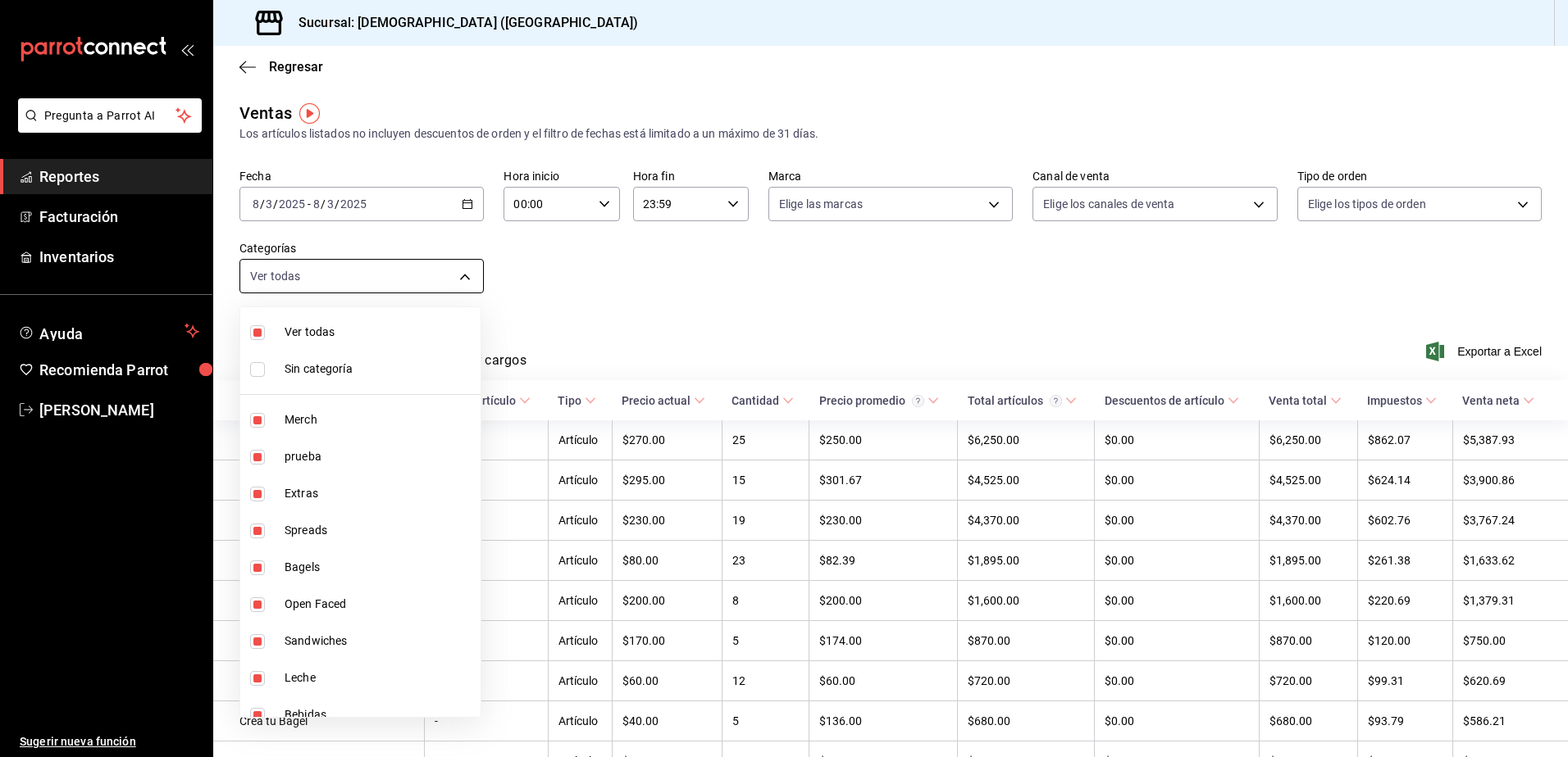
click at [318, 273] on body "Pregunta a Parrot AI Reportes Facturación Inventarios Ayuda Recomienda Parrot […" at bounding box center [784, 378] width 1568 height 757
click at [596, 315] on div at bounding box center [784, 378] width 1568 height 757
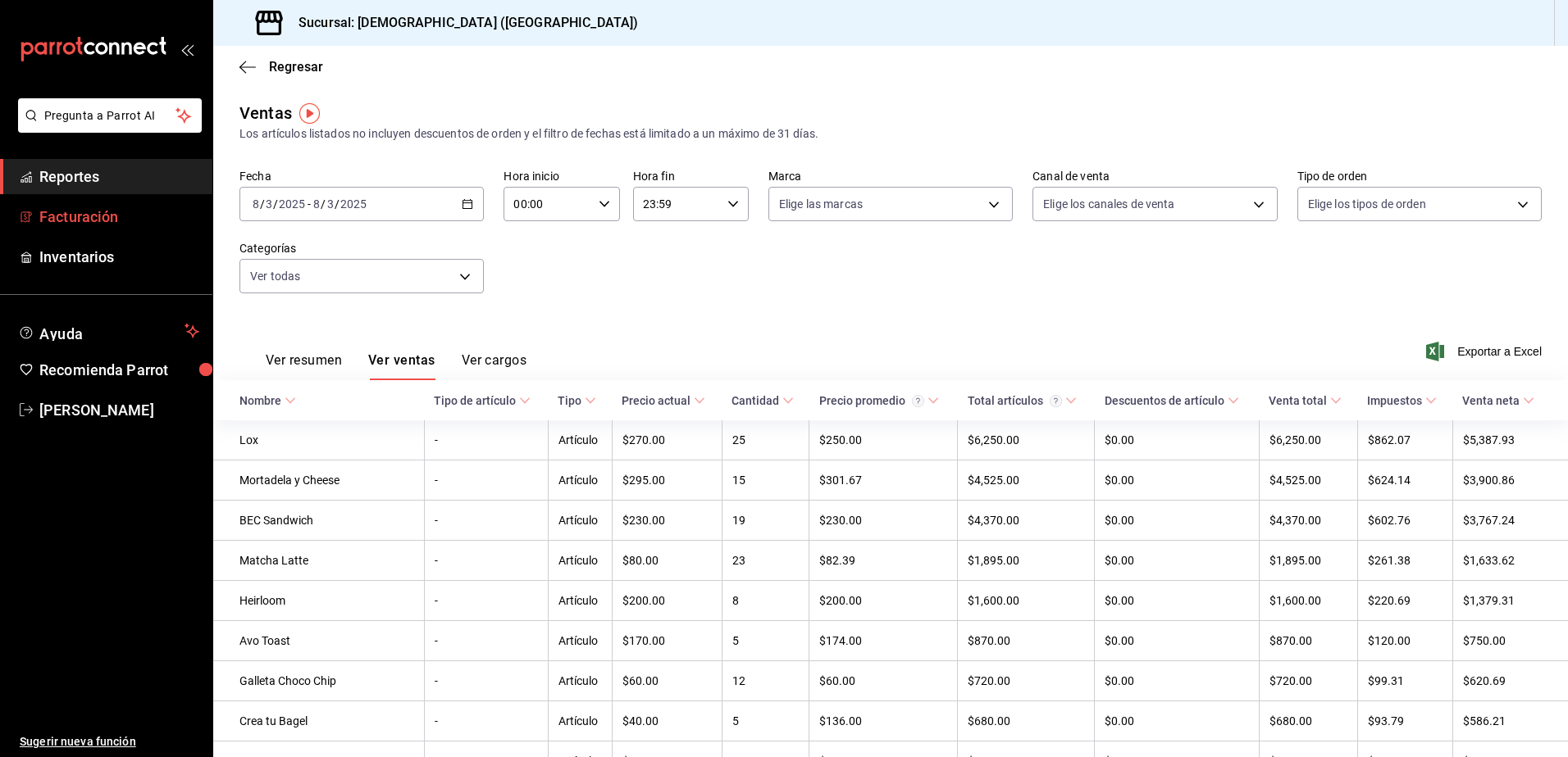
click at [82, 228] on link "Facturación" at bounding box center [106, 217] width 212 height 35
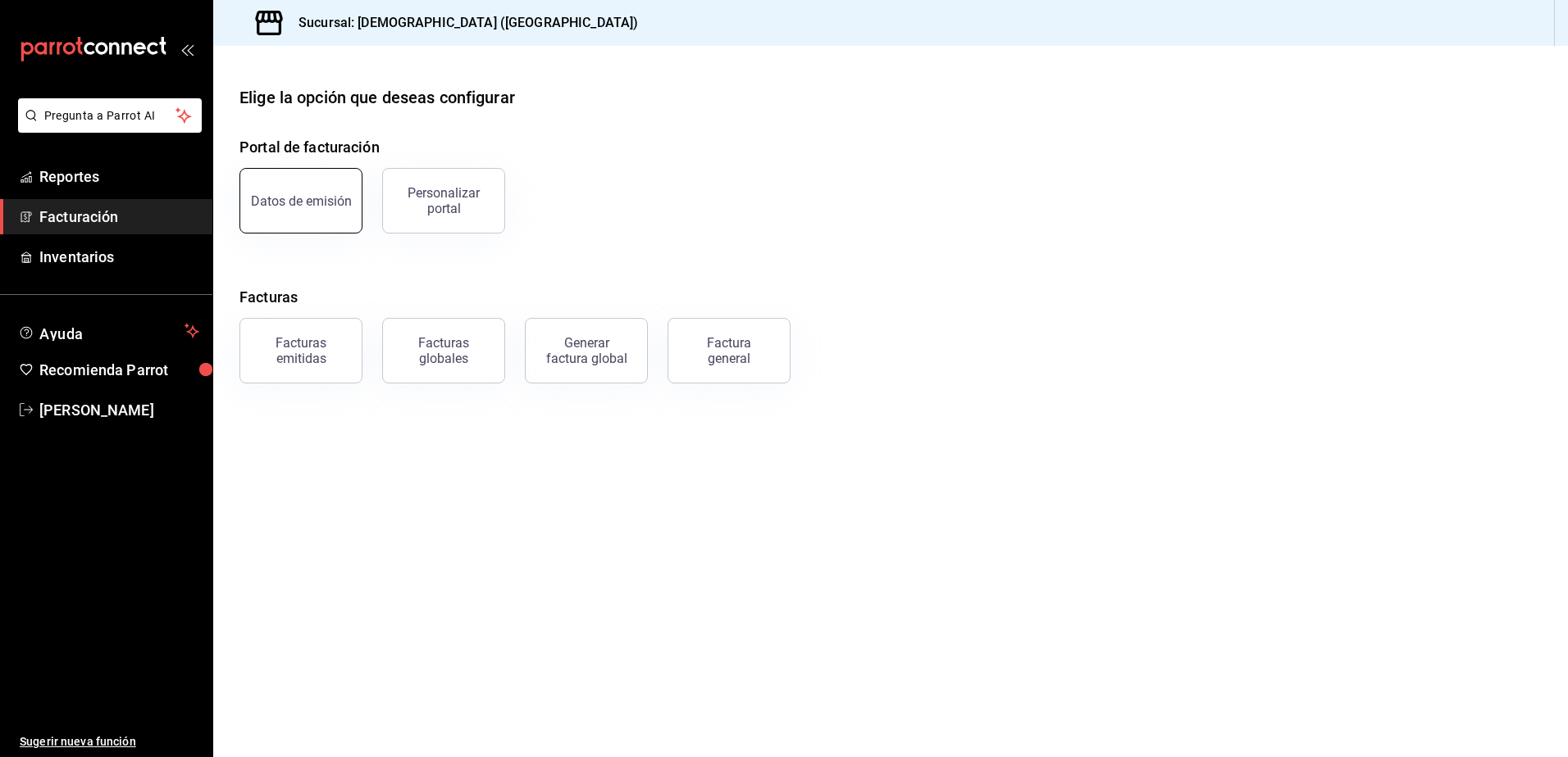
click at [326, 220] on button "Datos de emisión" at bounding box center [301, 200] width 123 height 66
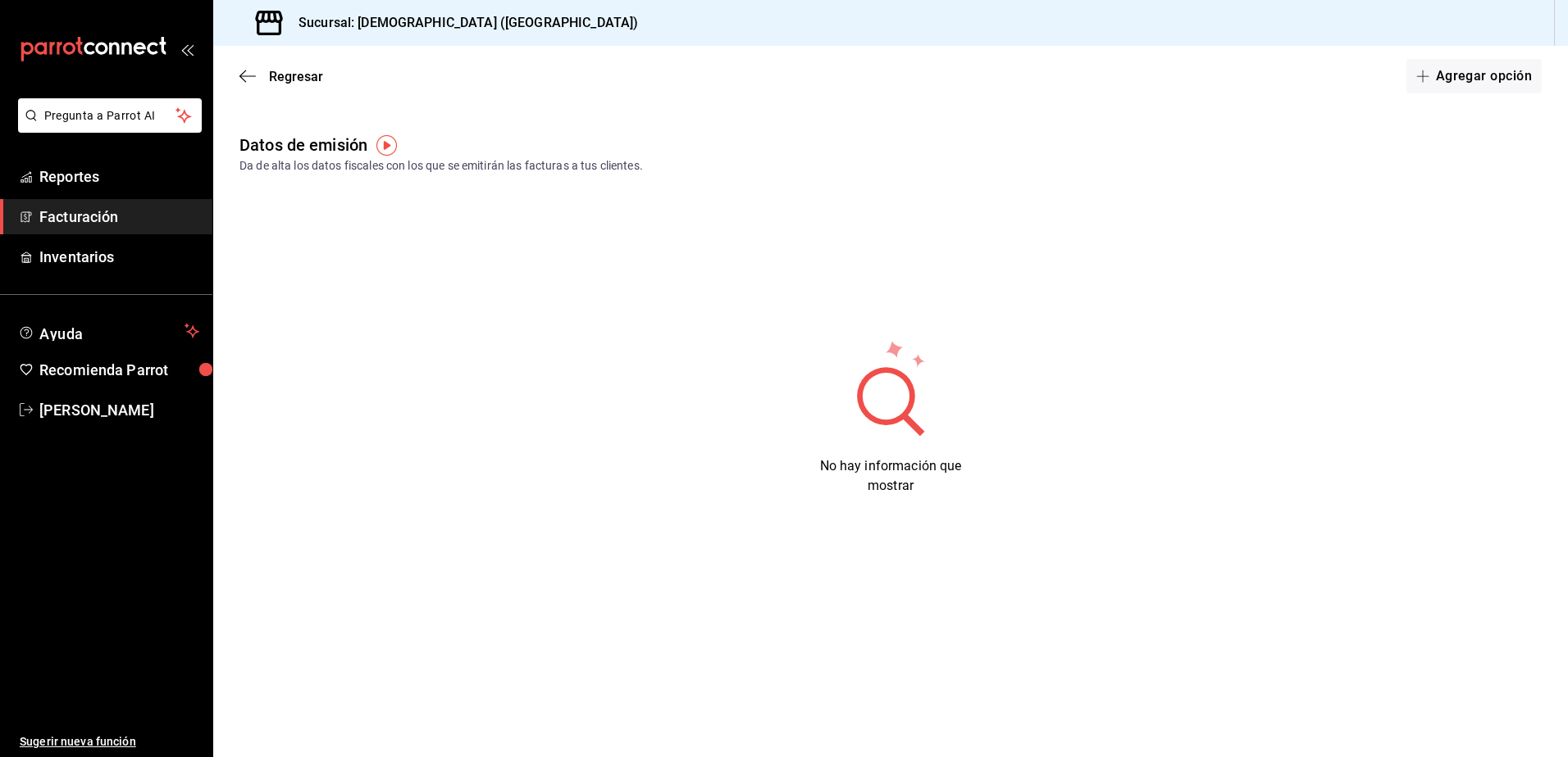
click at [381, 150] on img "button" at bounding box center [386, 145] width 21 height 21
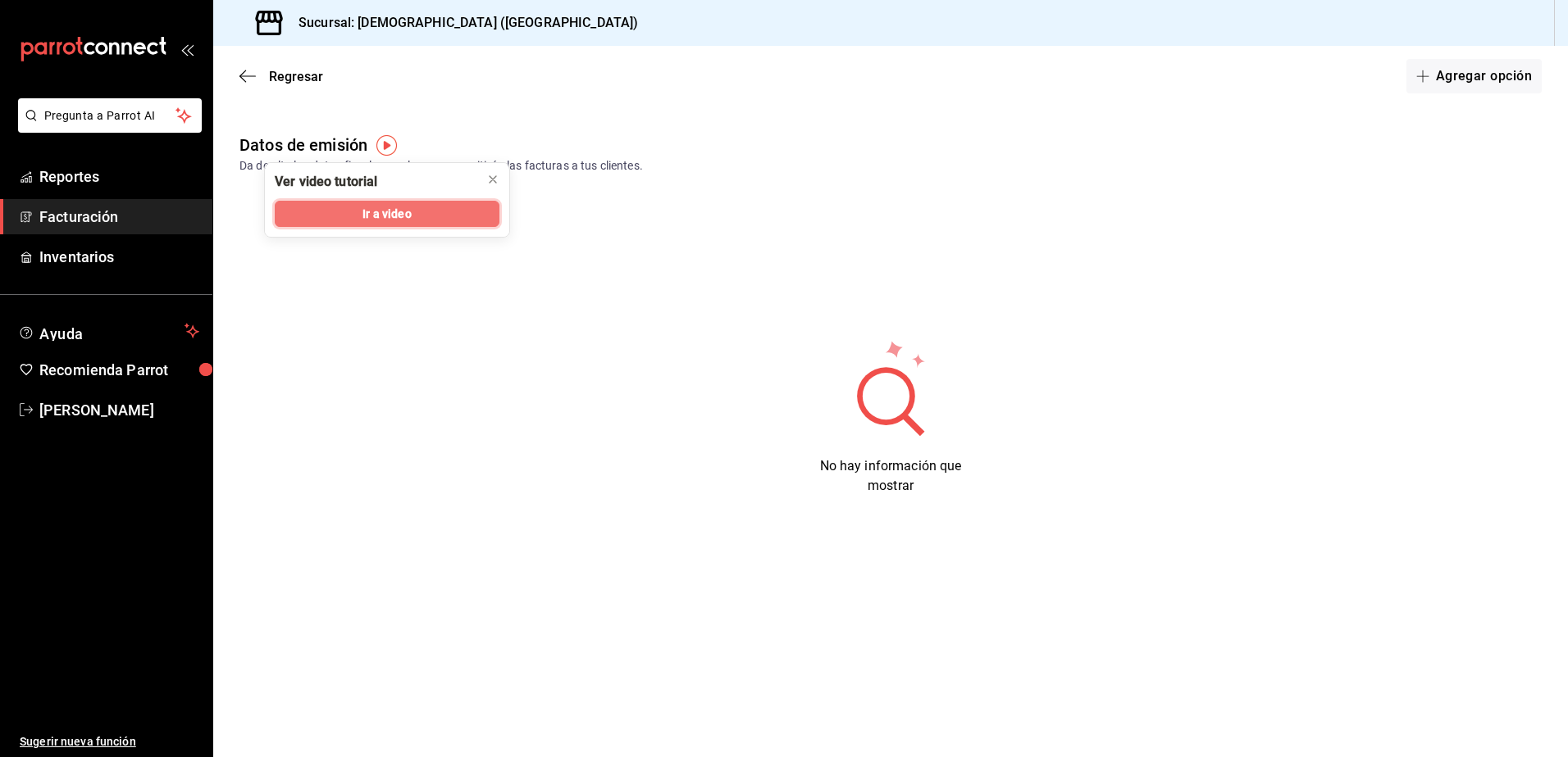
click at [355, 219] on button "Ir a video" at bounding box center [387, 214] width 225 height 27
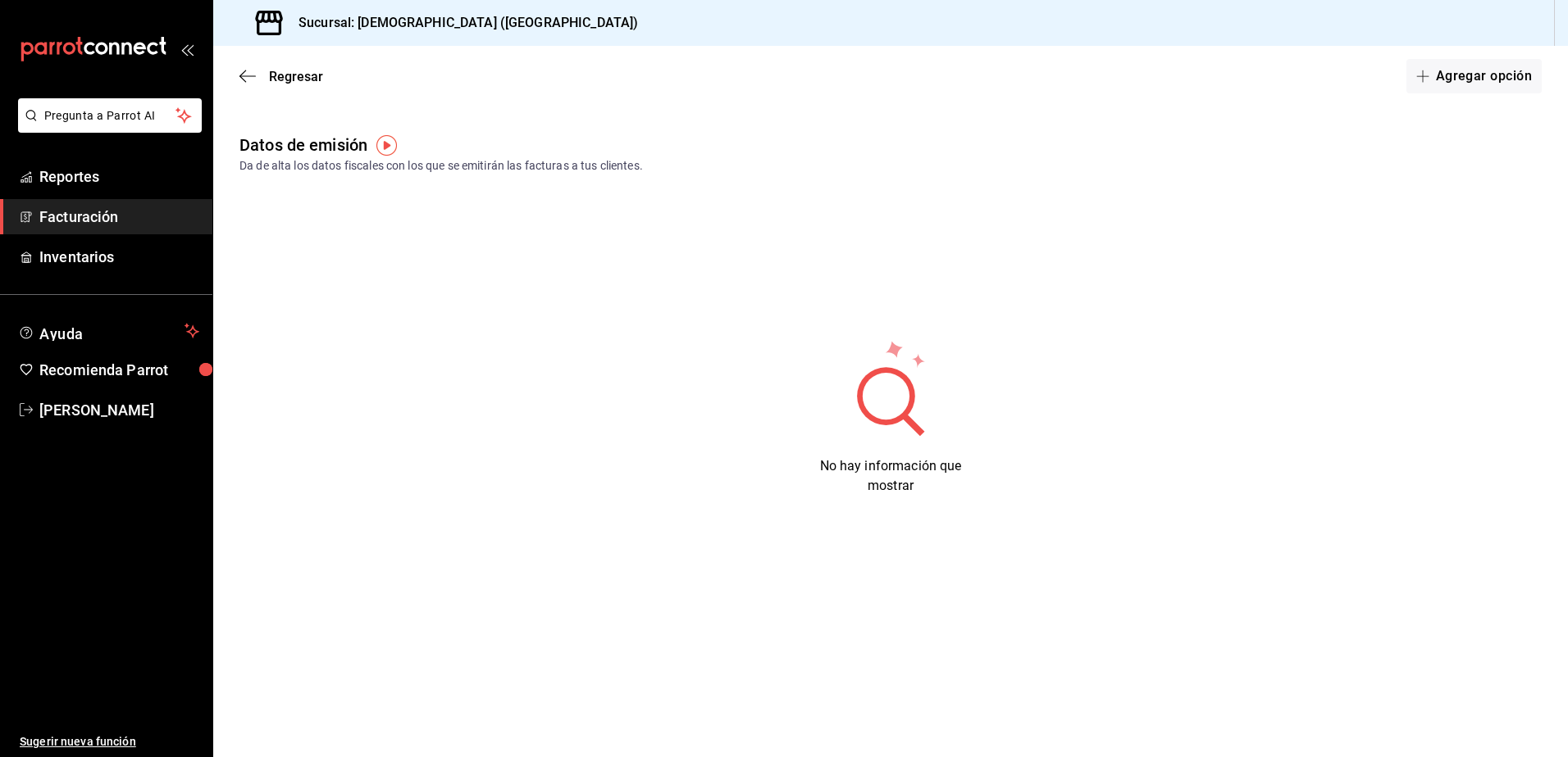
click at [385, 146] on img "button" at bounding box center [386, 145] width 21 height 21
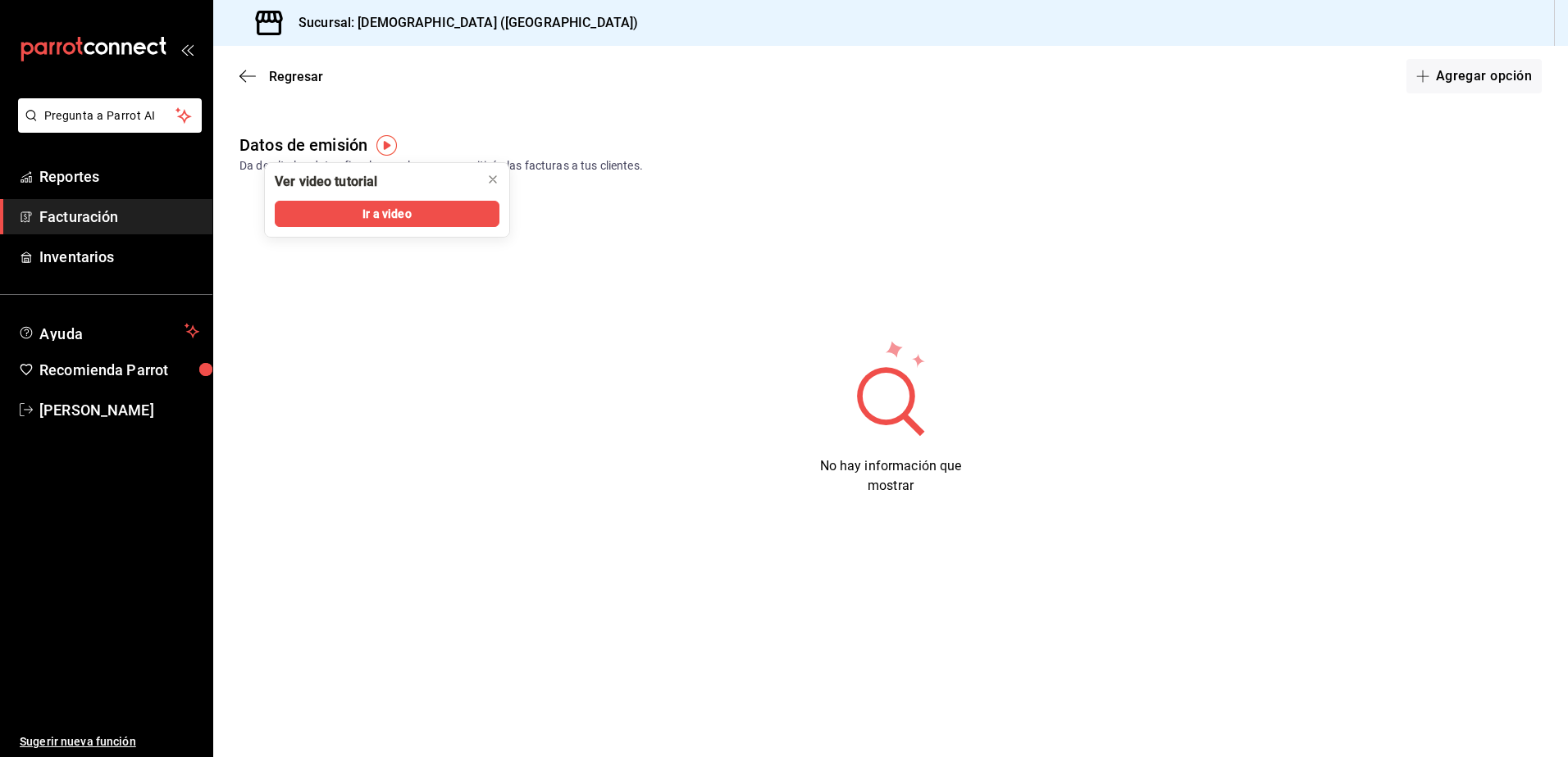
click at [251, 291] on div "Datos de emisión Da de alta los datos fiscales con los que se emitirán las fact…" at bounding box center [890, 327] width 1355 height 390
click at [1423, 80] on icon "button" at bounding box center [1423, 76] width 13 height 13
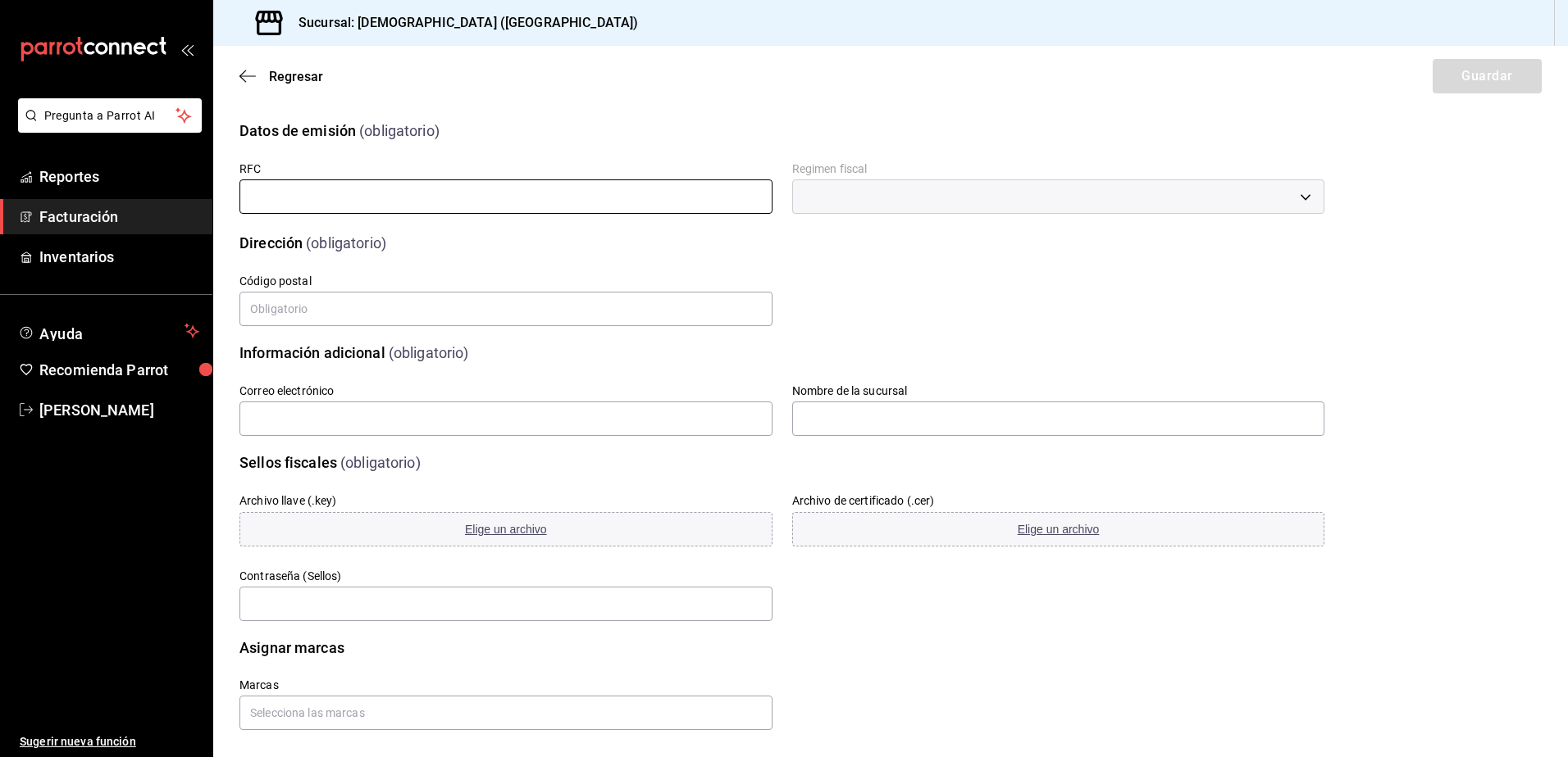
drag, startPoint x: 562, startPoint y: 219, endPoint x: 560, endPoint y: 209, distance: 10.2
click at [562, 218] on div "Dirección (obligatorio)" at bounding box center [772, 233] width 1104 height 42
click at [560, 209] on input "text" at bounding box center [506, 196] width 533 height 34
drag, startPoint x: 688, startPoint y: 314, endPoint x: 926, endPoint y: 236, distance: 250.5
click at [688, 313] on input "text" at bounding box center [506, 308] width 533 height 34
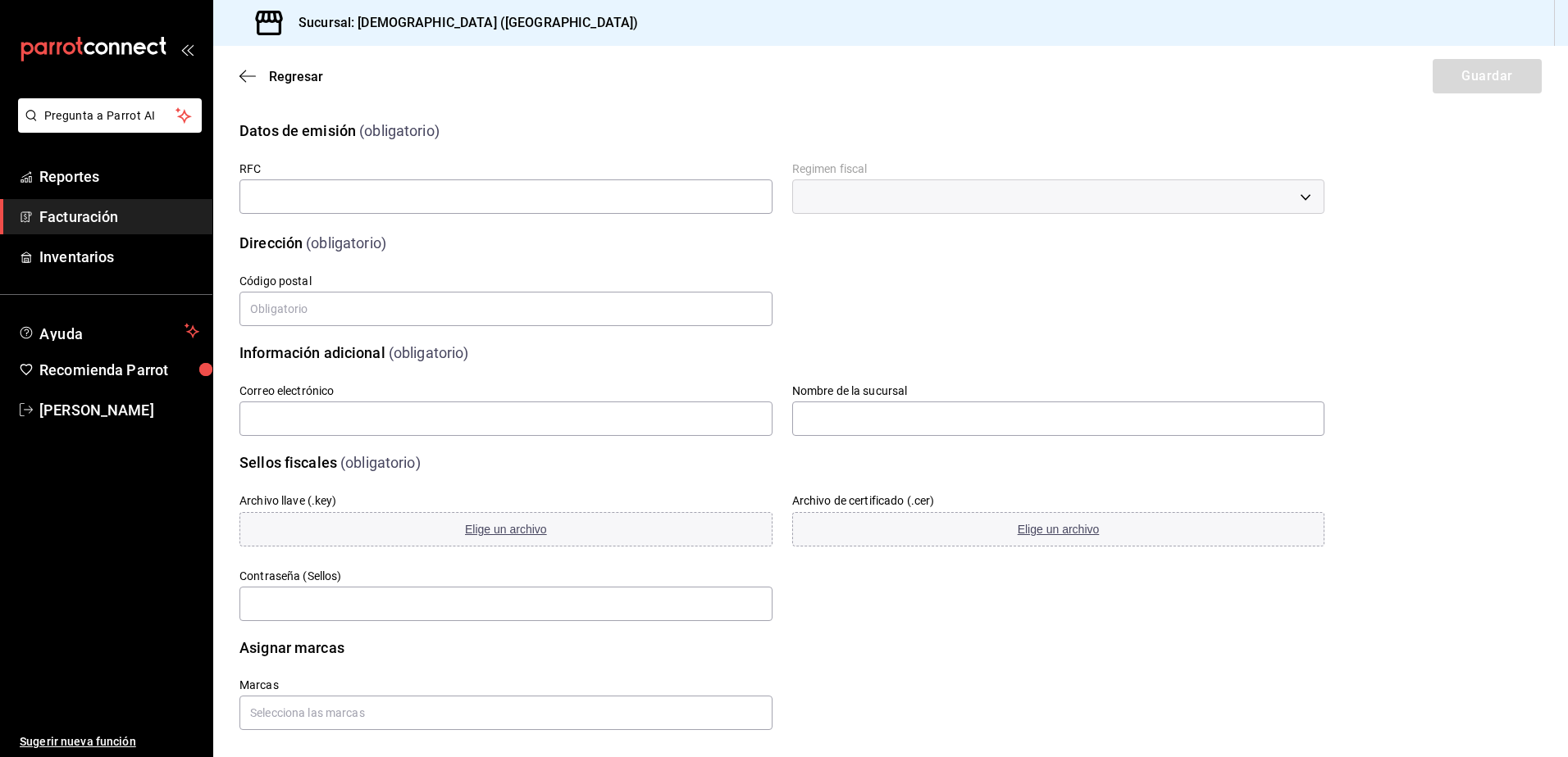
click at [1056, 188] on div "​" at bounding box center [1058, 196] width 533 height 34
click at [1056, 196] on div "​" at bounding box center [1058, 196] width 533 height 34
click at [715, 277] on label "Código postal" at bounding box center [506, 281] width 533 height 12
click at [339, 216] on div "RFC" at bounding box center [506, 189] width 533 height 55
click at [341, 208] on input "text" at bounding box center [506, 196] width 533 height 34
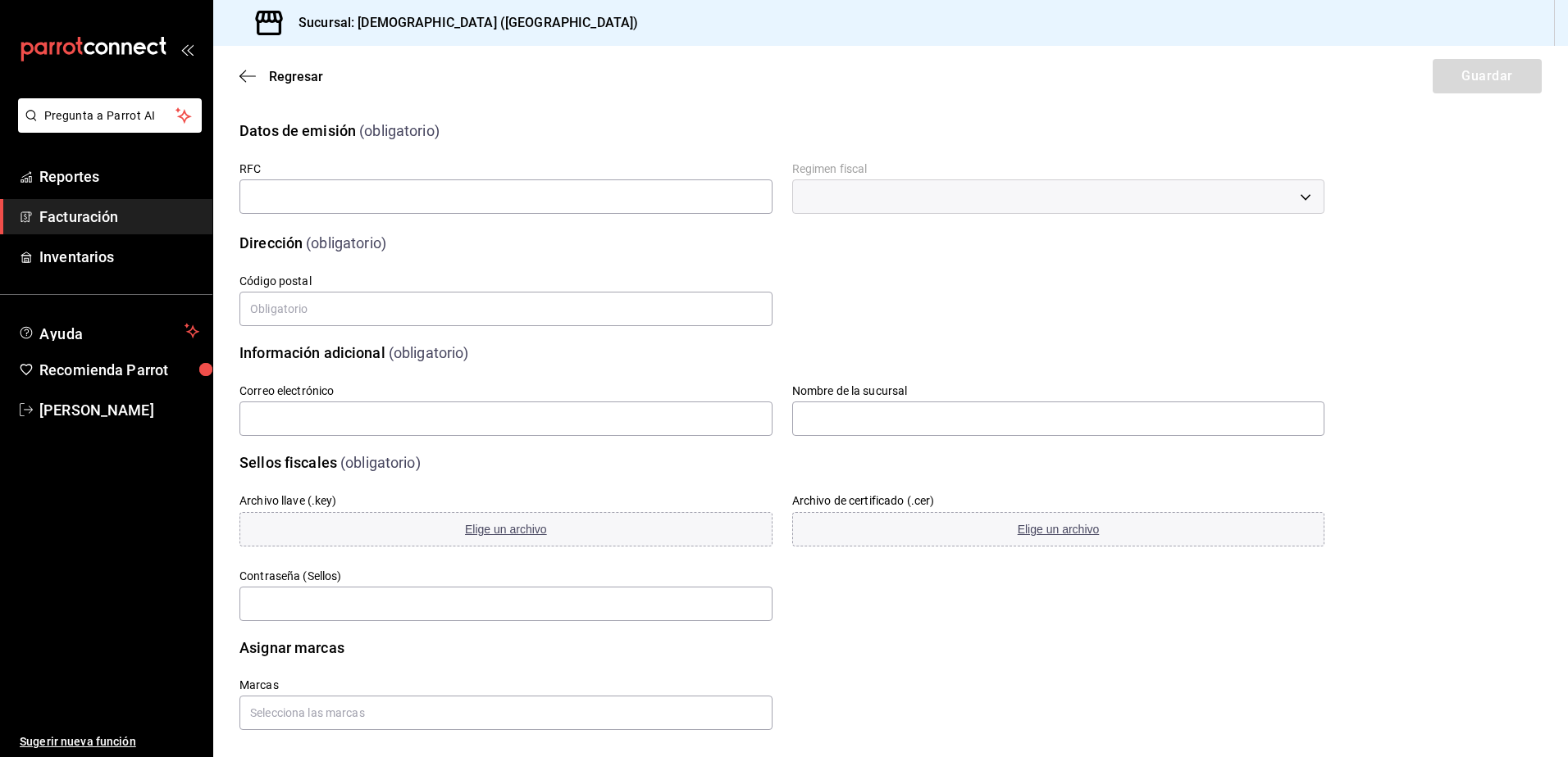
click at [1290, 192] on div "​" at bounding box center [1058, 196] width 533 height 34
click at [1296, 197] on div "​" at bounding box center [1058, 196] width 533 height 34
click at [1297, 197] on div "​" at bounding box center [1058, 196] width 533 height 34
click at [1297, 196] on div "​" at bounding box center [1058, 196] width 533 height 34
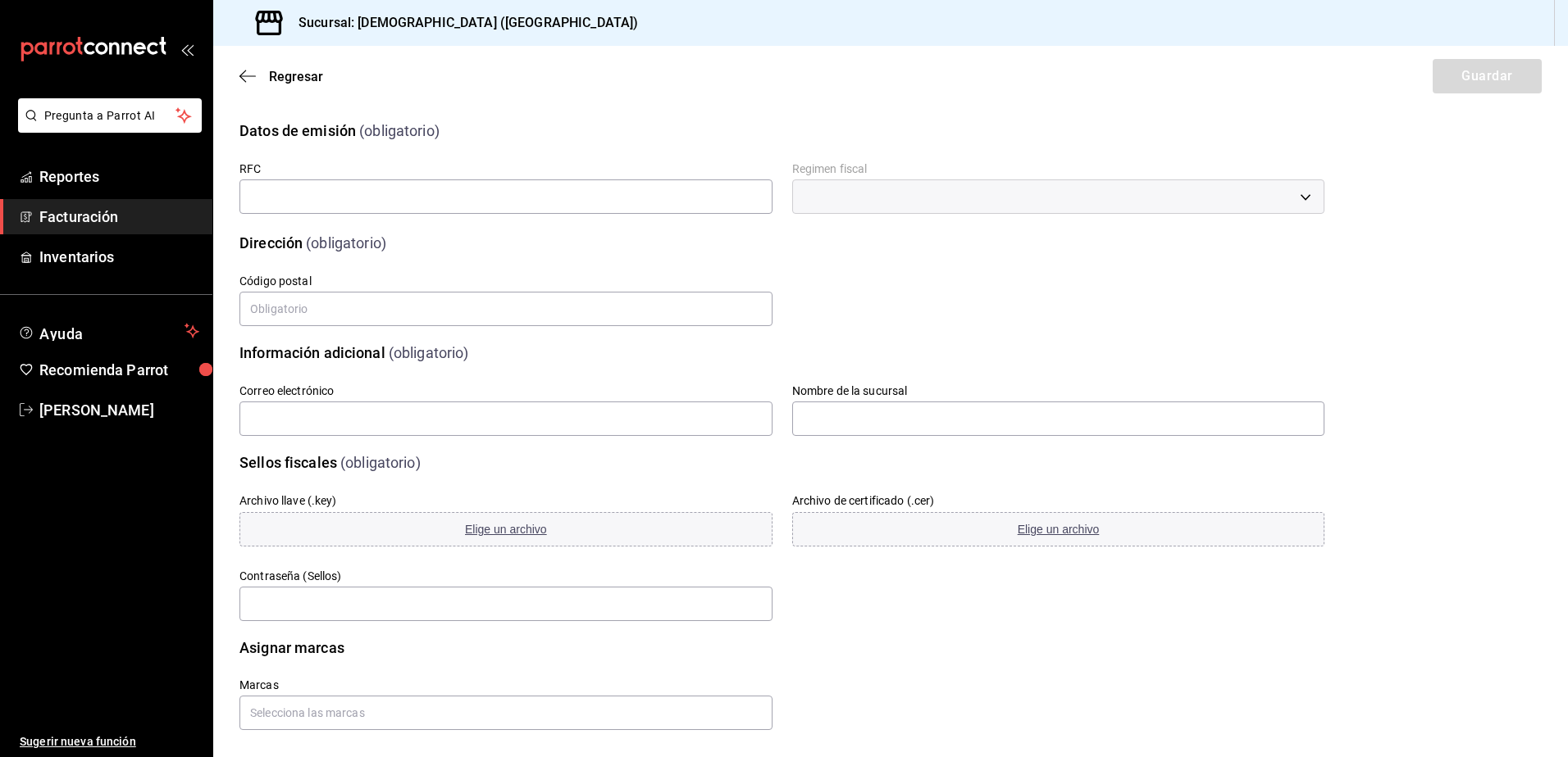
click at [1297, 196] on div "​" at bounding box center [1058, 196] width 533 height 34
click at [1296, 195] on div "​" at bounding box center [1058, 196] width 533 height 34
click at [1296, 194] on div "​" at bounding box center [1058, 196] width 533 height 34
click at [1294, 194] on div "​" at bounding box center [1058, 196] width 533 height 34
click at [441, 186] on input "text" at bounding box center [506, 196] width 533 height 34
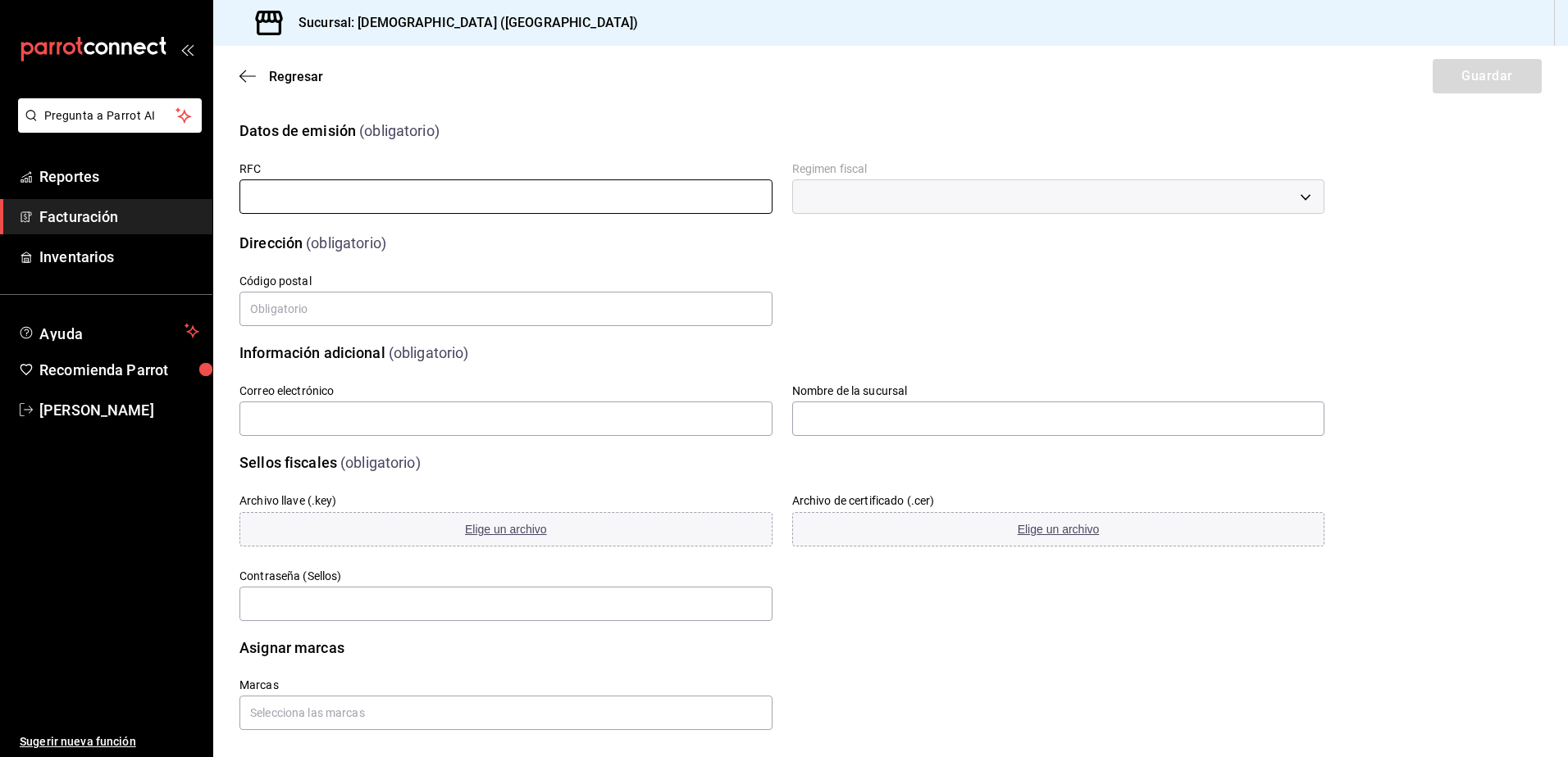
paste input "AFO2412098I7"
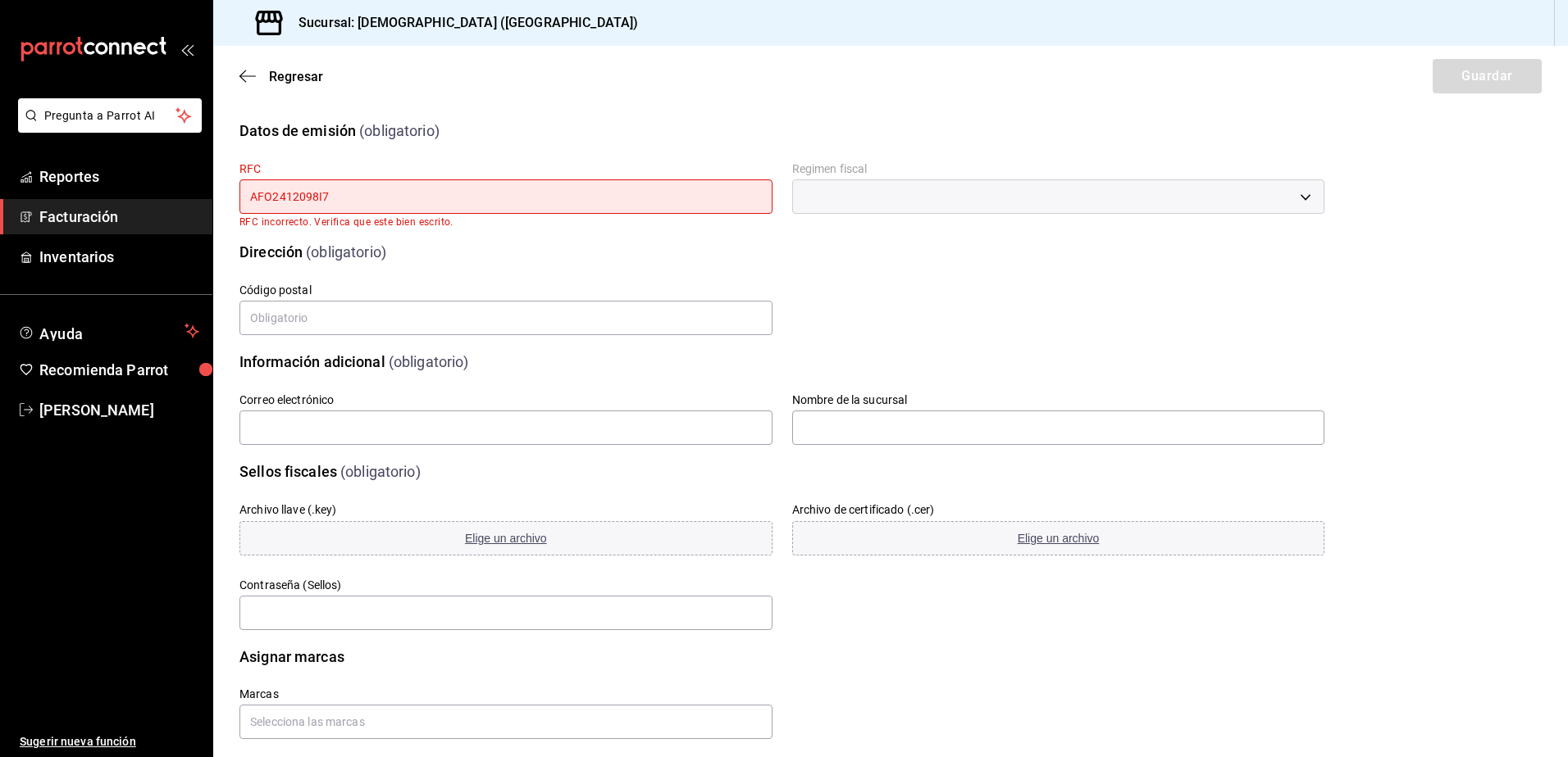
click at [258, 197] on input "AFO2412098I7" at bounding box center [506, 196] width 533 height 34
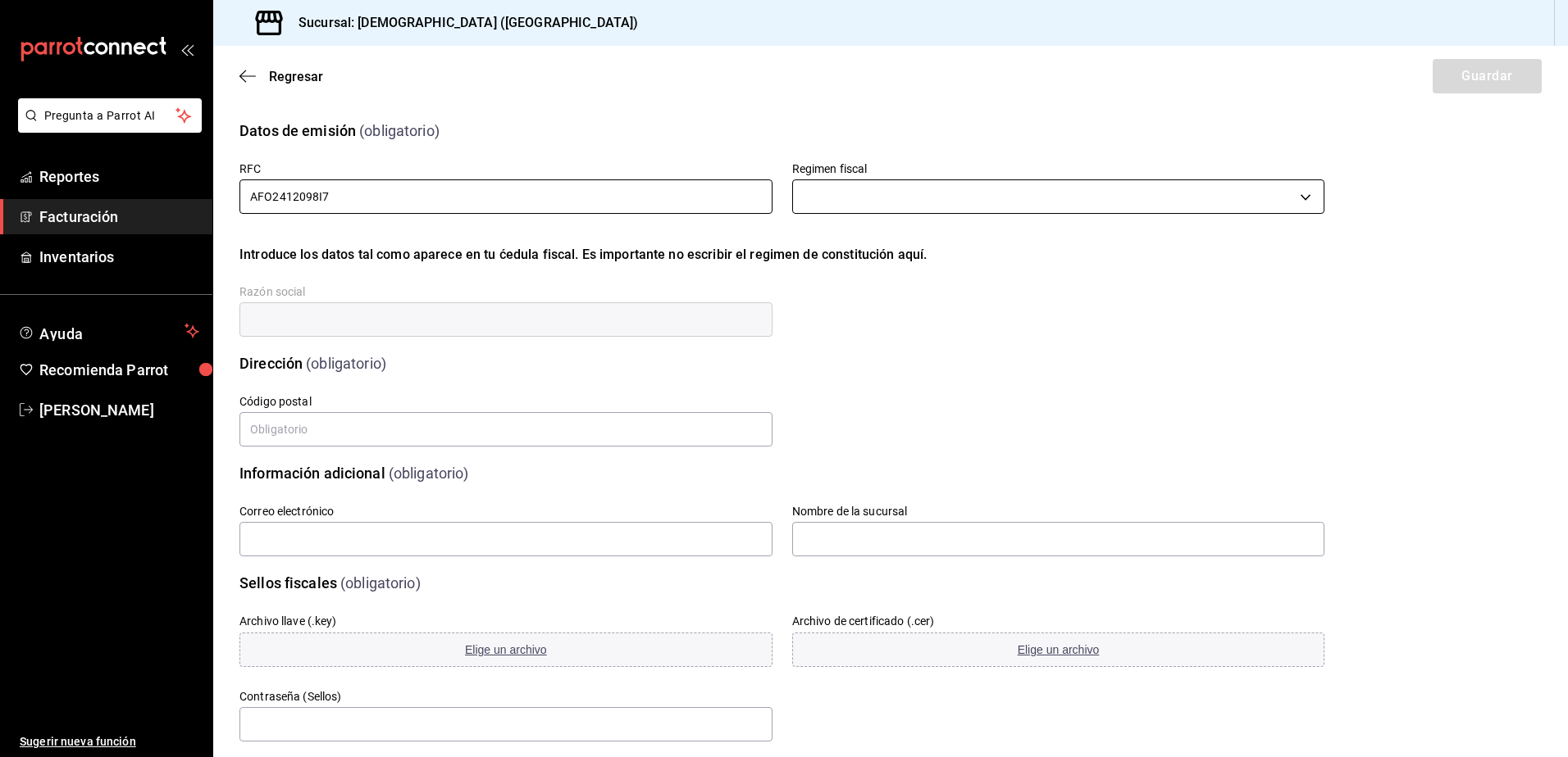
type input "AFO2412098I7"
click at [1099, 206] on body "Pregunta a Parrot AI Reportes Facturación Inventarios Ayuda Recomienda Parrot […" at bounding box center [784, 378] width 1568 height 757
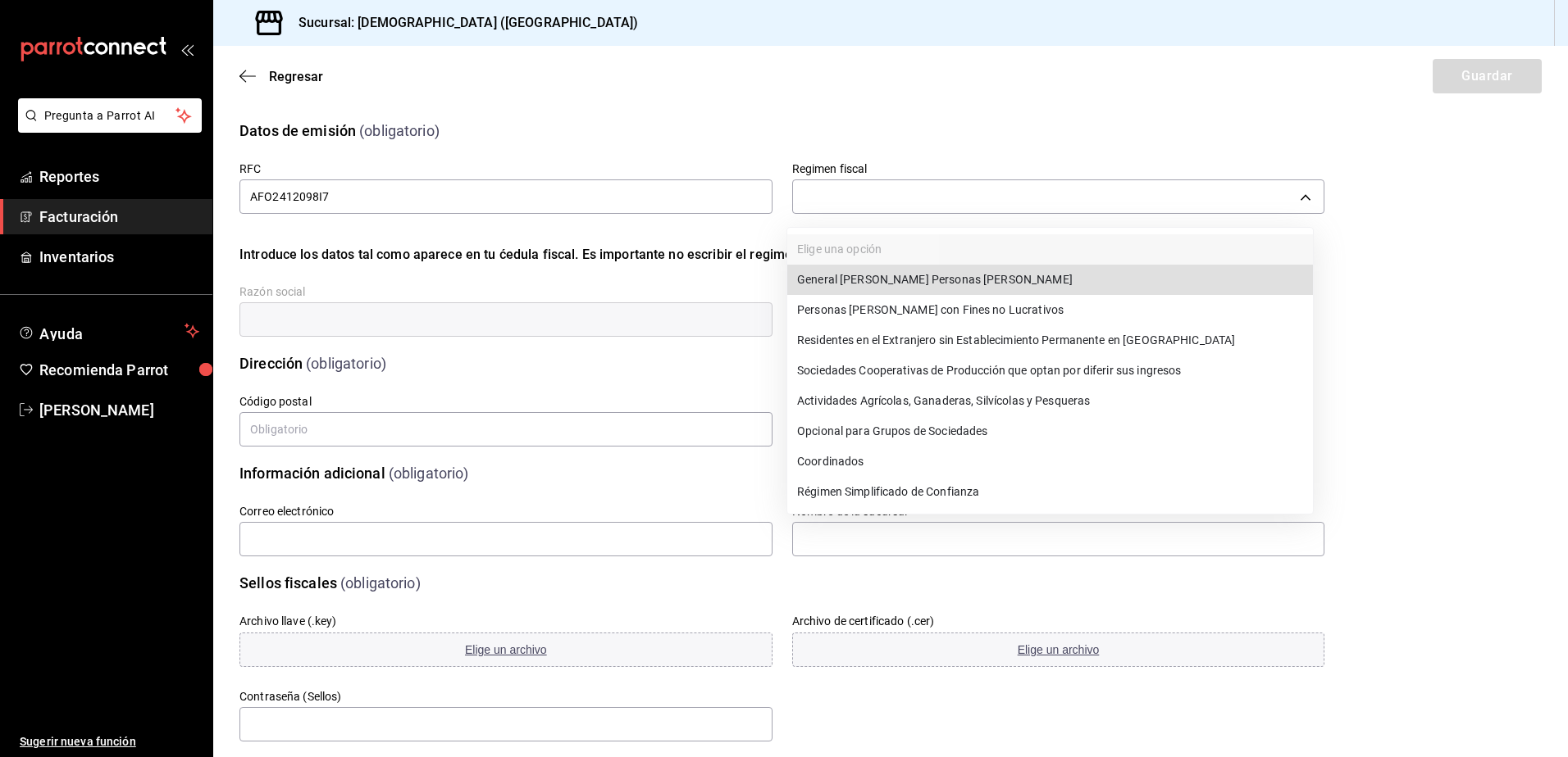
click at [910, 281] on li "General [PERSON_NAME] Personas [PERSON_NAME]" at bounding box center [1049, 280] width 526 height 30
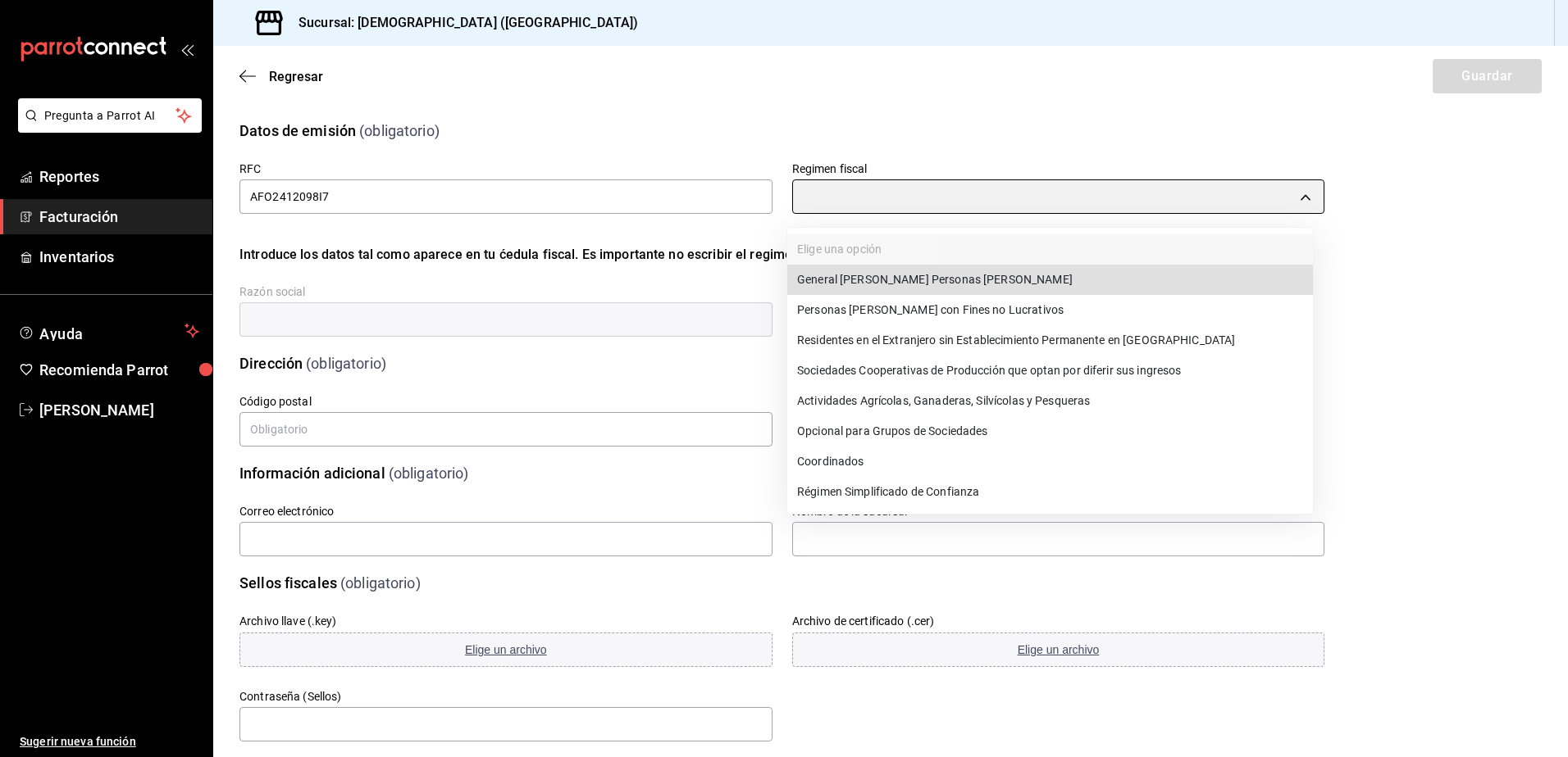
type input "601"
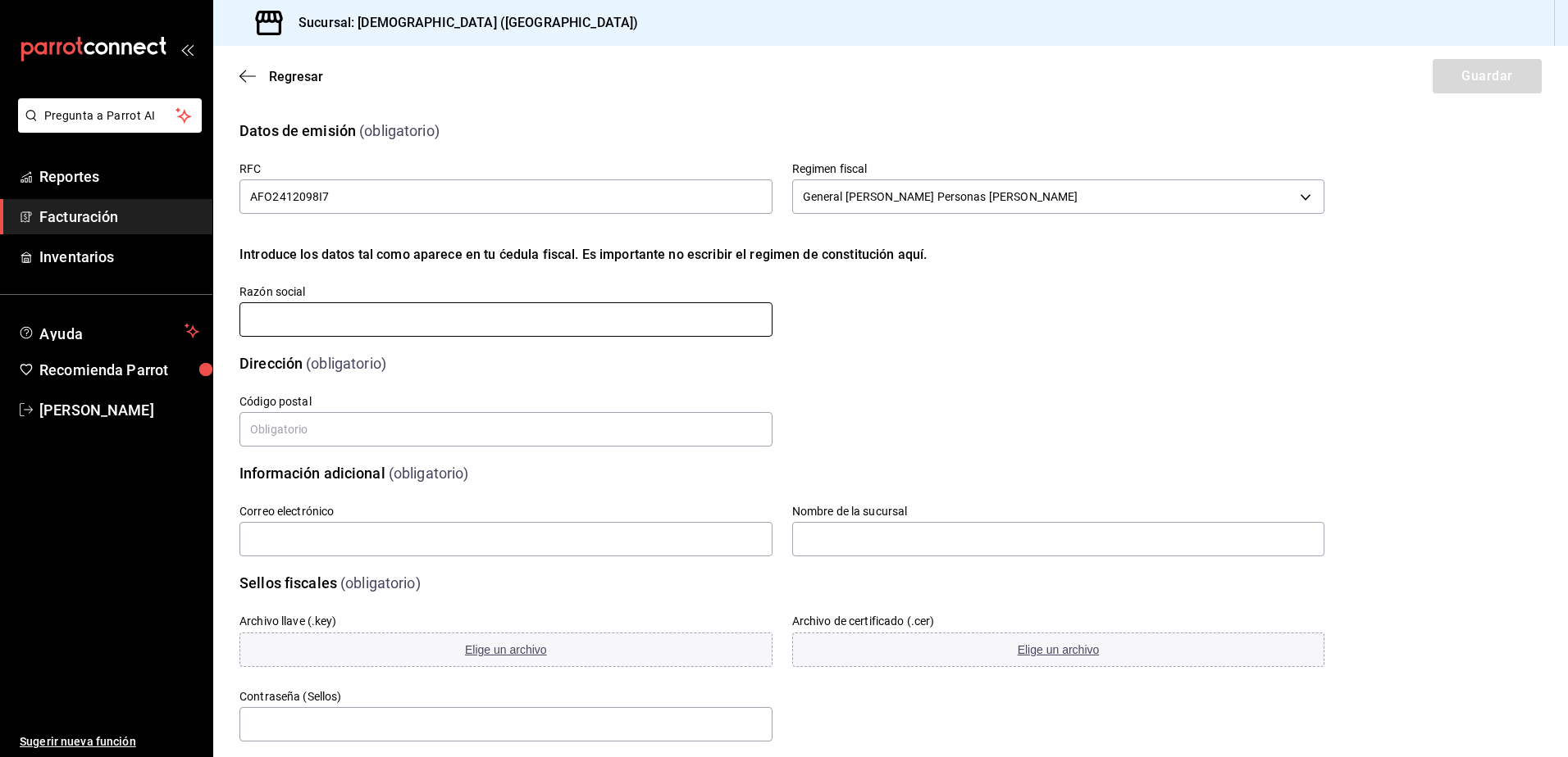
click at [364, 324] on input "text" at bounding box center [506, 319] width 533 height 34
type input "AVA FOODS"
click at [430, 427] on input "text" at bounding box center [506, 429] width 533 height 34
click at [391, 440] on input "text" at bounding box center [506, 429] width 533 height 34
type input "11000"
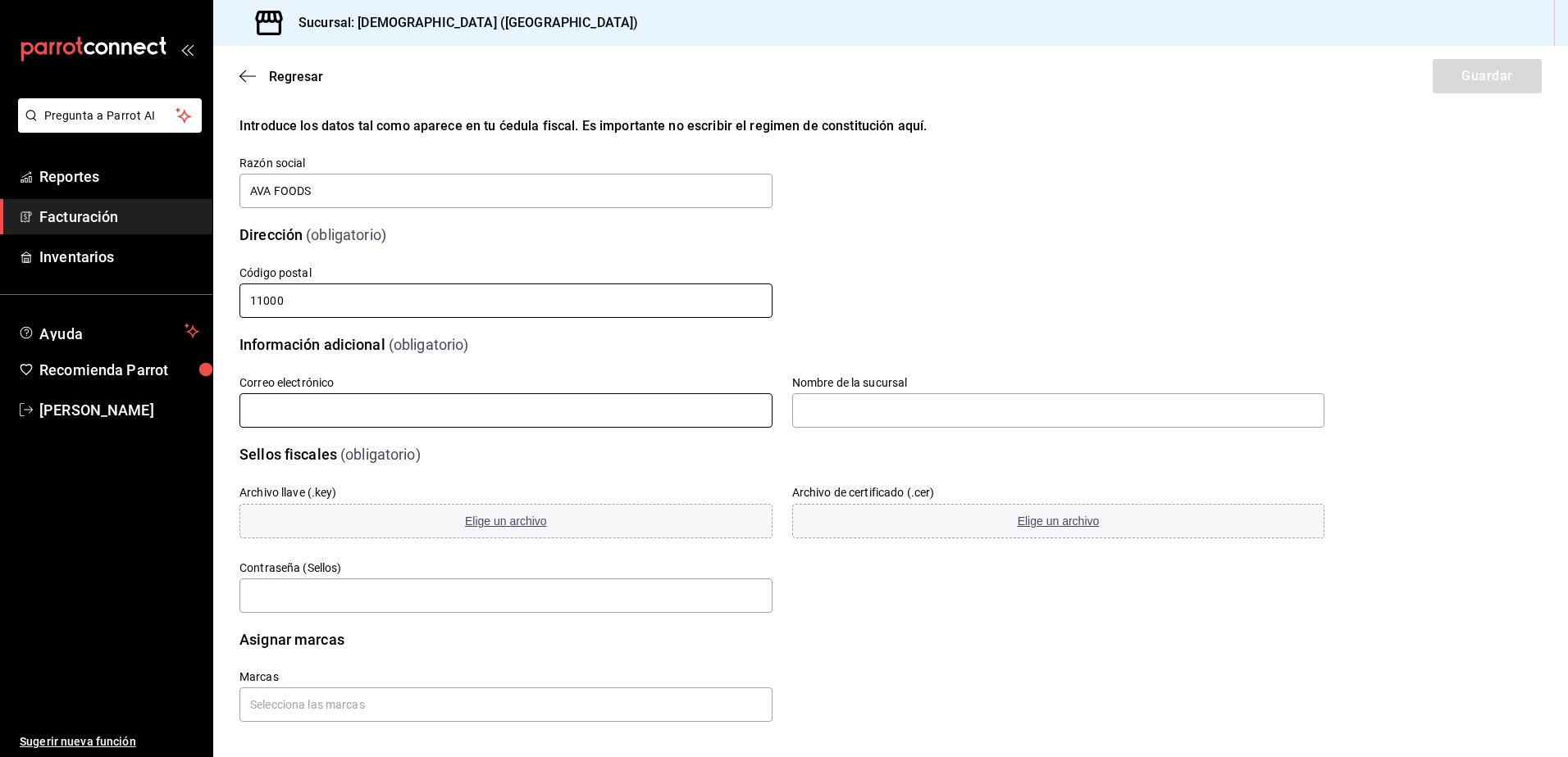
scroll to position [134, 0]
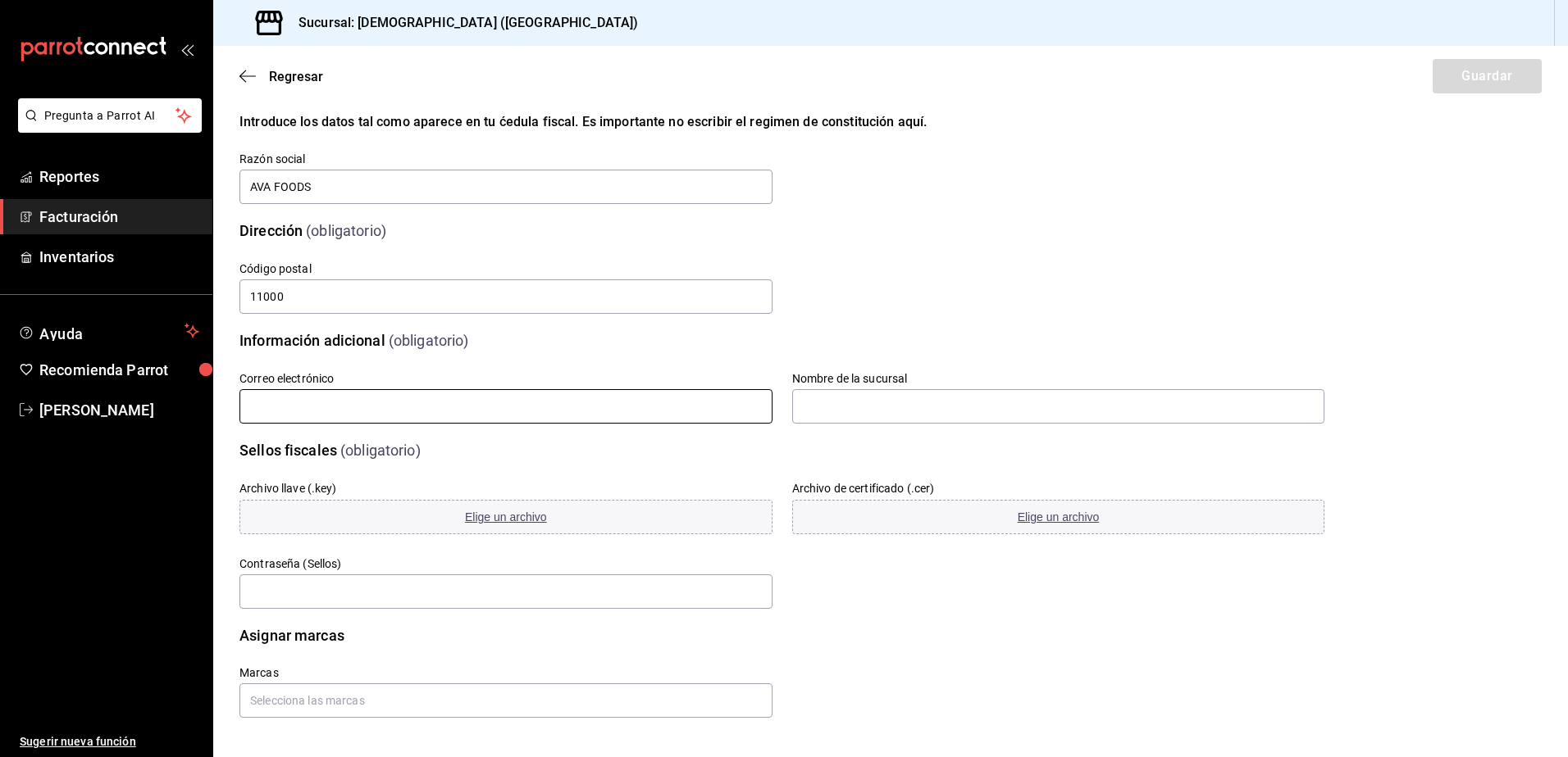
click at [433, 422] on input "text" at bounding box center [506, 406] width 533 height 34
click at [435, 409] on input "text" at bounding box center [506, 406] width 533 height 34
click at [435, 410] on input "text" at bounding box center [506, 406] width 533 height 34
click at [435, 411] on input "text" at bounding box center [506, 406] width 533 height 34
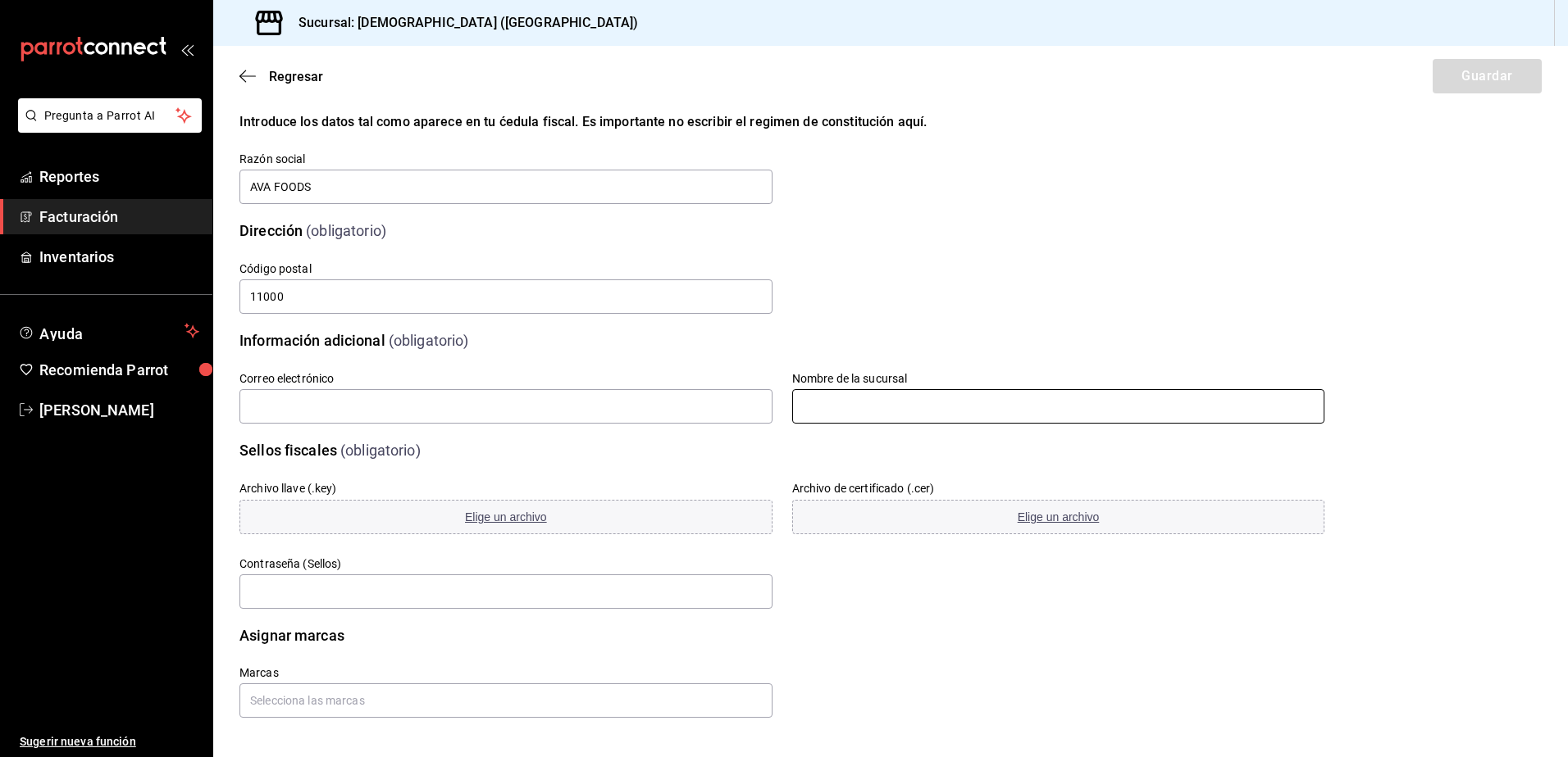
click at [827, 408] on input "text" at bounding box center [1058, 406] width 533 height 34
click at [824, 409] on input "text" at bounding box center [1058, 406] width 533 height 34
type input "San Bagel ([GEOGRAPHIC_DATA])"
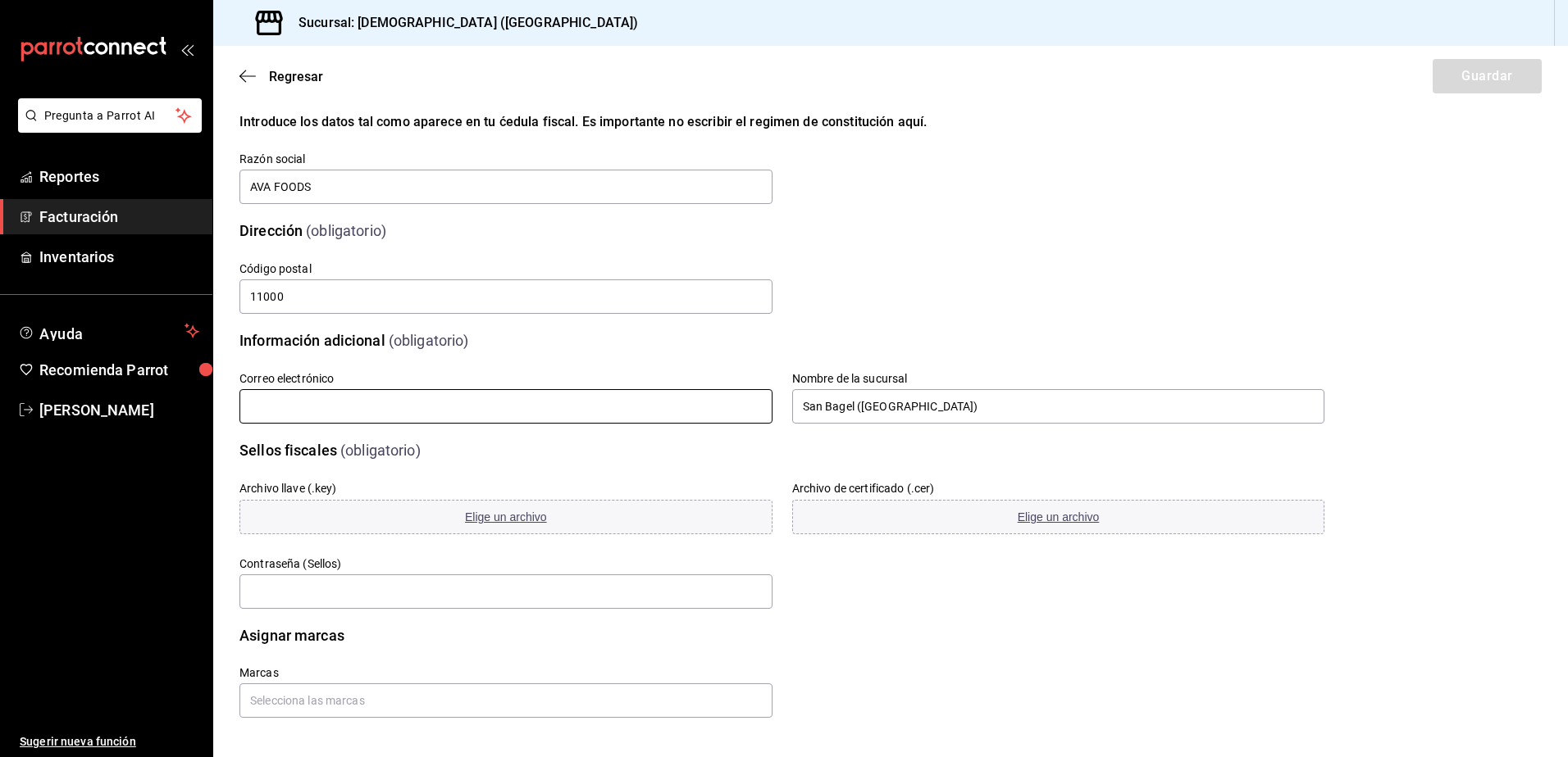
click at [673, 403] on input "text" at bounding box center [506, 406] width 533 height 34
click at [457, 397] on input "text" at bounding box center [506, 406] width 533 height 34
click at [462, 405] on input "text" at bounding box center [506, 406] width 533 height 34
paste input "[EMAIL_ADDRESS][DOMAIN_NAME]"
type input "[EMAIL_ADDRESS][DOMAIN_NAME]"
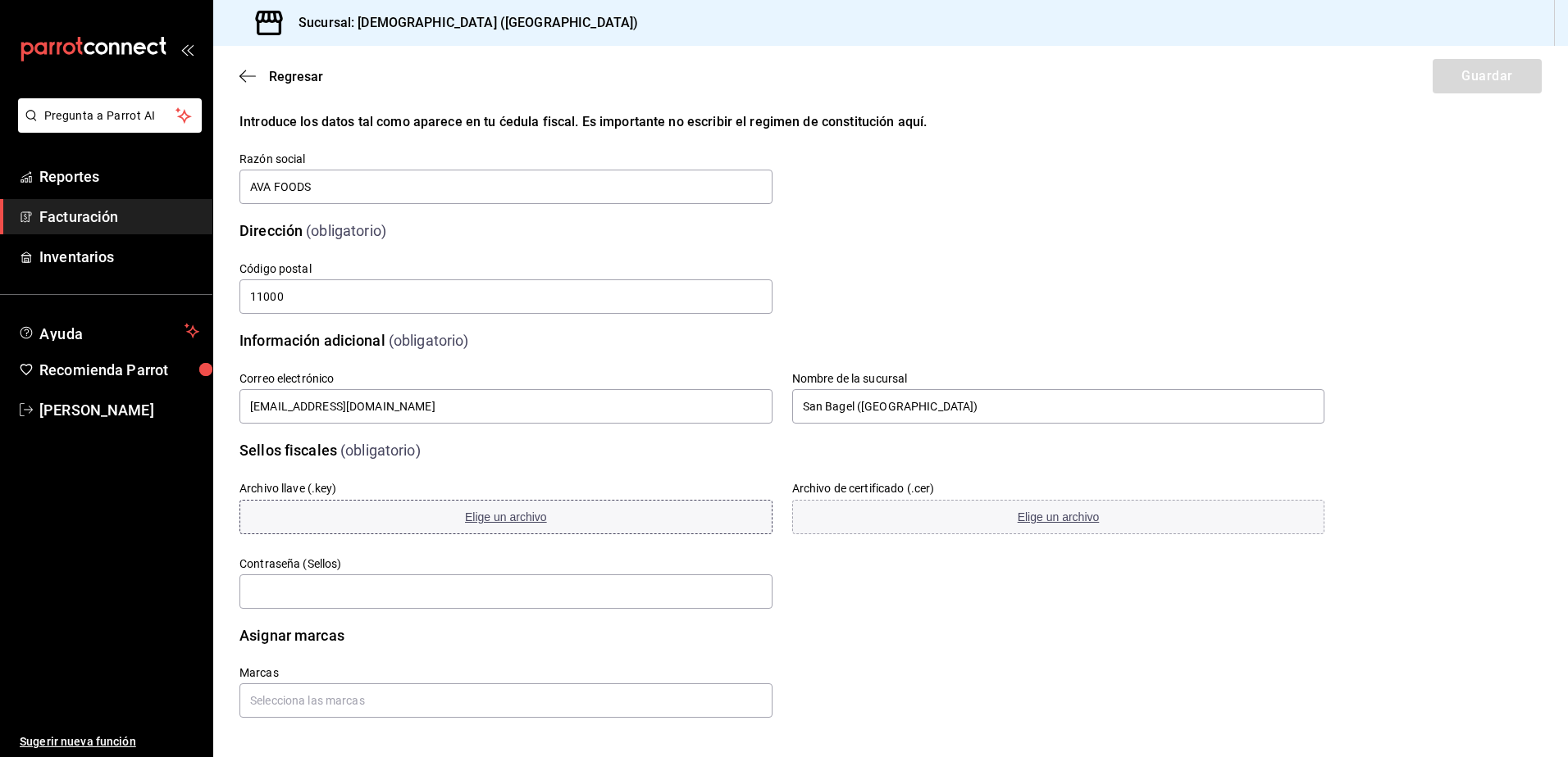
click at [492, 520] on span "Elige un archivo" at bounding box center [505, 516] width 82 height 13
click at [315, 81] on span "Regresar" at bounding box center [296, 77] width 54 height 16
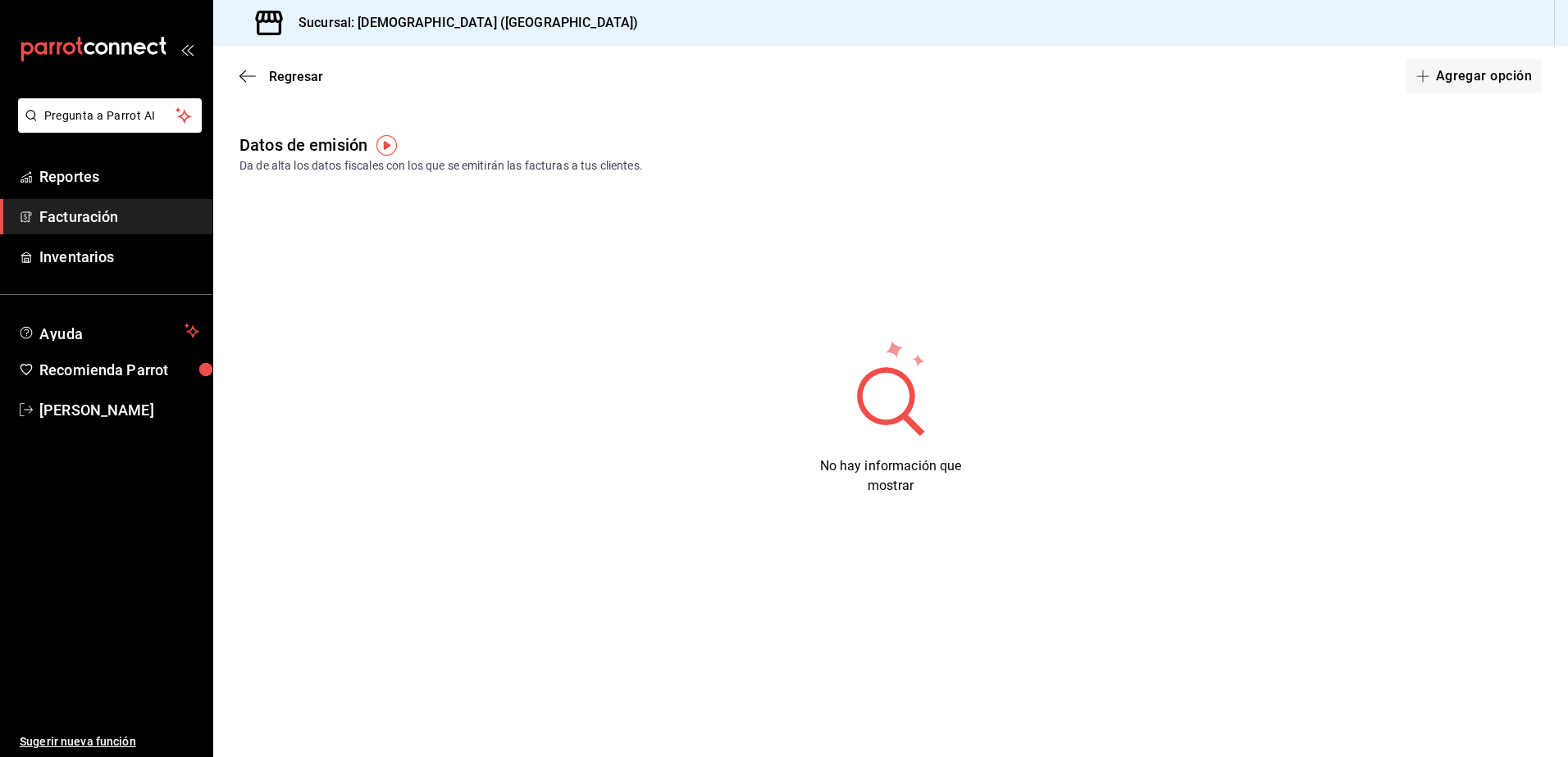
click at [277, 90] on div "Regresar Agregar opción" at bounding box center [890, 77] width 1355 height 61
click at [279, 82] on span "Regresar" at bounding box center [296, 77] width 54 height 16
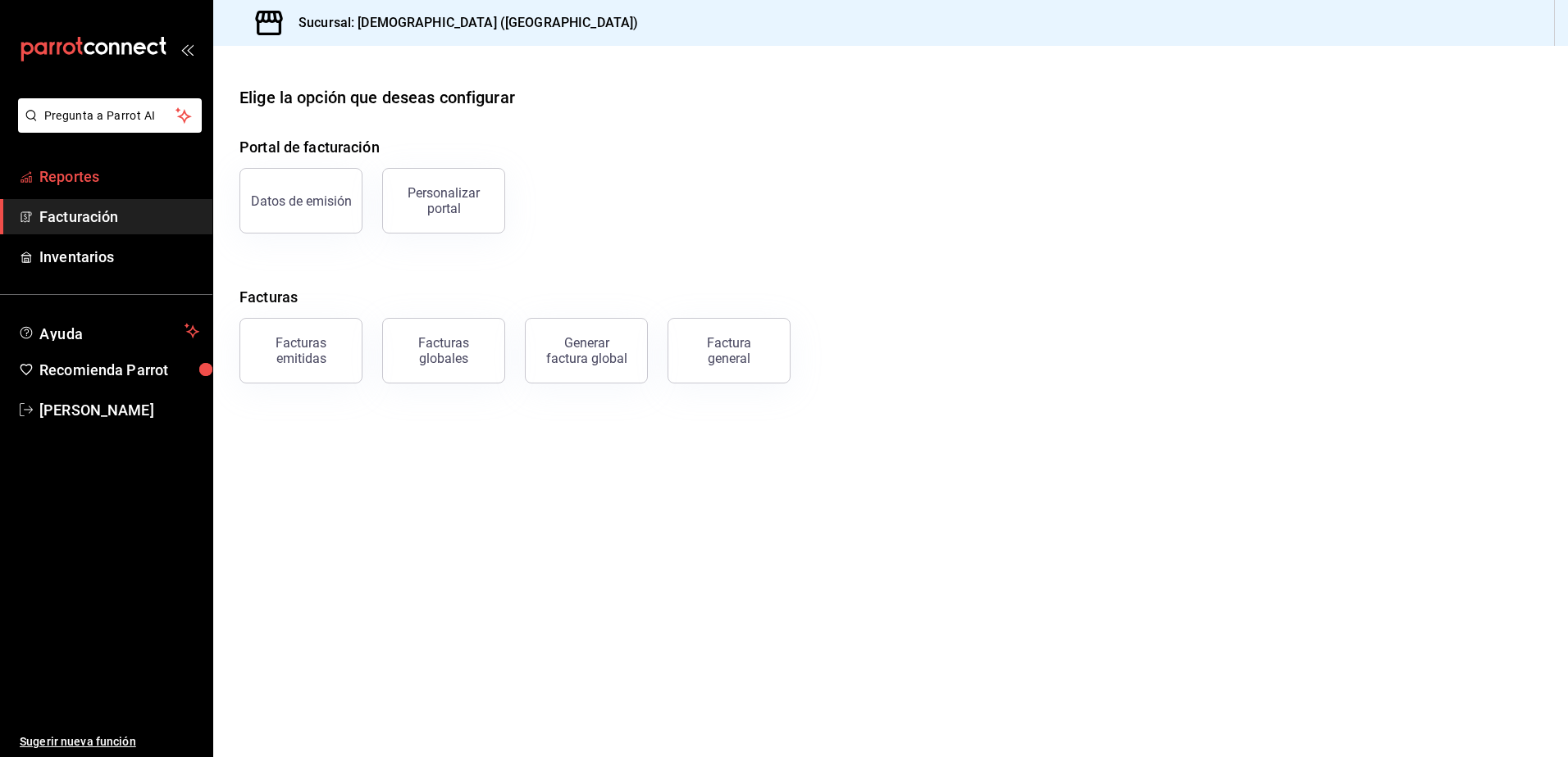
click at [112, 181] on span "Reportes" at bounding box center [119, 177] width 160 height 23
